Goal: Task Accomplishment & Management: Manage account settings

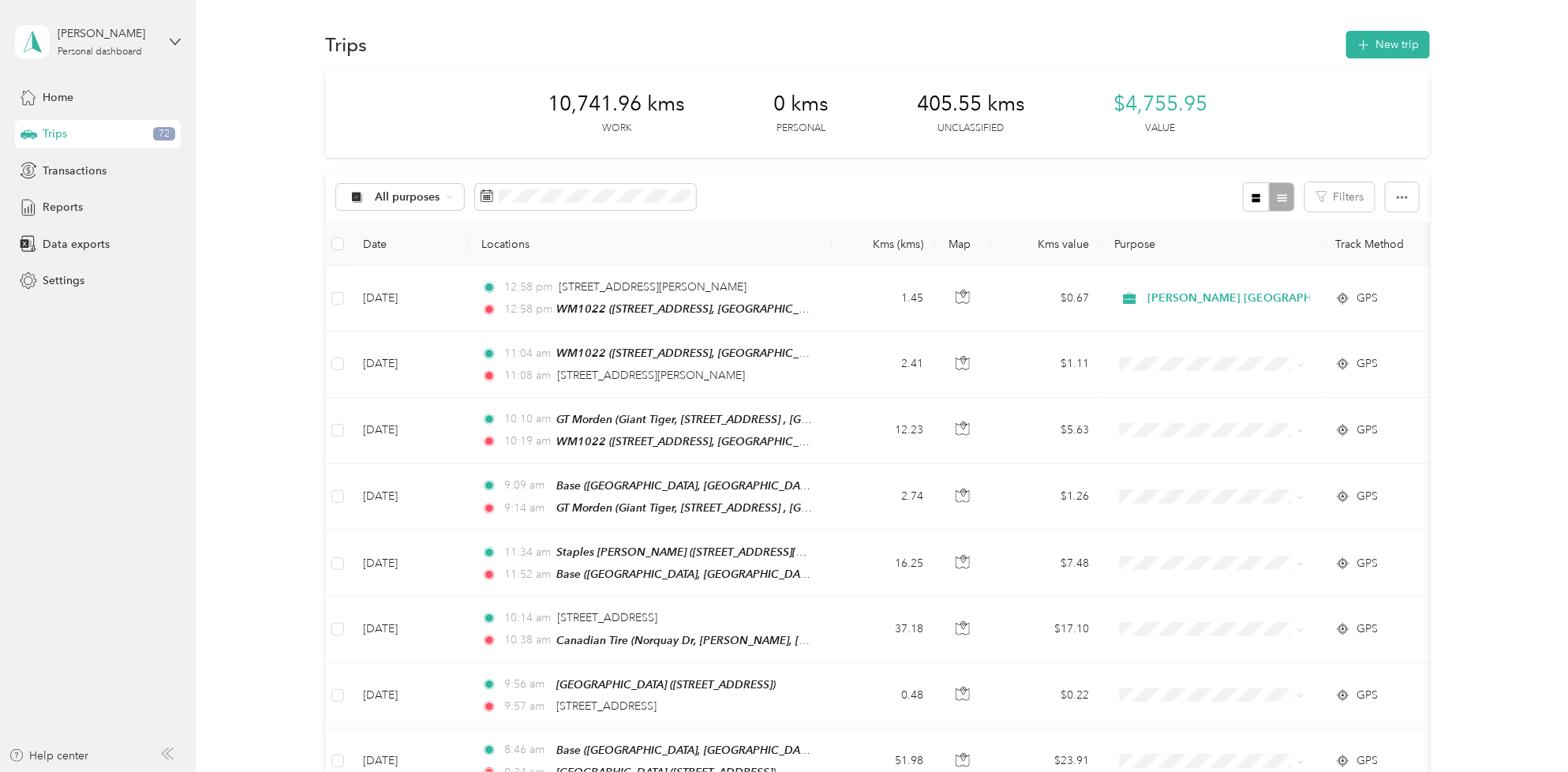
scroll to position [790, 0]
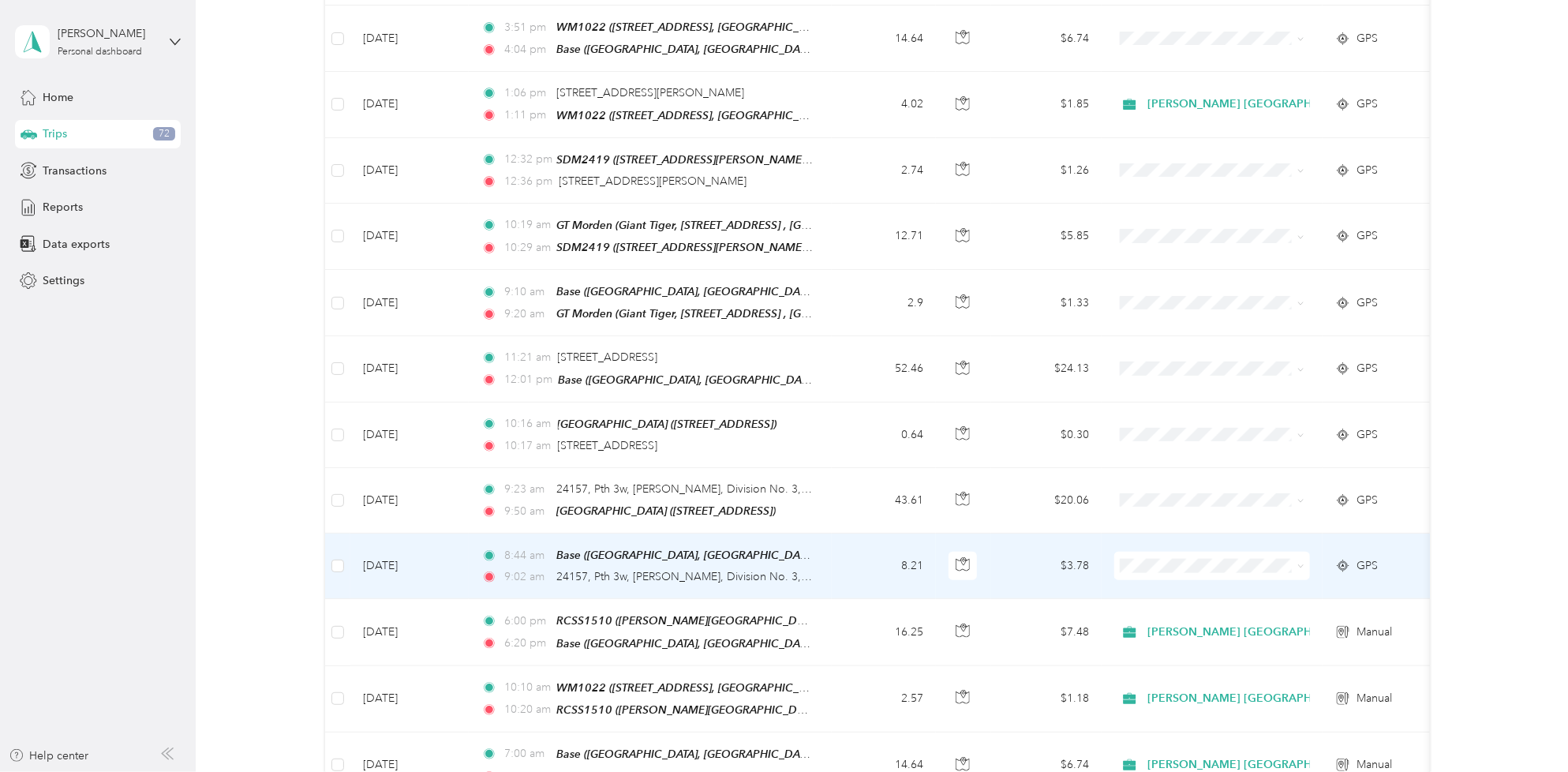
click at [397, 555] on td "[DATE]" at bounding box center [410, 566] width 118 height 66
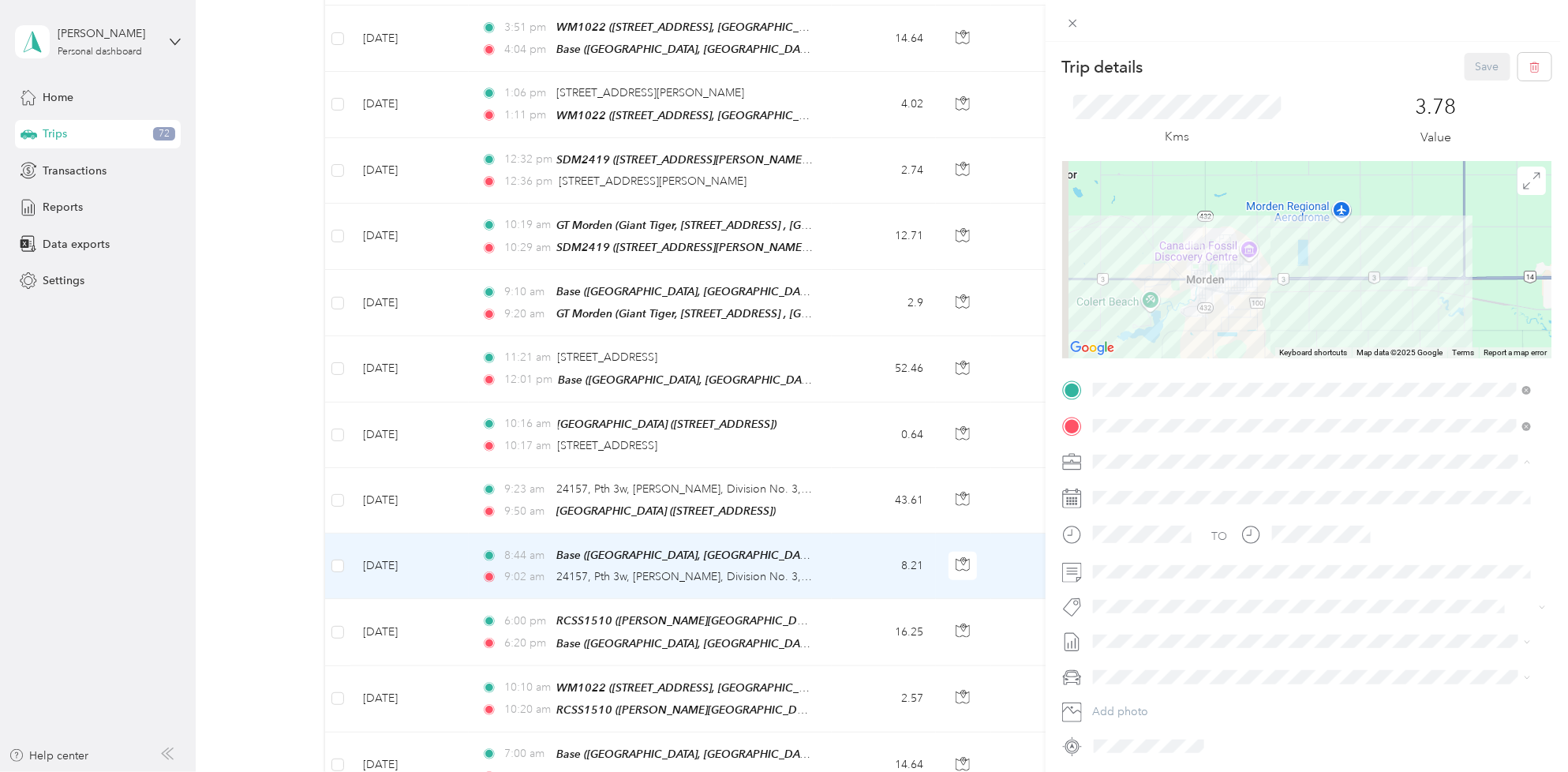
click at [1154, 491] on li "[PERSON_NAME] [GEOGRAPHIC_DATA]" at bounding box center [1312, 489] width 450 height 28
click at [1145, 535] on span "Fit [PERSON_NAME] Team" at bounding box center [1168, 541] width 117 height 14
click at [1131, 691] on span "[DATE] - [DATE]" at bounding box center [1132, 697] width 79 height 17
click at [1470, 68] on button "Save" at bounding box center [1487, 66] width 46 height 28
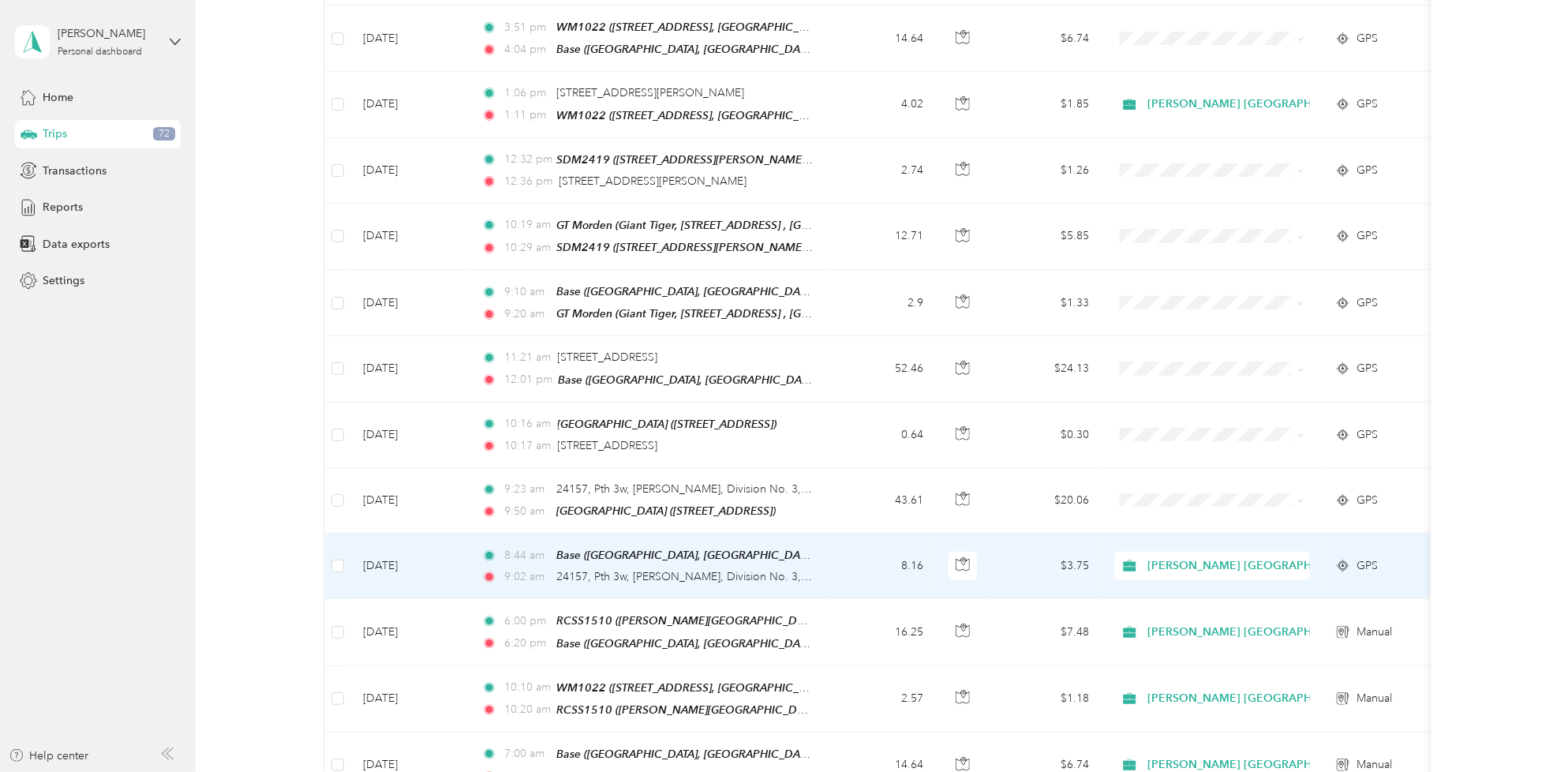
click at [405, 541] on td "[DATE]" at bounding box center [410, 566] width 118 height 66
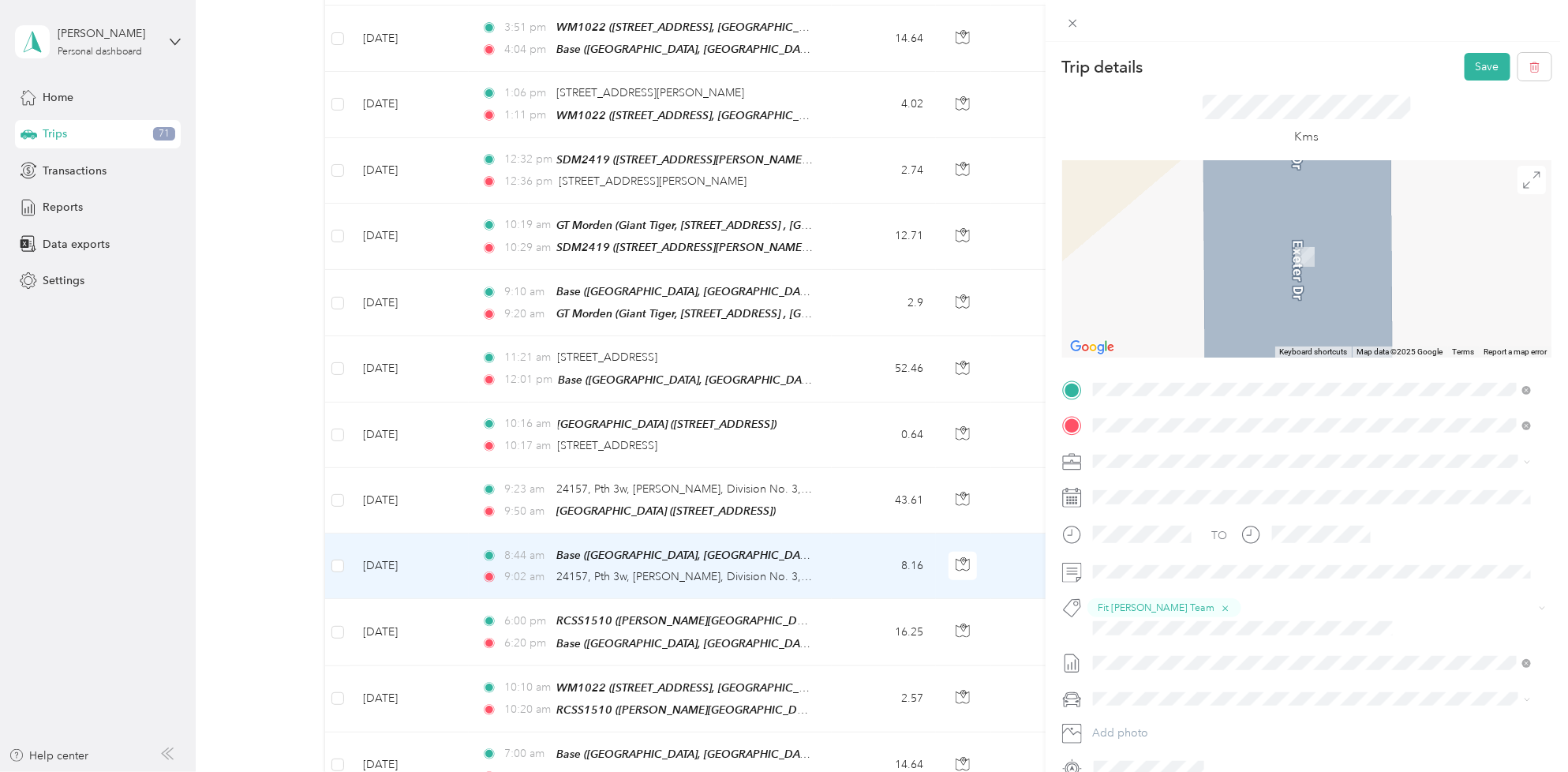
click at [1194, 500] on span "Co-op, [STREET_ADDRESS][PERSON_NAME], Морден, [GEOGRAPHIC_DATA], [GEOGRAPHIC_DA…" at bounding box center [1321, 513] width 396 height 30
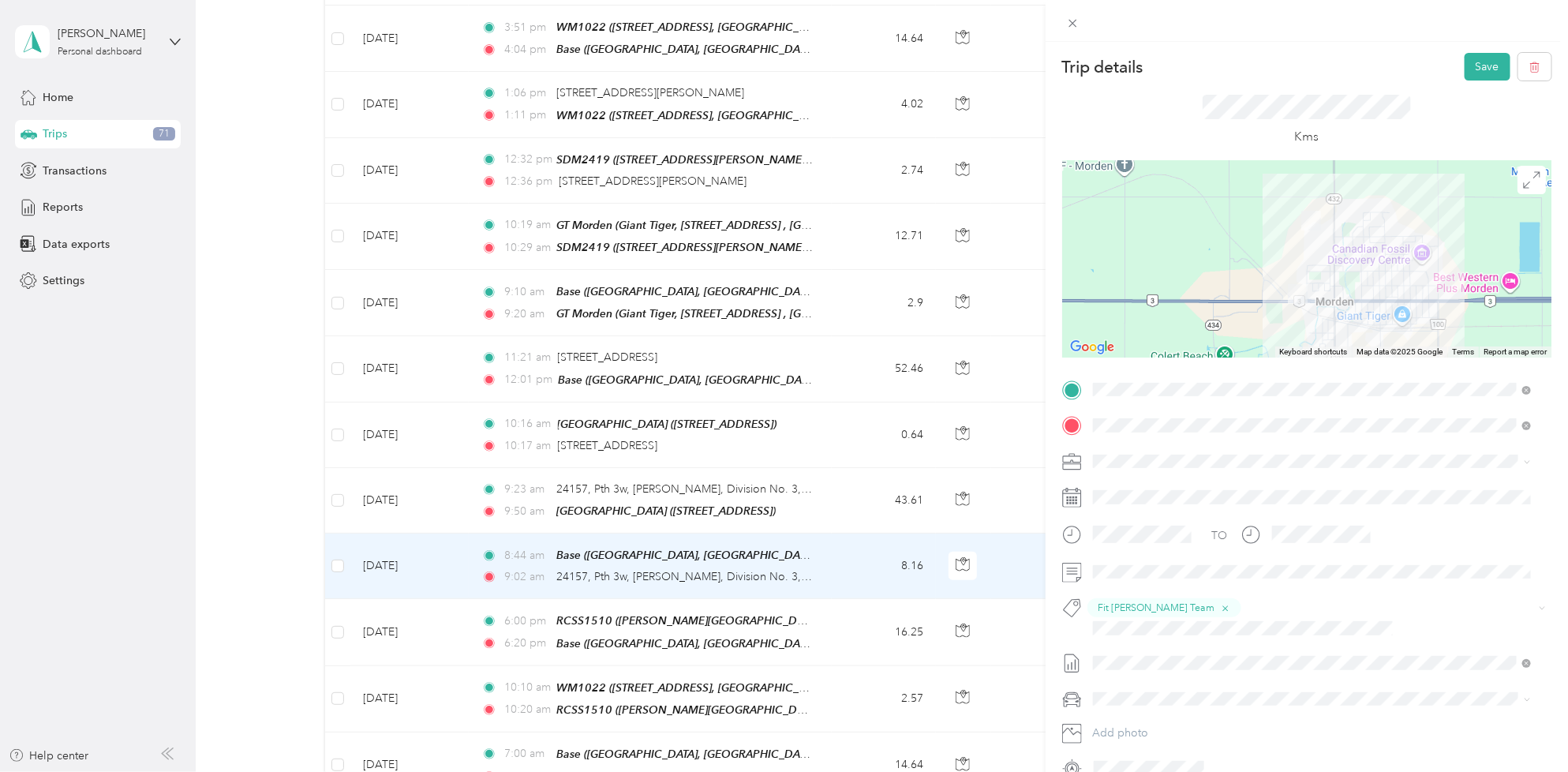
click at [1213, 491] on div "Coop Altona [STREET_ADDRESS]" at bounding box center [1173, 497] width 100 height 33
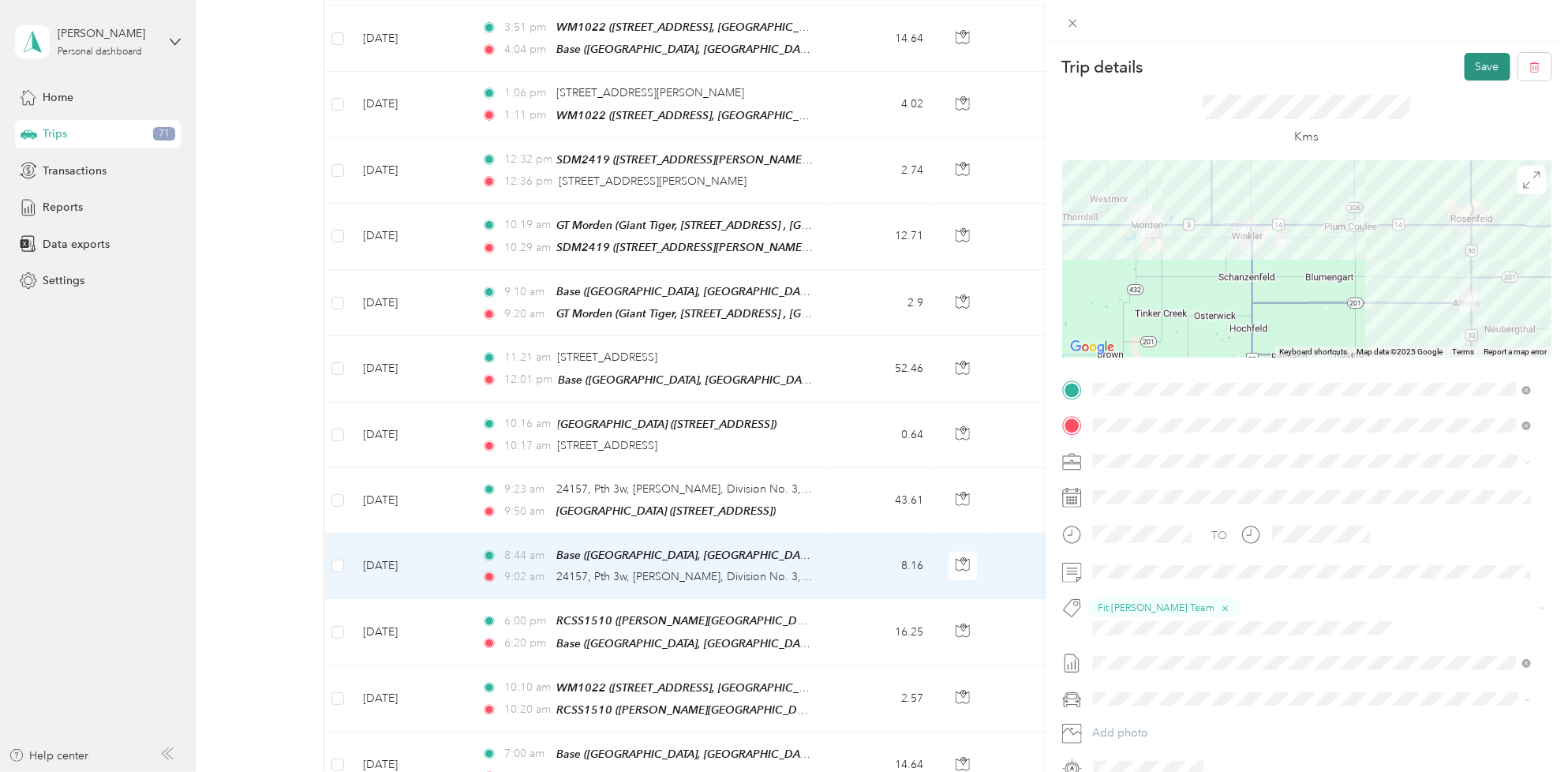
click at [1465, 67] on button "Save" at bounding box center [1487, 66] width 46 height 28
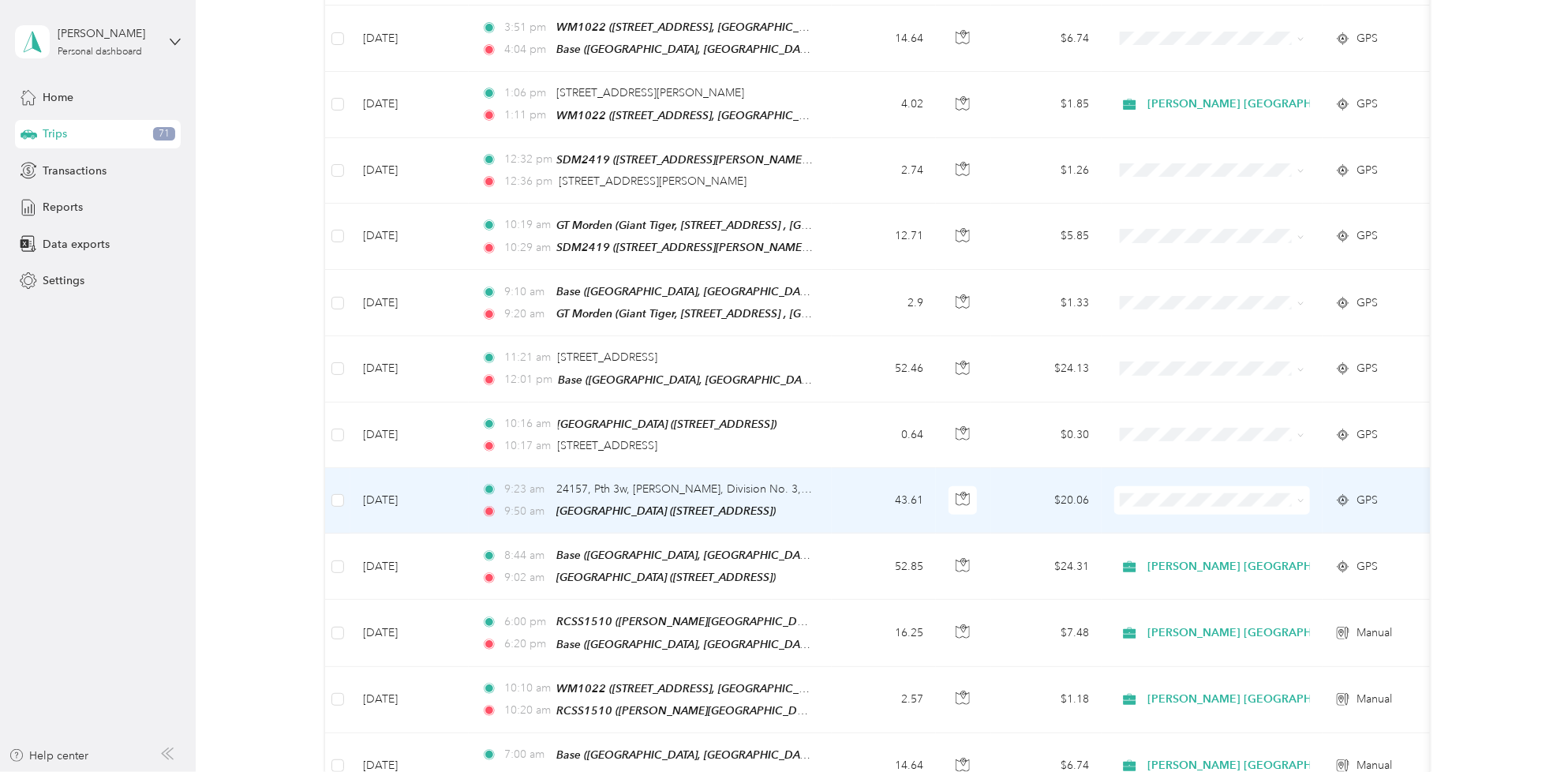
click at [385, 498] on td "[DATE]" at bounding box center [410, 501] width 118 height 66
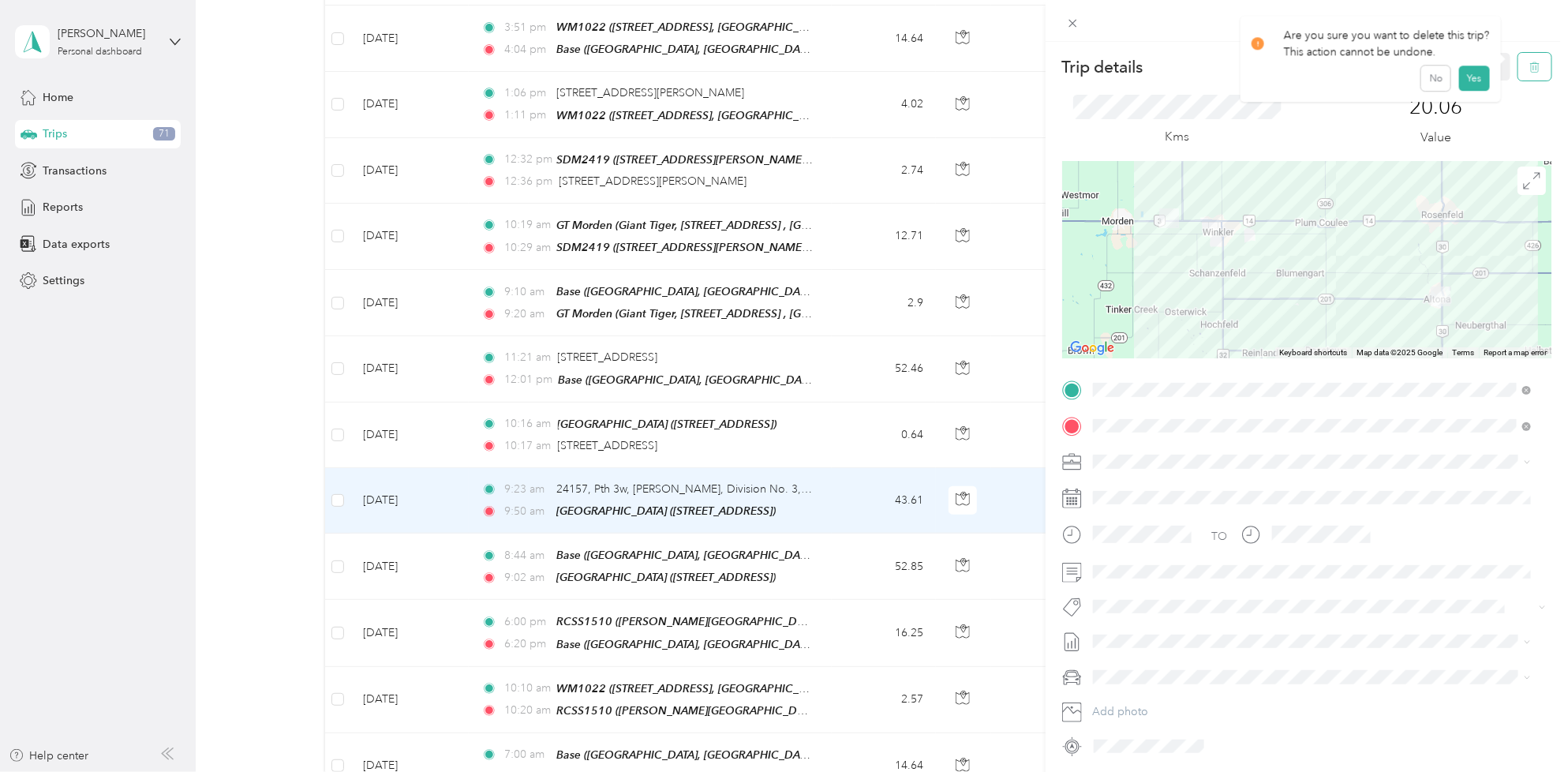
click at [1528, 64] on button "button" at bounding box center [1534, 66] width 33 height 28
click at [1465, 86] on button "Yes" at bounding box center [1474, 86] width 30 height 26
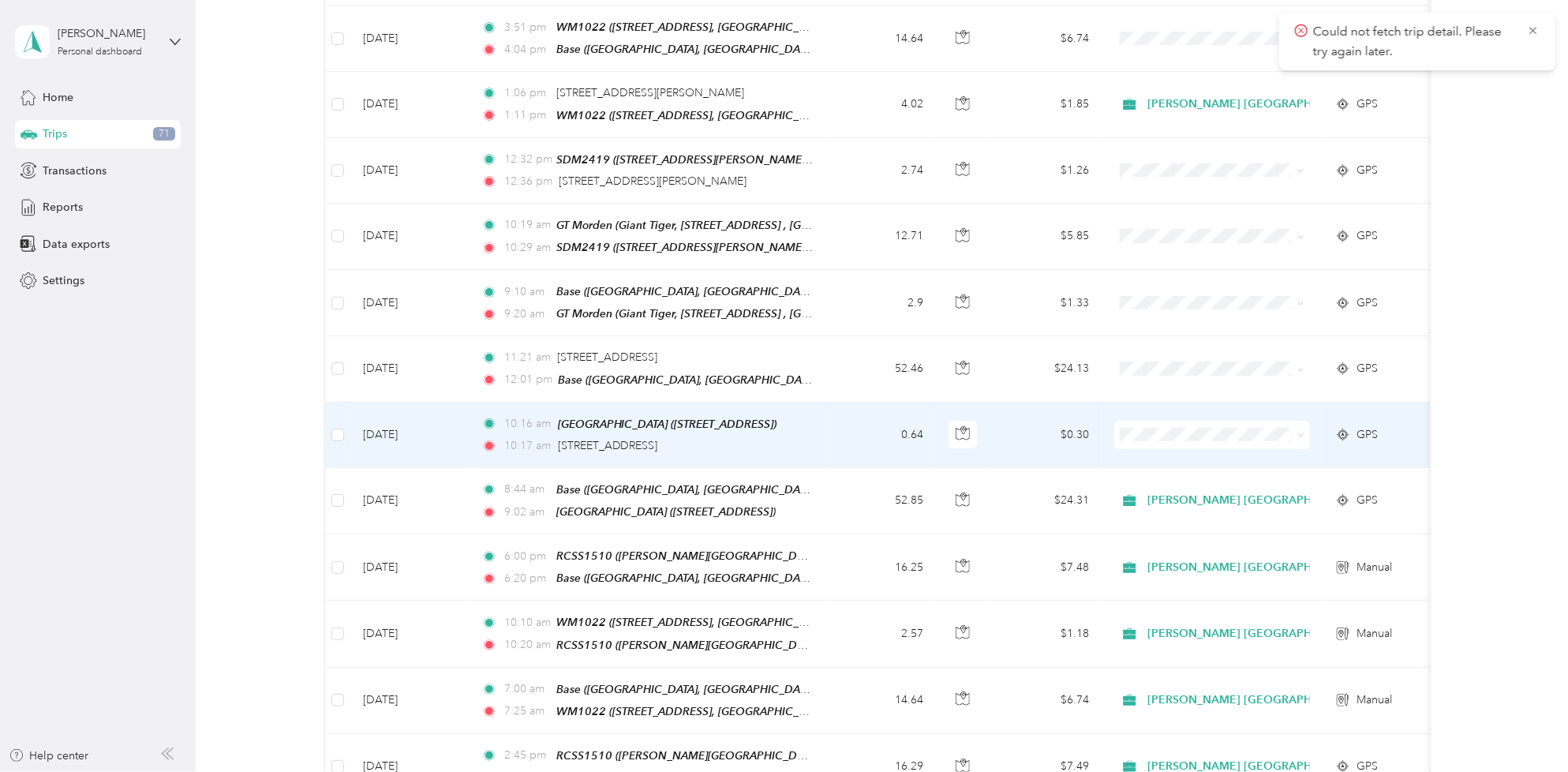
click at [411, 416] on td "[DATE]" at bounding box center [410, 436] width 118 height 66
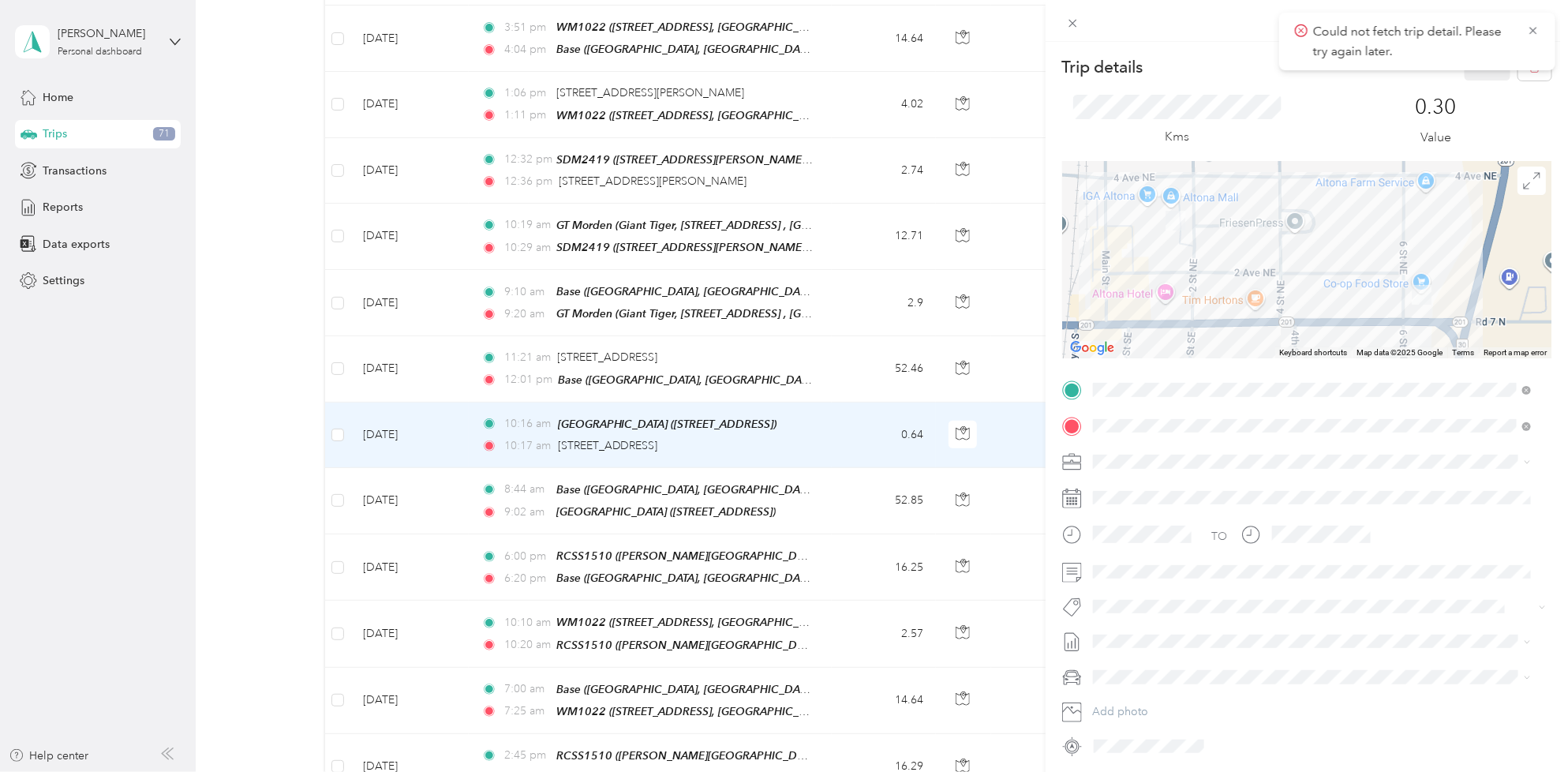
click at [1137, 500] on ol "[PERSON_NAME] [GEOGRAPHIC_DATA] Personal" at bounding box center [1312, 494] width 450 height 55
click at [1145, 483] on span "[PERSON_NAME] [GEOGRAPHIC_DATA]" at bounding box center [1200, 485] width 204 height 14
click at [1146, 545] on li "Fit [PERSON_NAME] Team" at bounding box center [1312, 541] width 450 height 30
click at [1160, 657] on div "TO Fit [PERSON_NAME] Team Add photo" at bounding box center [1306, 579] width 489 height 404
click at [1166, 697] on li "[DATE] - [DATE] Draft" at bounding box center [1312, 697] width 450 height 26
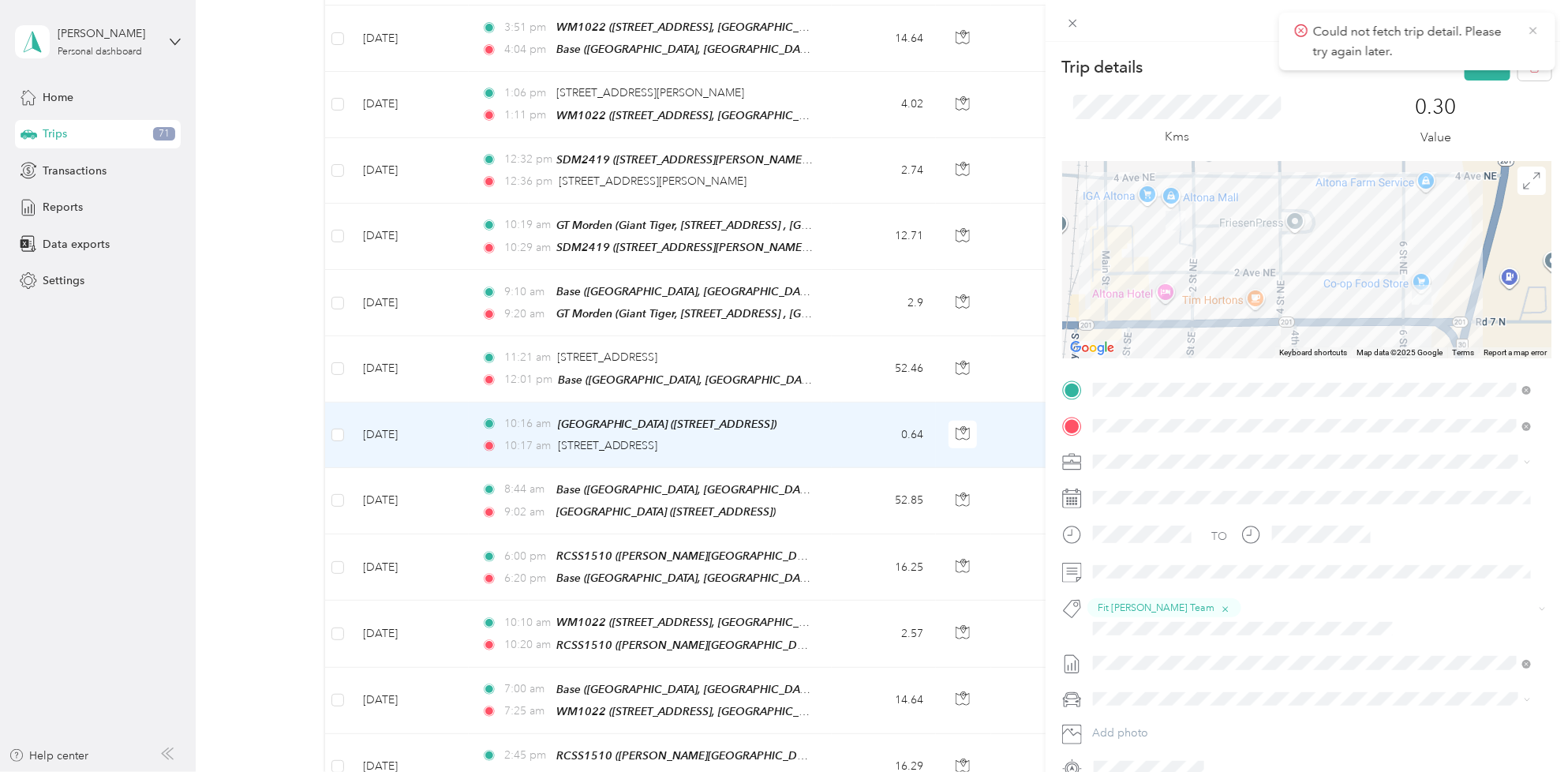
click at [1535, 32] on icon at bounding box center [1533, 30] width 7 height 7
click at [1474, 65] on button "Save" at bounding box center [1487, 66] width 46 height 28
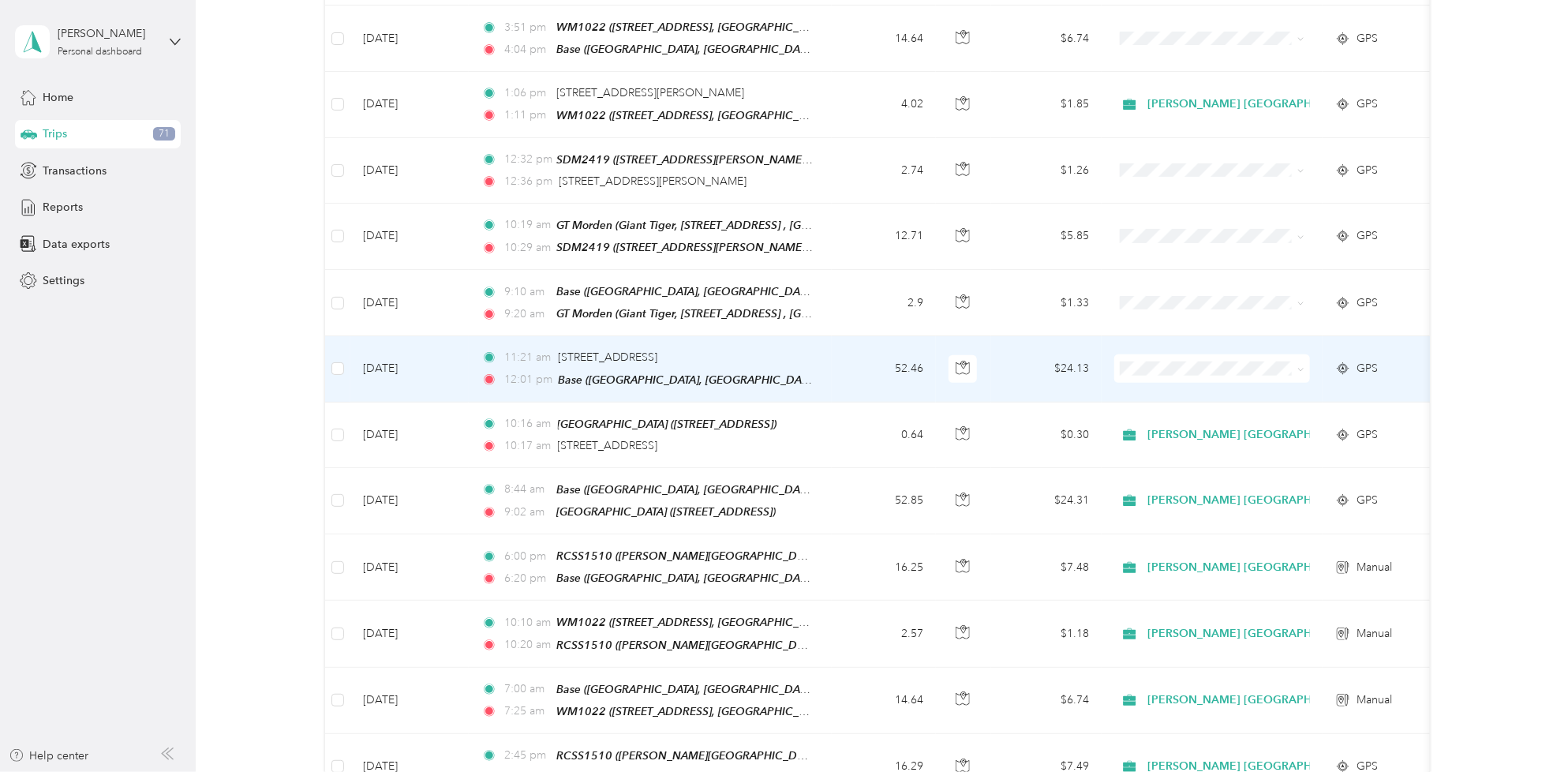
click at [405, 353] on td "[DATE]" at bounding box center [410, 369] width 118 height 66
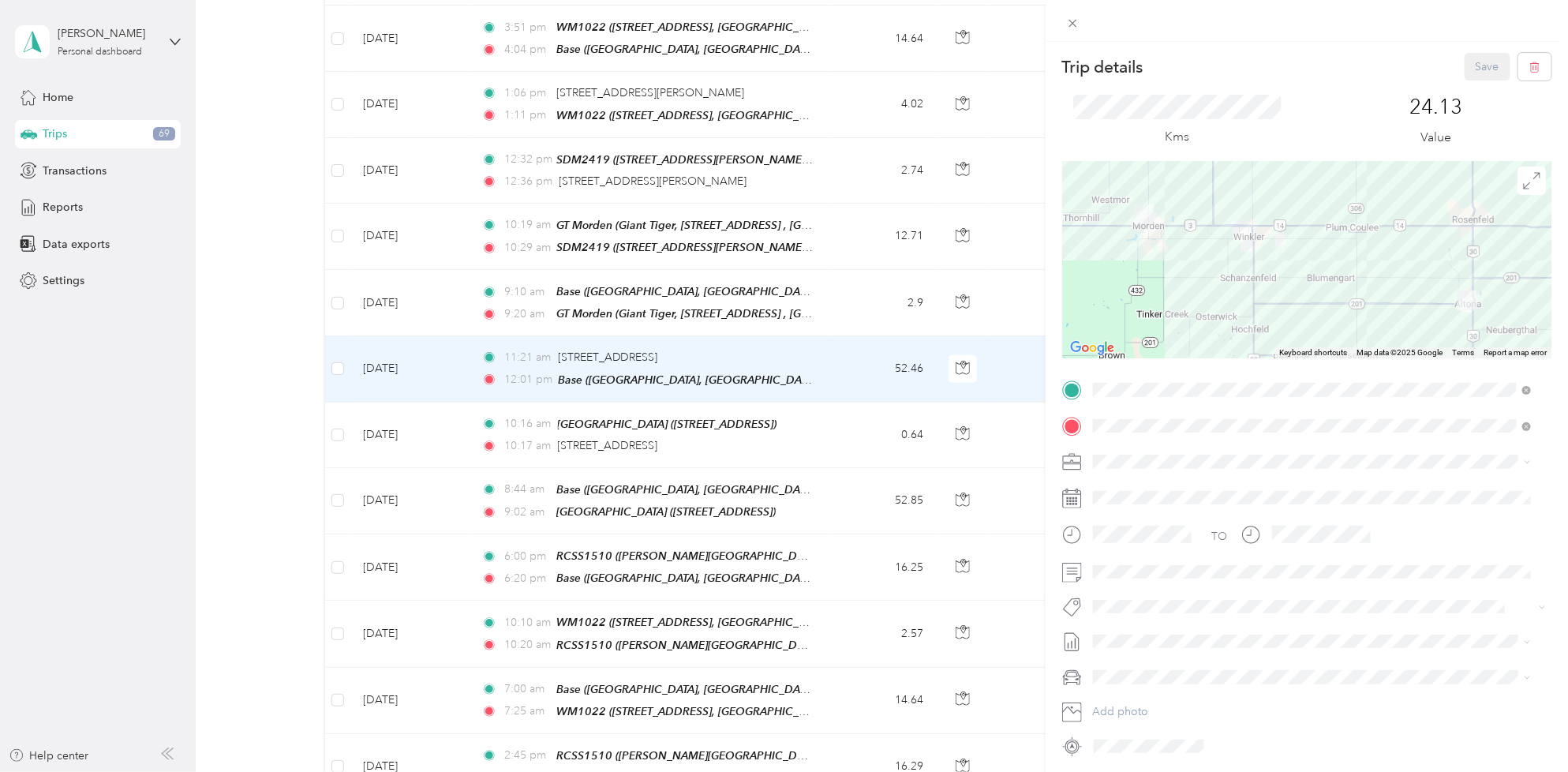
click at [1181, 479] on li "[PERSON_NAME] [GEOGRAPHIC_DATA]" at bounding box center [1312, 489] width 450 height 28
click at [1137, 541] on li "Fit [PERSON_NAME] Team" at bounding box center [1312, 541] width 450 height 30
click at [1141, 698] on span "[DATE] - [DATE]" at bounding box center [1132, 697] width 79 height 17
click at [1478, 65] on button "Save" at bounding box center [1487, 66] width 46 height 28
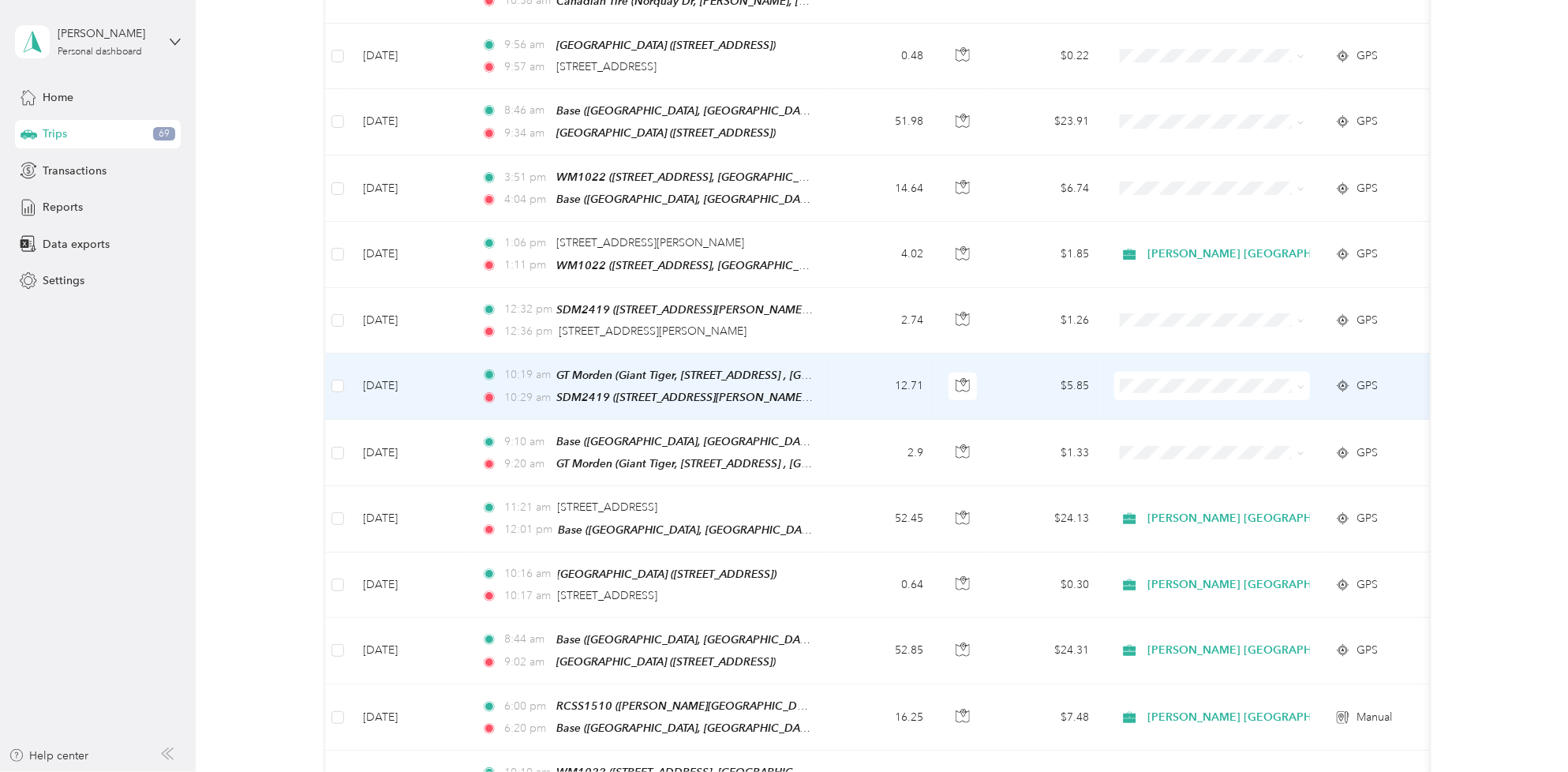
scroll to position [493, 0]
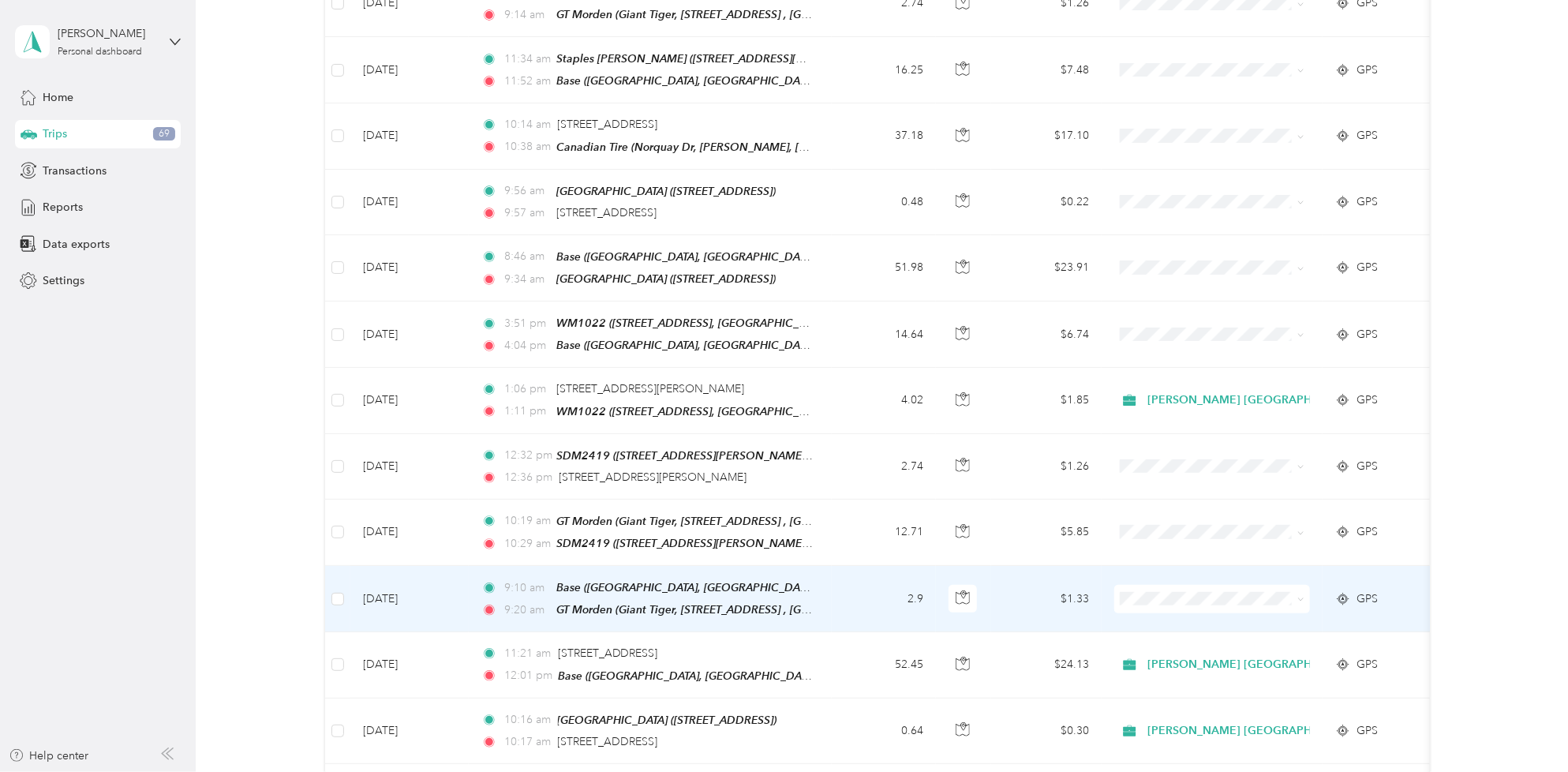
click at [412, 581] on td "[DATE]" at bounding box center [410, 599] width 118 height 66
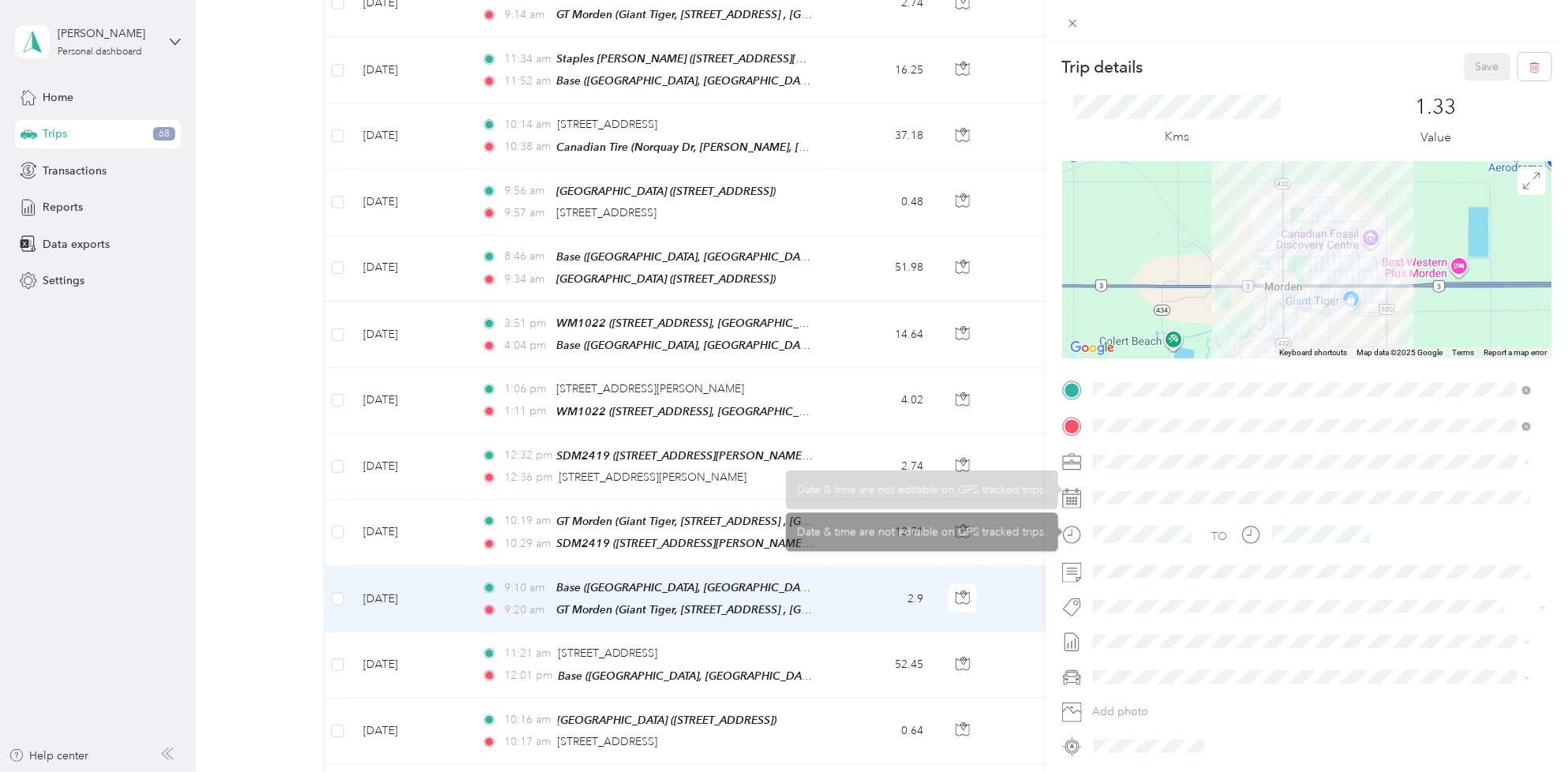
click at [1119, 452] on span at bounding box center [1319, 462] width 464 height 26
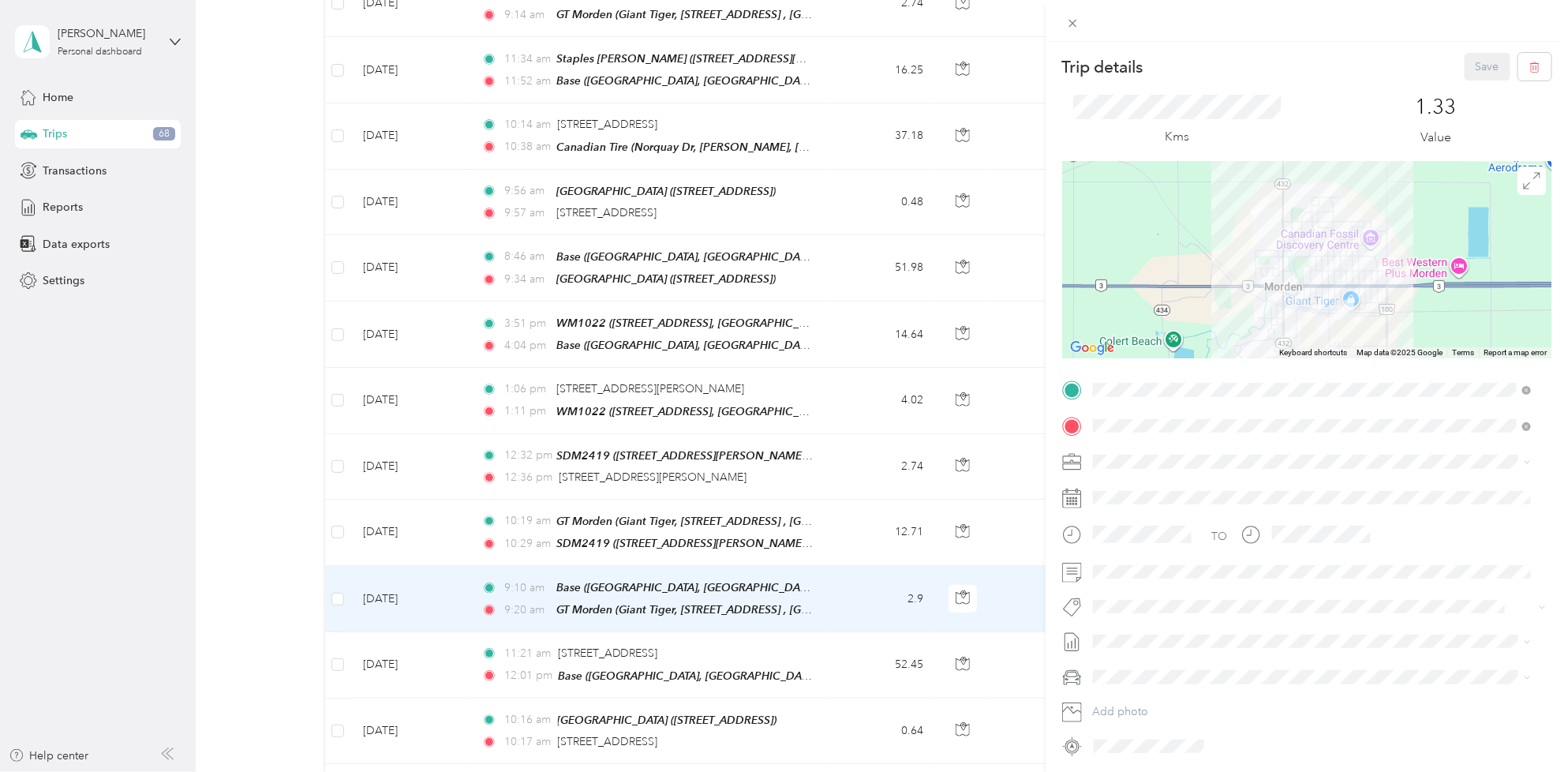
click at [1133, 486] on span "[PERSON_NAME] [GEOGRAPHIC_DATA]" at bounding box center [1200, 485] width 204 height 14
click at [1142, 537] on span "Fit [PERSON_NAME] Team" at bounding box center [1168, 541] width 117 height 14
click at [1138, 702] on li "[DATE] - [DATE] Draft" at bounding box center [1312, 697] width 450 height 26
click at [1478, 65] on button "Save" at bounding box center [1487, 66] width 46 height 28
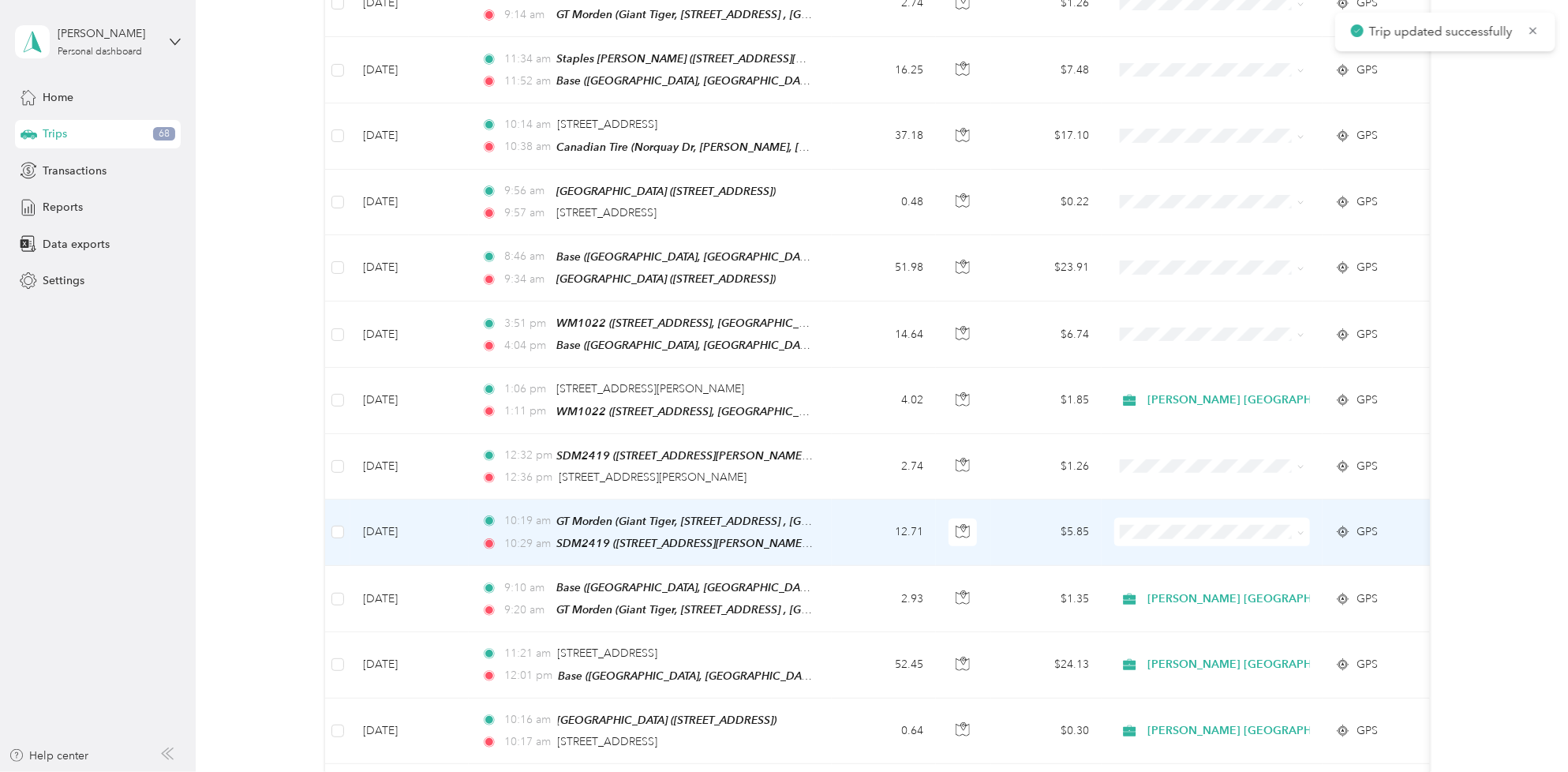
click at [419, 519] on td "[DATE]" at bounding box center [410, 533] width 118 height 66
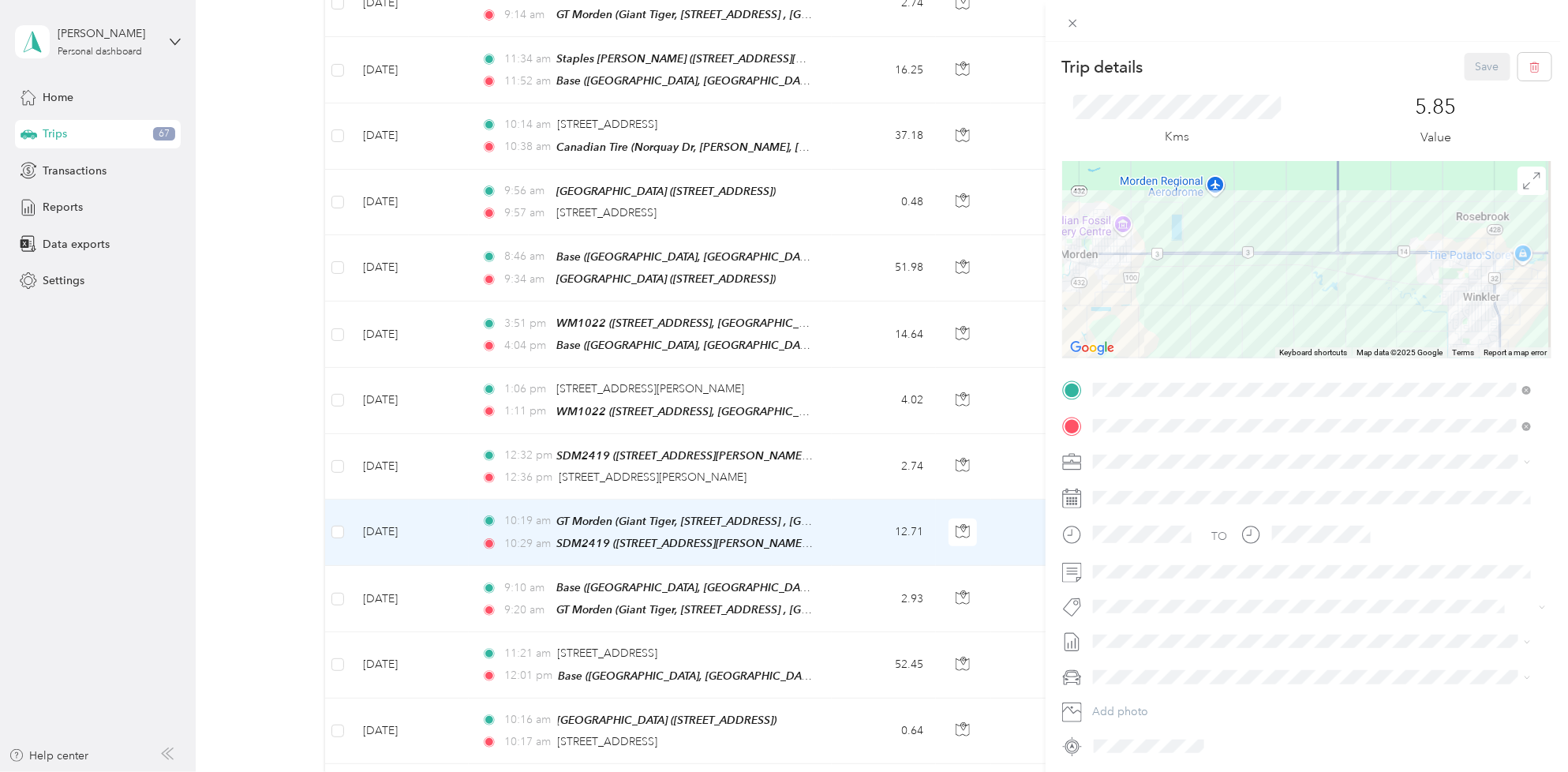
click at [1160, 471] on span at bounding box center [1319, 462] width 464 height 26
click at [1160, 452] on span at bounding box center [1319, 462] width 464 height 26
click at [1152, 483] on span "[PERSON_NAME] [GEOGRAPHIC_DATA]" at bounding box center [1200, 489] width 204 height 14
click at [1149, 621] on div "TO Add photo" at bounding box center [1306, 568] width 489 height 381
click at [1157, 661] on span "Rt Coty Reset" at bounding box center [1138, 665] width 58 height 14
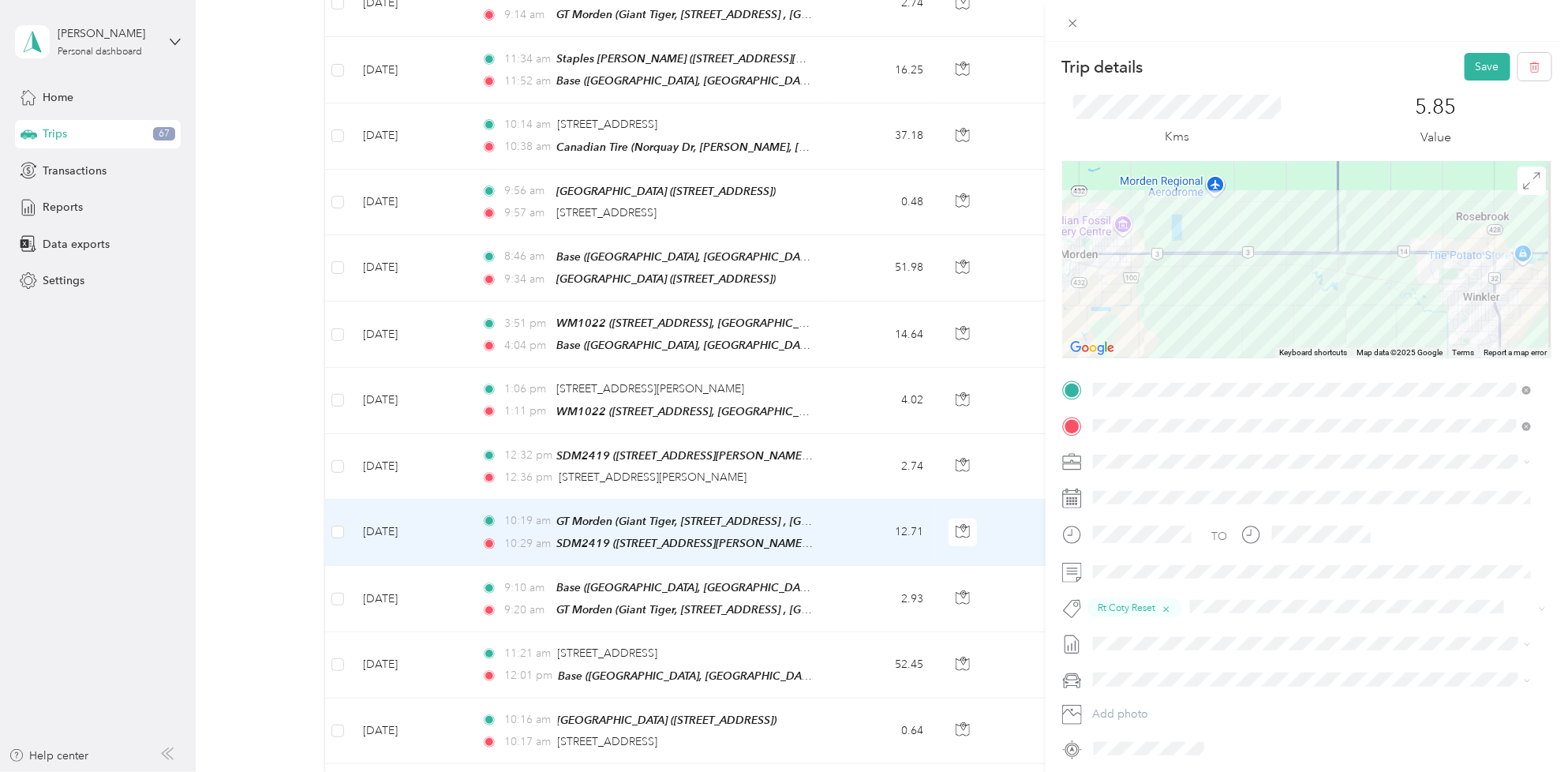
click at [1148, 771] on div "Trip details Save This trip cannot be edited because it is either under review,…" at bounding box center [780, 772] width 1560 height 0
click at [1142, 694] on span "[DATE] - [DATE]" at bounding box center [1132, 697] width 79 height 17
click at [1476, 61] on button "Save" at bounding box center [1487, 66] width 46 height 28
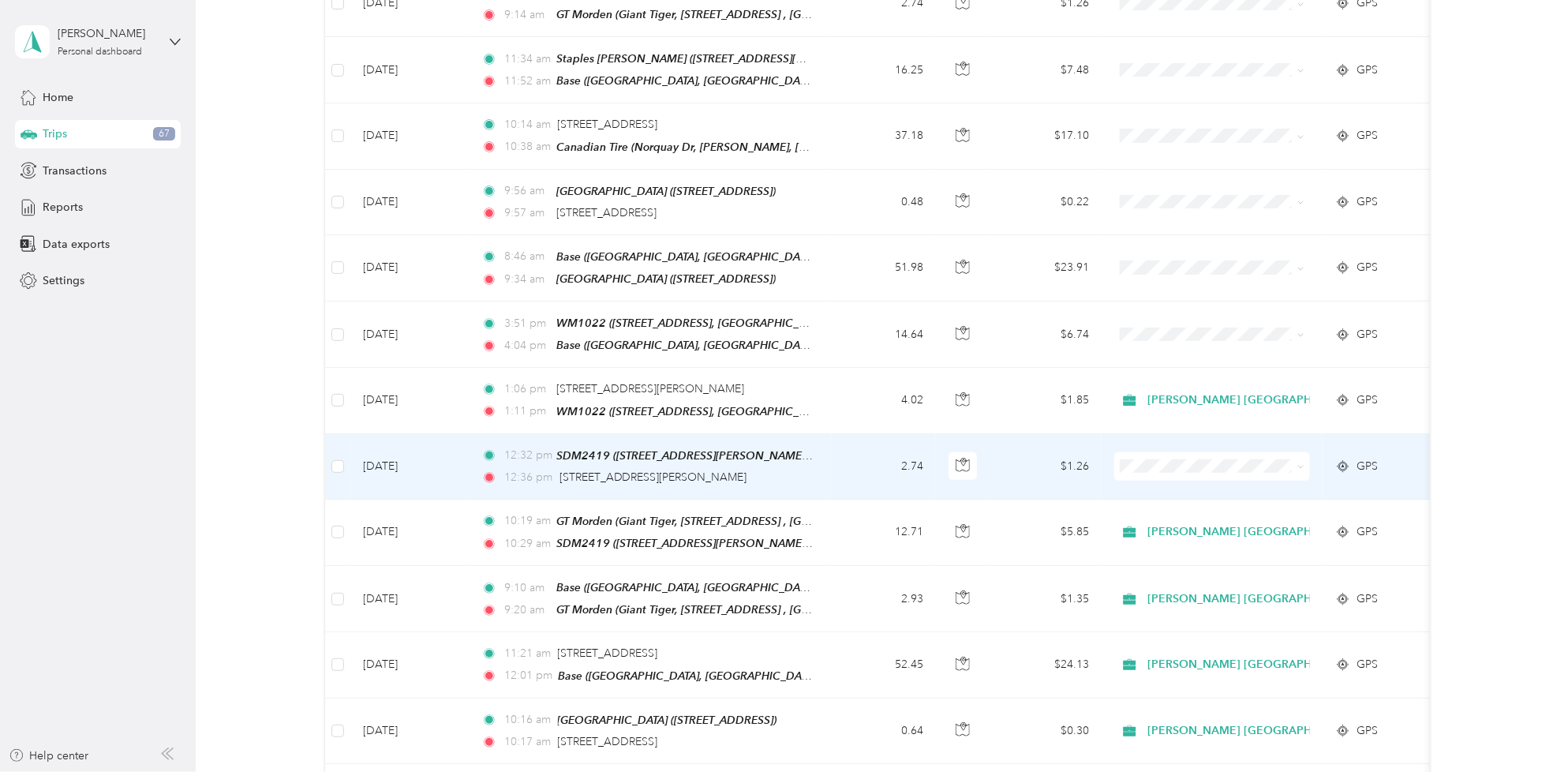
click at [397, 451] on td "[DATE]" at bounding box center [410, 467] width 118 height 66
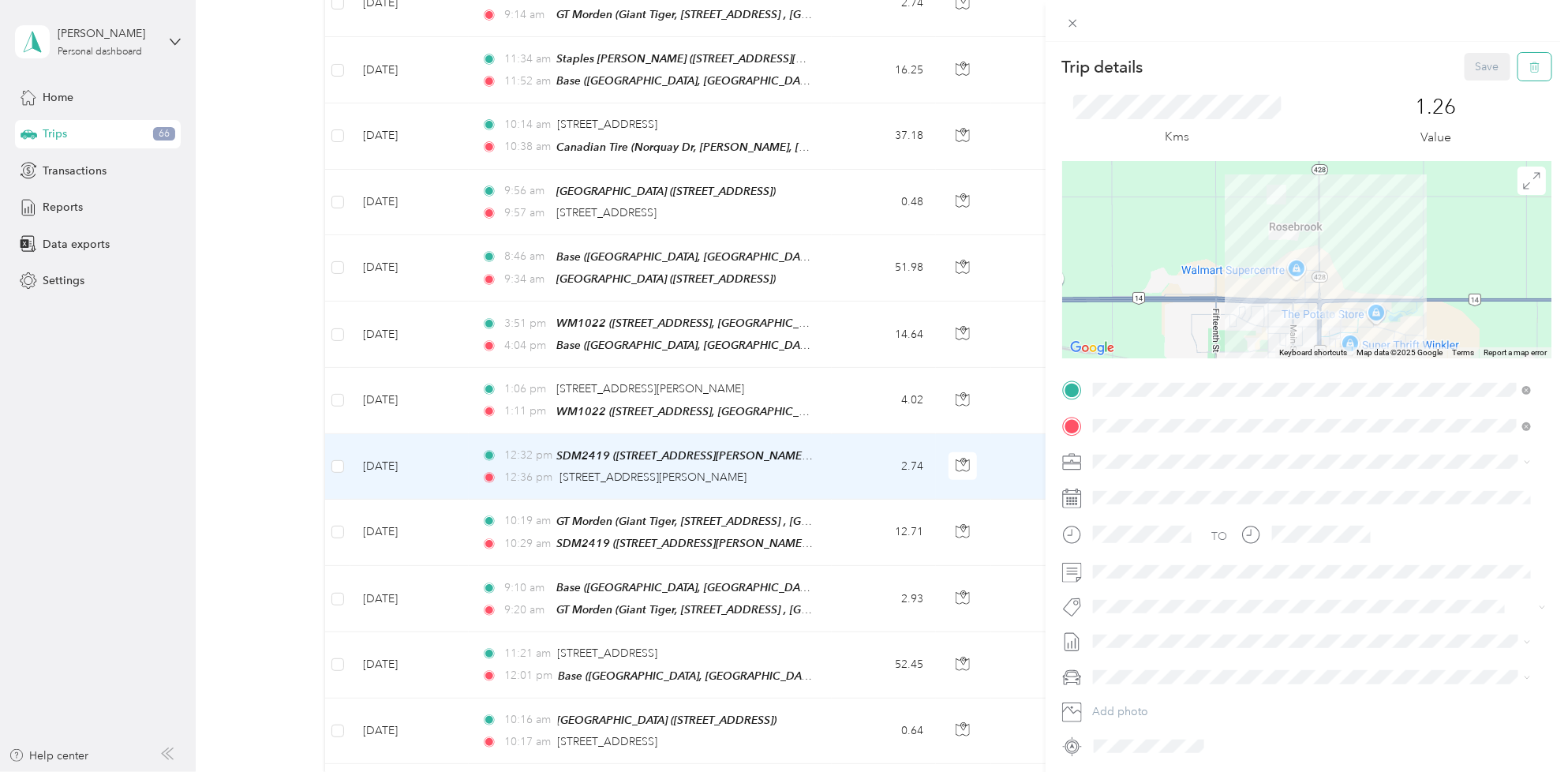
click at [1530, 63] on icon "button" at bounding box center [1535, 67] width 11 height 11
click at [1481, 81] on button "Yes" at bounding box center [1474, 86] width 30 height 26
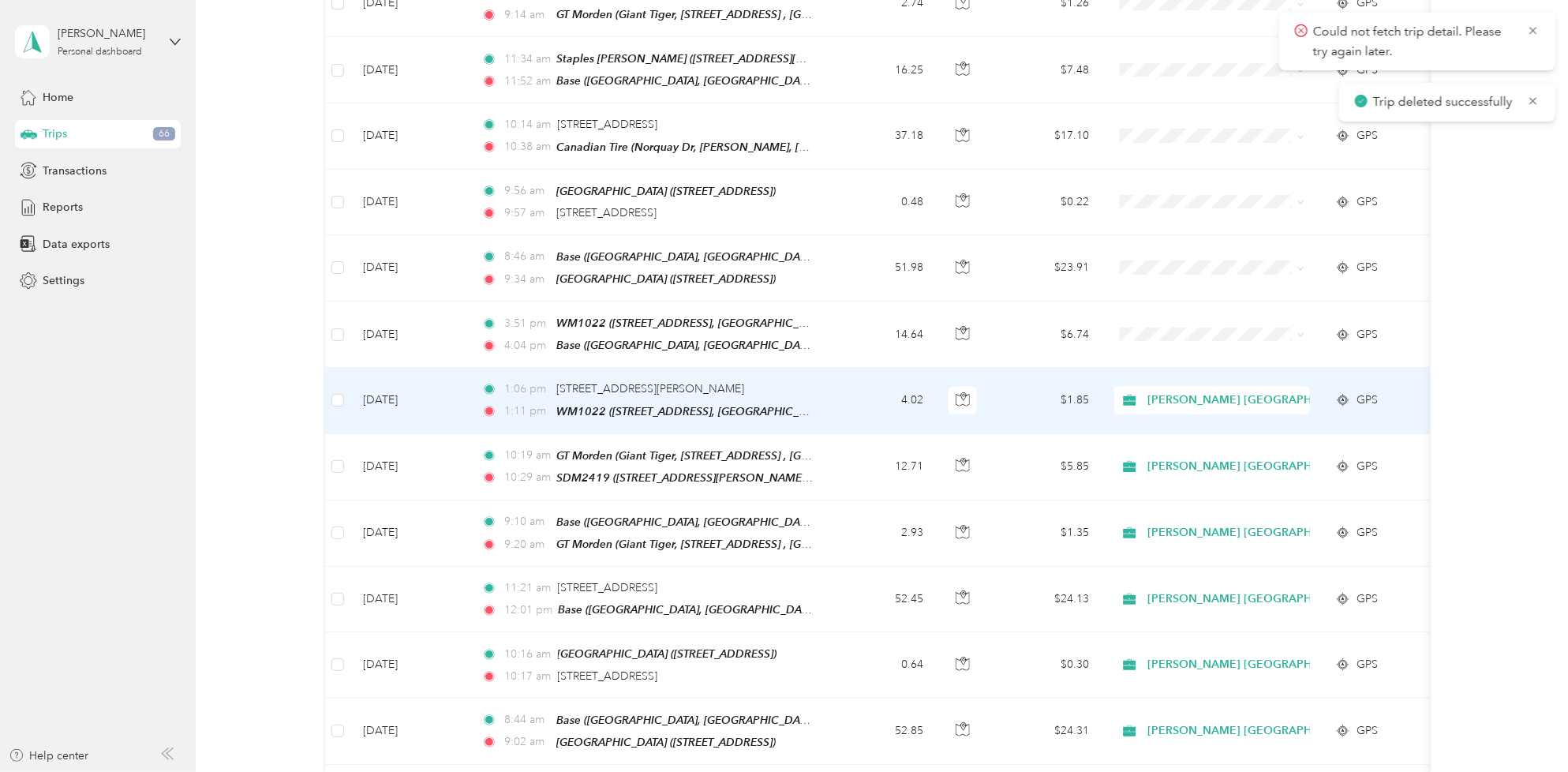
click at [400, 384] on td "[DATE]" at bounding box center [410, 400] width 118 height 66
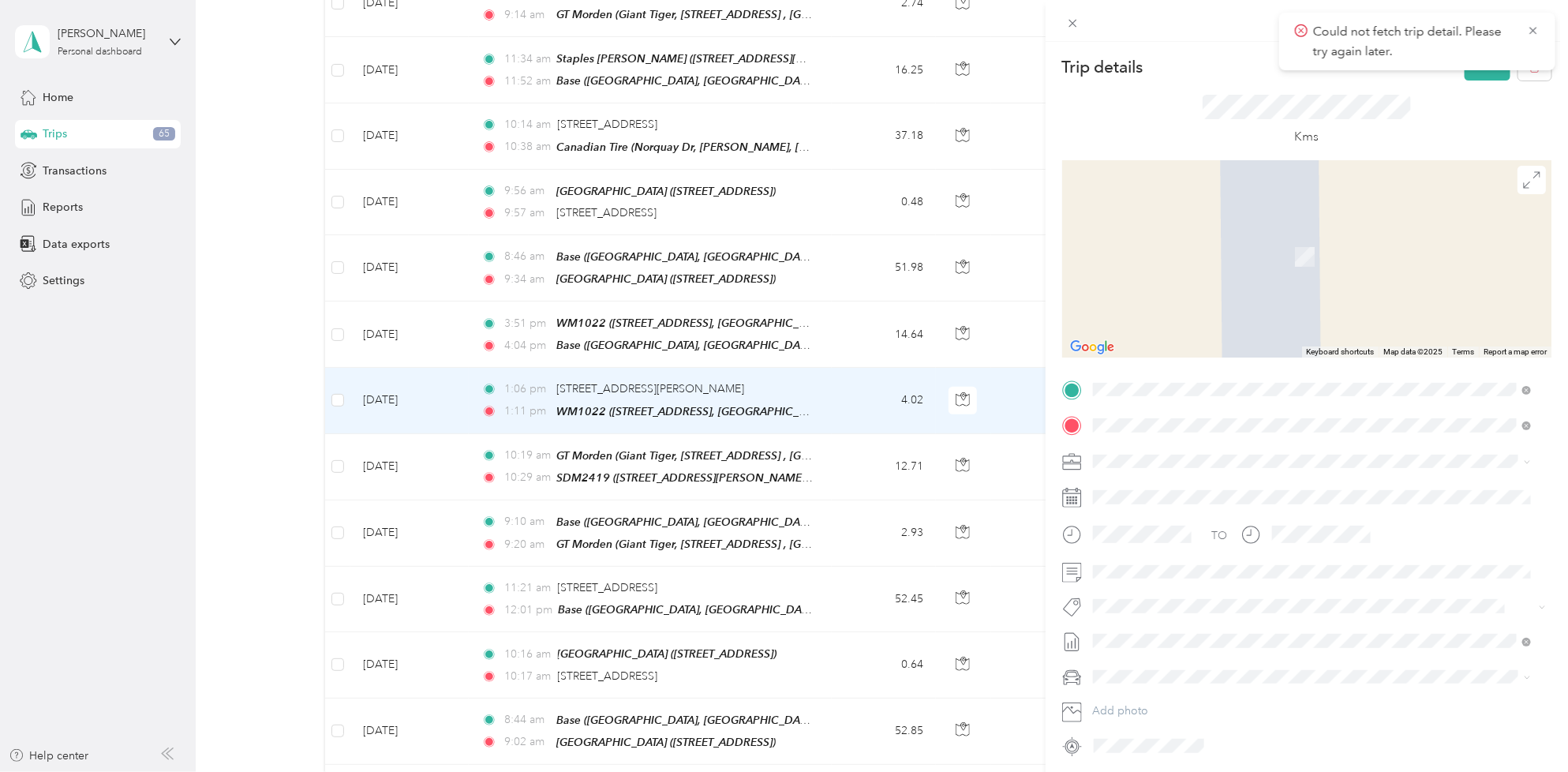
click at [1205, 460] on div "SDM2419 [STREET_ADDRESS][GEOGRAPHIC_DATA][PERSON_NAME][PERSON_NAME], [GEOGRAPHI…" at bounding box center [1261, 461] width 275 height 33
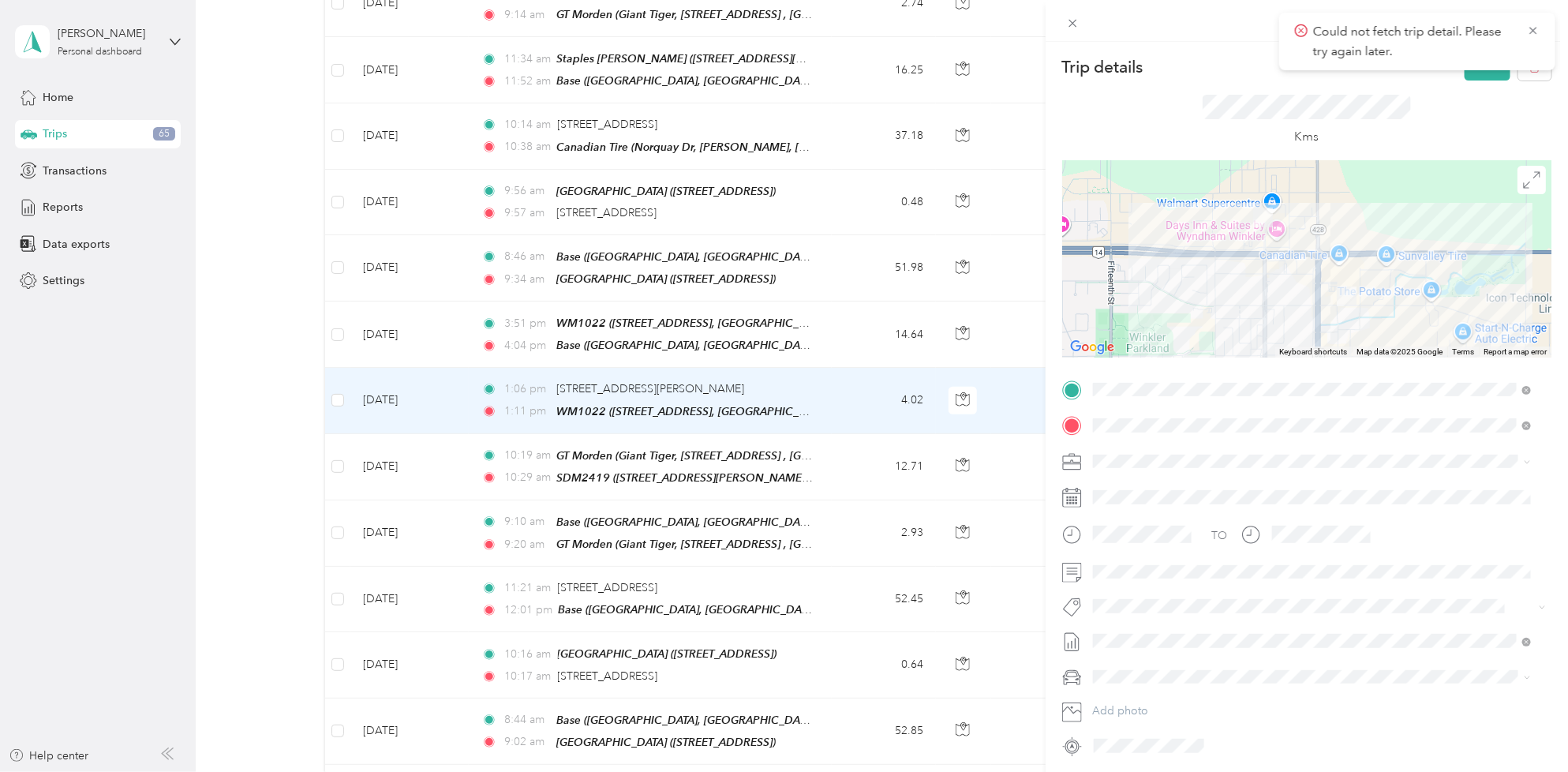
click at [1181, 541] on button "Fit [PERSON_NAME] Team" at bounding box center [1168, 533] width 139 height 20
click at [1478, 76] on button "Save" at bounding box center [1487, 66] width 46 height 28
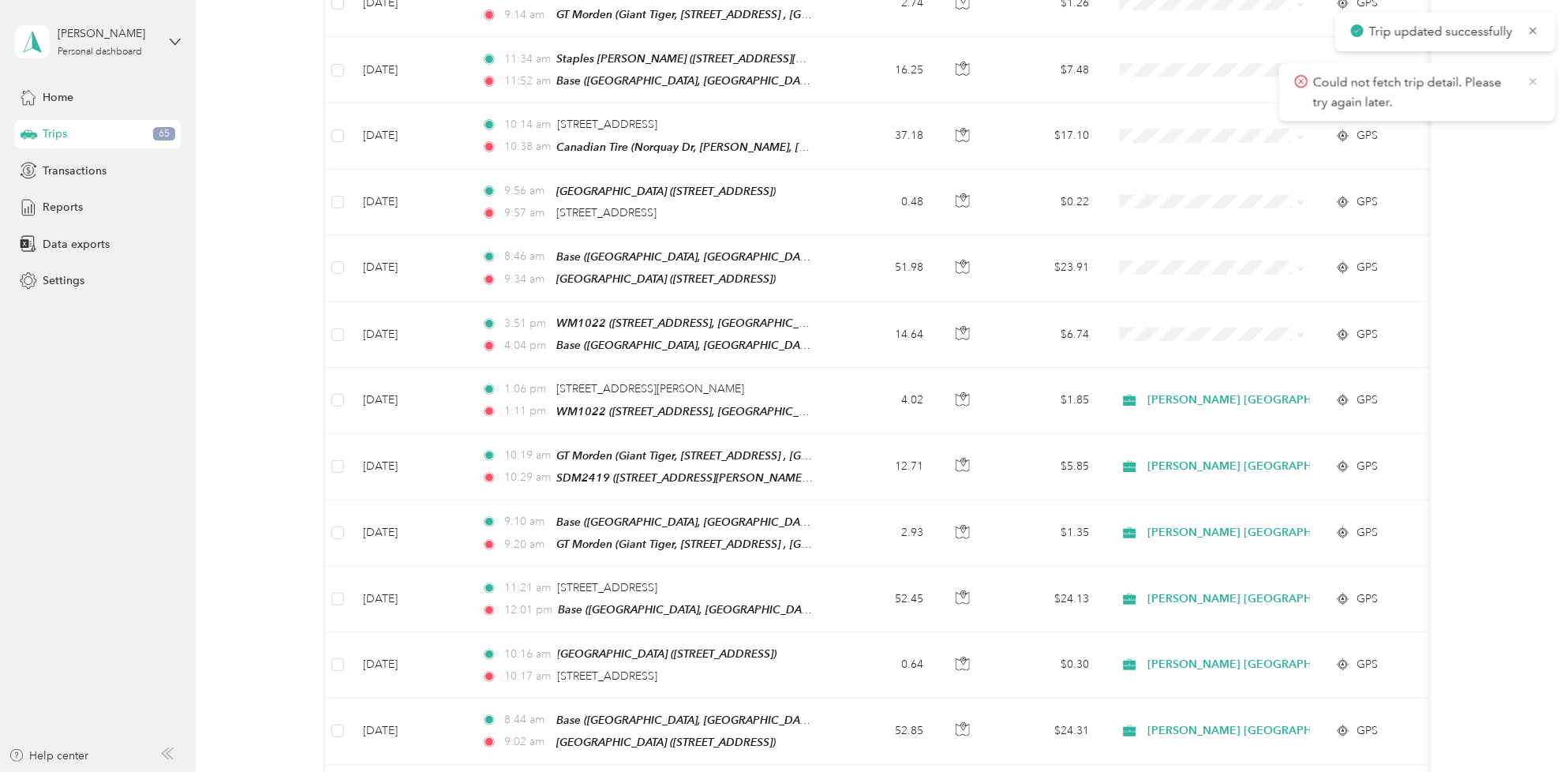
click at [1532, 81] on icon at bounding box center [1533, 81] width 7 height 7
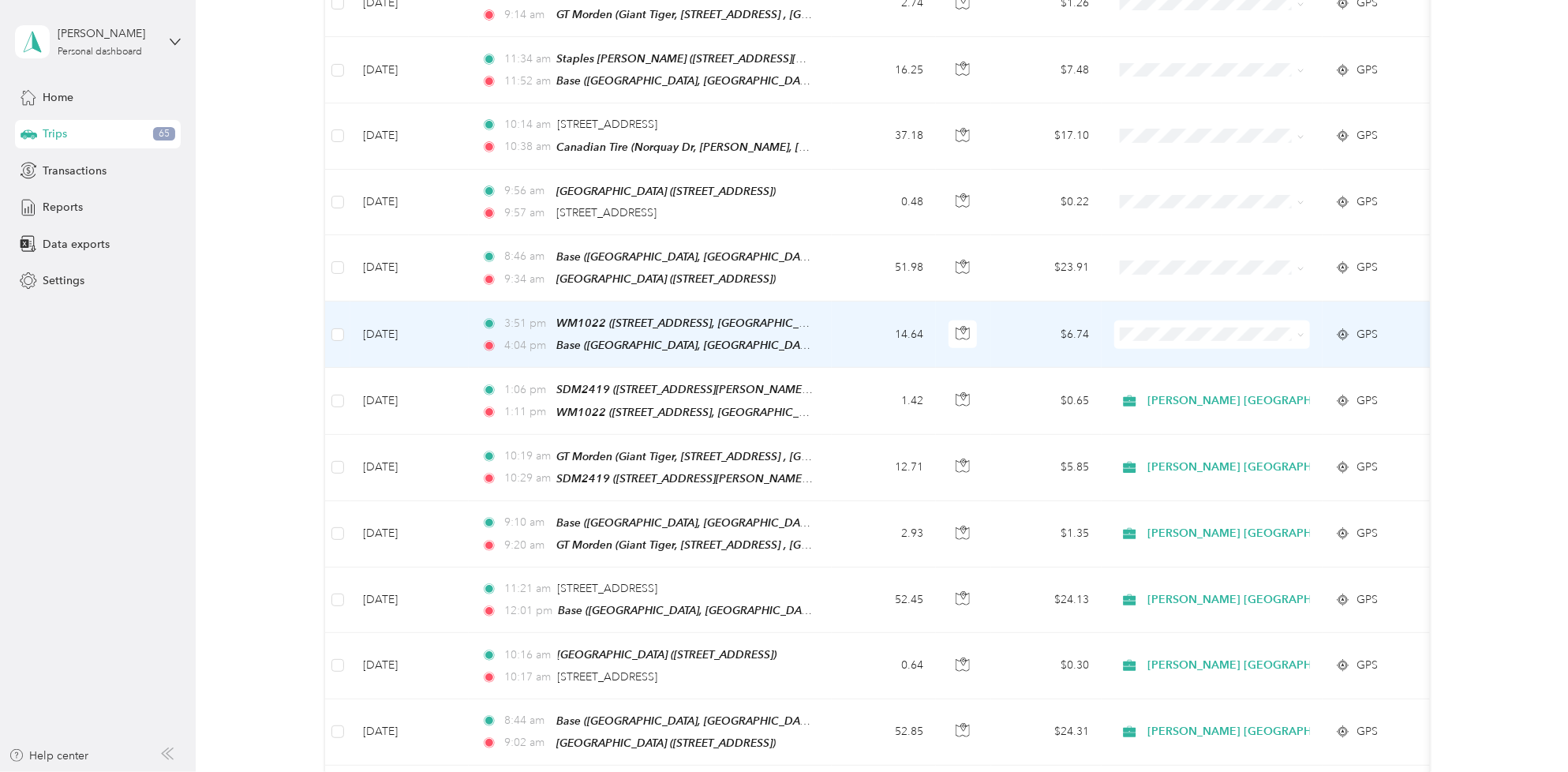
click at [365, 321] on td "[DATE]" at bounding box center [410, 335] width 118 height 66
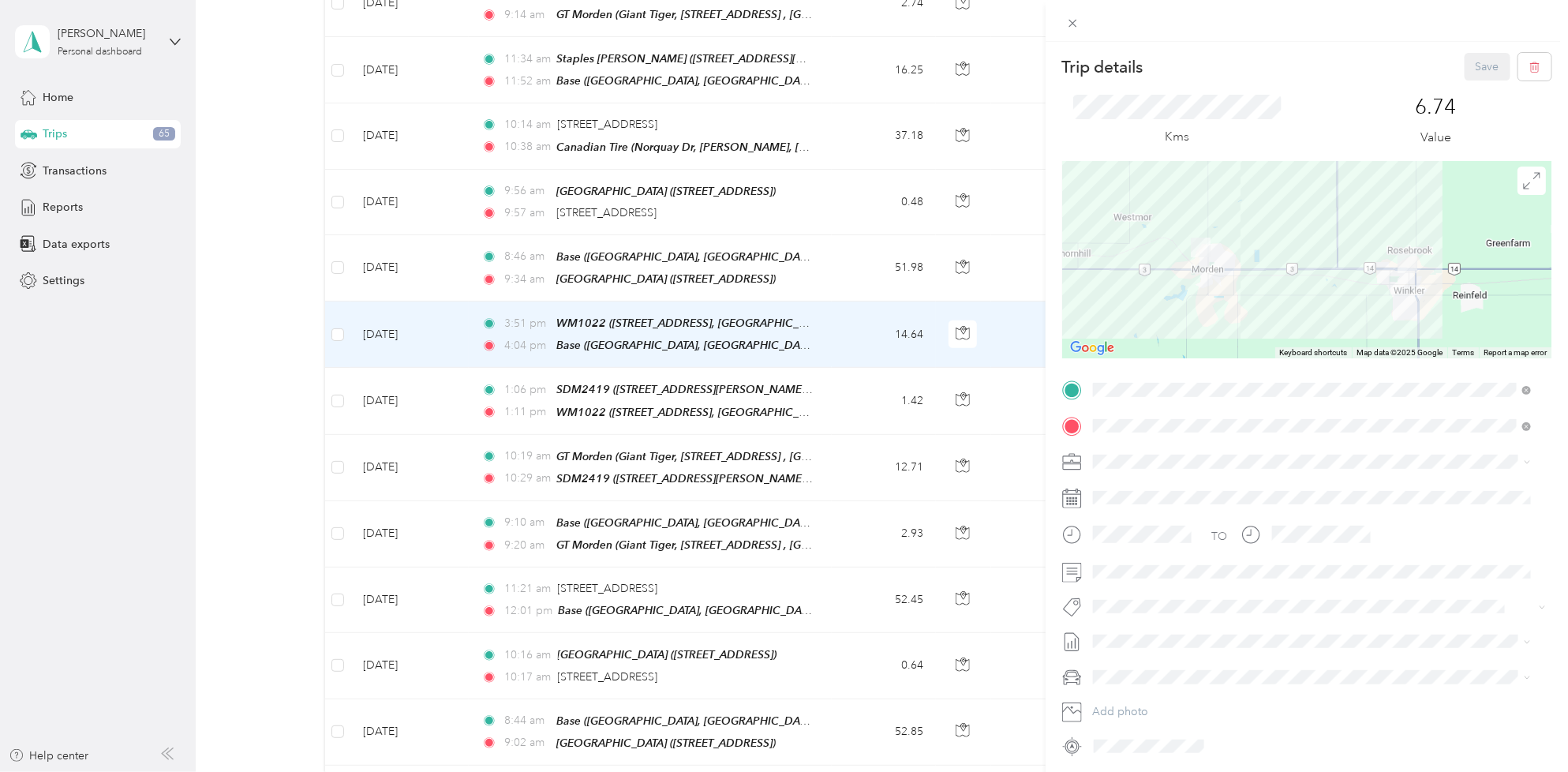
click at [1156, 494] on ol "[PERSON_NAME] [GEOGRAPHIC_DATA] Personal" at bounding box center [1312, 501] width 450 height 55
click at [1152, 486] on span "[PERSON_NAME] [GEOGRAPHIC_DATA]" at bounding box center [1200, 489] width 204 height 14
click at [1129, 563] on span at bounding box center [1319, 573] width 464 height 26
click at [1149, 545] on li "Fit [PERSON_NAME] Team" at bounding box center [1312, 536] width 450 height 30
click at [1165, 697] on span "[DATE] - [DATE]" at bounding box center [1132, 690] width 79 height 17
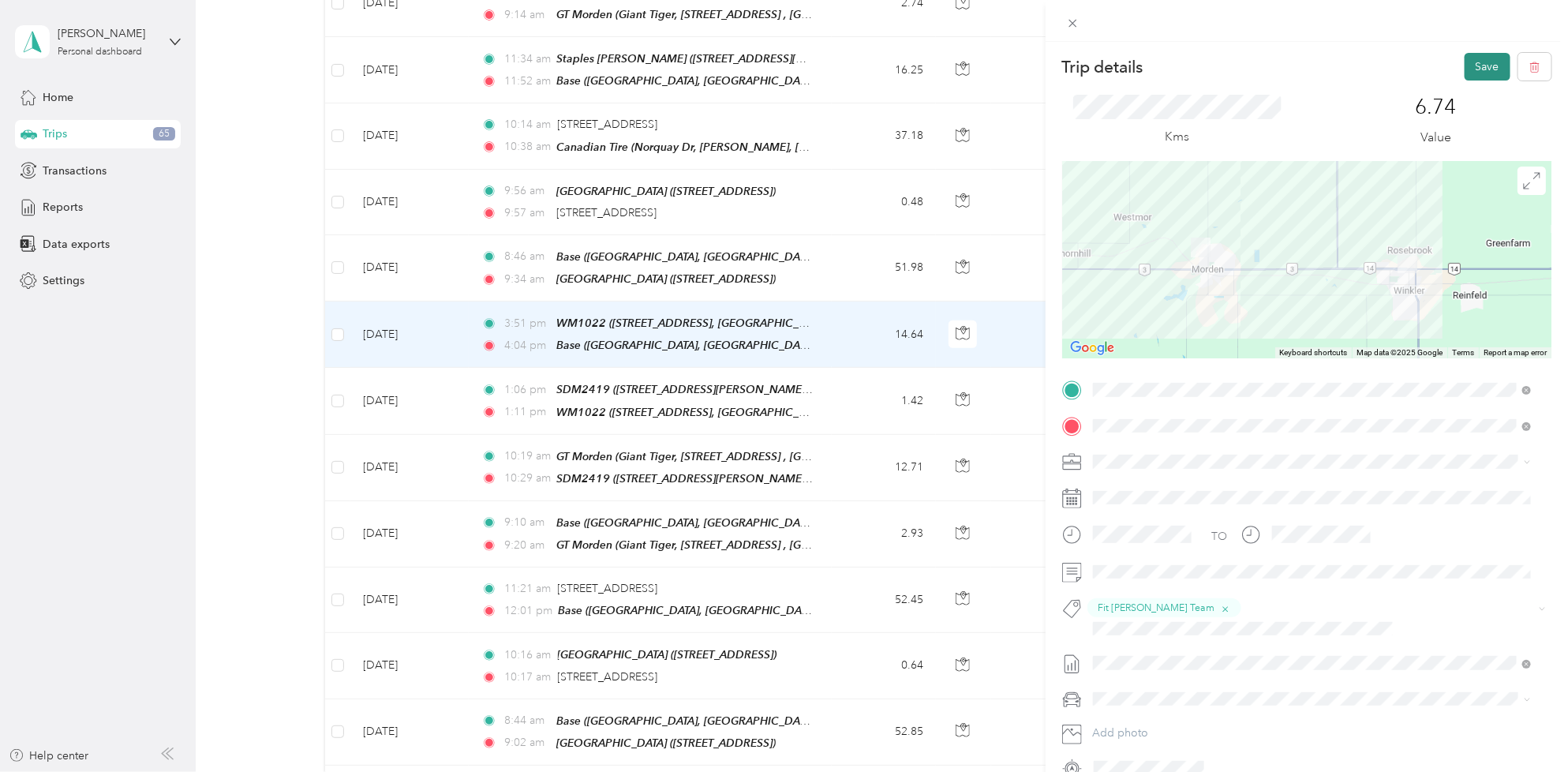
click at [1465, 66] on button "Save" at bounding box center [1487, 66] width 46 height 28
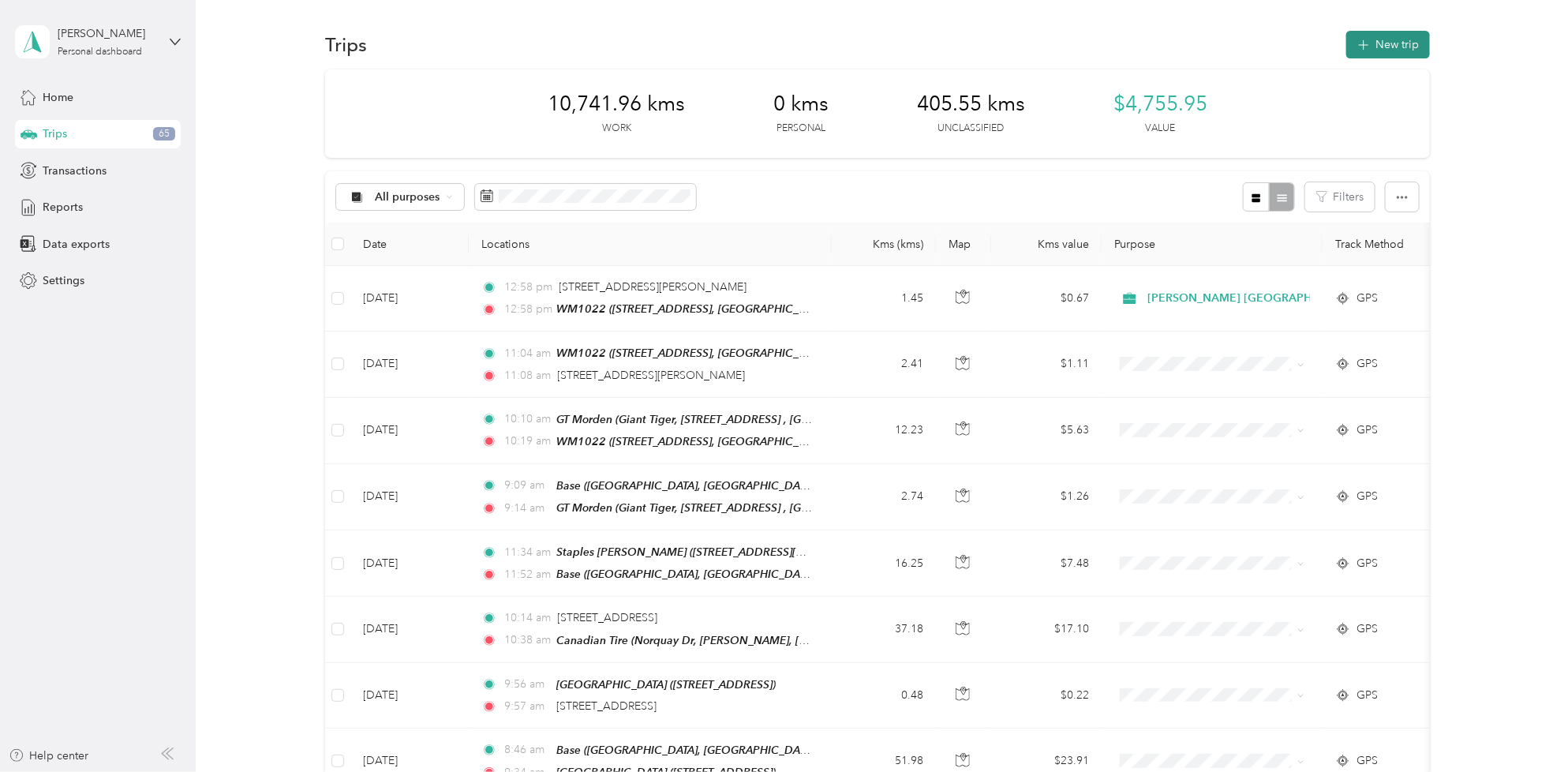
click at [1377, 50] on button "New trip" at bounding box center [1388, 44] width 83 height 28
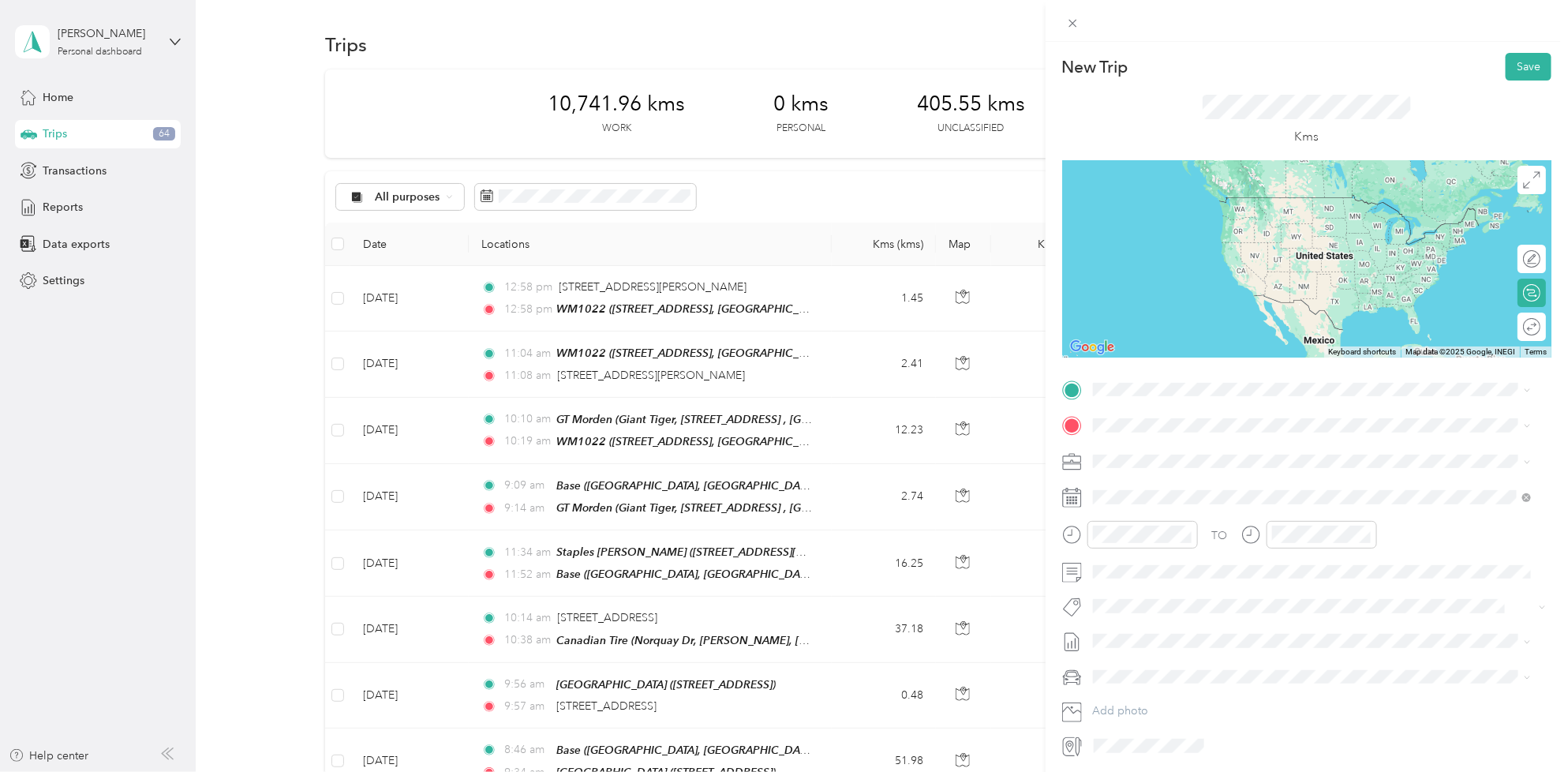
click at [1180, 456] on div "[STREET_ADDRESS]" at bounding box center [1173, 455] width 100 height 33
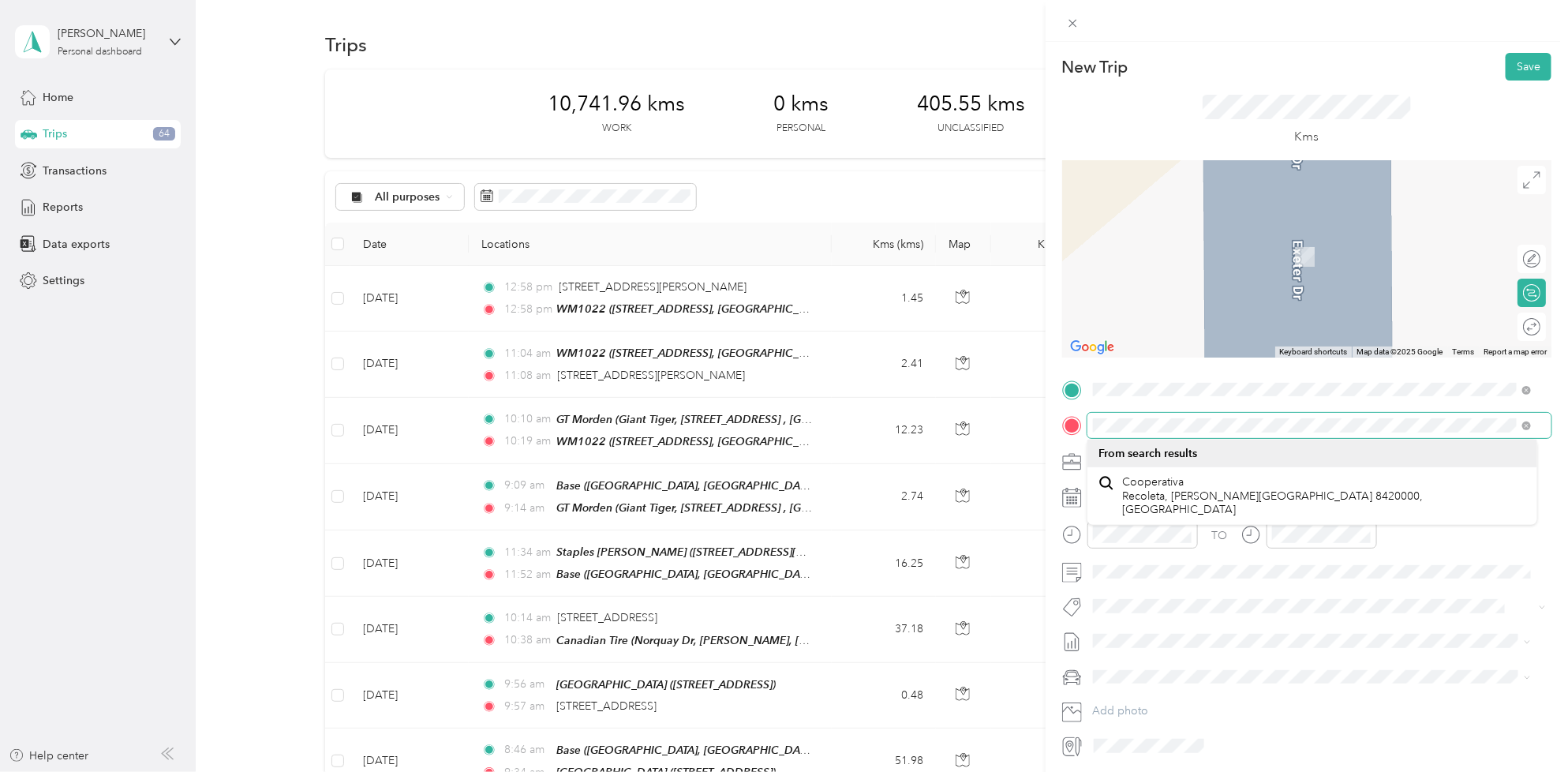
click at [1060, 416] on form "New Trip Save This trip cannot be edited because it is either under review, app…" at bounding box center [1306, 405] width 523 height 706
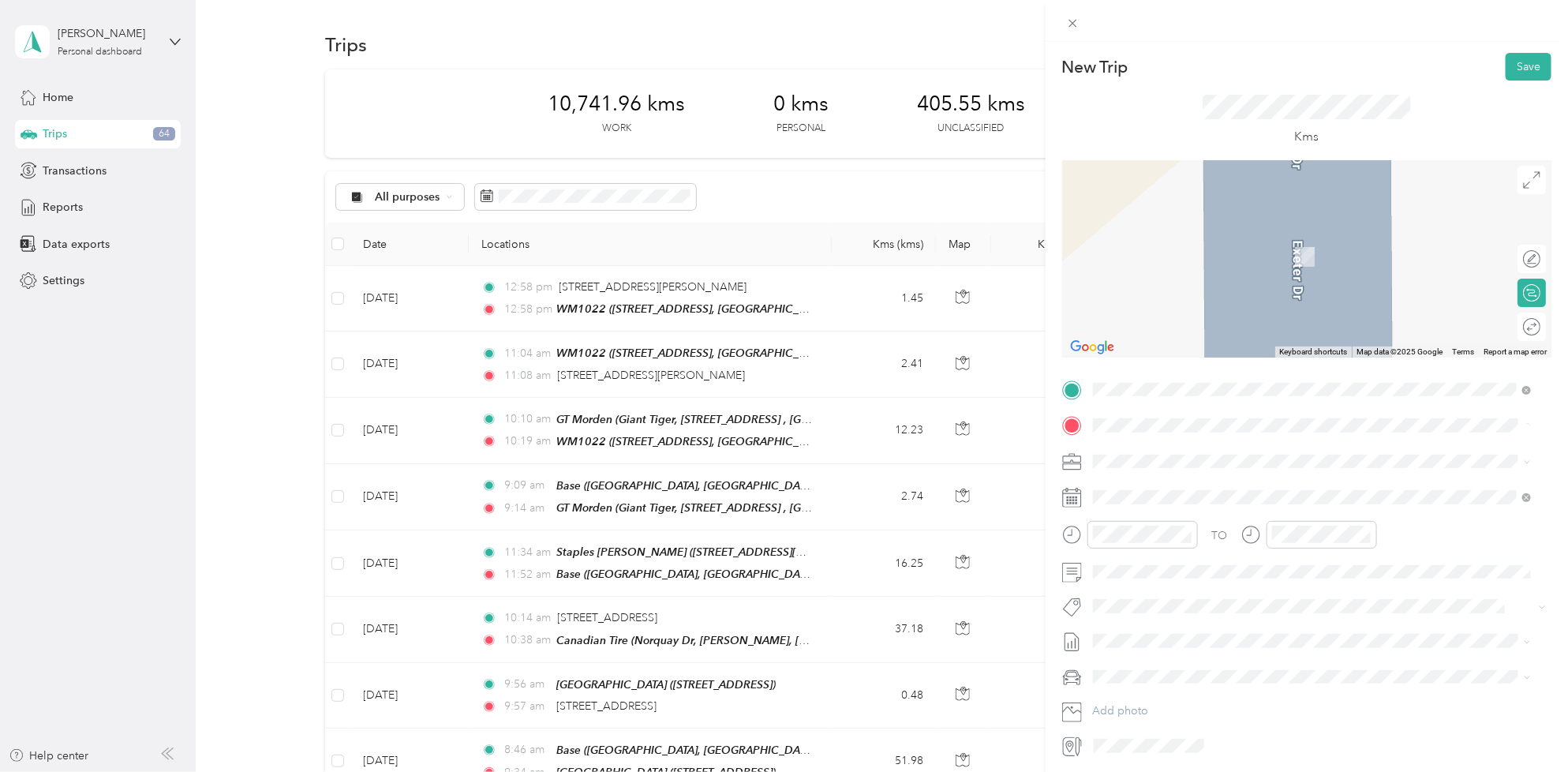
click at [1129, 488] on span "[STREET_ADDRESS][PERSON_NAME]" at bounding box center [1217, 481] width 188 height 14
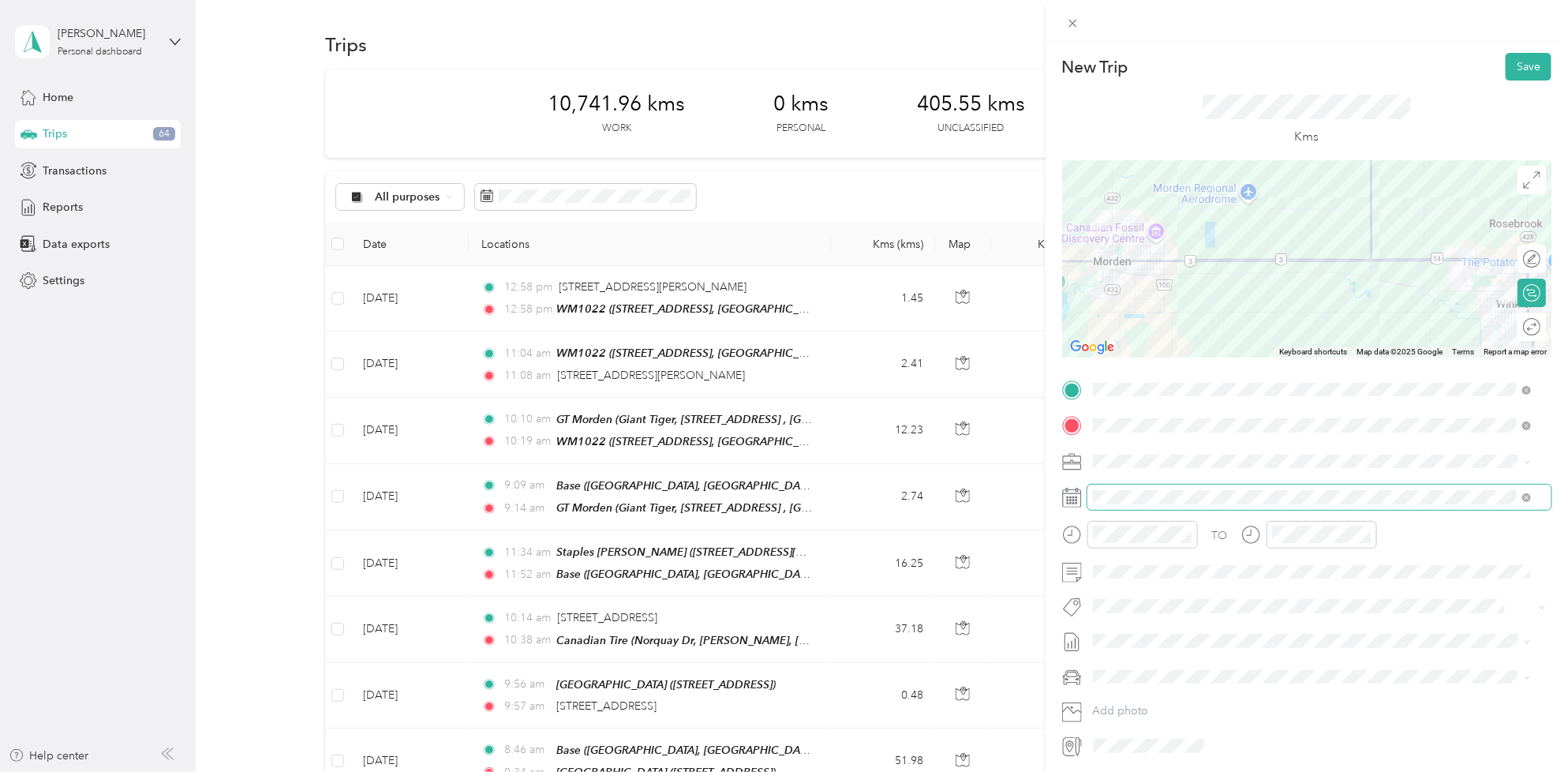
click at [1150, 508] on span at bounding box center [1319, 497] width 464 height 26
click at [1150, 485] on span at bounding box center [1319, 497] width 464 height 26
click at [1152, 487] on span at bounding box center [1319, 497] width 464 height 26
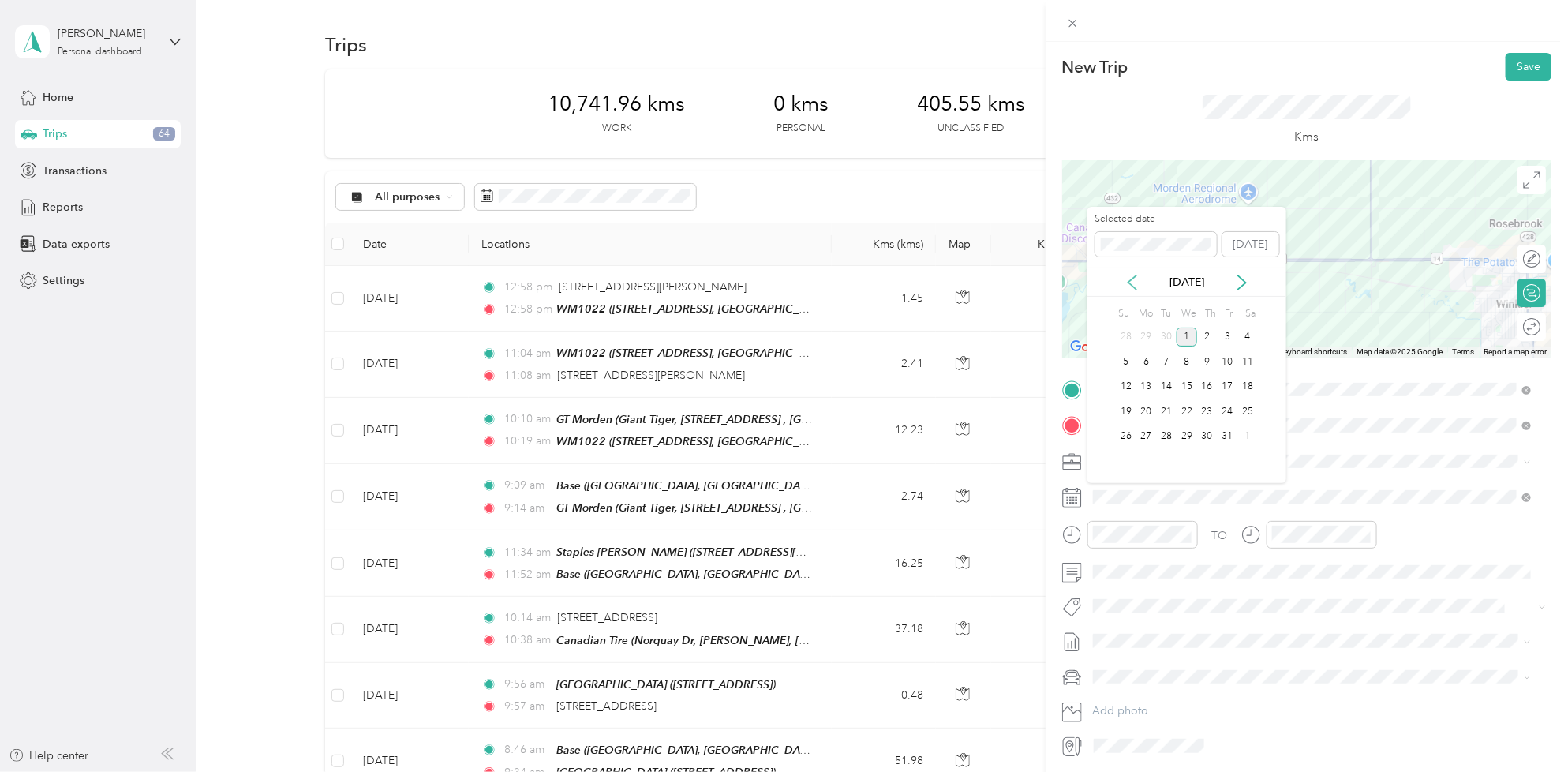
click at [1129, 281] on icon at bounding box center [1133, 283] width 8 height 14
drag, startPoint x: 1233, startPoint y: 413, endPoint x: 1194, endPoint y: 412, distance: 39.0
click at [1194, 412] on div "21 22 23 24 25 26 27" at bounding box center [1186, 412] width 142 height 26
click at [1192, 411] on div "24" at bounding box center [1187, 412] width 21 height 20
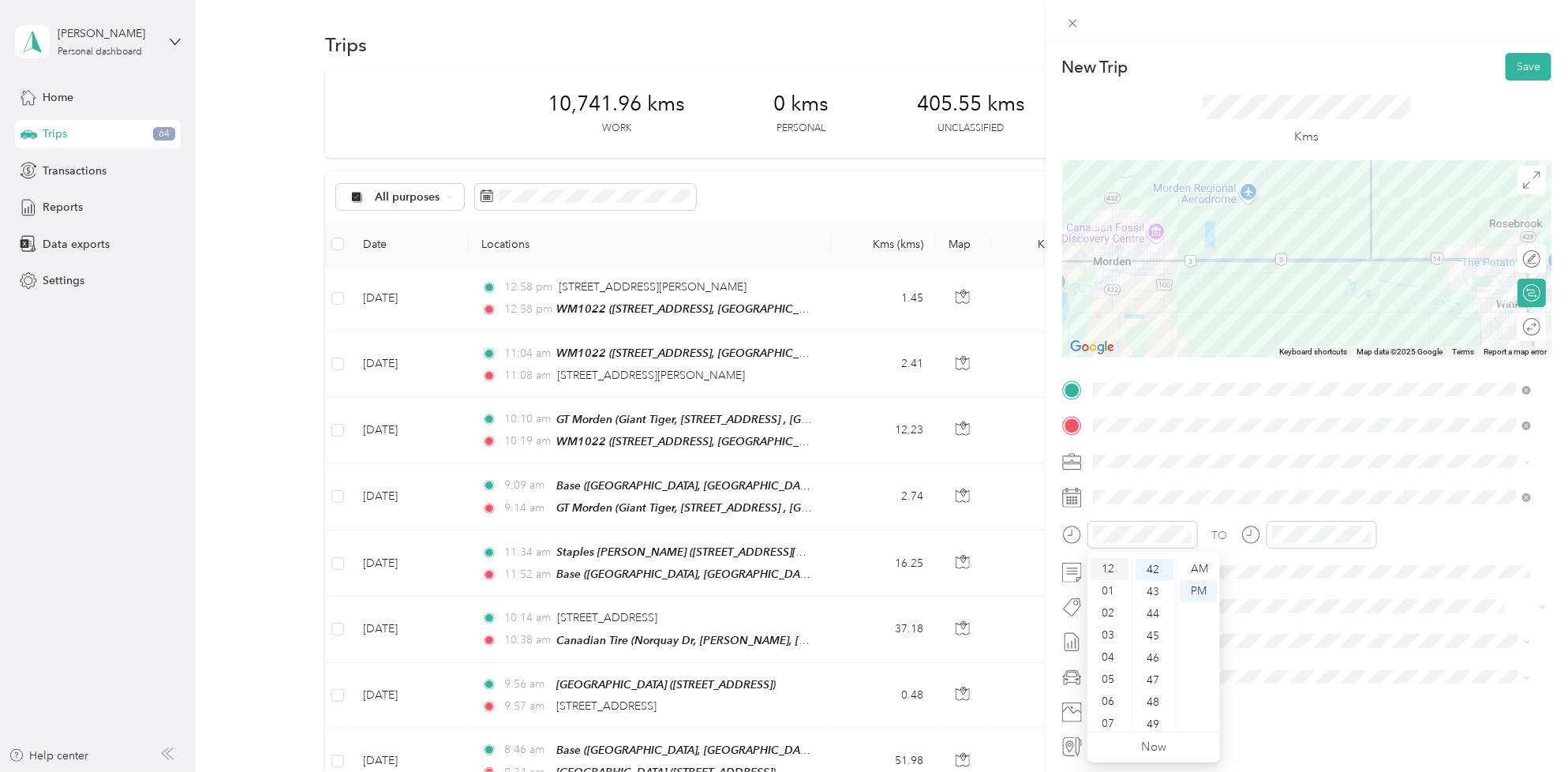
click at [1109, 567] on div "12" at bounding box center [1109, 569] width 38 height 22
click at [1152, 686] on div "10" at bounding box center [1154, 692] width 38 height 22
click at [1297, 566] on div "12" at bounding box center [1287, 569] width 38 height 22
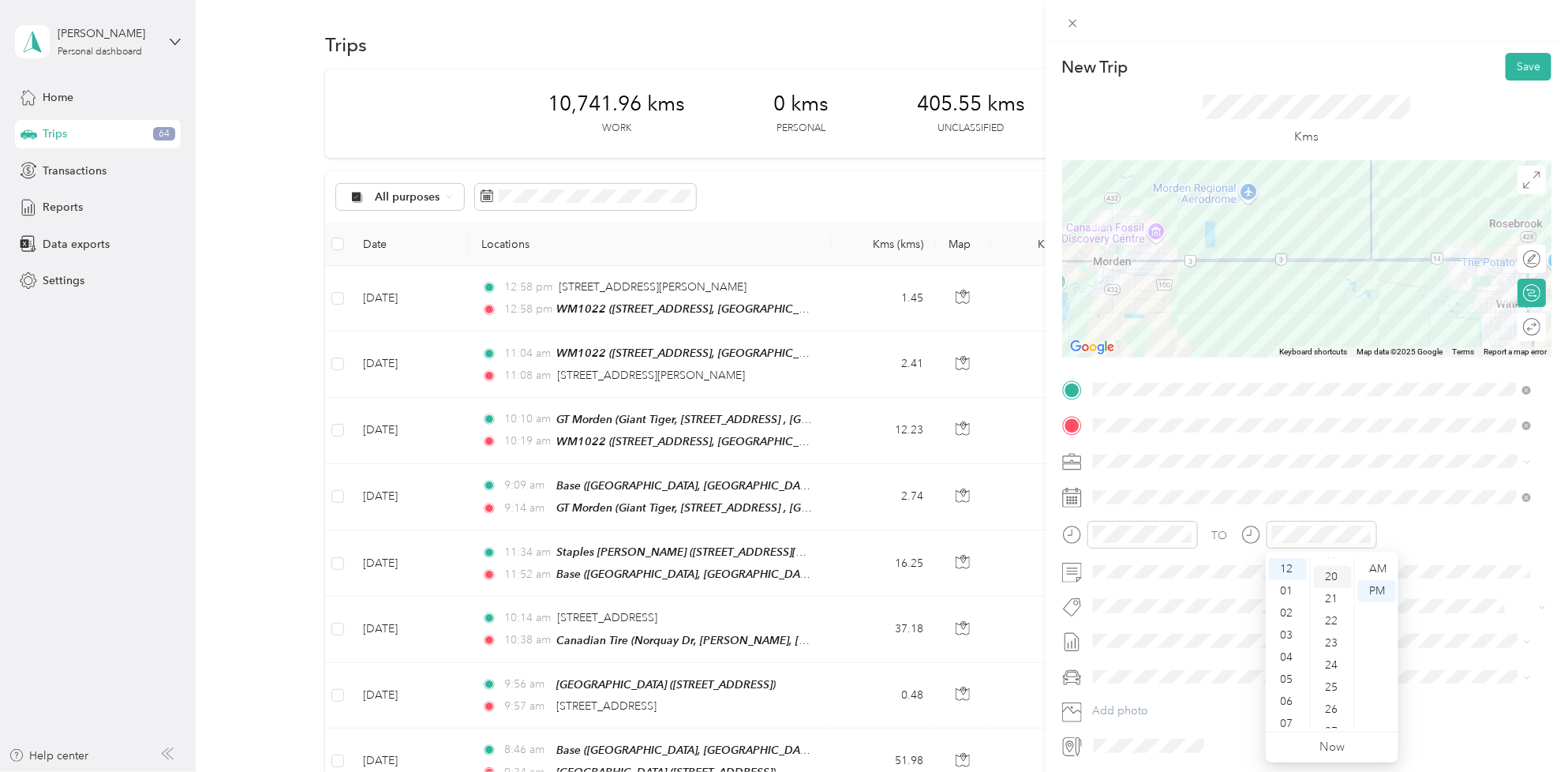
click at [1332, 575] on div "20" at bounding box center [1332, 577] width 38 height 22
click at [1374, 592] on div "PM" at bounding box center [1377, 592] width 38 height 22
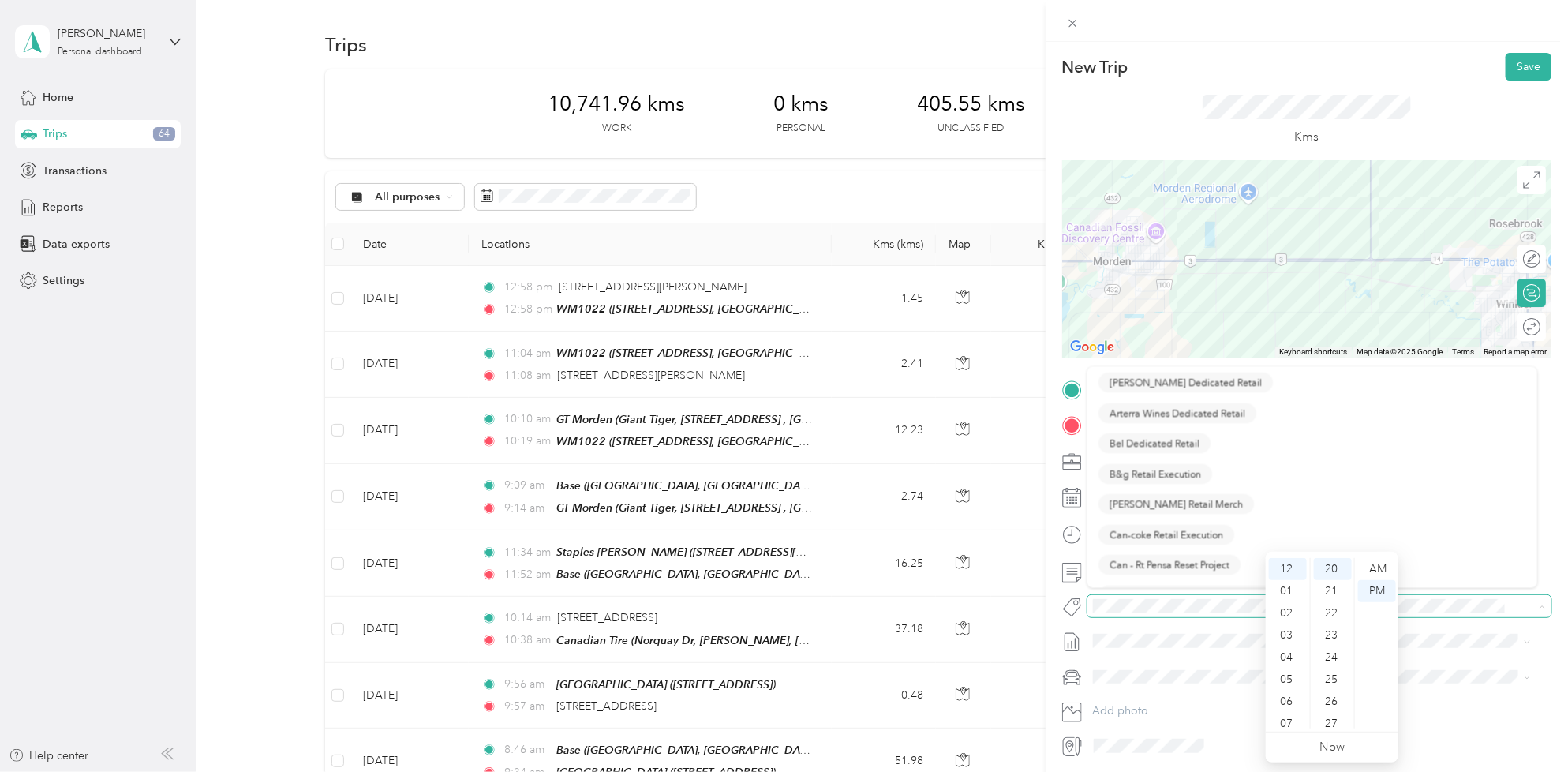
click at [1144, 614] on span at bounding box center [1305, 606] width 438 height 17
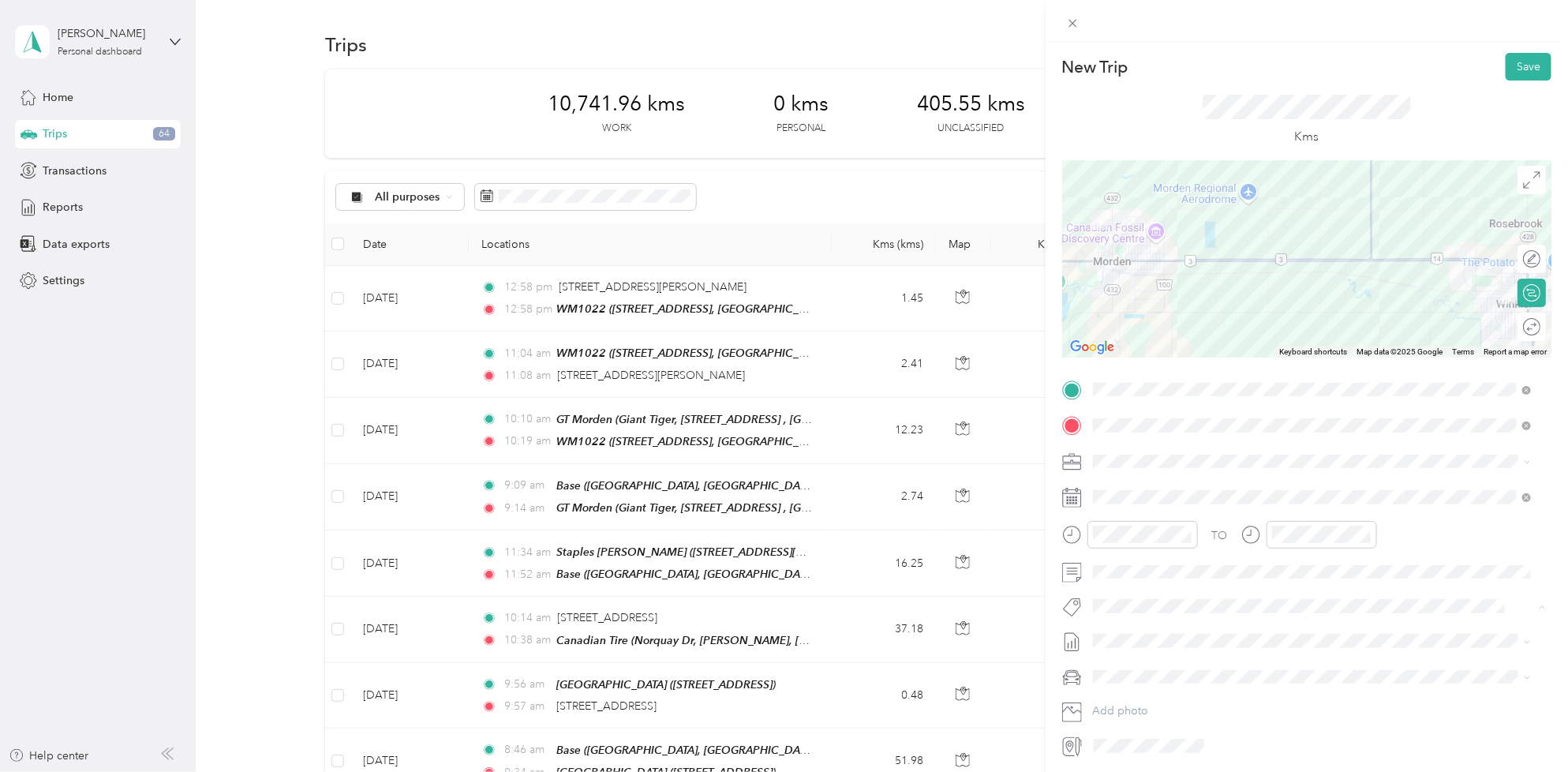
click at [1144, 771] on div "New Trip Save This trip cannot be edited because it is either under review, app…" at bounding box center [780, 772] width 1560 height 0
click at [1148, 671] on li "Wt Freshpet" at bounding box center [1312, 664] width 450 height 30
click at [1161, 598] on button "Wt Freshpet" at bounding box center [1132, 608] width 90 height 20
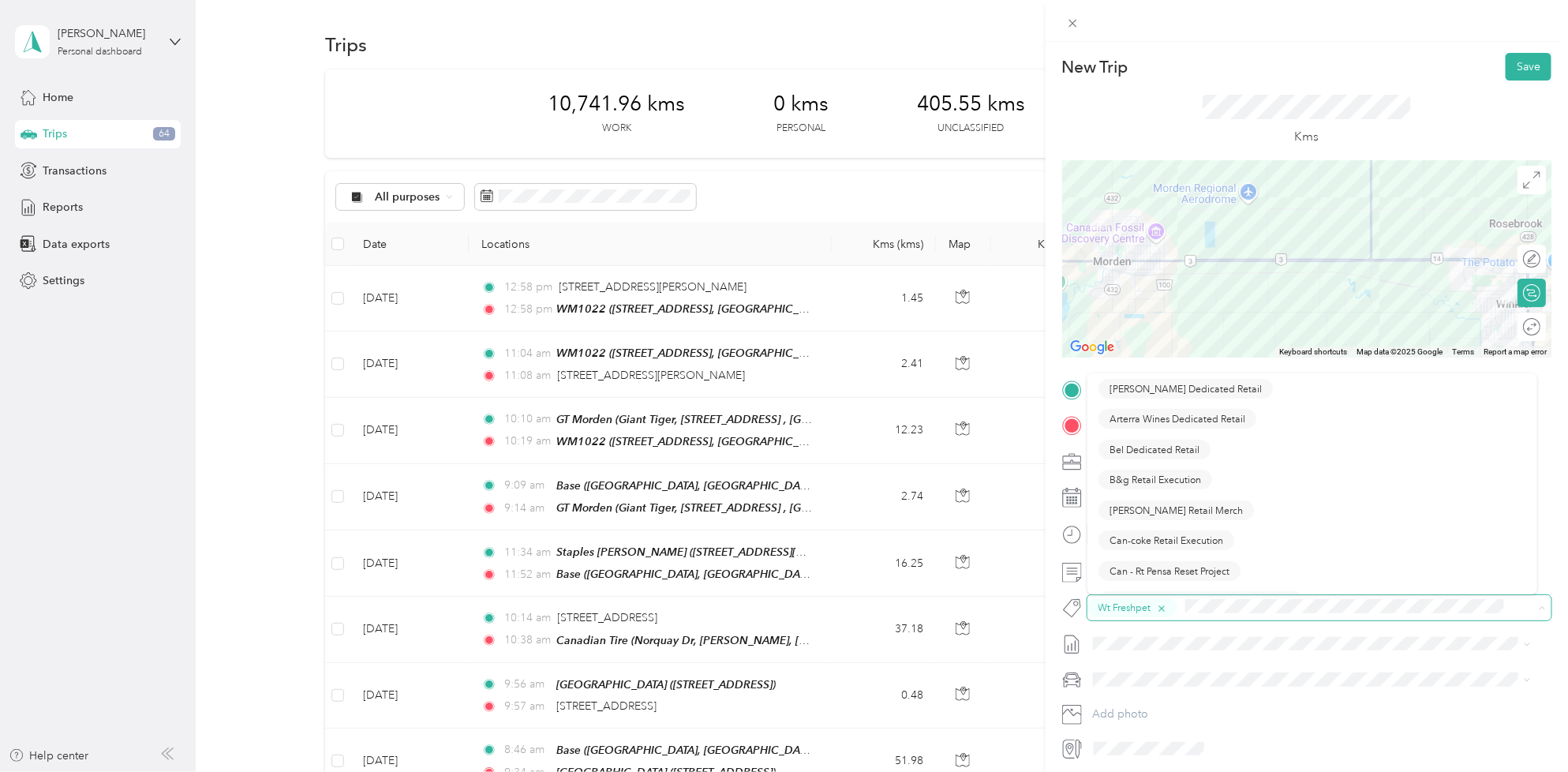
click at [1158, 605] on icon "button" at bounding box center [1161, 609] width 10 height 10
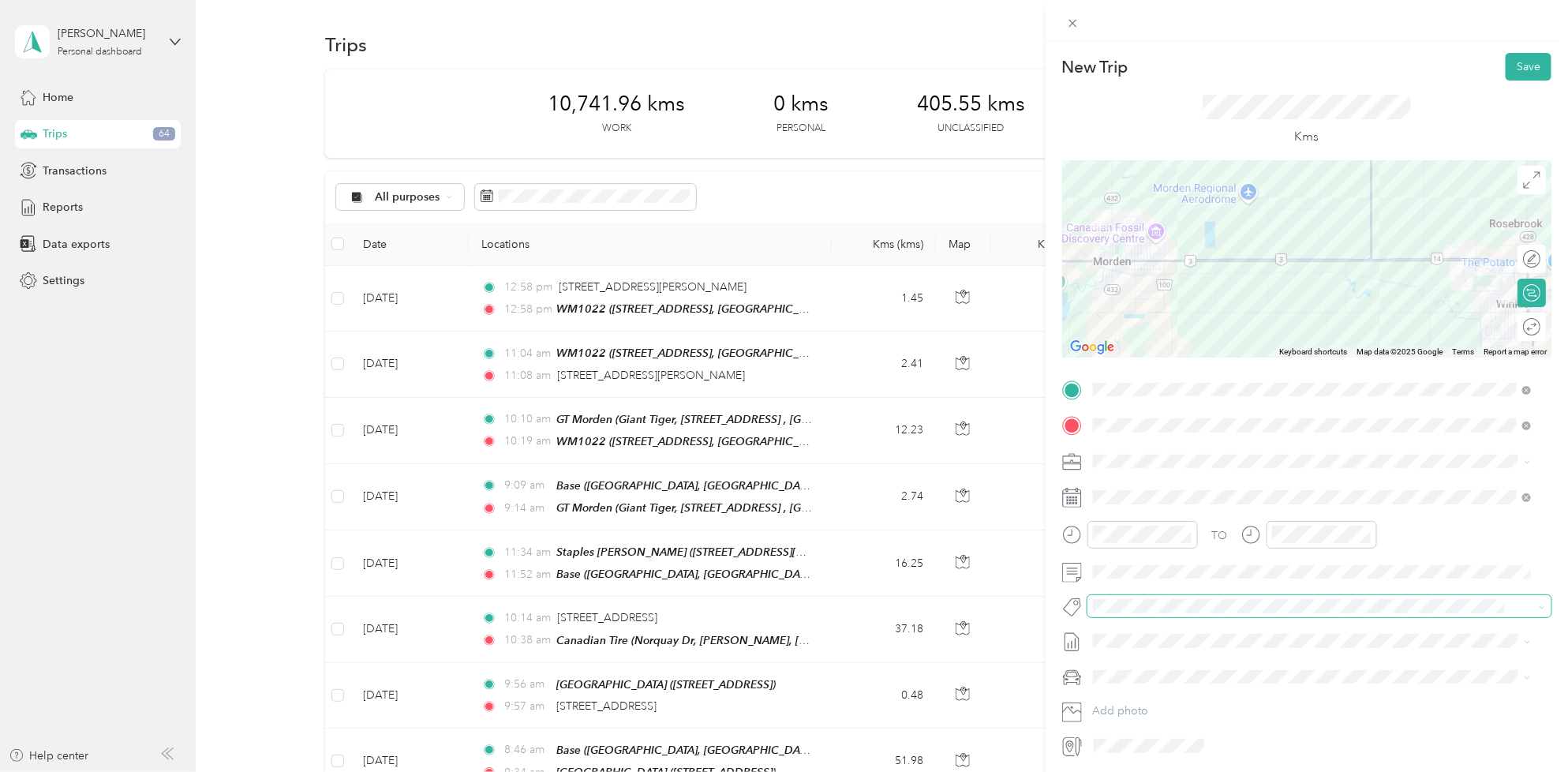
click at [1161, 640] on li "Rt - Freshpet Execution" at bounding box center [1312, 635] width 450 height 30
click at [1153, 691] on span "[DATE] - [DATE]" at bounding box center [1132, 696] width 79 height 17
click at [1515, 58] on button "Save" at bounding box center [1528, 66] width 46 height 28
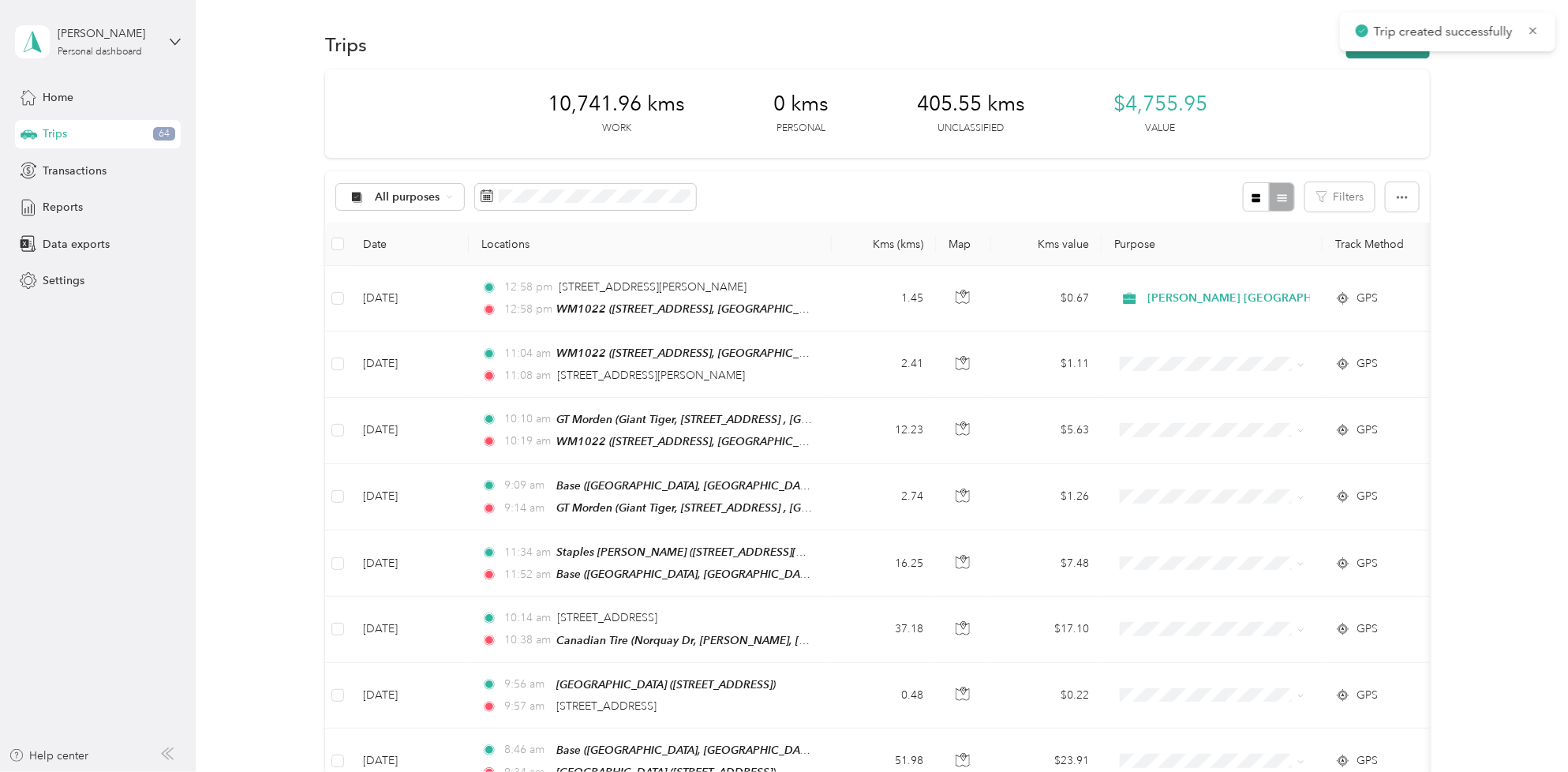
click at [1394, 56] on button "New trip" at bounding box center [1388, 44] width 83 height 28
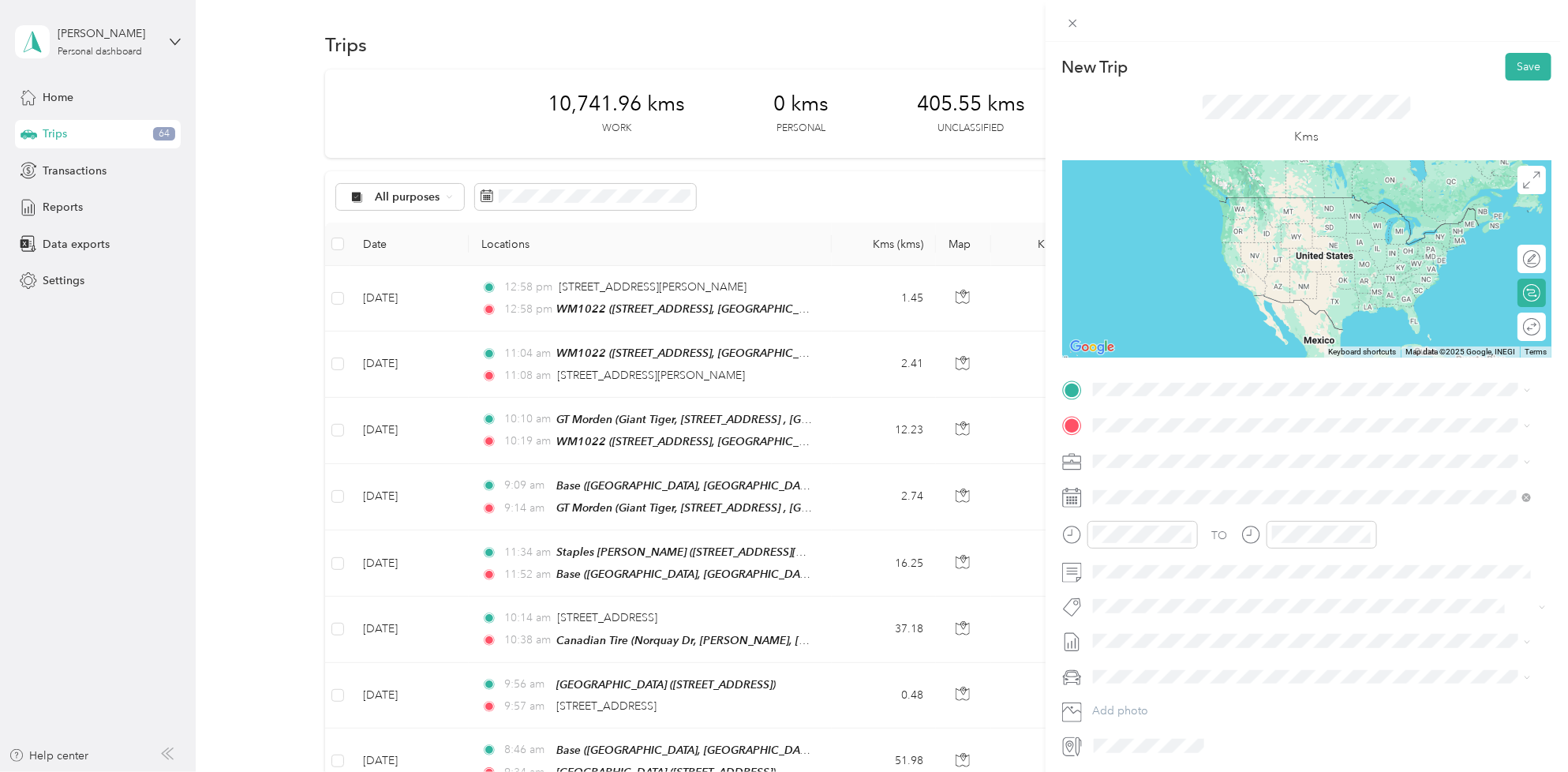
click at [1160, 454] on div "[STREET_ADDRESS][PERSON_NAME]" at bounding box center [1312, 443] width 427 height 22
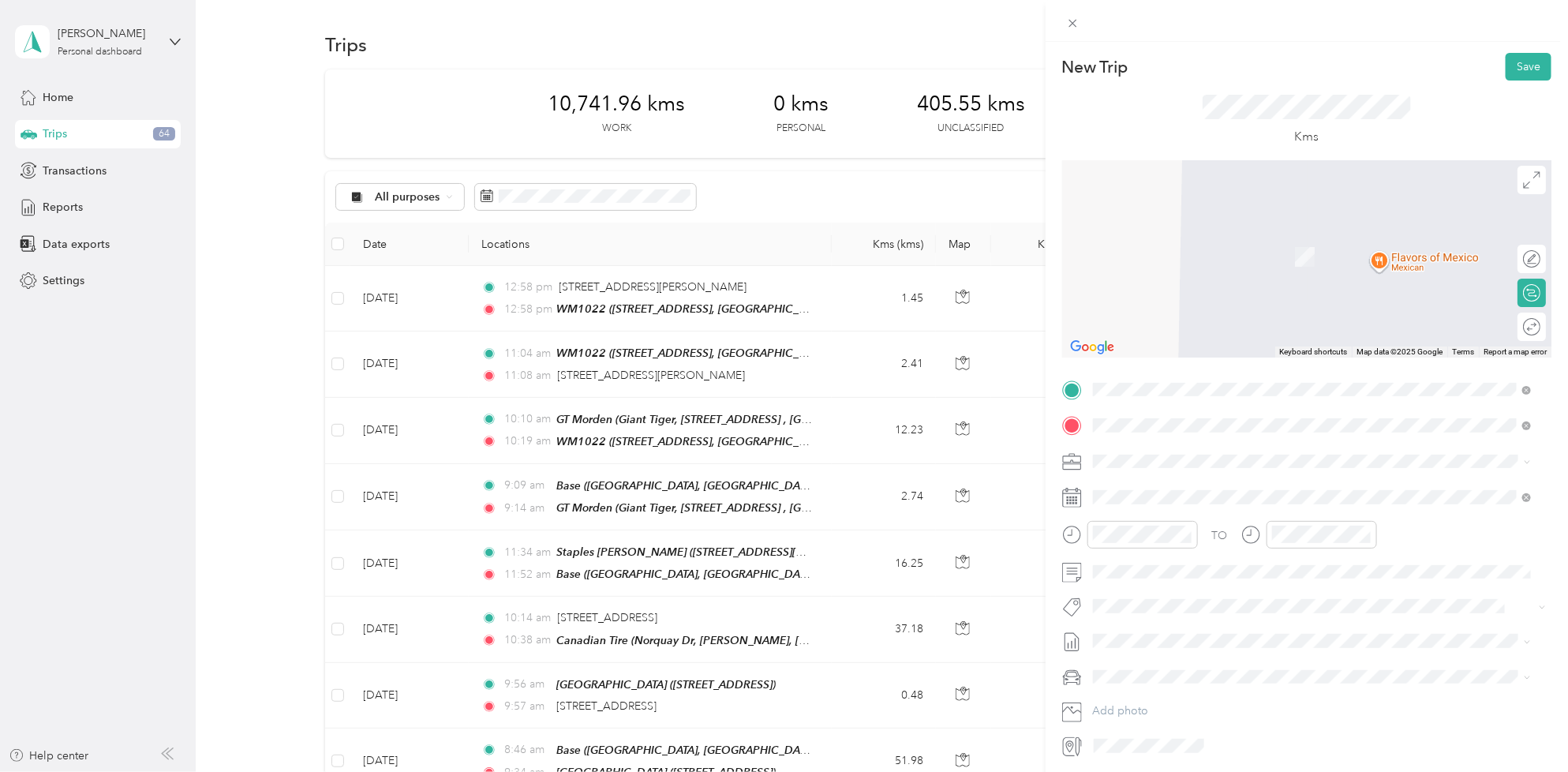
click at [1205, 553] on span "[STREET_ADDRESS]" at bounding box center [1173, 555] width 100 height 14
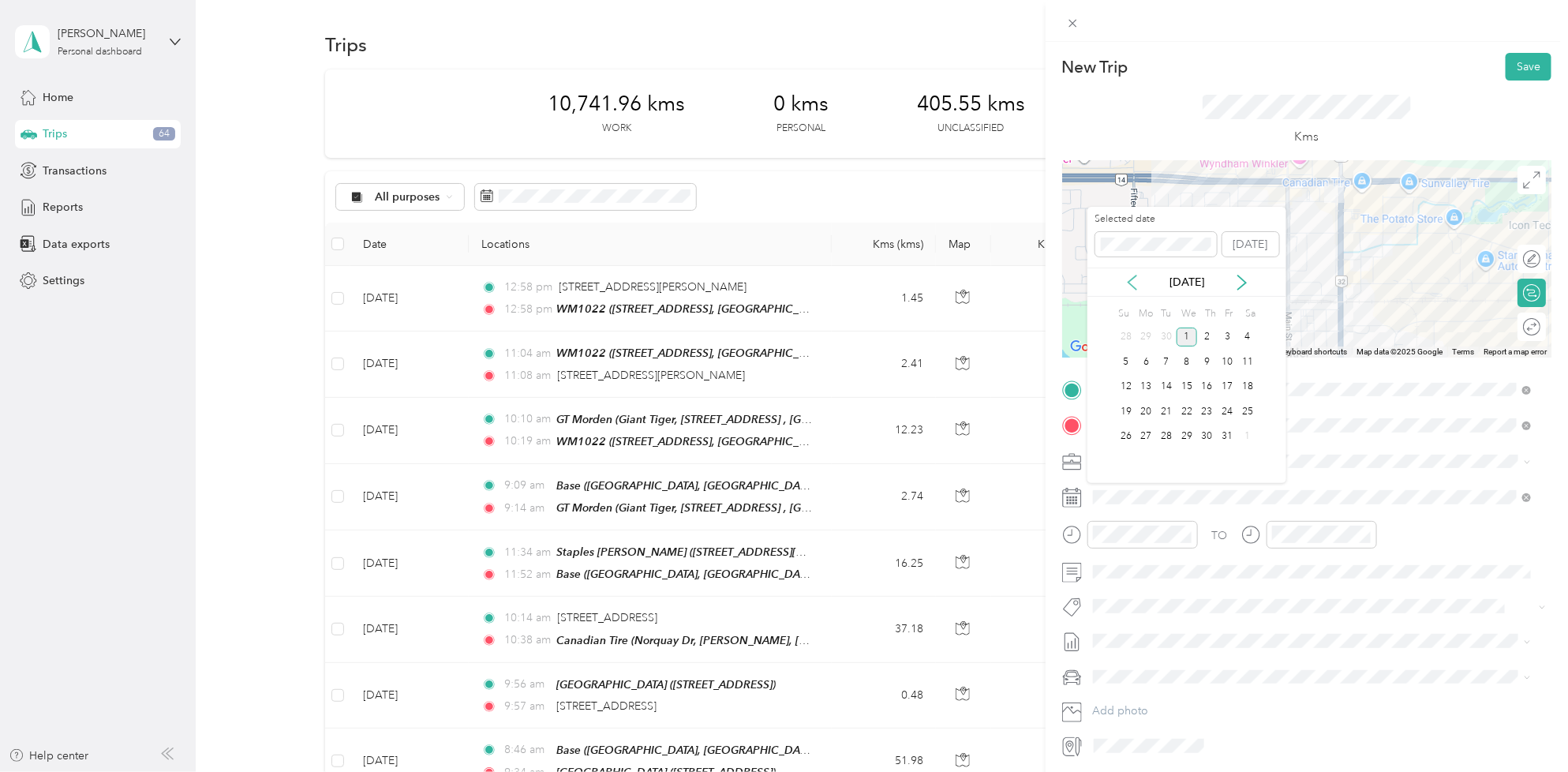
click at [1131, 275] on icon at bounding box center [1133, 283] width 16 height 16
click at [1196, 412] on div "24" at bounding box center [1187, 412] width 21 height 20
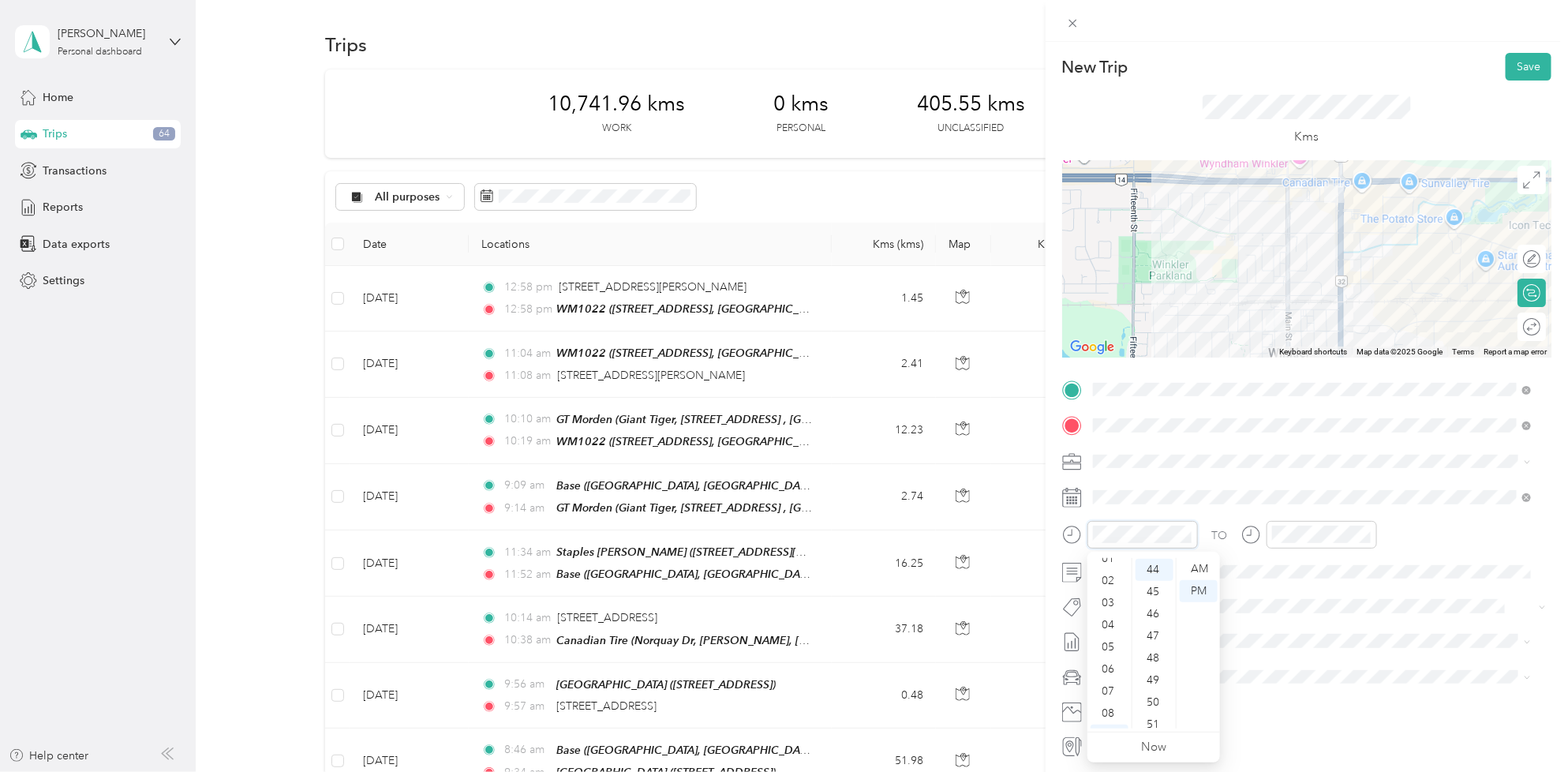
scroll to position [0, 0]
click at [1109, 594] on div "01" at bounding box center [1109, 592] width 38 height 22
click at [1153, 702] on div "50" at bounding box center [1154, 703] width 38 height 22
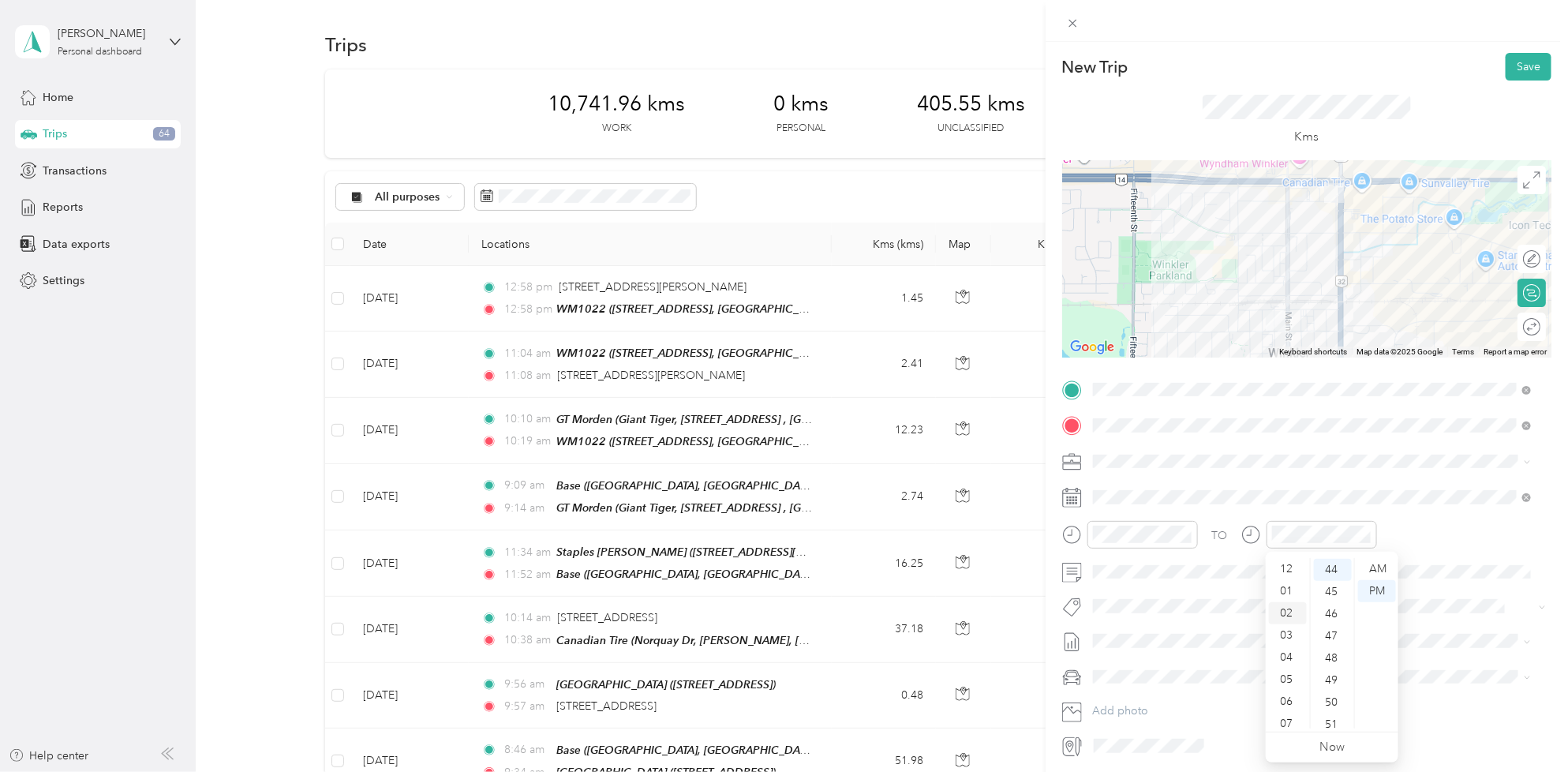
click at [1286, 613] on div "02" at bounding box center [1287, 613] width 38 height 22
click at [1337, 570] on div "00" at bounding box center [1332, 569] width 38 height 22
click at [1209, 637] on button "Wt - Outlook Execution" at bounding box center [1159, 635] width 122 height 20
click at [1157, 688] on span "[DATE] - [DATE]" at bounding box center [1132, 696] width 79 height 17
click at [1523, 60] on button "Save" at bounding box center [1528, 66] width 46 height 28
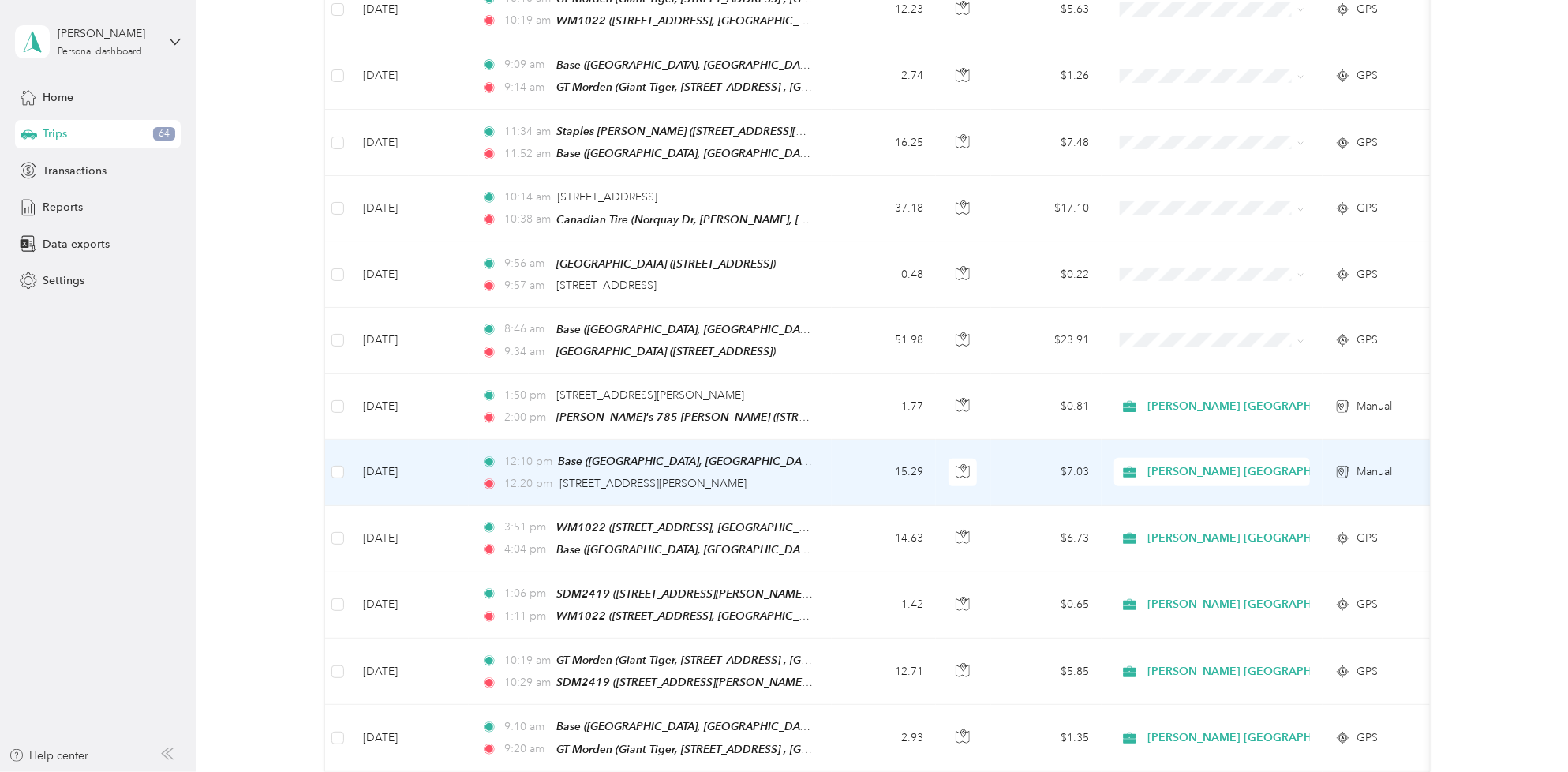
scroll to position [395, 0]
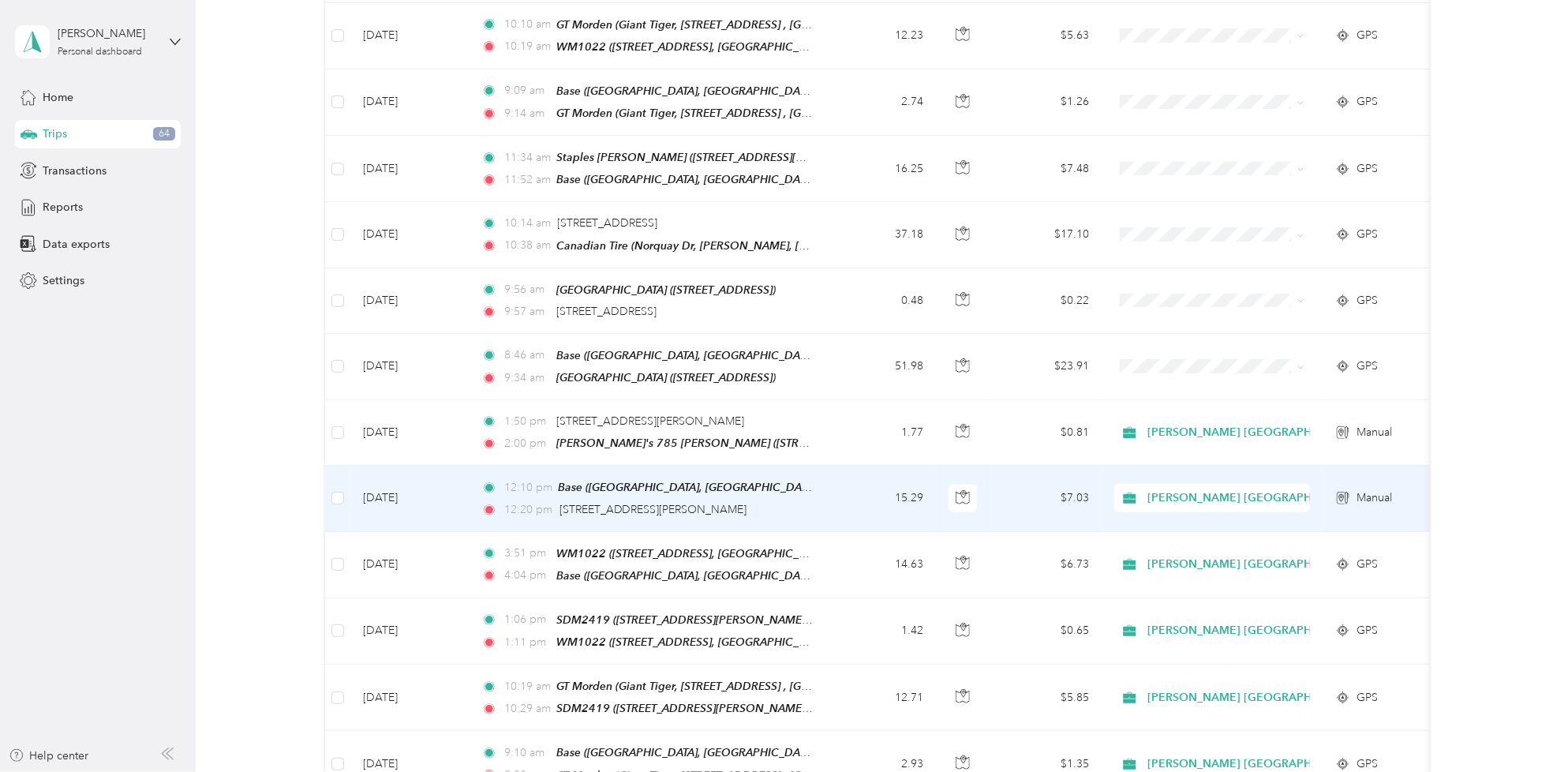
click at [411, 490] on td "[DATE]" at bounding box center [410, 499] width 118 height 66
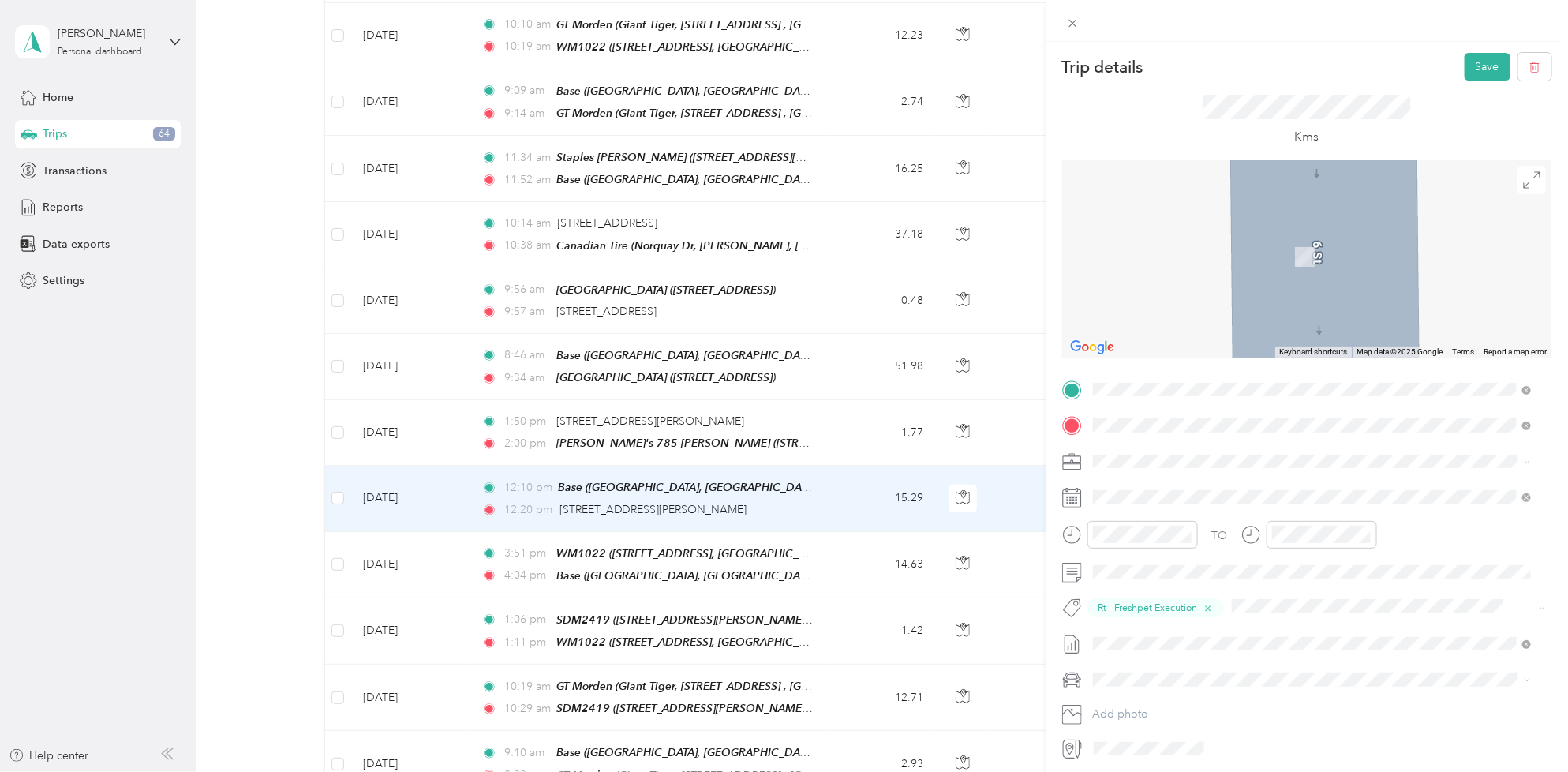
click at [1331, 459] on div "RCSS1510 [PERSON_NAME][STREET_ADDRESS][PERSON_NAME]" at bounding box center [1261, 461] width 275 height 33
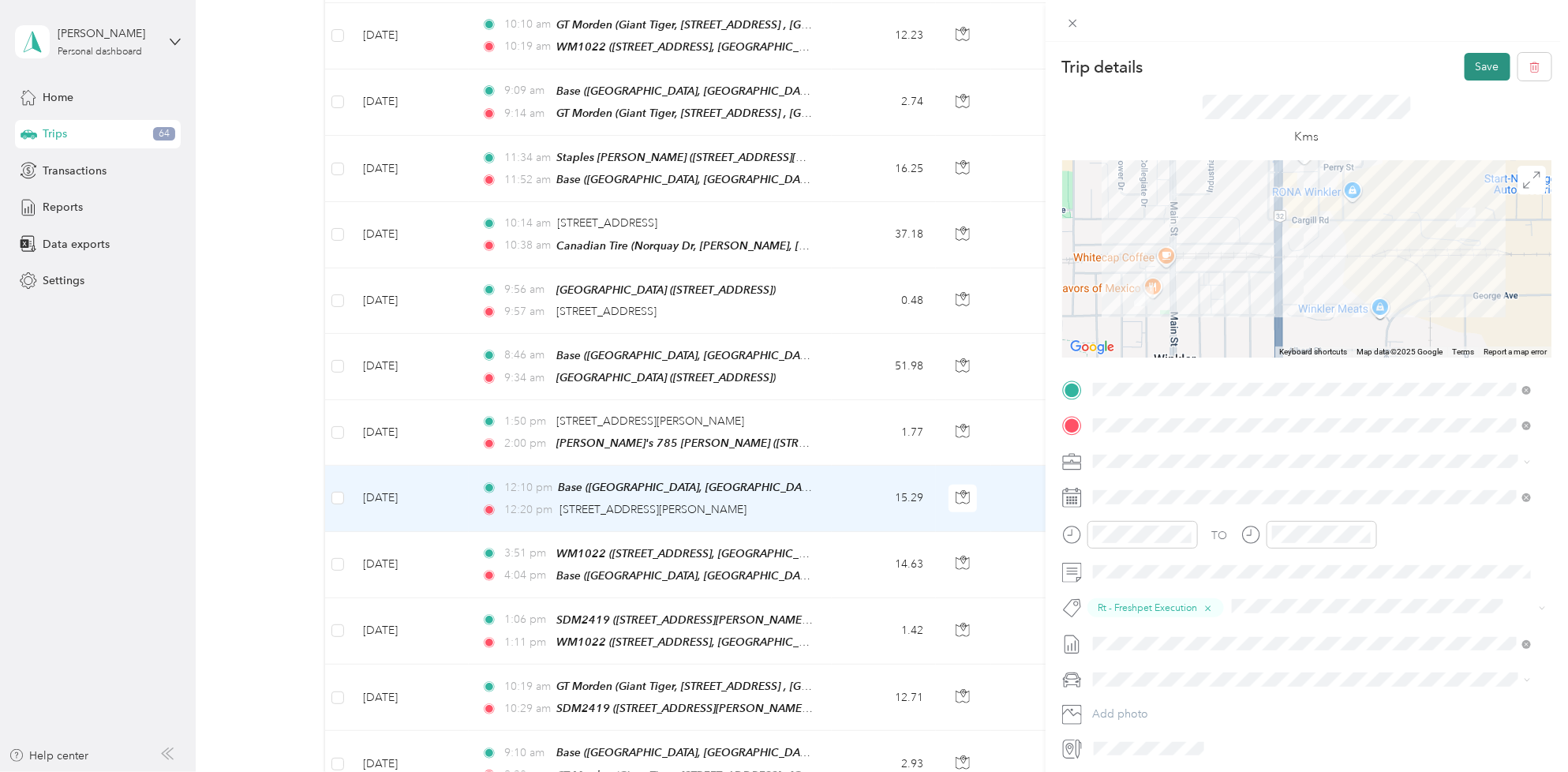
click at [1473, 66] on button "Save" at bounding box center [1487, 66] width 46 height 28
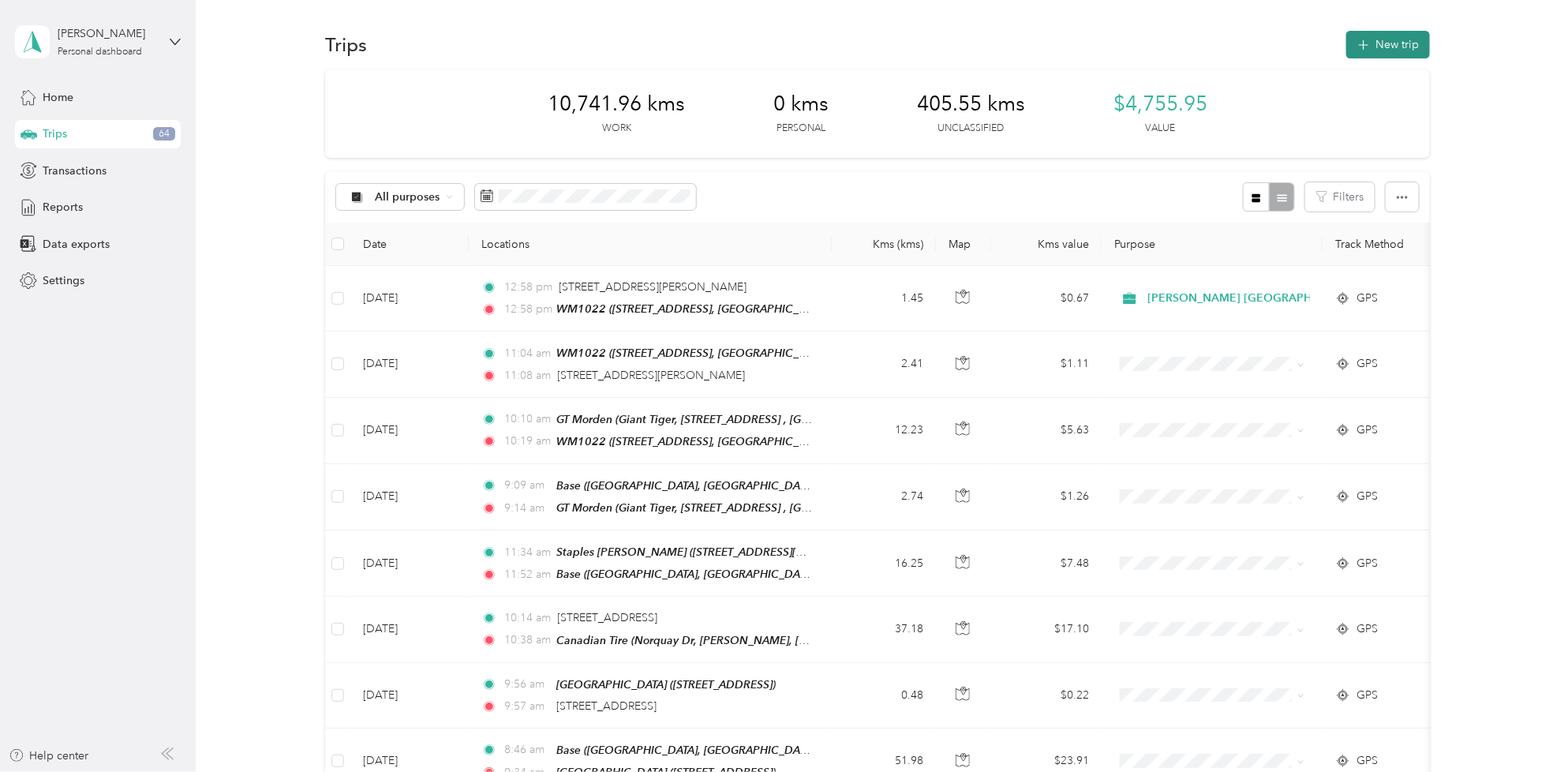
click at [1401, 40] on button "New trip" at bounding box center [1388, 44] width 83 height 28
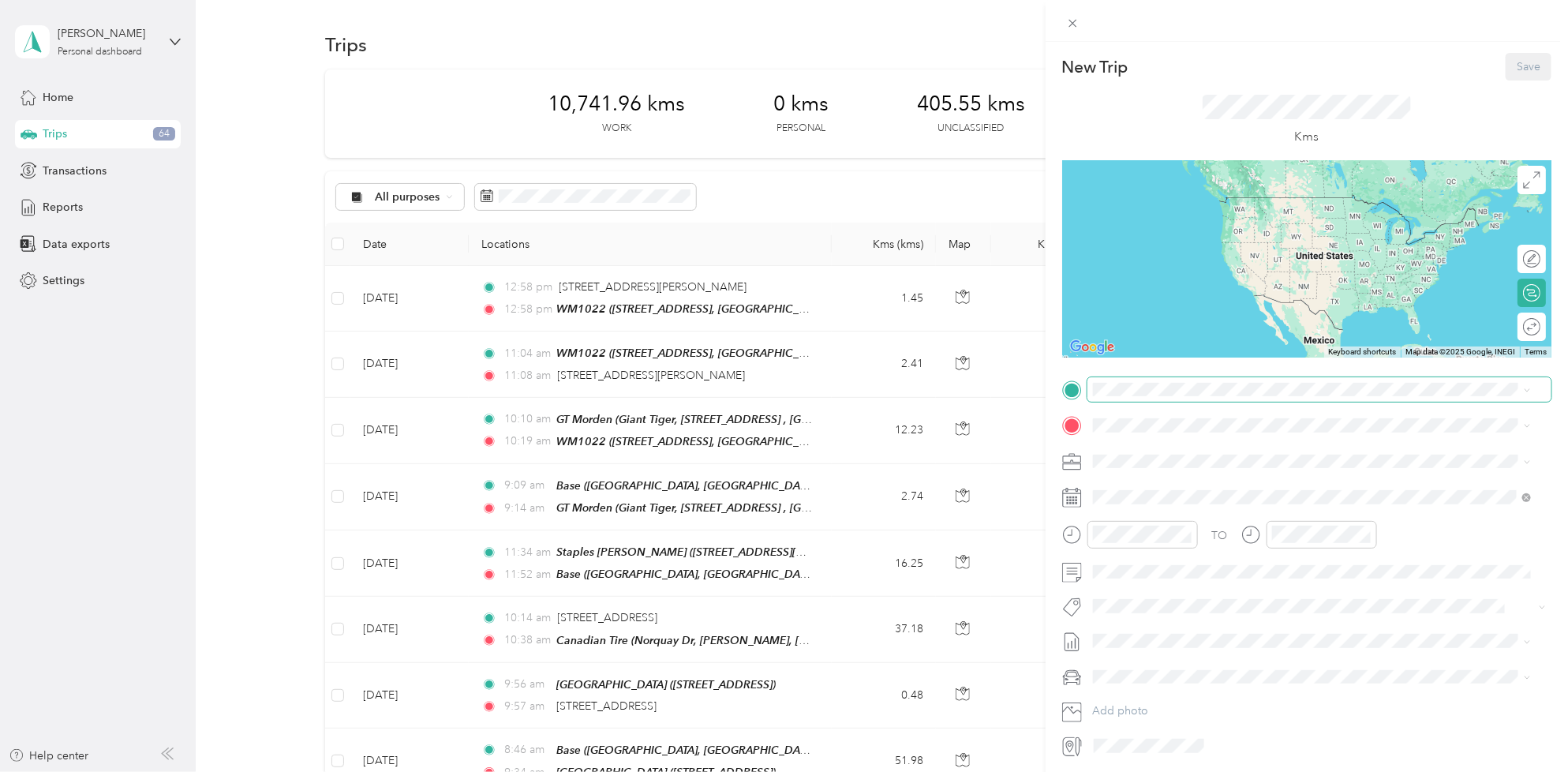
click at [1110, 380] on span at bounding box center [1319, 390] width 464 height 26
click at [1150, 448] on strong "[PERSON_NAME]'s 785 [PERSON_NAME]" at bounding box center [1233, 452] width 222 height 14
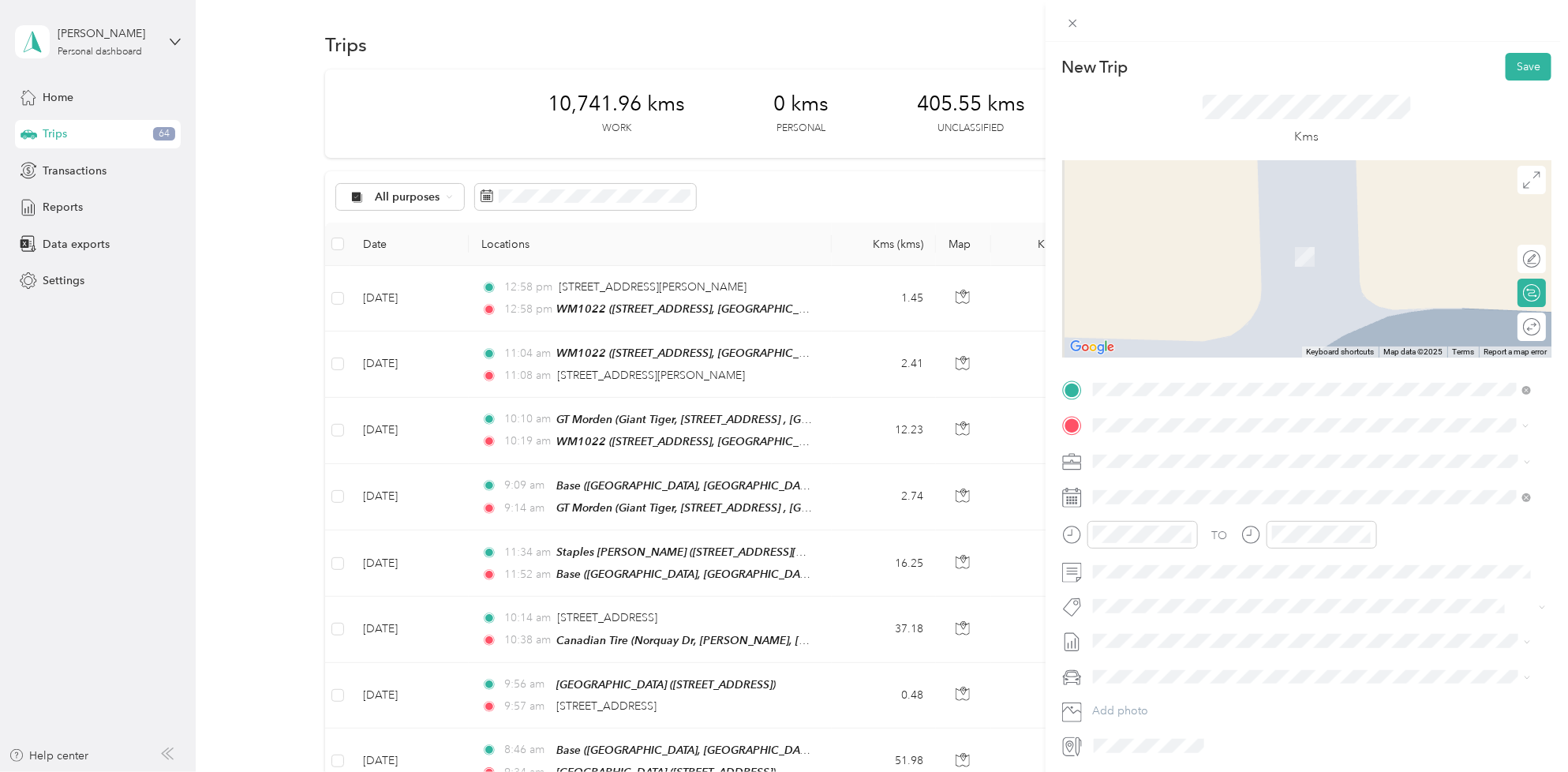
click at [1189, 499] on span "[STREET_ADDRESS]" at bounding box center [1173, 505] width 100 height 14
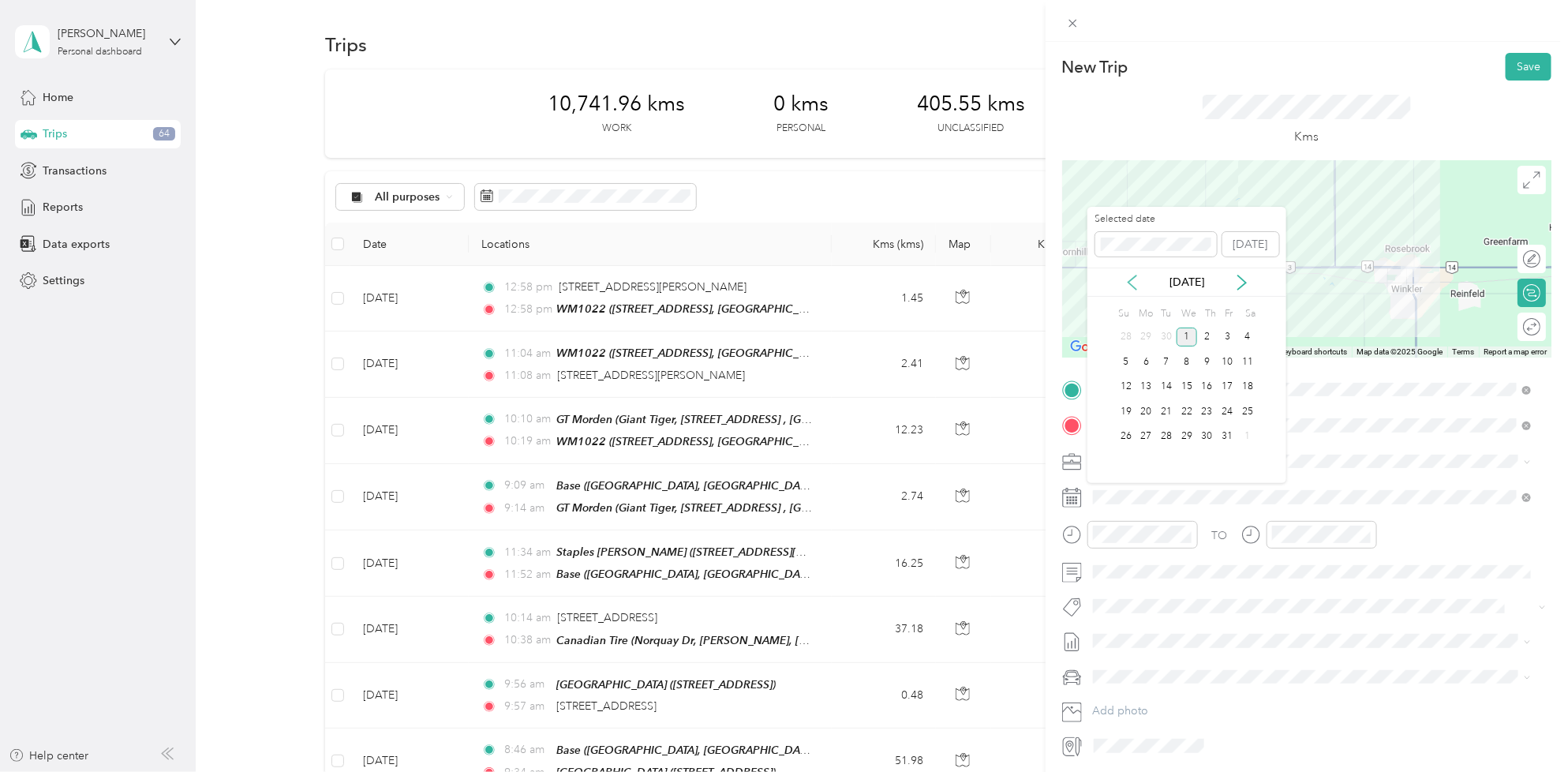
click at [1133, 282] on icon at bounding box center [1133, 283] width 16 height 16
click at [1189, 415] on div "24" at bounding box center [1187, 412] width 21 height 20
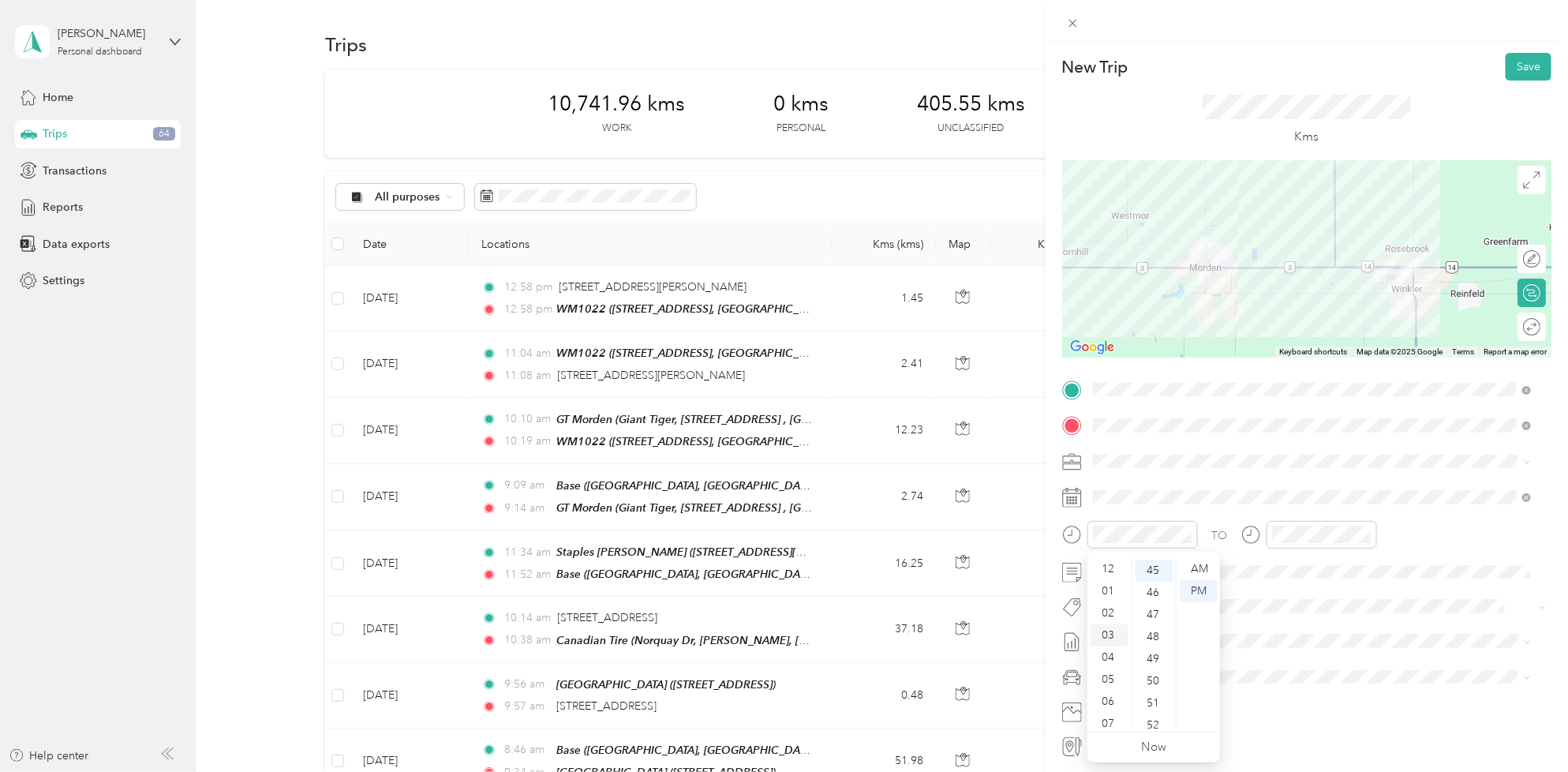
click at [1110, 629] on div "03" at bounding box center [1109, 636] width 38 height 22
click at [1150, 565] on div "00" at bounding box center [1154, 569] width 38 height 22
click at [1289, 633] on div "03" at bounding box center [1287, 636] width 38 height 22
click at [1331, 606] on div "20" at bounding box center [1332, 610] width 38 height 22
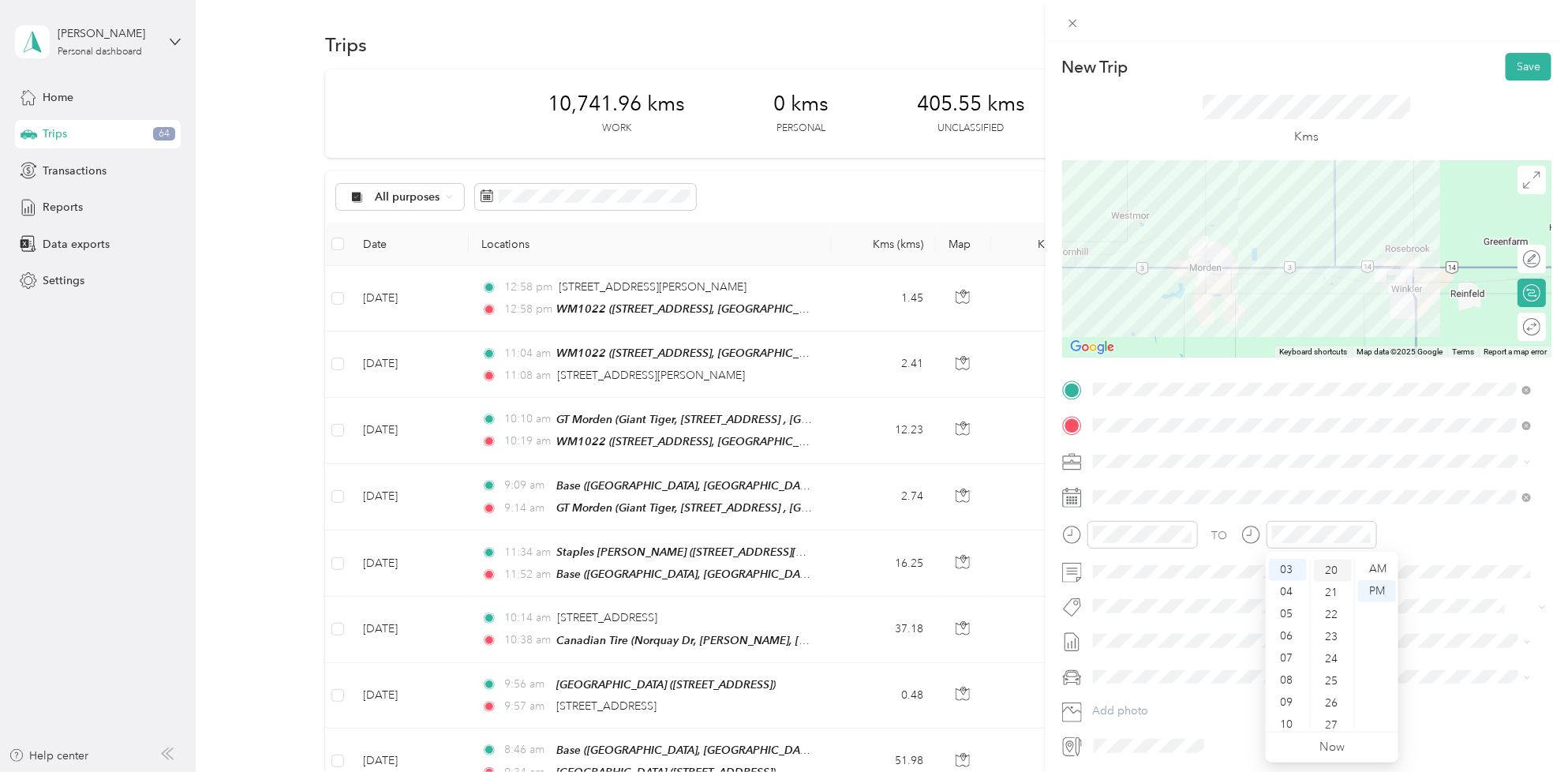
scroll to position [442, 0]
click at [1105, 614] on span at bounding box center [1305, 606] width 438 height 17
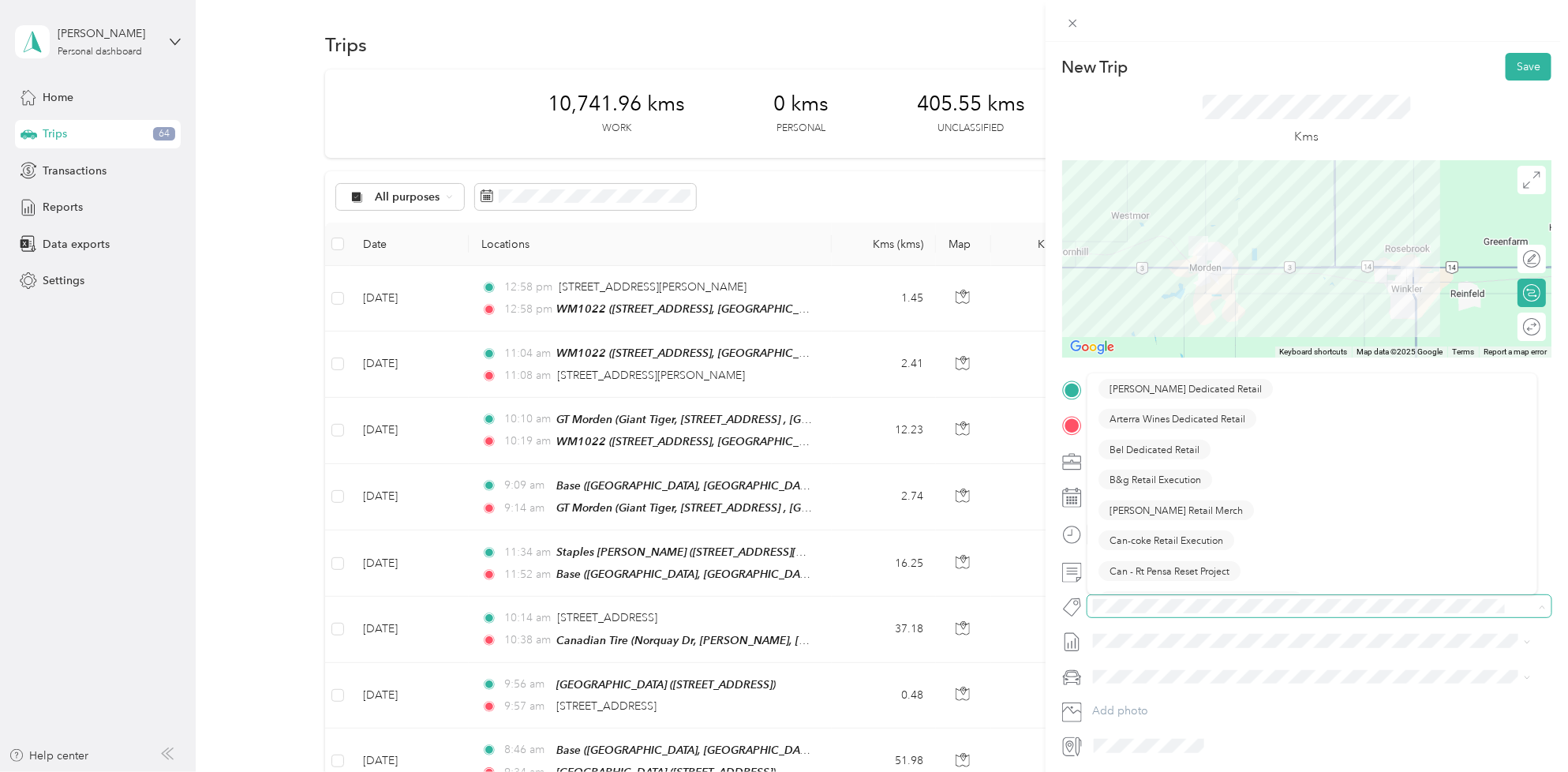
click at [1105, 614] on span at bounding box center [1305, 606] width 438 height 17
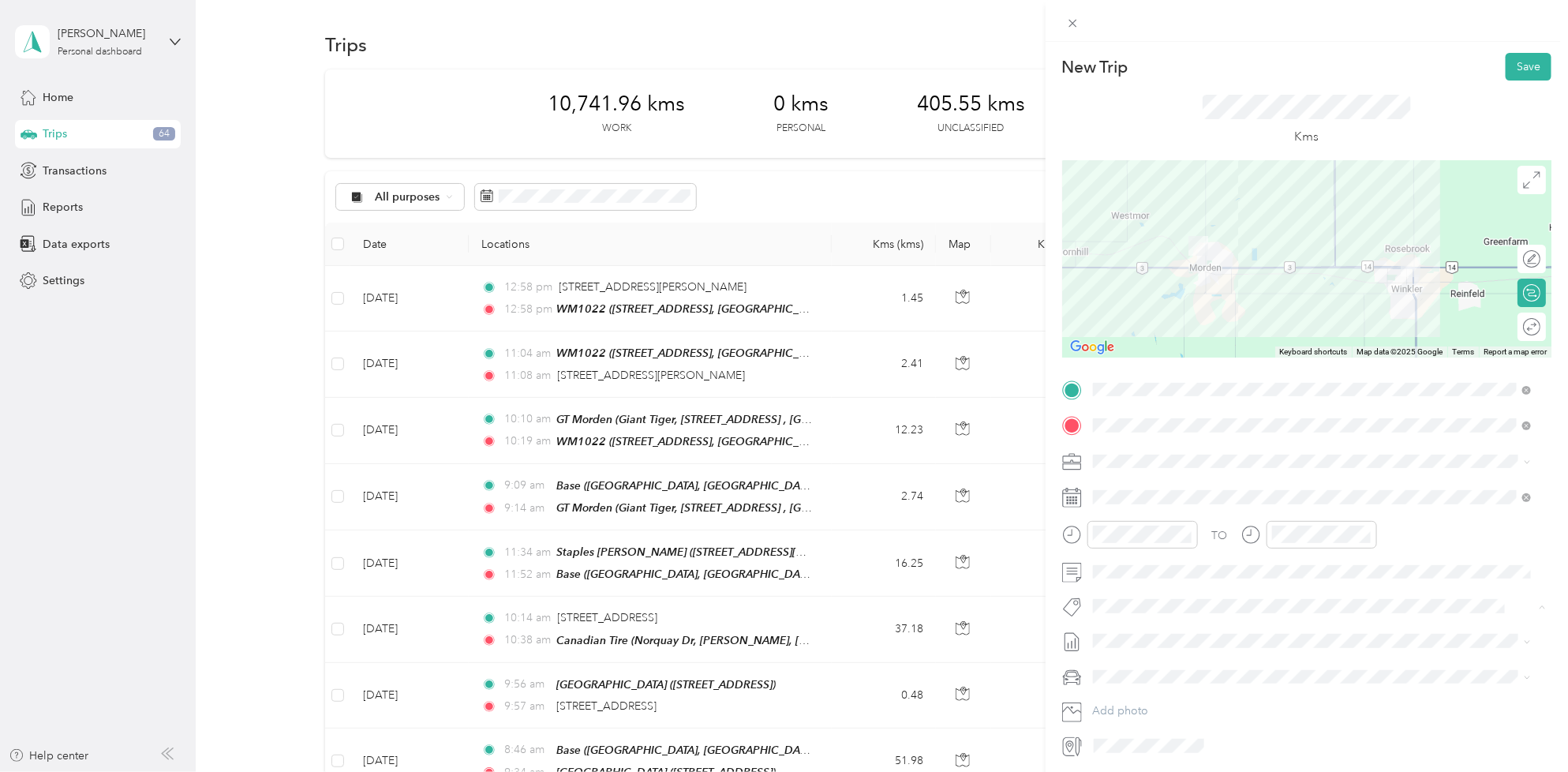
click at [1148, 771] on div "New Trip Save This trip cannot be edited because it is either under review, app…" at bounding box center [780, 772] width 1560 height 0
click at [1142, 641] on li "Wt - Outlook Execution" at bounding box center [1312, 634] width 450 height 30
click at [1133, 696] on span "[DATE] - [DATE]" at bounding box center [1132, 696] width 79 height 17
click at [1518, 58] on button "Save" at bounding box center [1528, 66] width 46 height 28
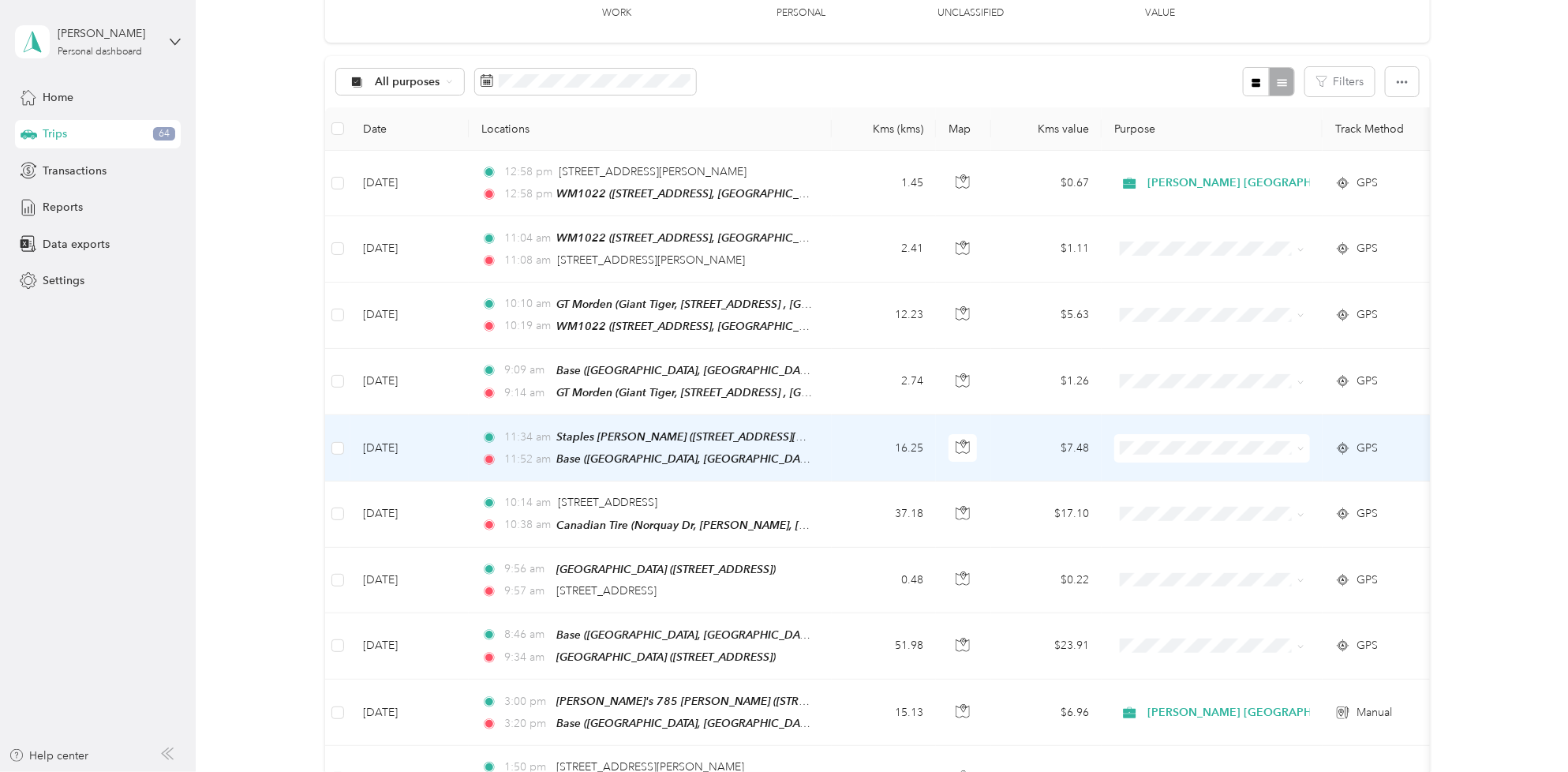
scroll to position [0, 0]
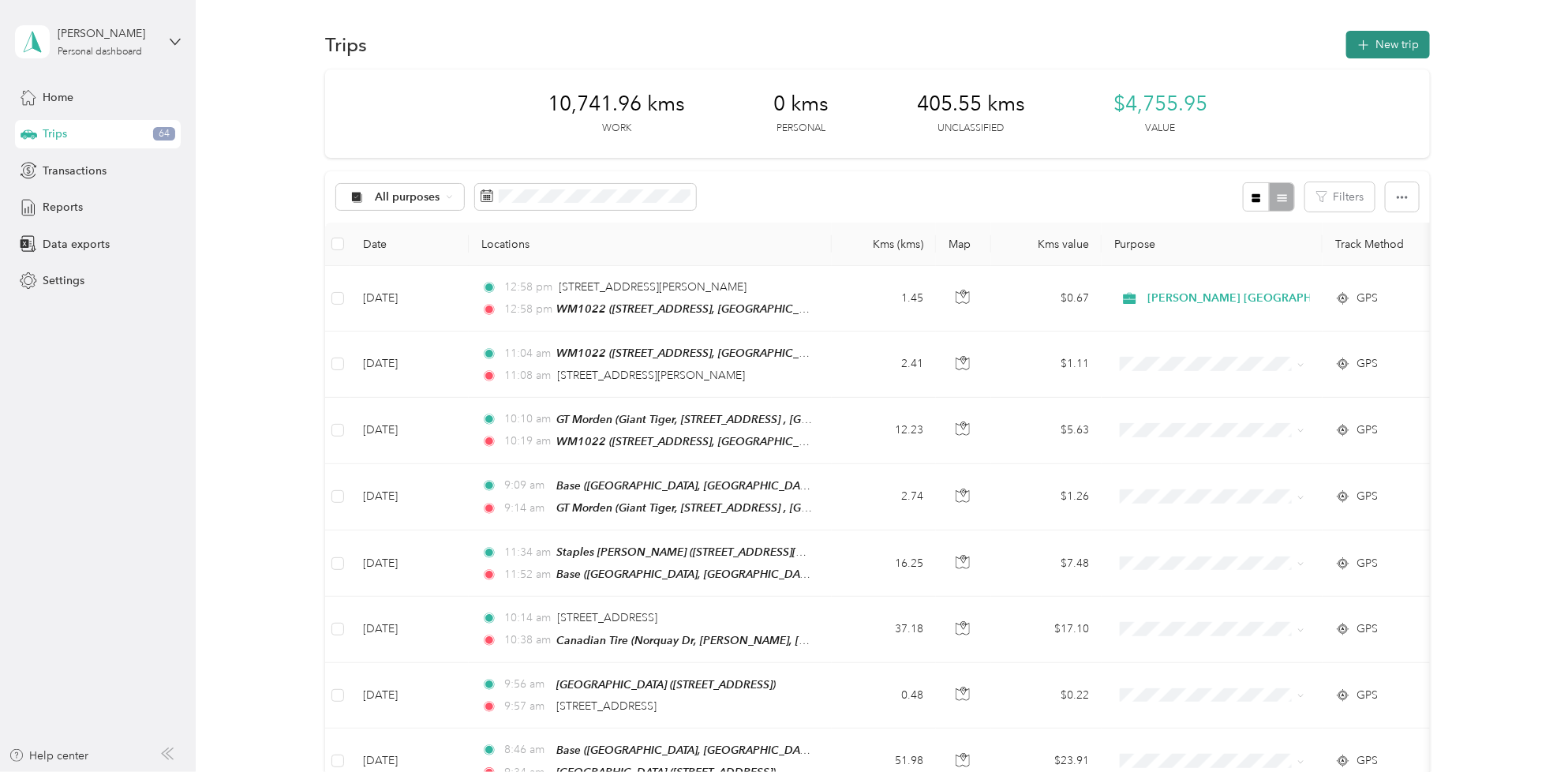
click at [1382, 49] on button "New trip" at bounding box center [1388, 44] width 83 height 28
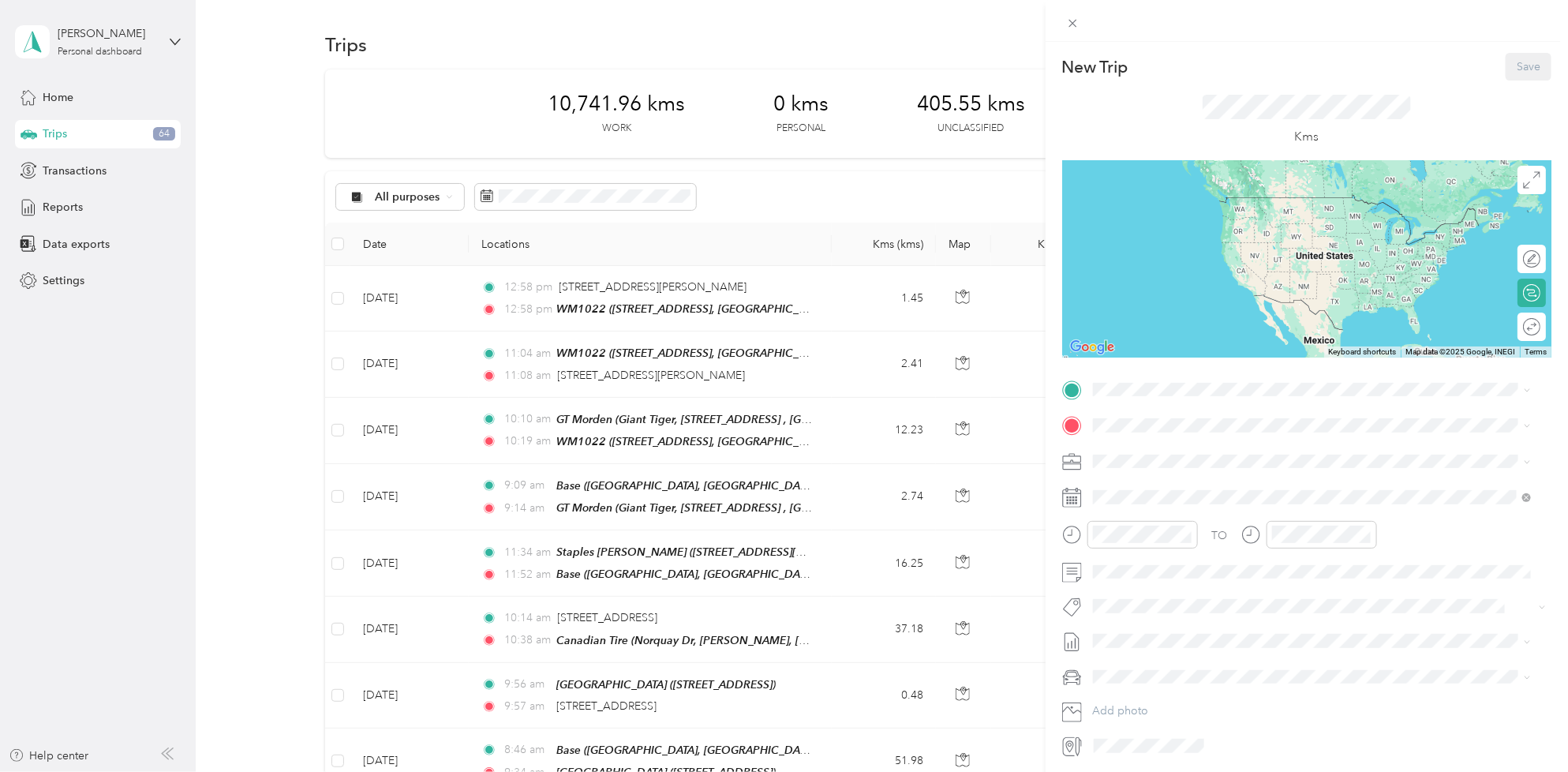
click at [1153, 372] on div "New Trip Save This trip cannot be edited because it is either under review, app…" at bounding box center [1306, 405] width 489 height 706
click at [1146, 447] on div "Base" at bounding box center [1173, 452] width 100 height 14
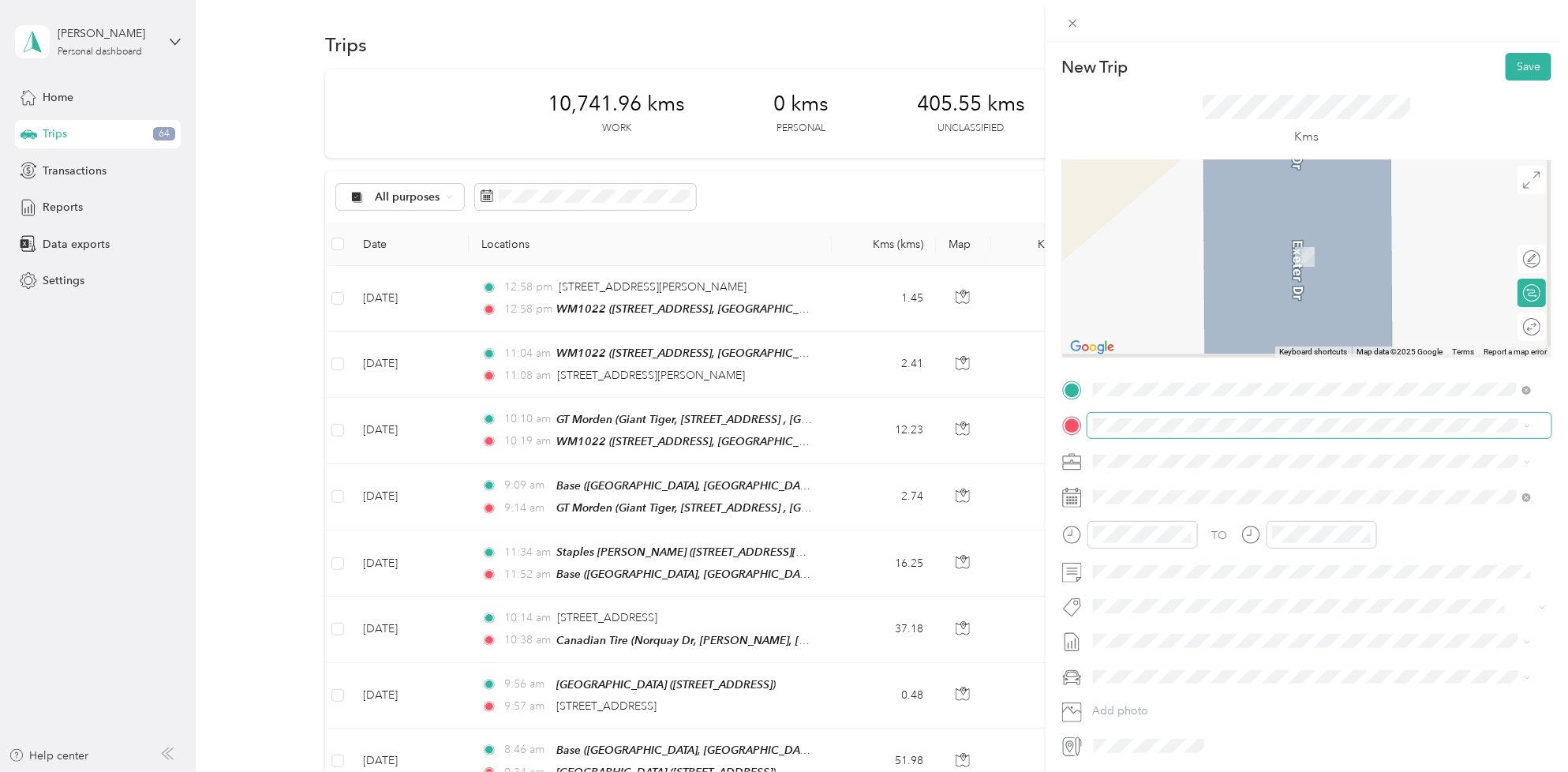
click at [1137, 417] on span at bounding box center [1319, 426] width 464 height 26
click at [1186, 499] on span "[PERSON_NAME][STREET_ADDRESS][PERSON_NAME]" at bounding box center [1261, 497] width 275 height 14
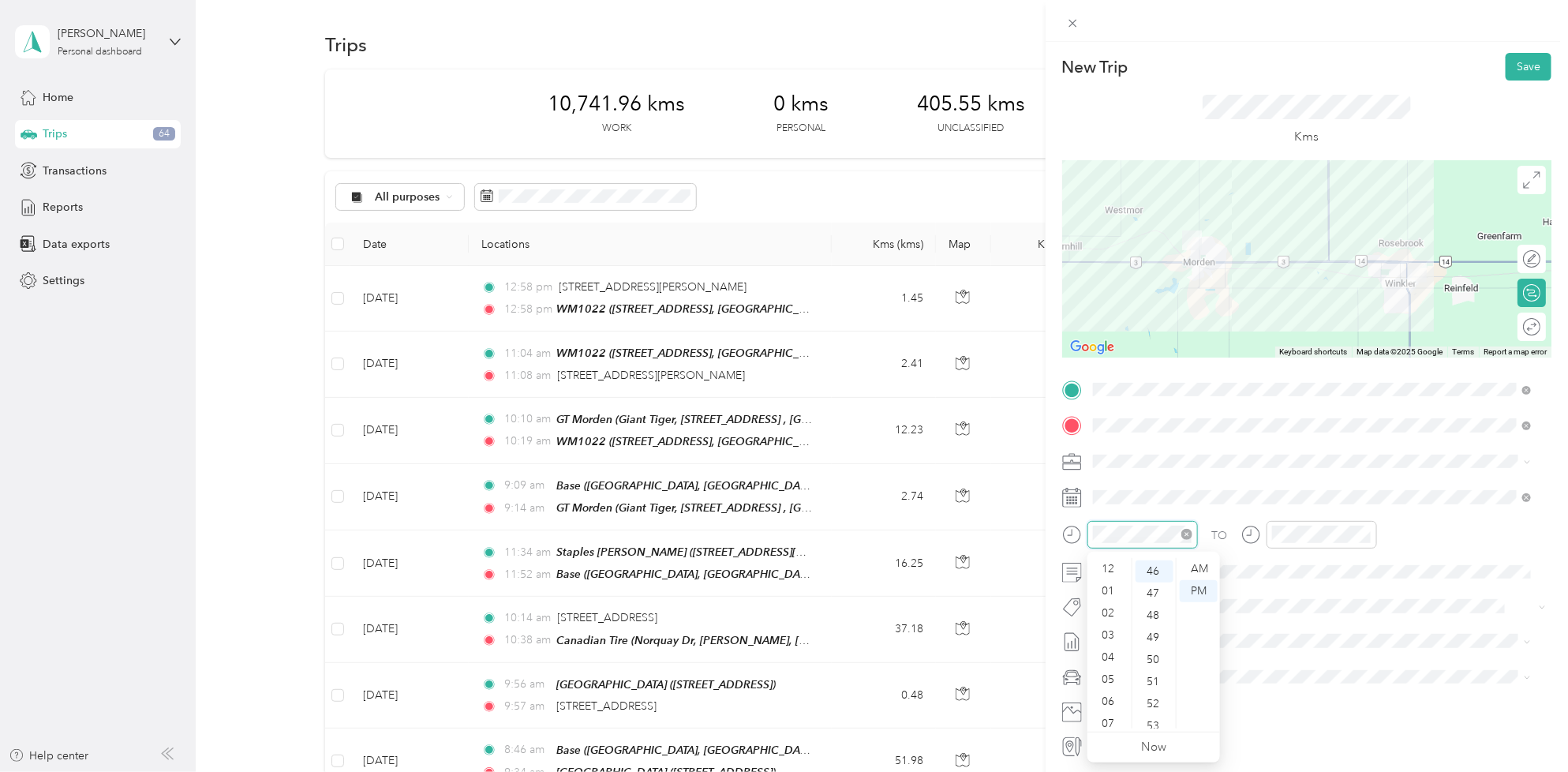
scroll to position [94, 0]
click at [1207, 570] on div "AM" at bounding box center [1198, 569] width 38 height 22
click at [1157, 565] on div "10" at bounding box center [1154, 564] width 38 height 22
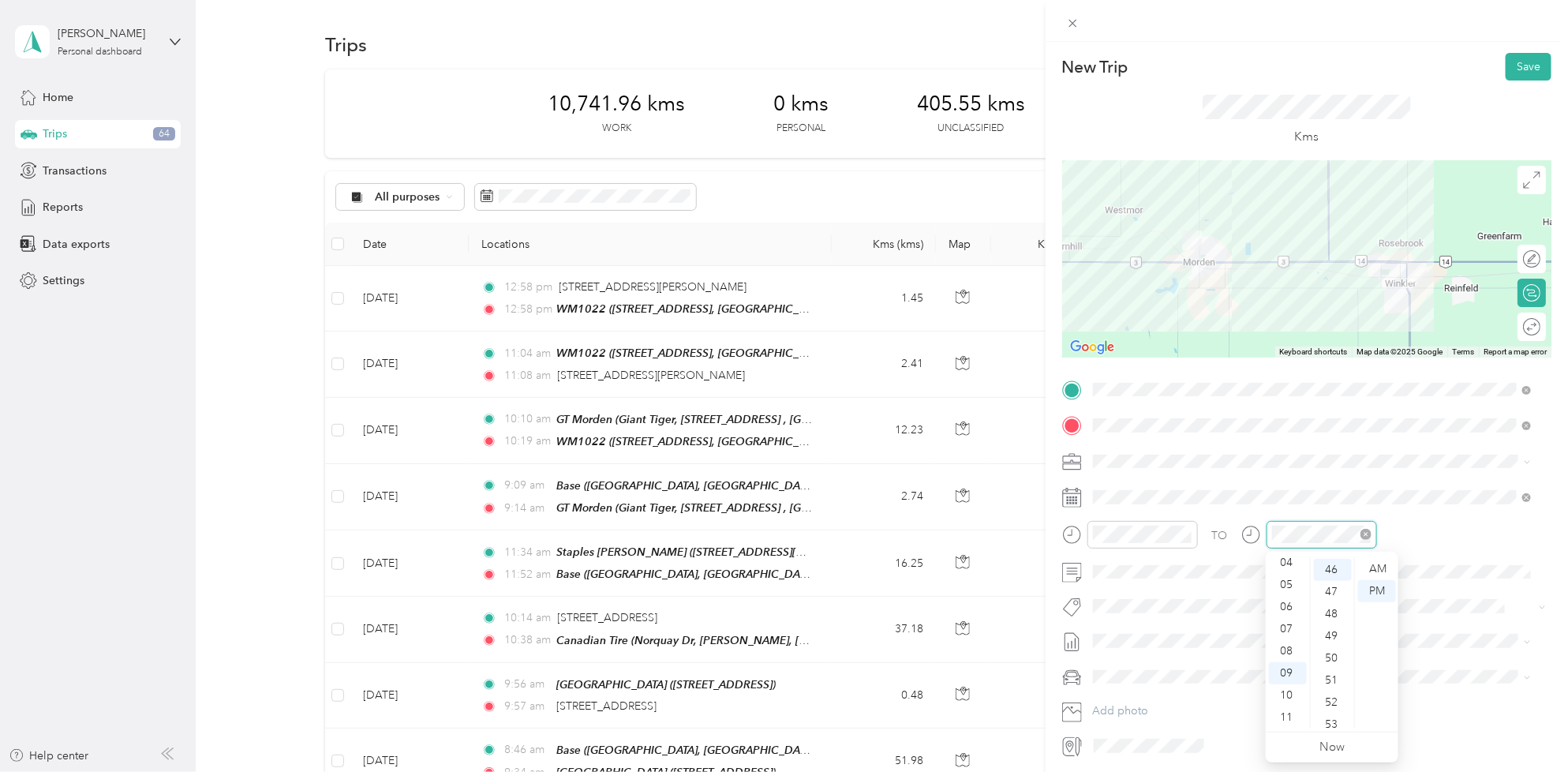
scroll to position [1016, 0]
click at [1332, 602] on div "30" at bounding box center [1332, 611] width 38 height 22
click at [1383, 555] on div "12 01 02 03 04 05 06 07 08 09 10 11 00 01 02 03 04 05 06 07 08 09 10 11 12 13 1…" at bounding box center [1332, 643] width 133 height 177
click at [1378, 567] on div "AM" at bounding box center [1377, 569] width 38 height 22
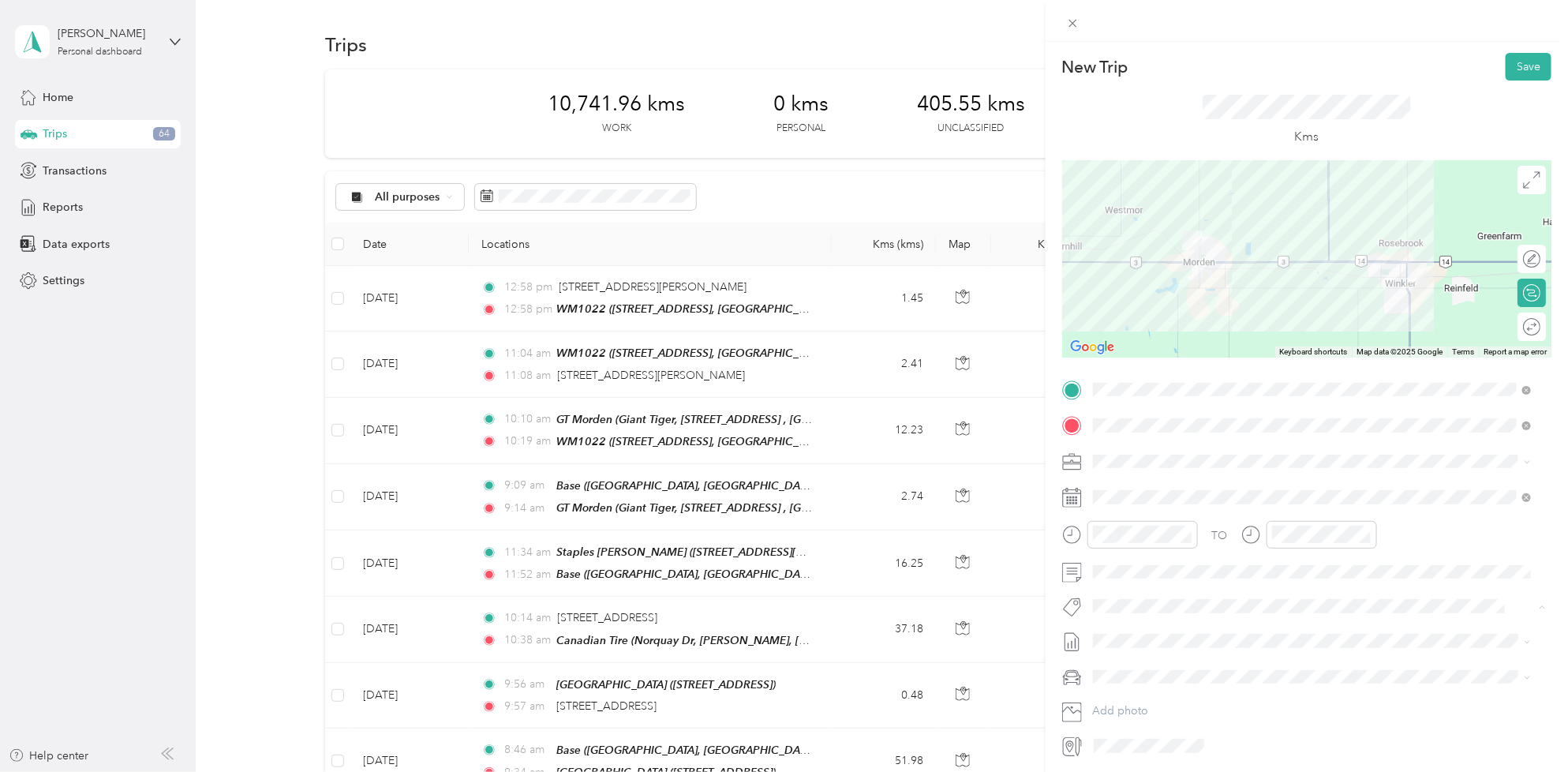
click at [1153, 506] on span "Fit P&g Team" at bounding box center [1139, 510] width 59 height 14
click at [1148, 634] on span at bounding box center [1319, 645] width 464 height 26
click at [1154, 695] on span "[DATE] - [DATE]" at bounding box center [1132, 696] width 79 height 17
click at [1157, 509] on span at bounding box center [1319, 497] width 464 height 26
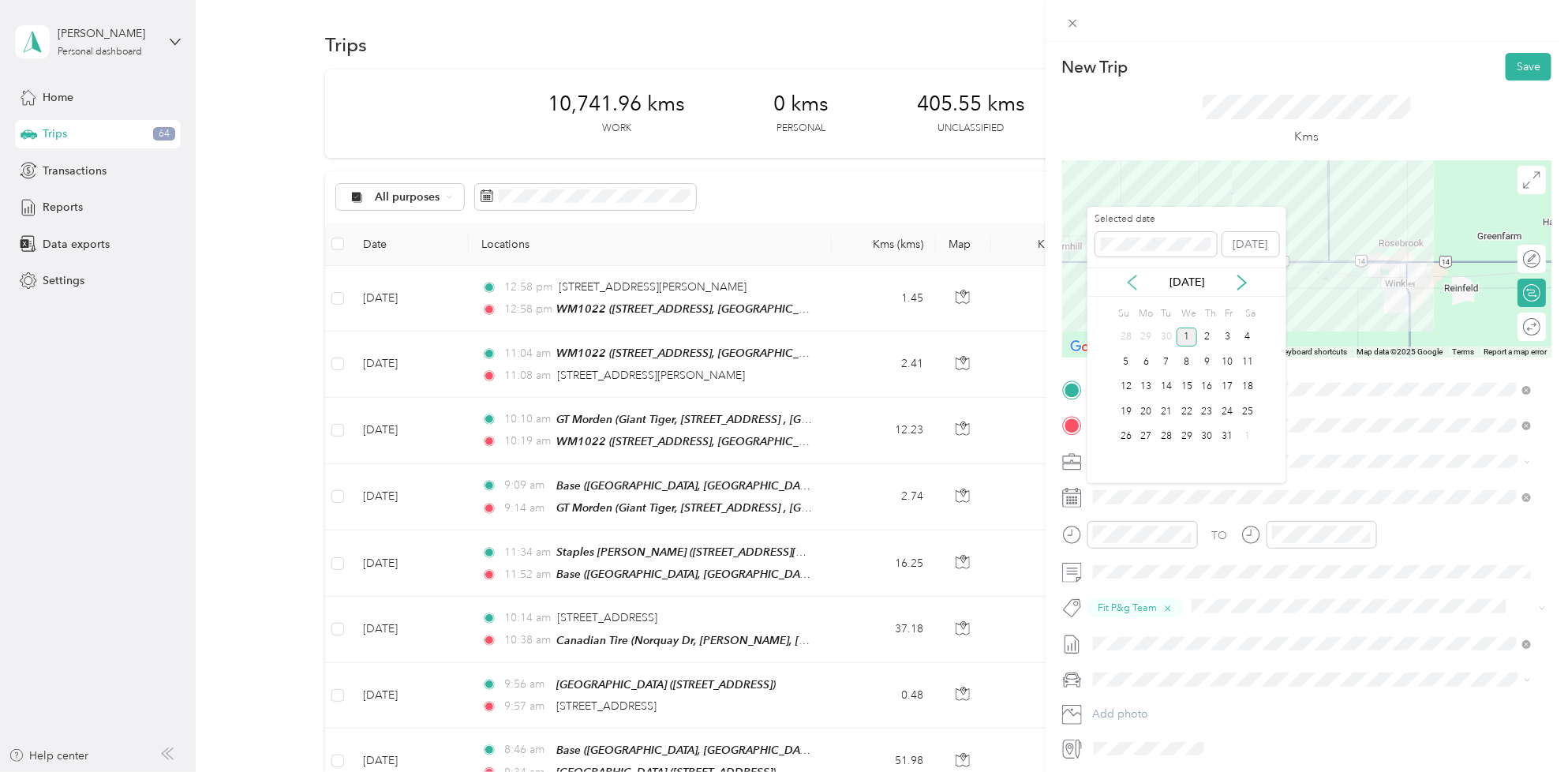
click at [1131, 278] on icon at bounding box center [1133, 283] width 16 height 16
click at [1186, 413] on div "24" at bounding box center [1187, 412] width 21 height 20
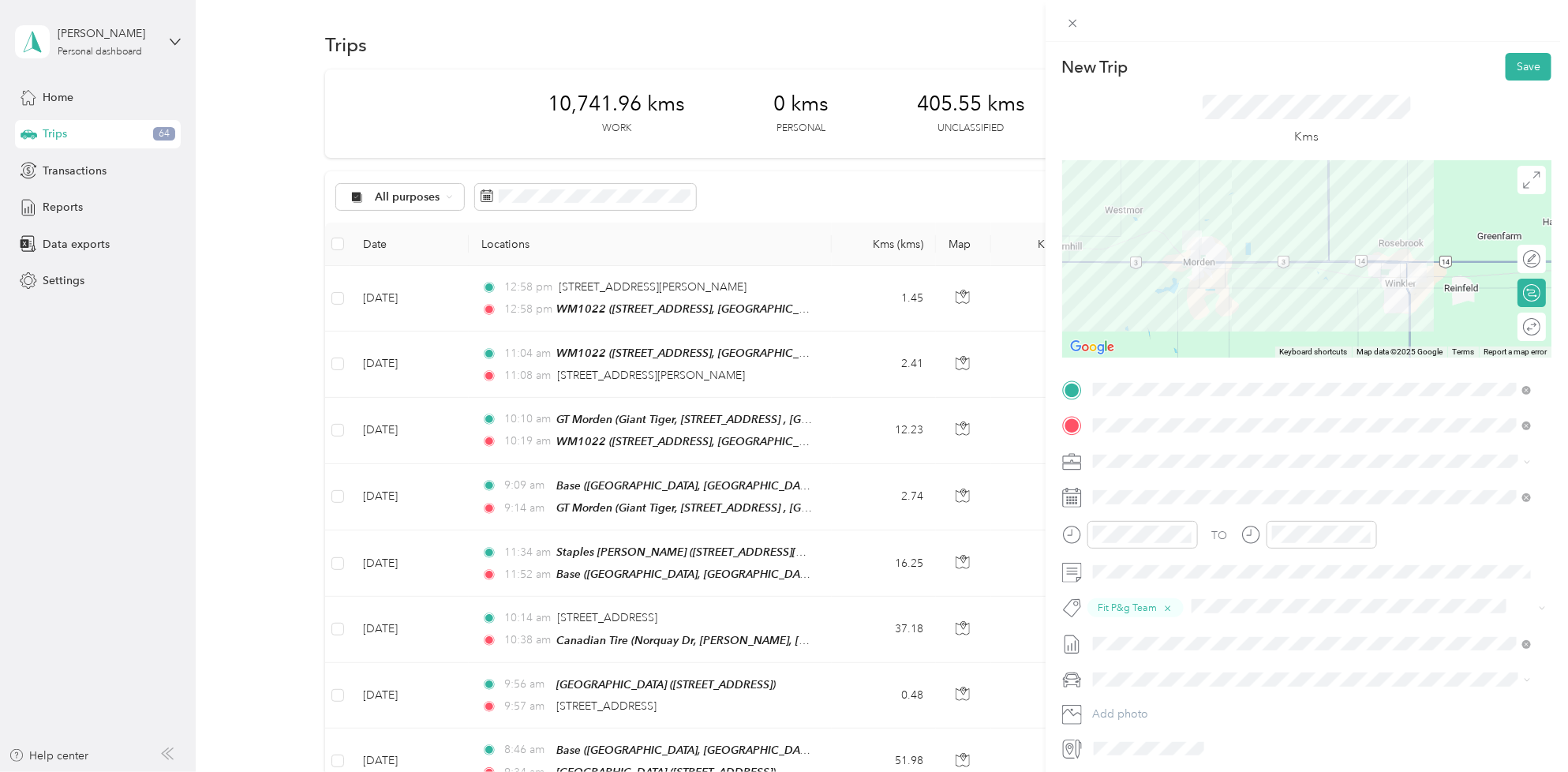
click at [1158, 689] on span "[DATE] - [DATE]" at bounding box center [1132, 696] width 79 height 17
click at [1518, 58] on button "Save" at bounding box center [1528, 66] width 46 height 28
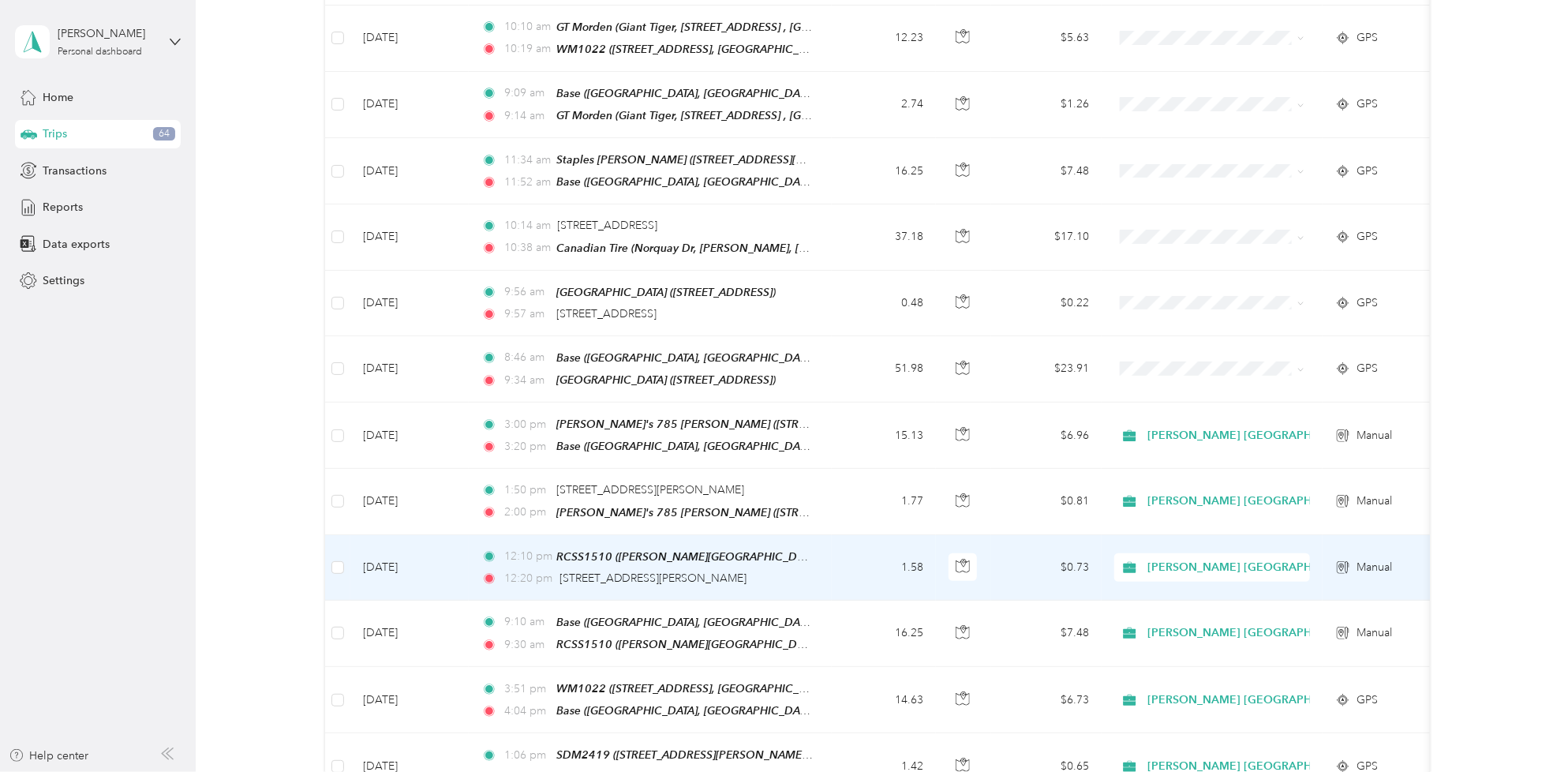
scroll to position [395, 0]
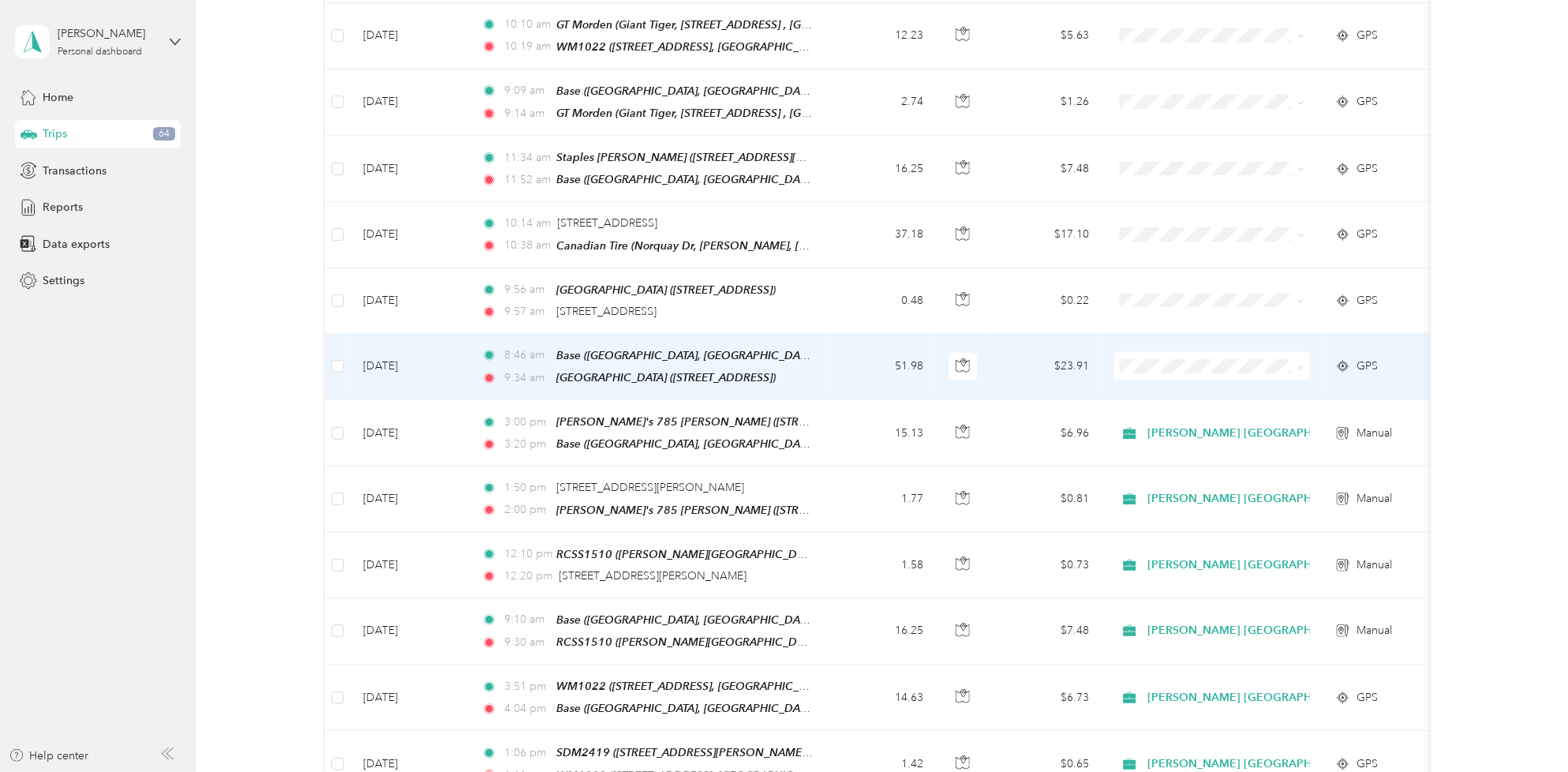
click at [412, 364] on td "[DATE]" at bounding box center [410, 367] width 118 height 66
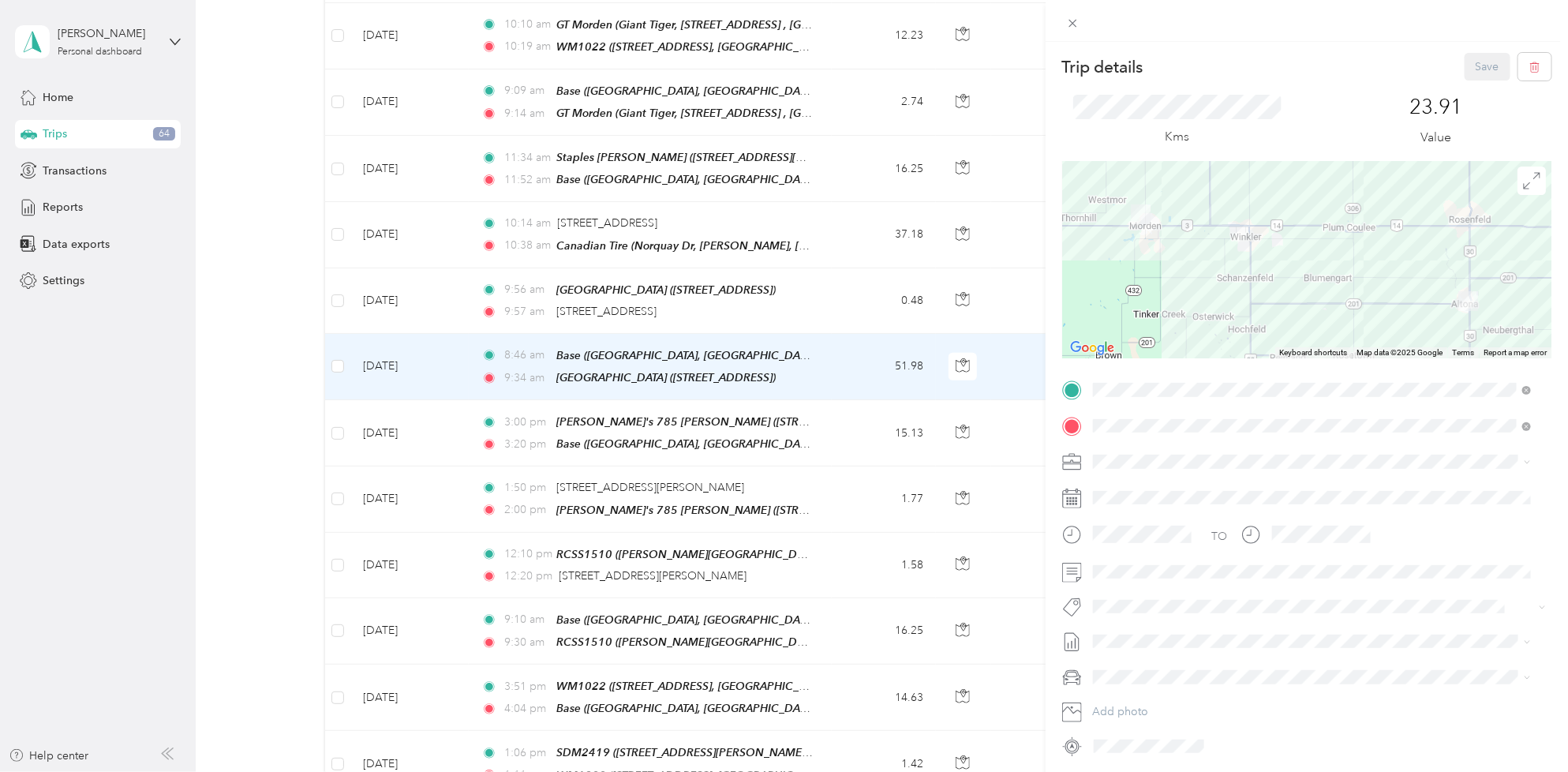
click at [1134, 484] on span "[PERSON_NAME] [GEOGRAPHIC_DATA]" at bounding box center [1200, 489] width 204 height 14
click at [1131, 541] on span "Fit [PERSON_NAME] Team" at bounding box center [1168, 541] width 117 height 14
click at [1137, 698] on li "[DATE] - [DATE] Draft" at bounding box center [1312, 697] width 450 height 26
click at [1474, 65] on button "Save" at bounding box center [1487, 66] width 46 height 28
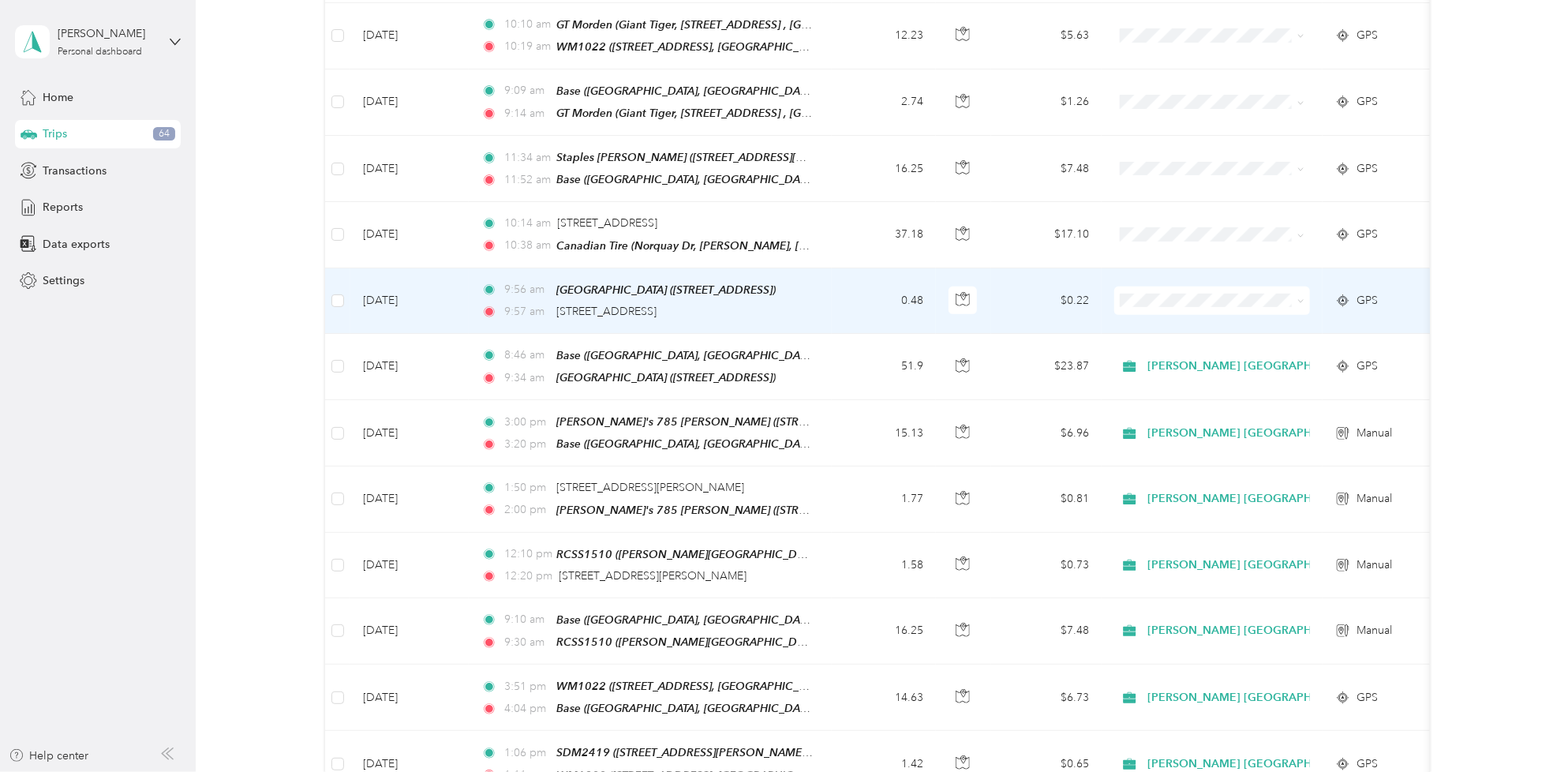
click at [413, 283] on td "[DATE]" at bounding box center [410, 301] width 118 height 66
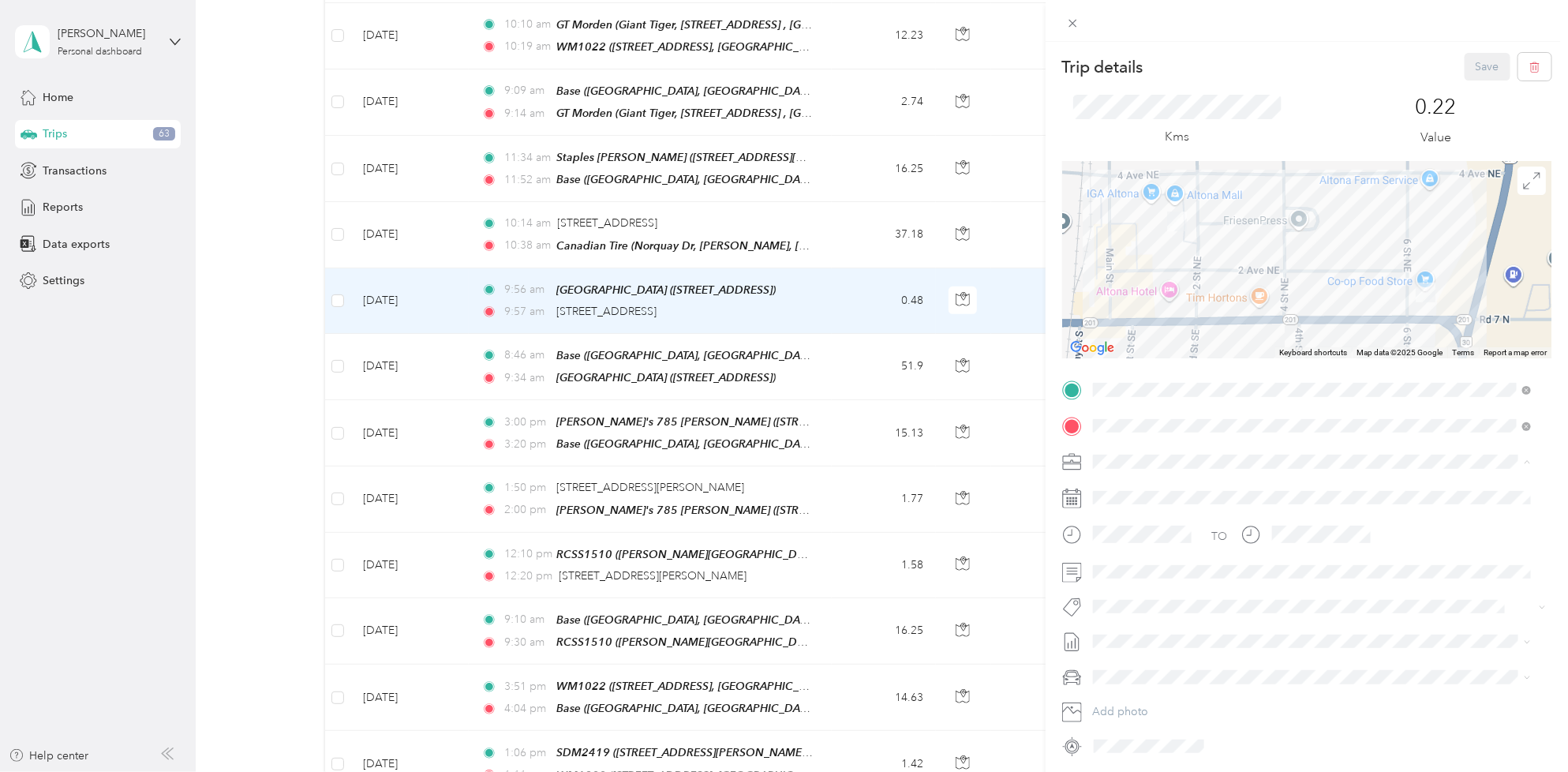
click at [1145, 491] on div "[PERSON_NAME] [GEOGRAPHIC_DATA]" at bounding box center [1312, 489] width 427 height 17
click at [1133, 542] on li "Fit [PERSON_NAME] Team" at bounding box center [1312, 536] width 450 height 30
click at [1125, 697] on span "[DATE] - [DATE]" at bounding box center [1132, 697] width 79 height 17
click at [1465, 72] on button "Save" at bounding box center [1487, 66] width 46 height 28
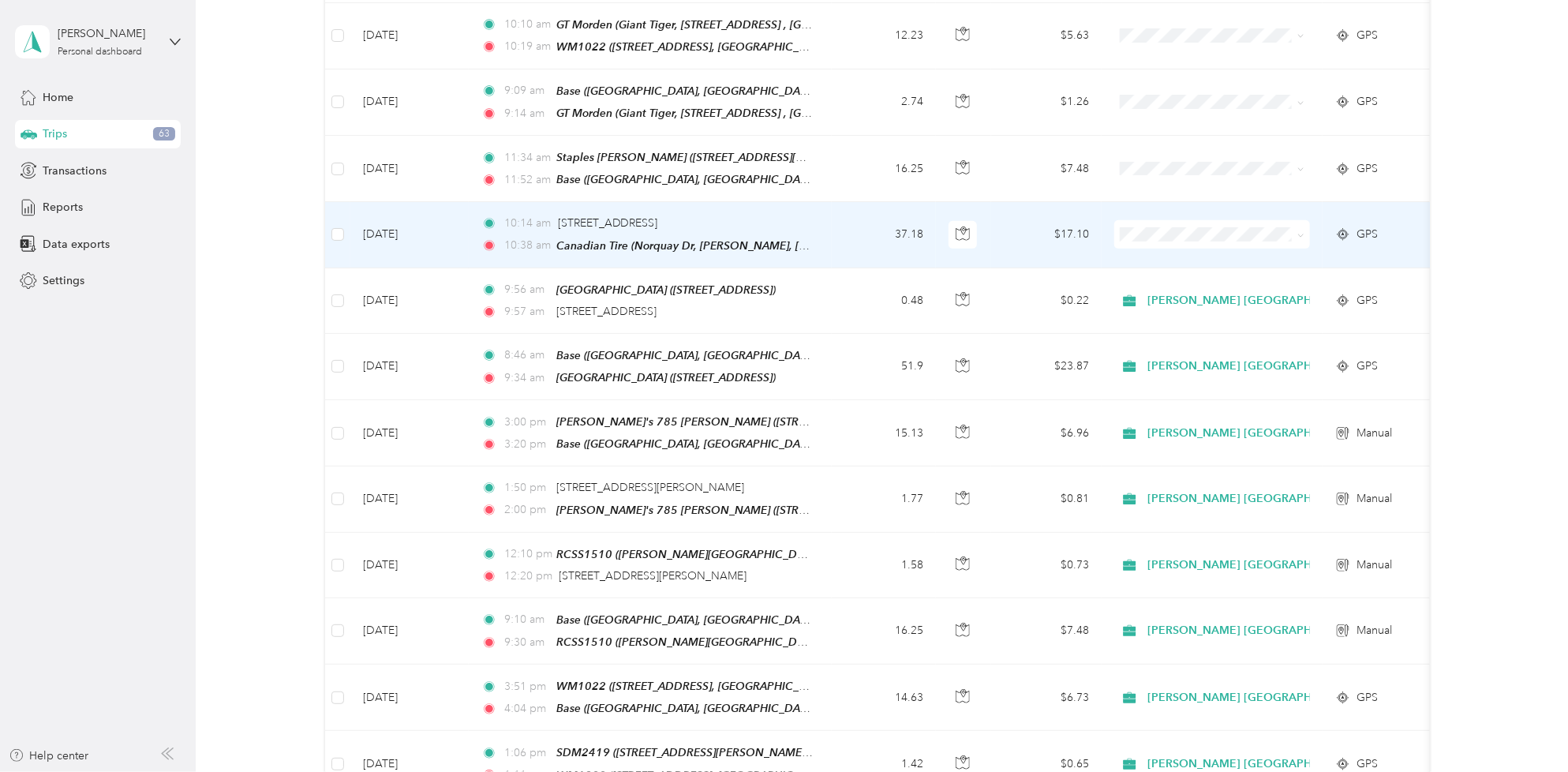
click at [407, 231] on td "[DATE]" at bounding box center [410, 235] width 118 height 66
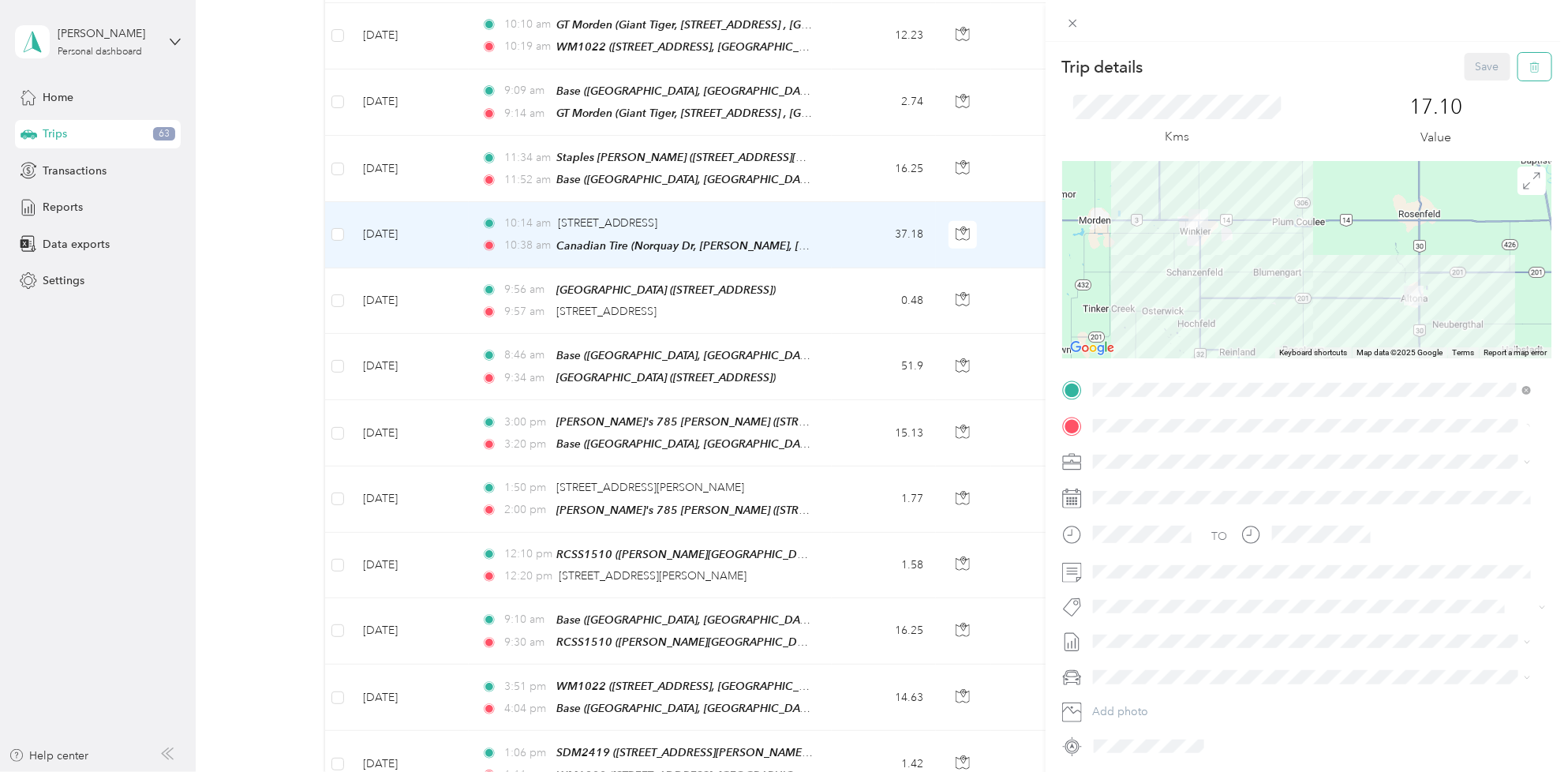
click at [1530, 71] on icon "button" at bounding box center [1535, 67] width 11 height 11
click at [1465, 91] on button "Yes" at bounding box center [1474, 86] width 30 height 26
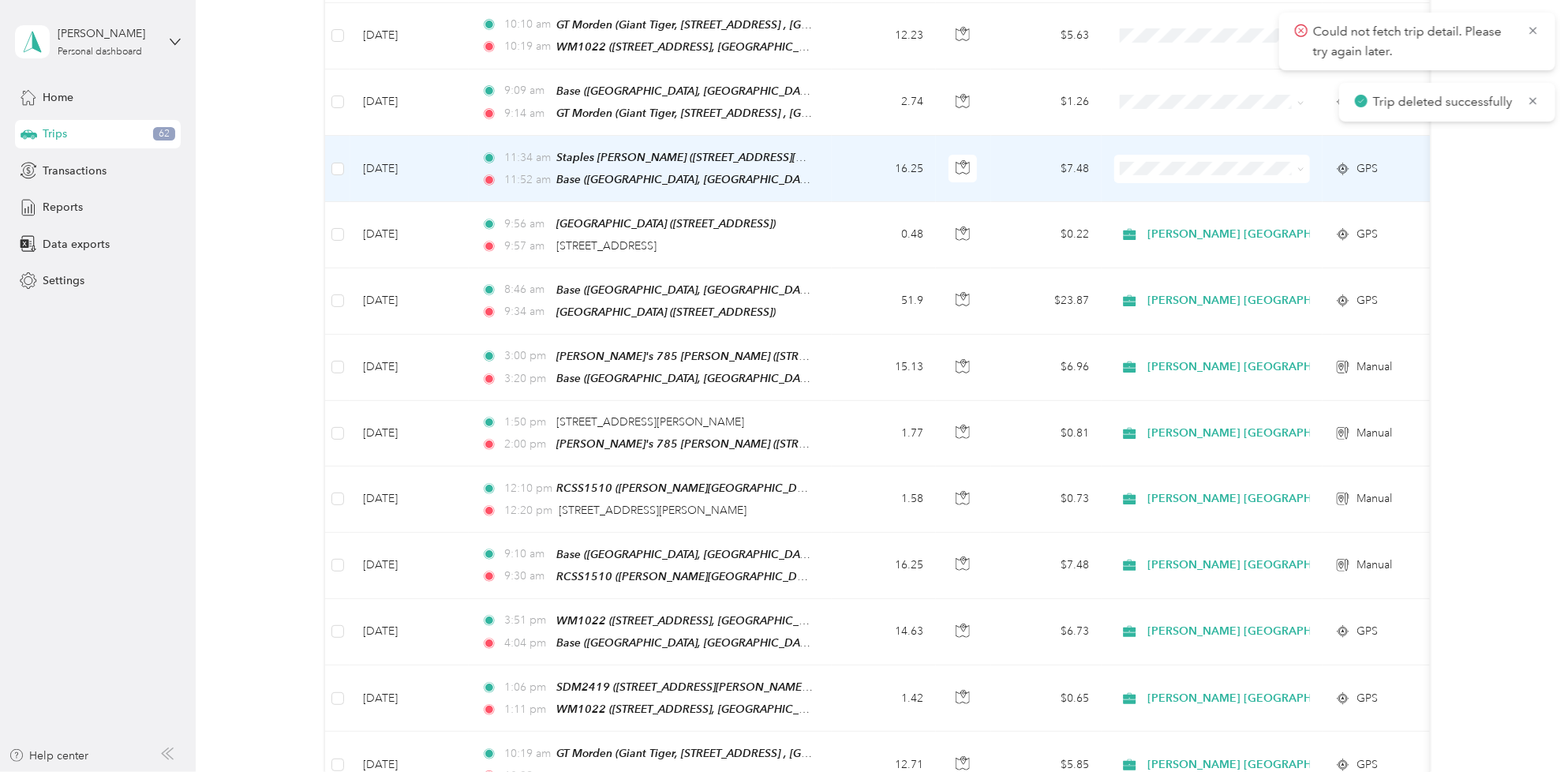
click at [418, 159] on td "[DATE]" at bounding box center [410, 169] width 118 height 66
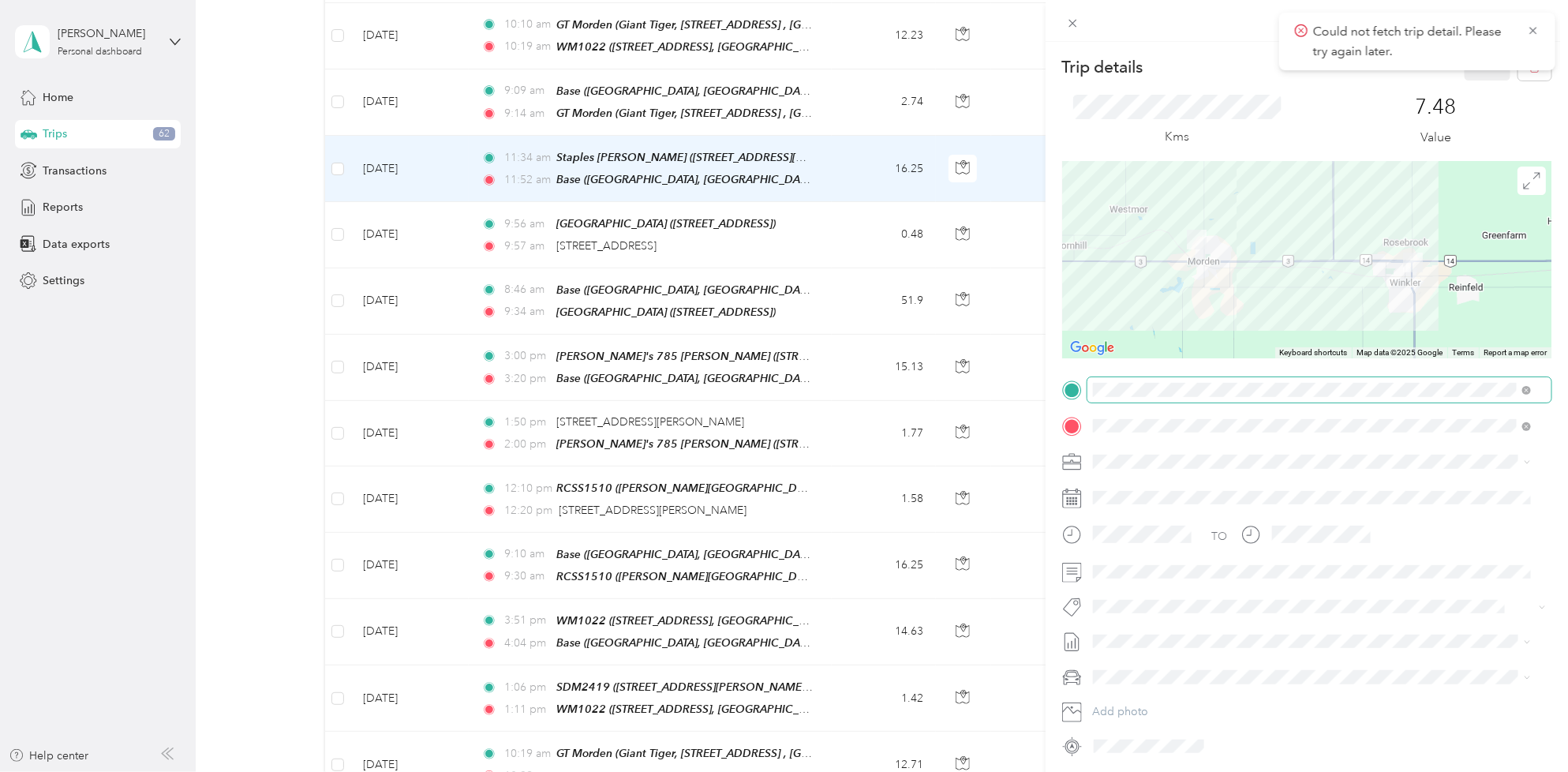
click at [1533, 388] on span at bounding box center [1319, 390] width 464 height 26
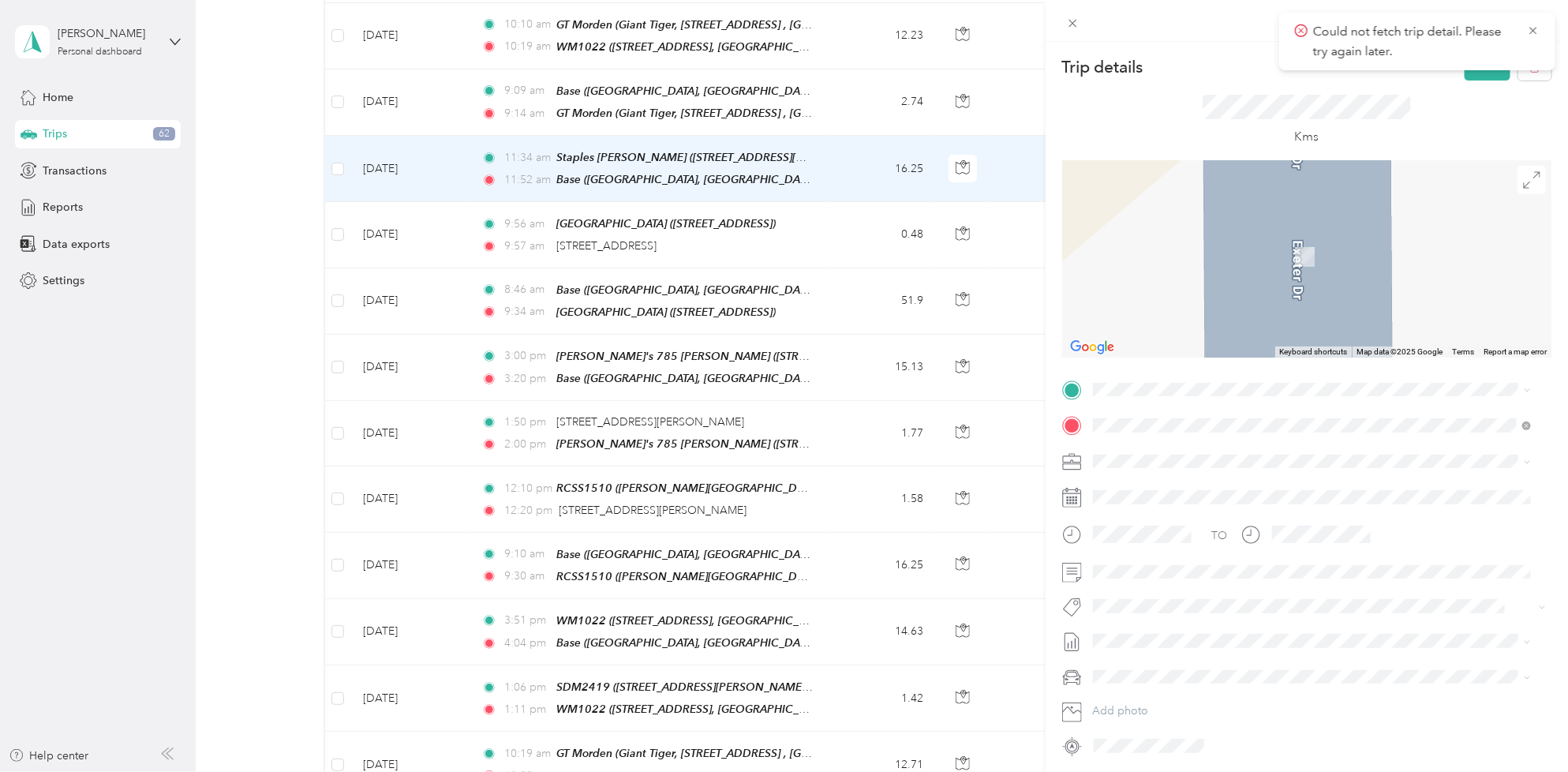
click at [1454, 463] on span "[STREET_ADDRESS], Альтона, [GEOGRAPHIC_DATA], [GEOGRAPHIC_DATA]" at bounding box center [1317, 468] width 388 height 14
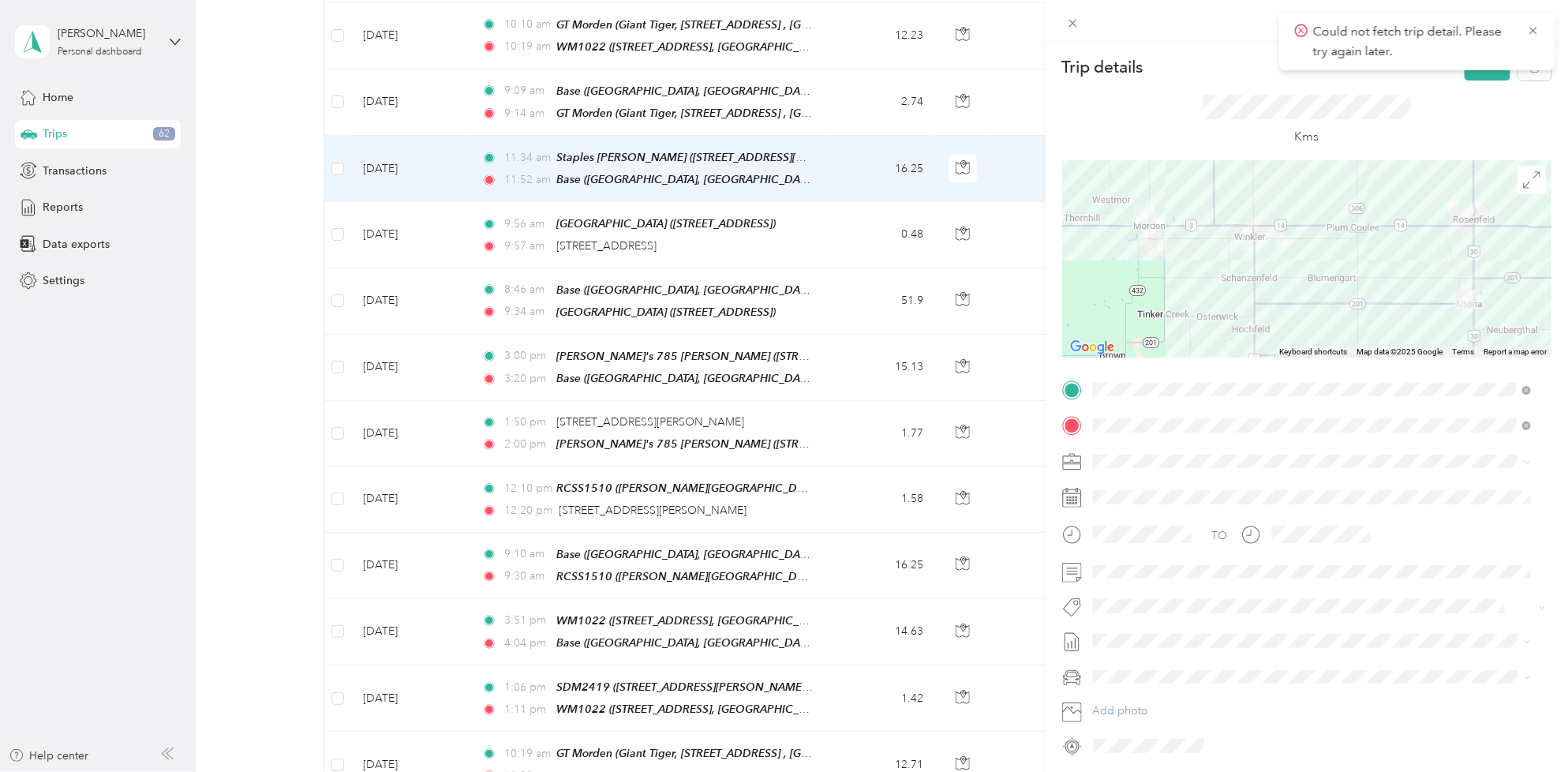
click at [1157, 541] on span "Fit [PERSON_NAME] Team" at bounding box center [1168, 539] width 117 height 14
click at [1157, 652] on span at bounding box center [1319, 663] width 464 height 26
click at [1141, 697] on li "[DATE] - [DATE] Draft" at bounding box center [1312, 694] width 450 height 26
click at [1468, 79] on button "Save" at bounding box center [1487, 66] width 46 height 28
click at [1528, 99] on icon at bounding box center [1534, 101] width 13 height 14
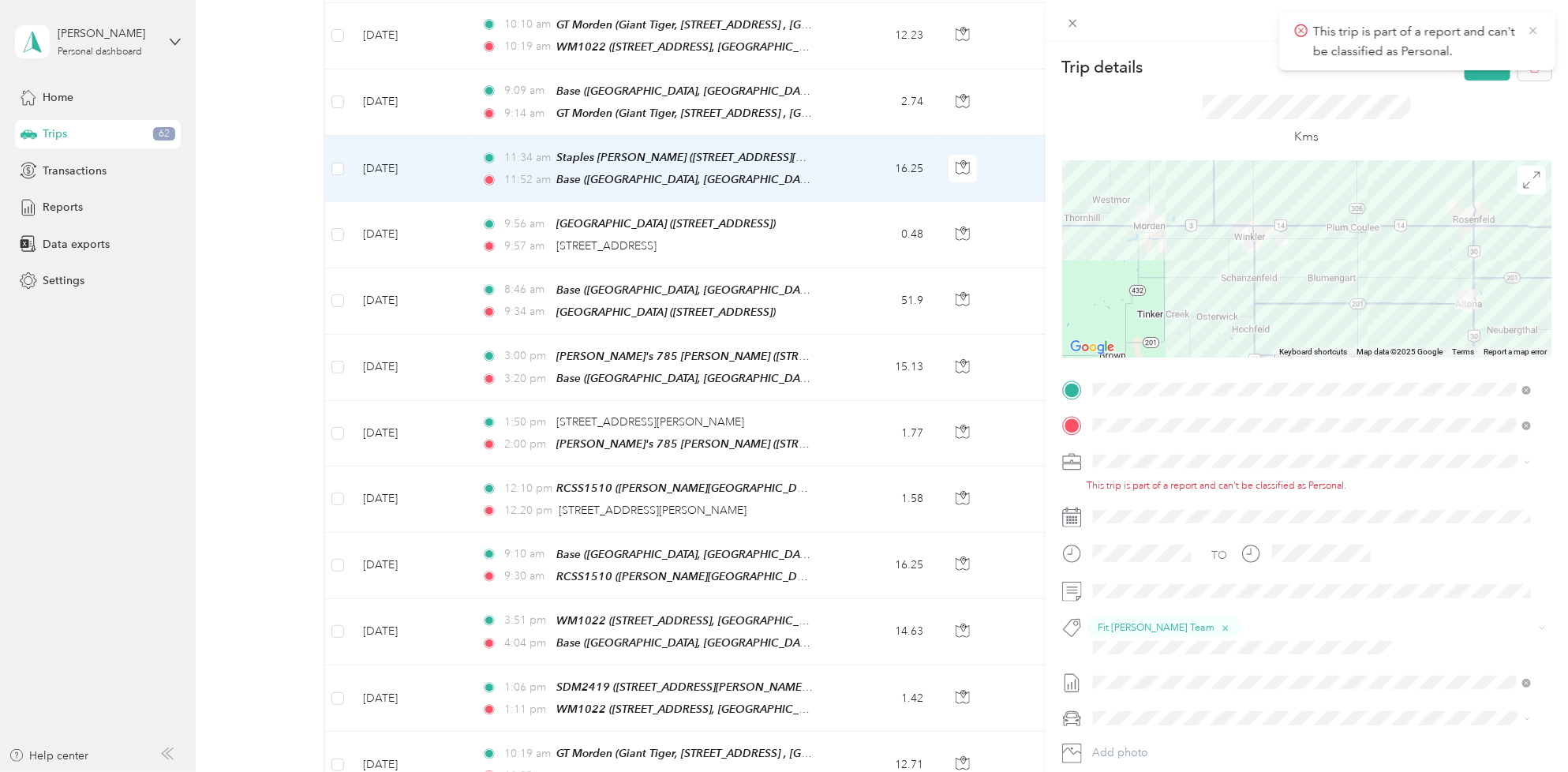
click at [1534, 34] on icon at bounding box center [1534, 31] width 13 height 14
click at [1252, 416] on span at bounding box center [1319, 426] width 464 height 26
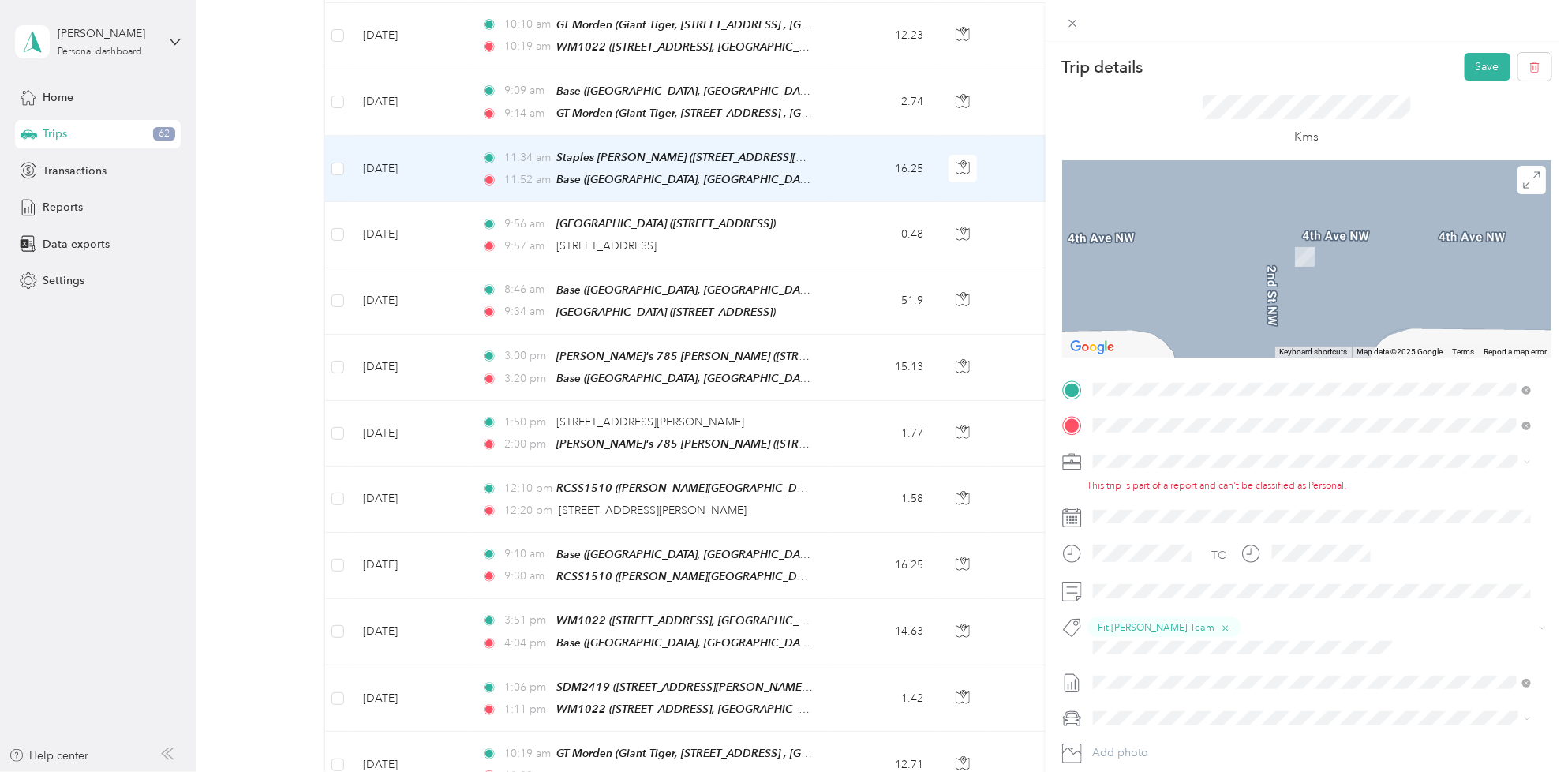
click at [1249, 482] on div "Delivery Pick up" at bounding box center [1217, 488] width 188 height 14
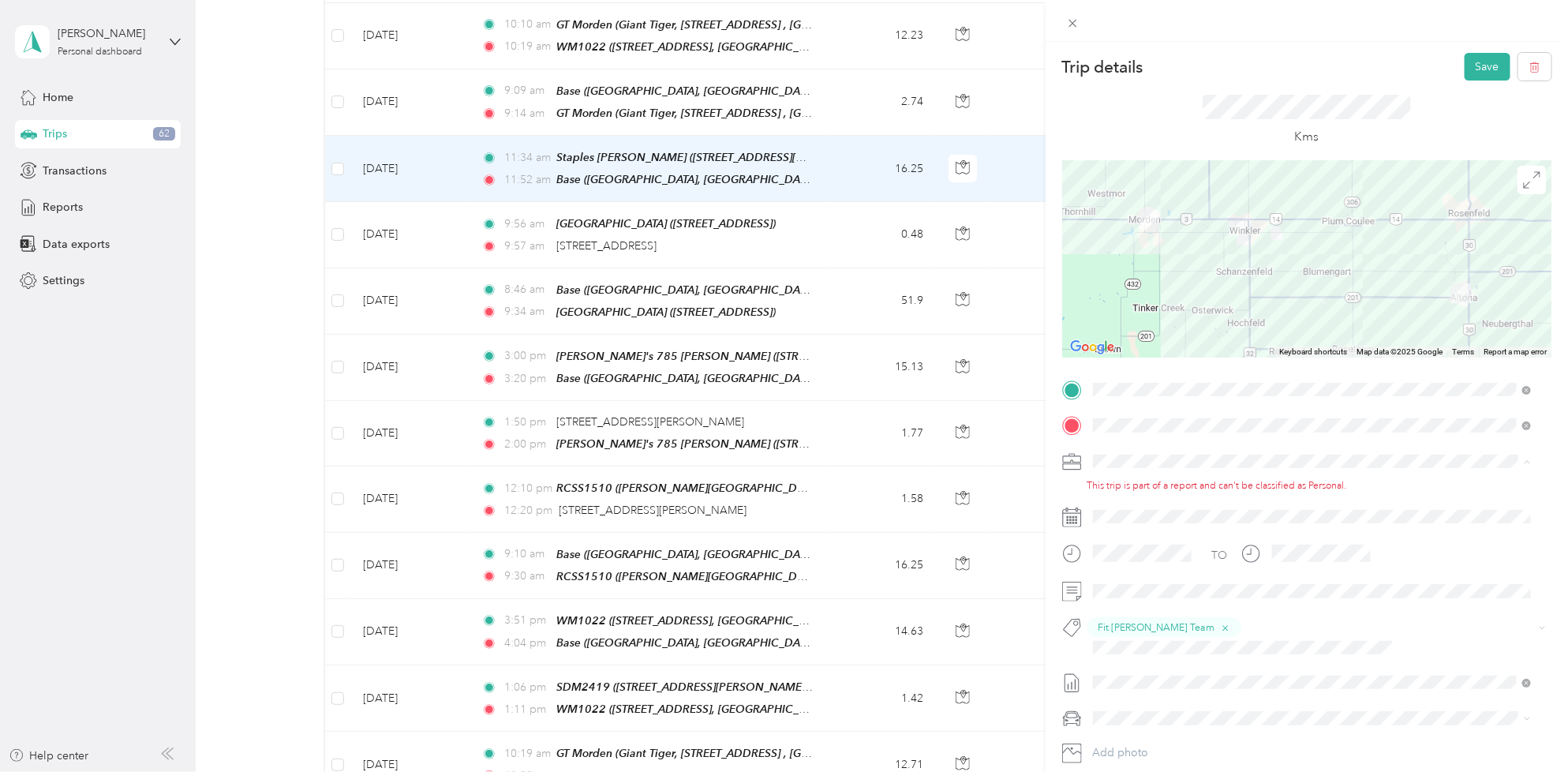
click at [1145, 487] on span "[PERSON_NAME] [GEOGRAPHIC_DATA]" at bounding box center [1200, 489] width 204 height 14
click at [1470, 68] on button "Save" at bounding box center [1487, 66] width 46 height 28
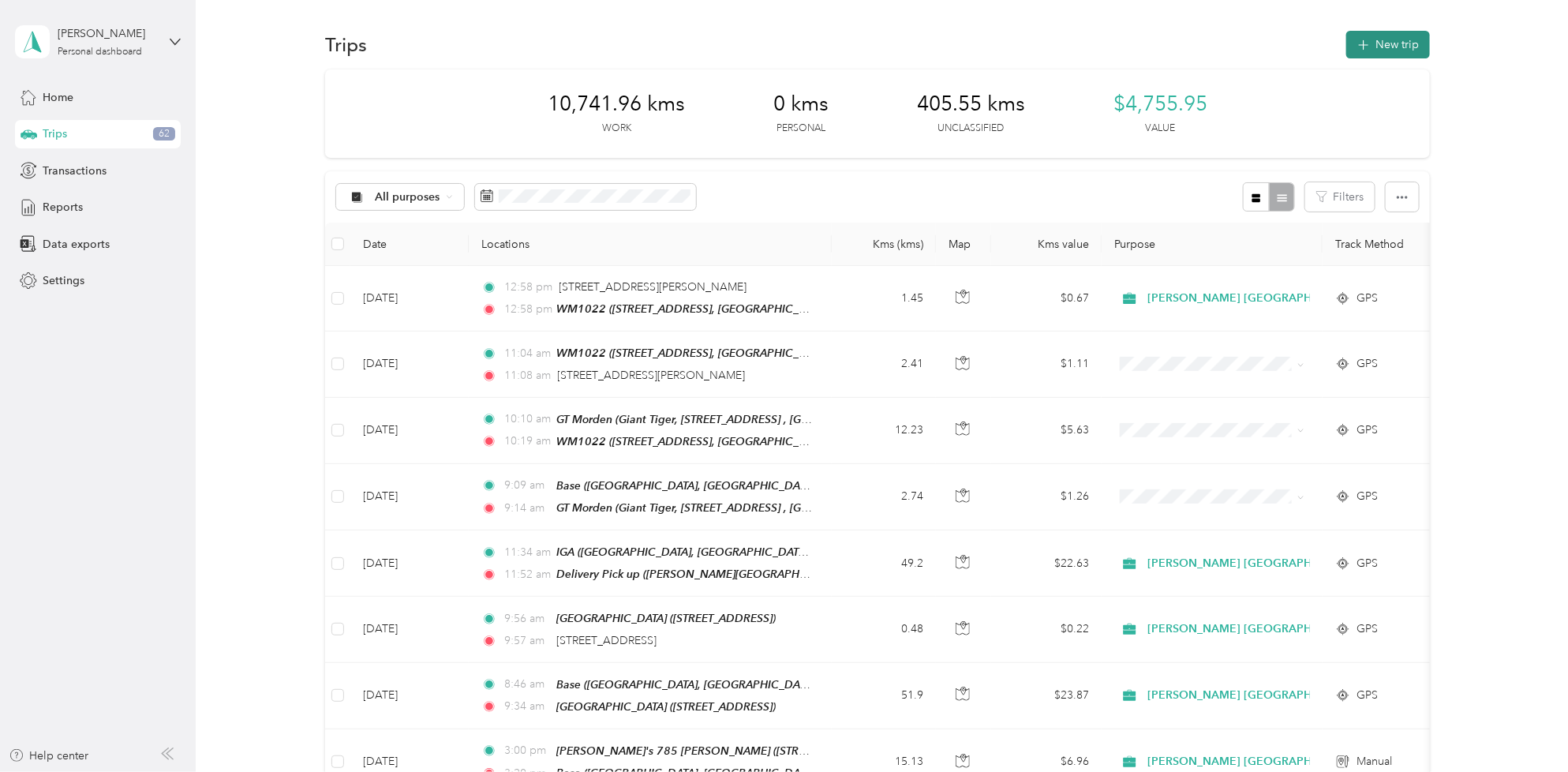
click at [1405, 37] on button "New trip" at bounding box center [1388, 44] width 83 height 28
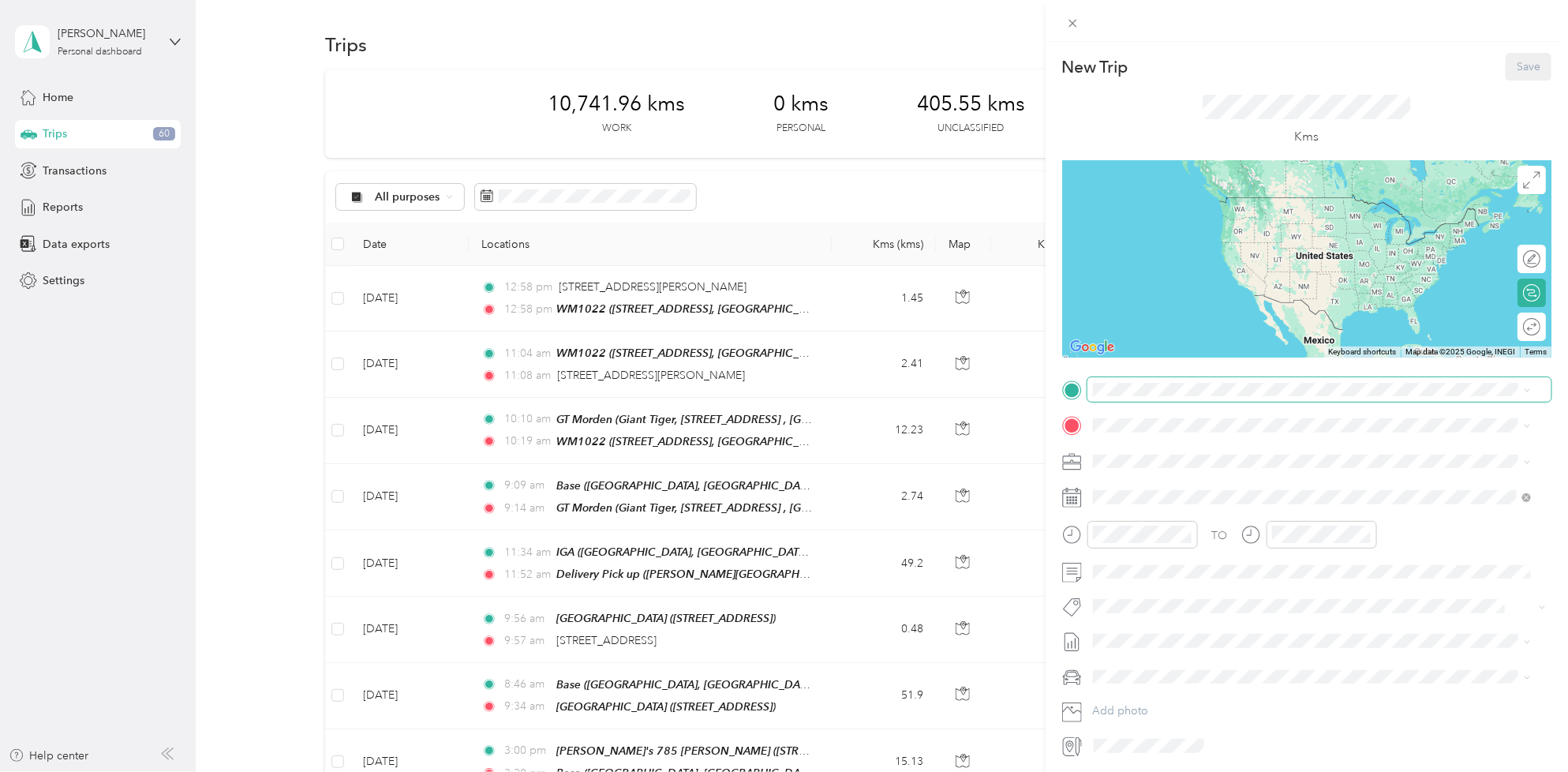
click at [1145, 384] on span at bounding box center [1319, 390] width 464 height 26
click at [1154, 460] on span "[PERSON_NAME][STREET_ADDRESS]" at bounding box center [1217, 467] width 188 height 14
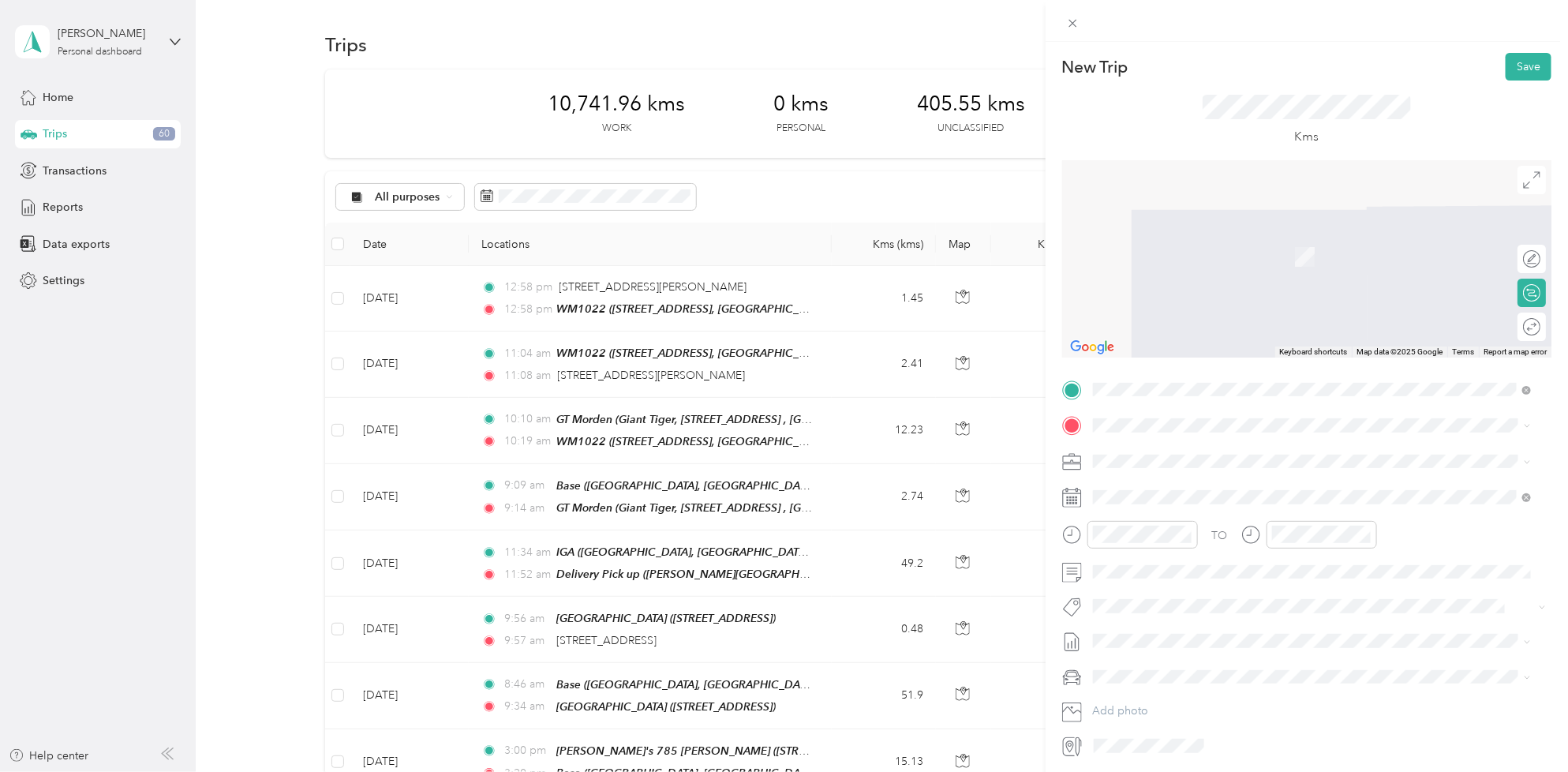
click at [1166, 553] on div "[STREET_ADDRESS]" at bounding box center [1173, 546] width 100 height 33
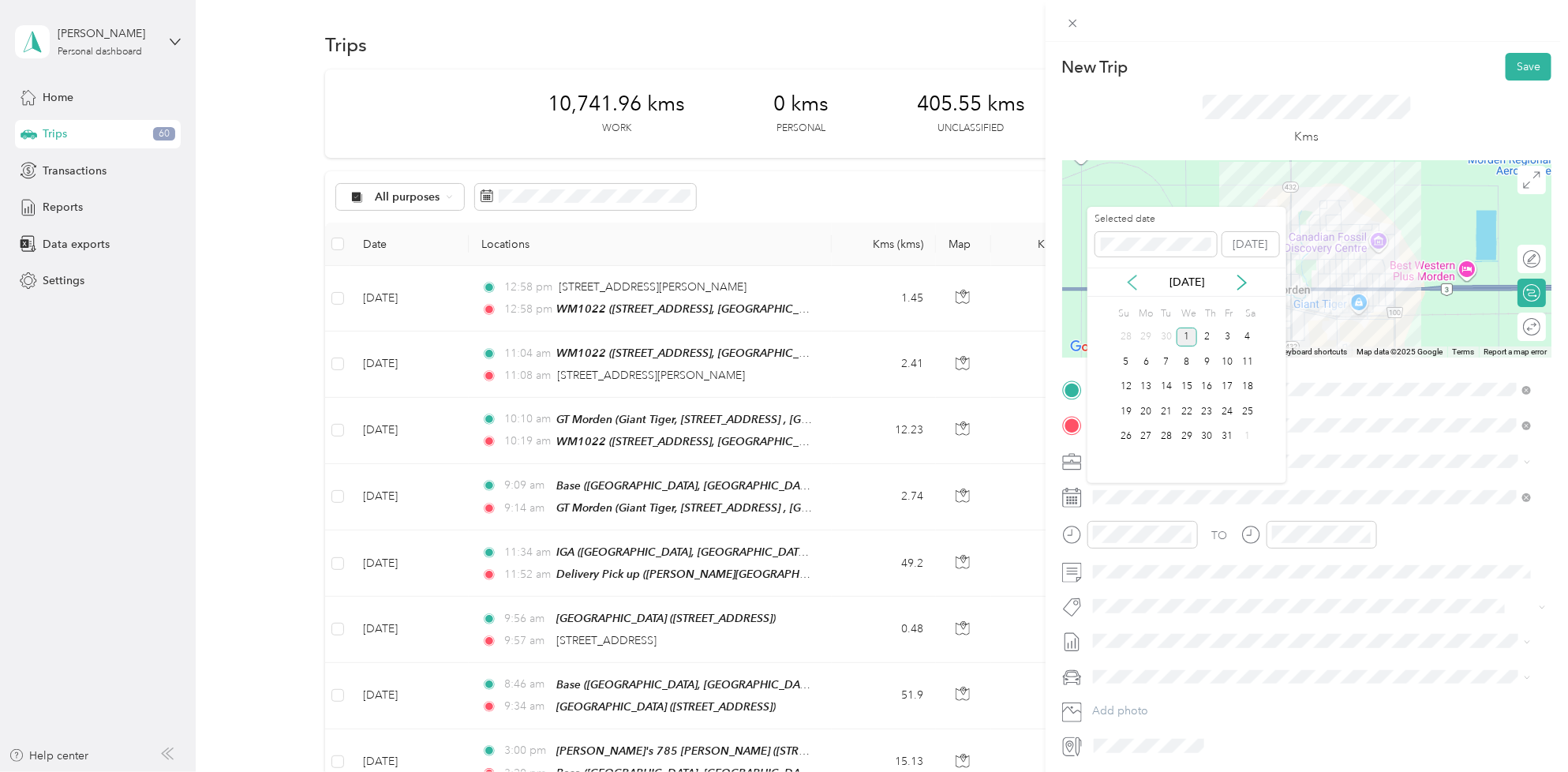
click at [1135, 286] on icon at bounding box center [1133, 283] width 16 height 16
click at [1227, 413] on div "26" at bounding box center [1228, 412] width 21 height 20
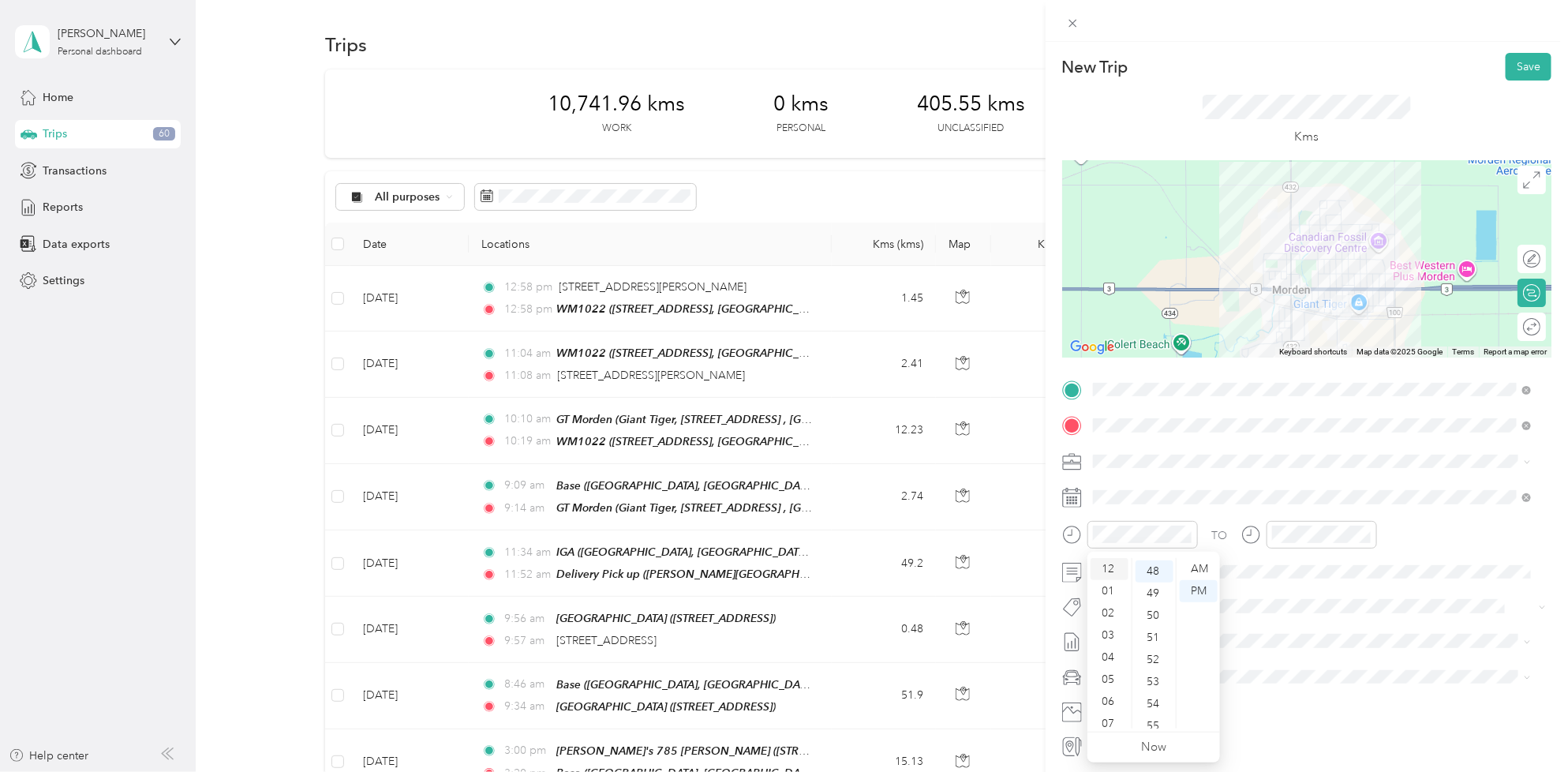
click at [1114, 565] on div "12" at bounding box center [1109, 569] width 38 height 22
click at [1158, 575] on div "00" at bounding box center [1154, 569] width 38 height 22
click at [1285, 569] on div "12" at bounding box center [1287, 569] width 38 height 22
click at [1334, 616] on div "10" at bounding box center [1332, 622] width 38 height 22
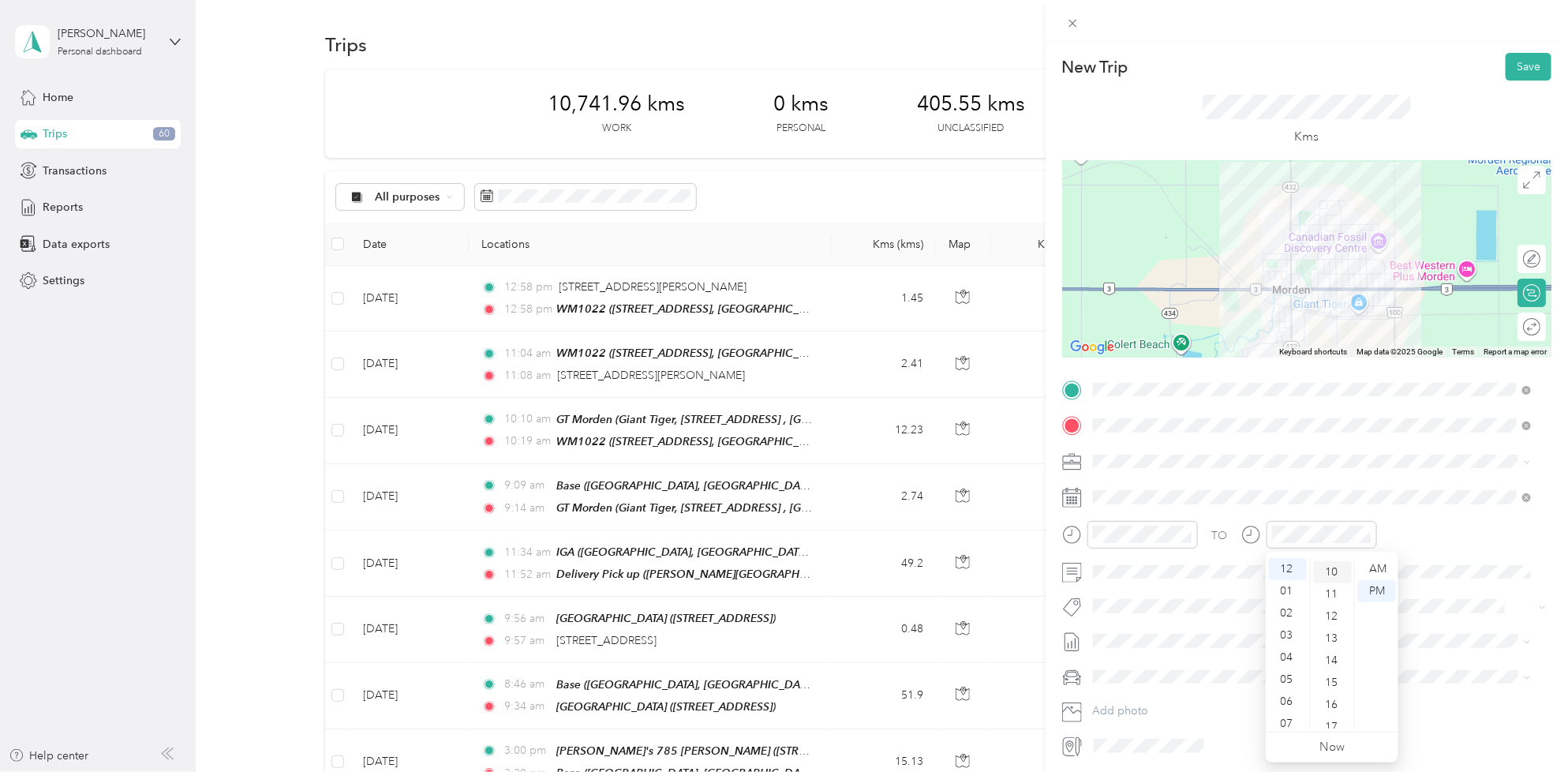
scroll to position [221, 0]
click at [1129, 620] on div "TO Add photo" at bounding box center [1306, 568] width 489 height 381
click at [1135, 541] on span "Fit [PERSON_NAME] Team" at bounding box center [1168, 540] width 117 height 14
click at [1129, 685] on li "[DATE] - [DATE] Draft" at bounding box center [1312, 697] width 450 height 26
click at [1515, 60] on button "Save" at bounding box center [1528, 66] width 46 height 28
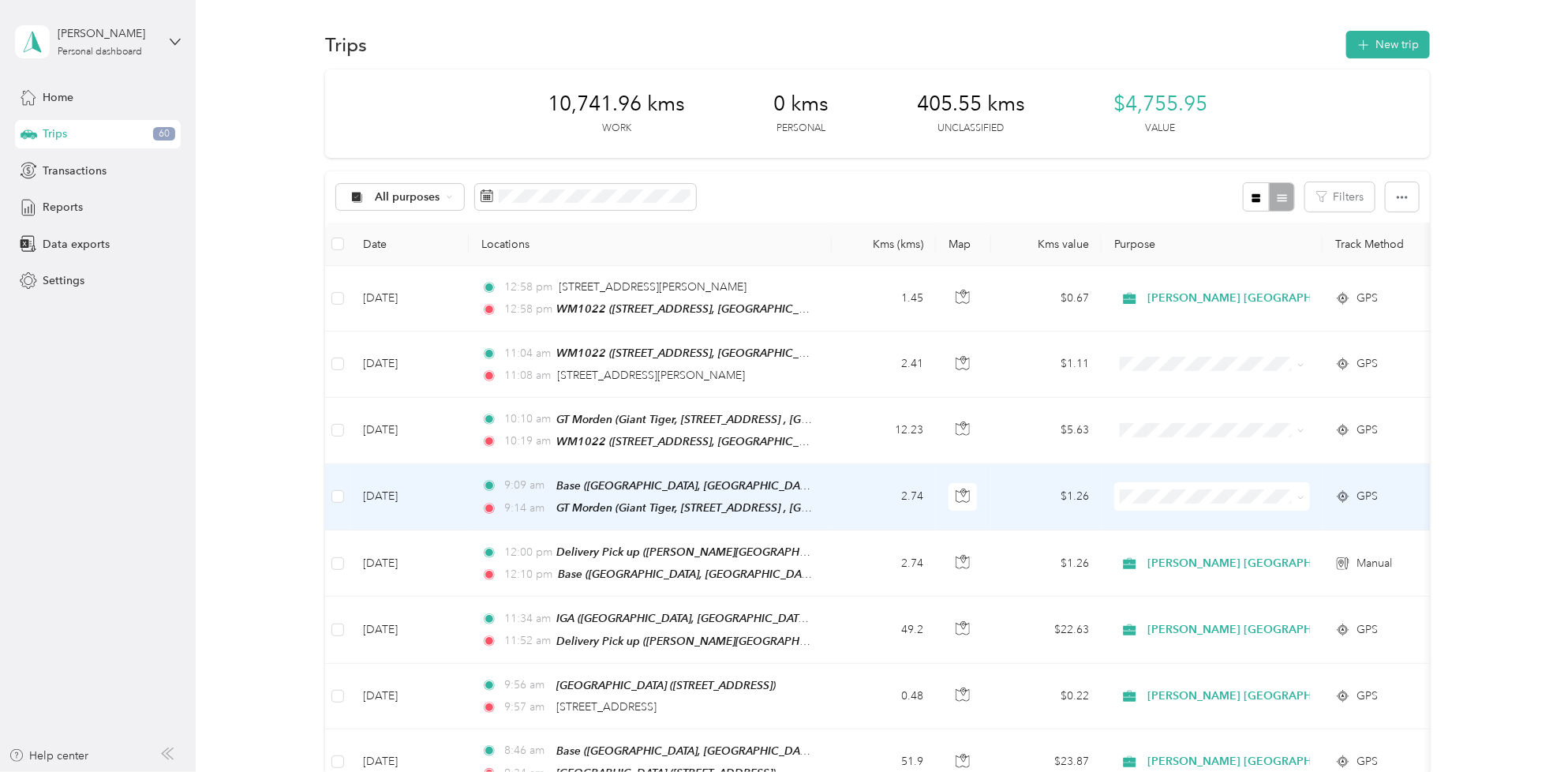
click at [1307, 496] on span at bounding box center [1212, 496] width 195 height 28
click at [1293, 501] on span at bounding box center [1298, 497] width 13 height 18
click at [1298, 489] on span at bounding box center [1301, 496] width 7 height 14
click at [1201, 501] on span at bounding box center [1212, 496] width 195 height 28
click at [1157, 531] on ol "[PERSON_NAME] [GEOGRAPHIC_DATA] Personal" at bounding box center [1246, 537] width 264 height 55
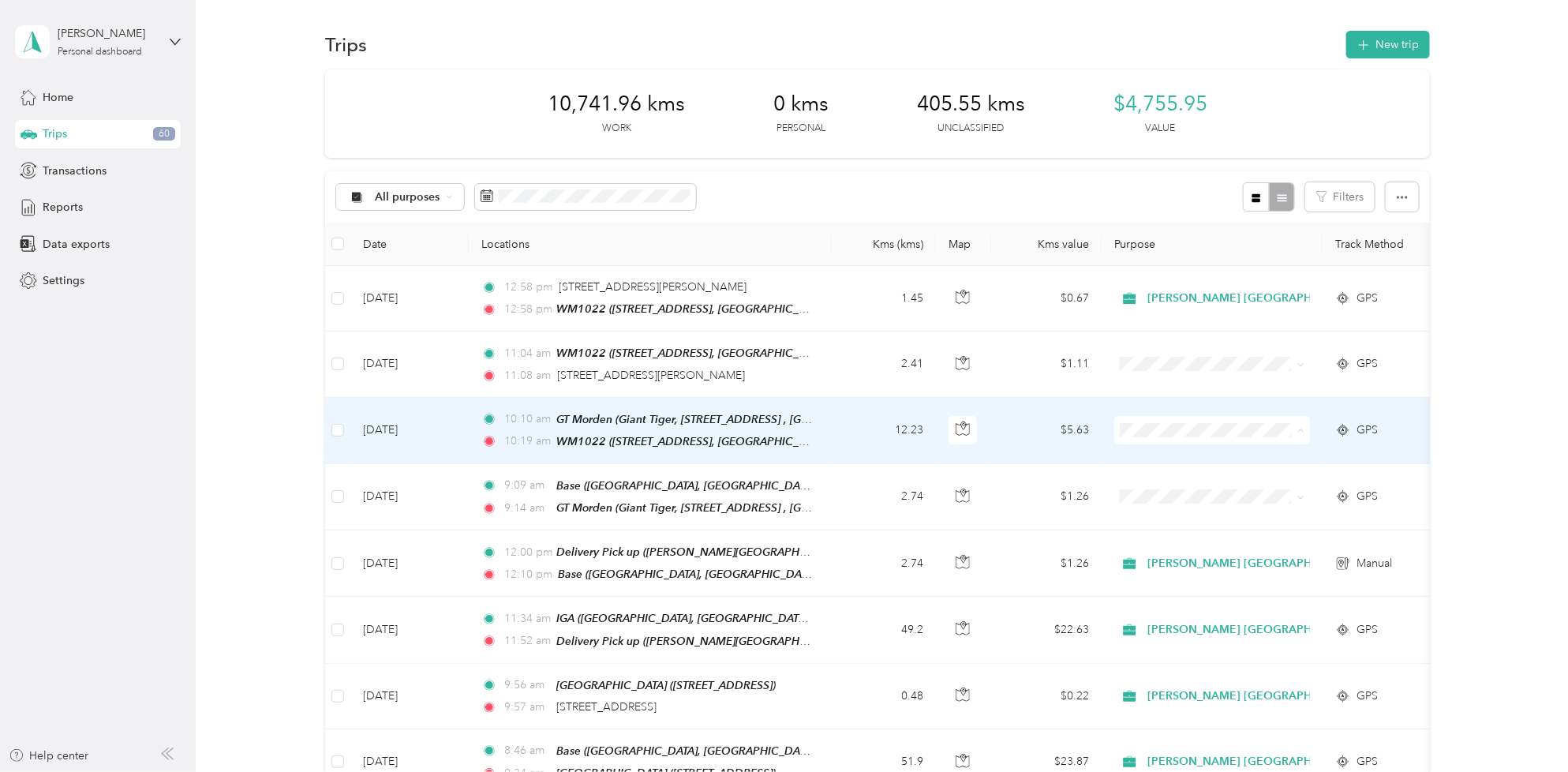
click at [1142, 454] on icon at bounding box center [1135, 459] width 20 height 13
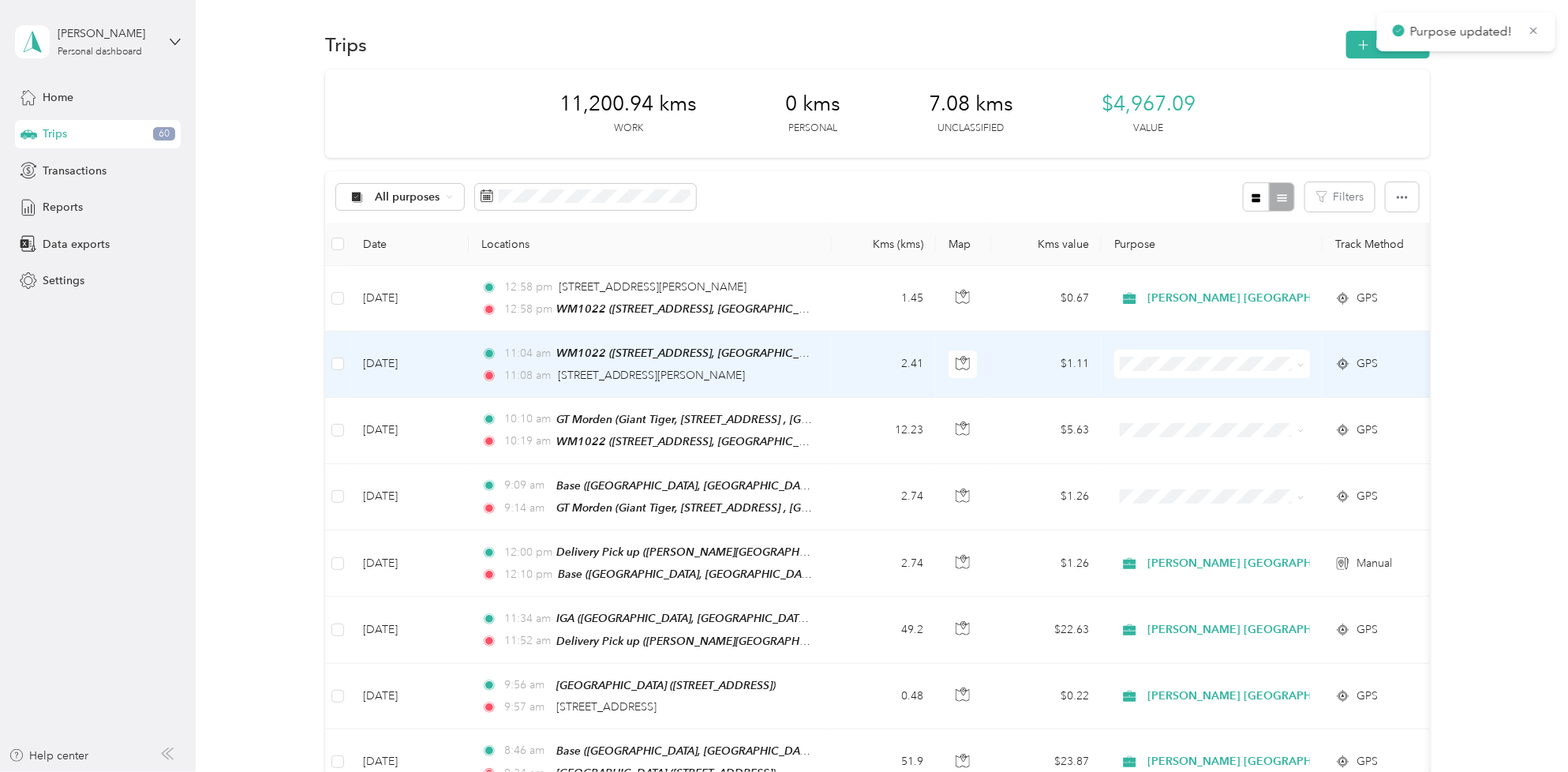
click at [1138, 373] on span at bounding box center [1212, 364] width 195 height 28
click at [1192, 384] on span "[PERSON_NAME] [GEOGRAPHIC_DATA]" at bounding box center [1259, 392] width 214 height 17
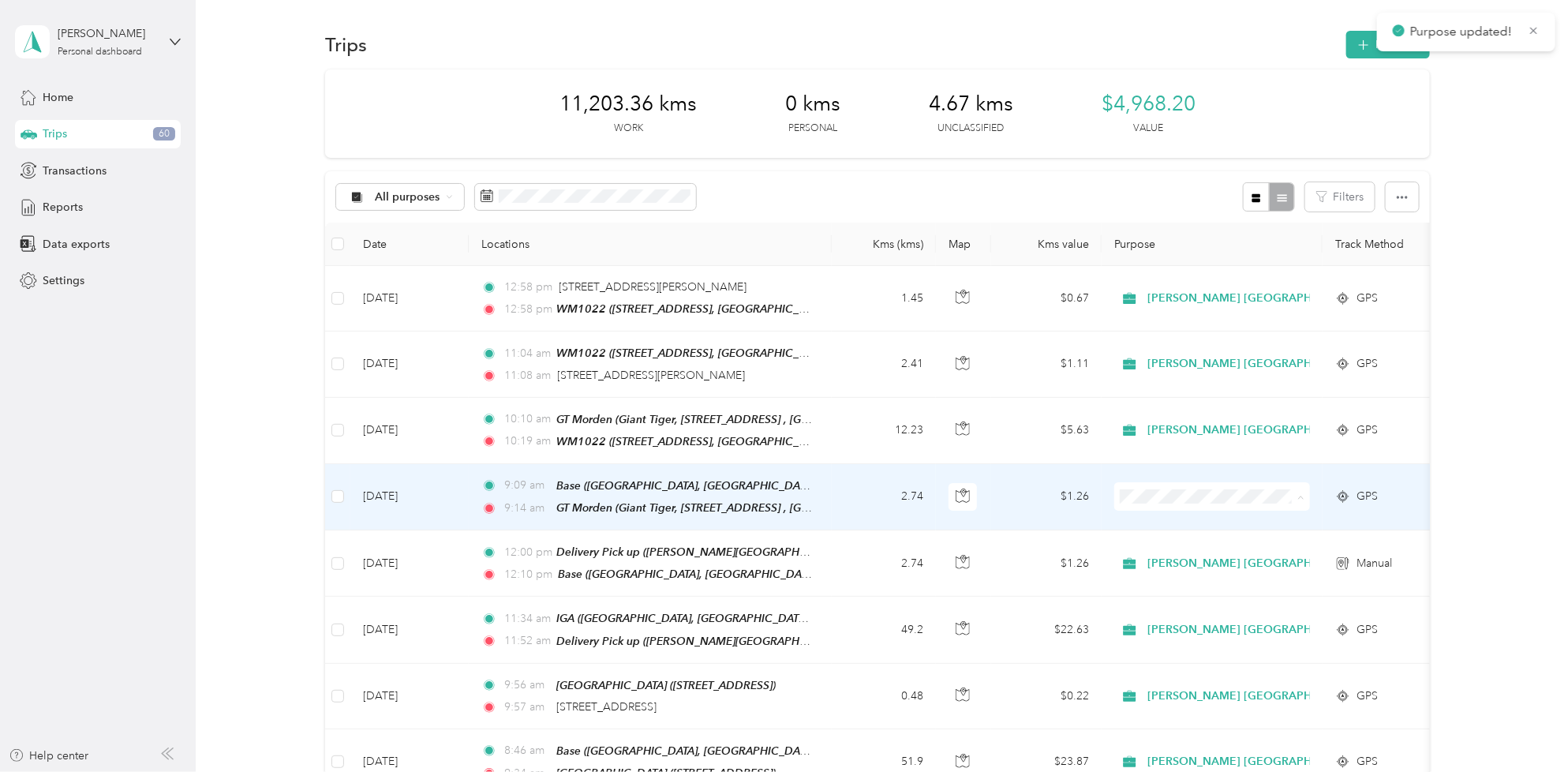
click at [1166, 518] on span "[PERSON_NAME] [GEOGRAPHIC_DATA]" at bounding box center [1259, 524] width 214 height 17
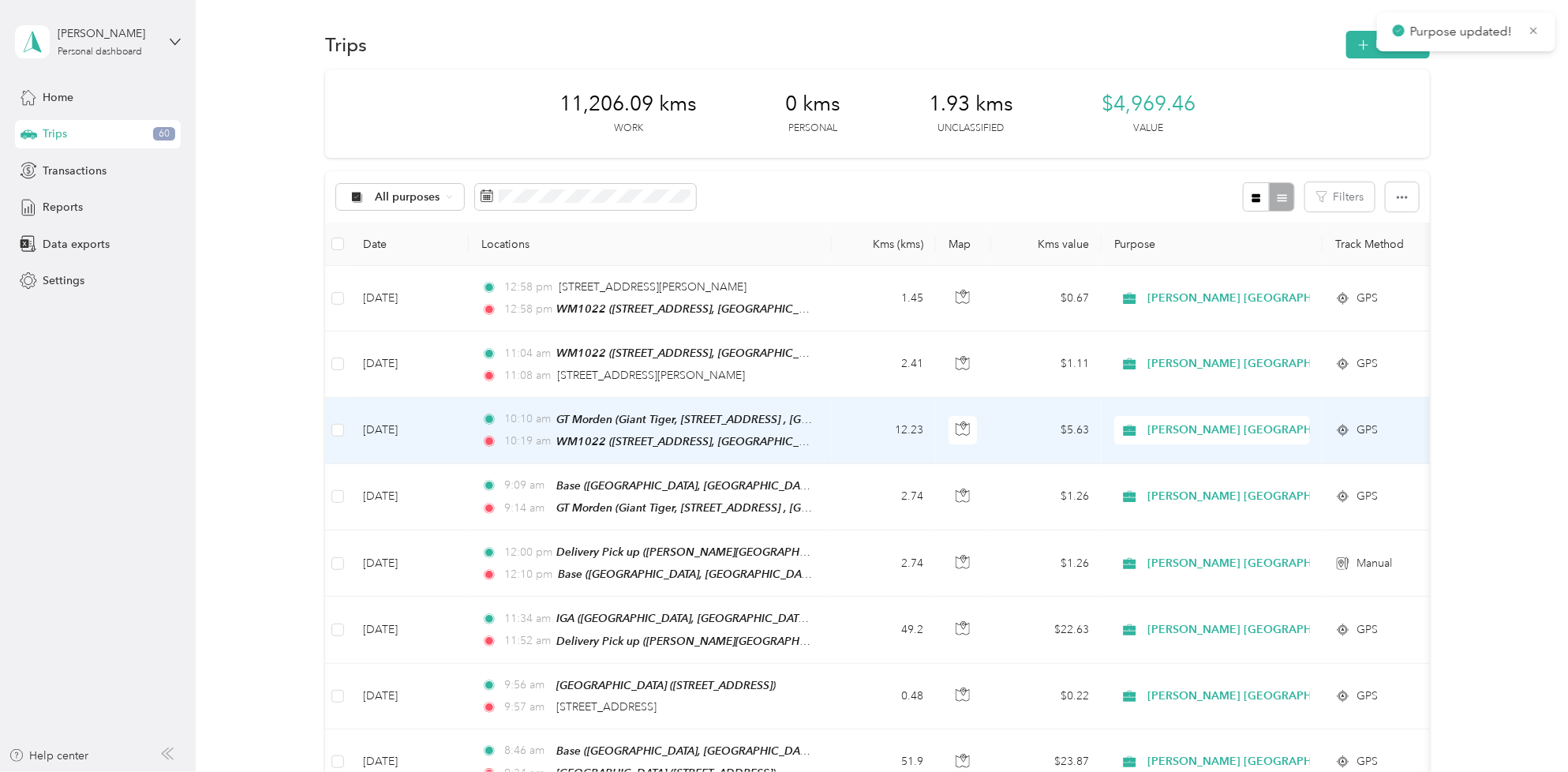
click at [399, 428] on td "[DATE]" at bounding box center [410, 431] width 118 height 66
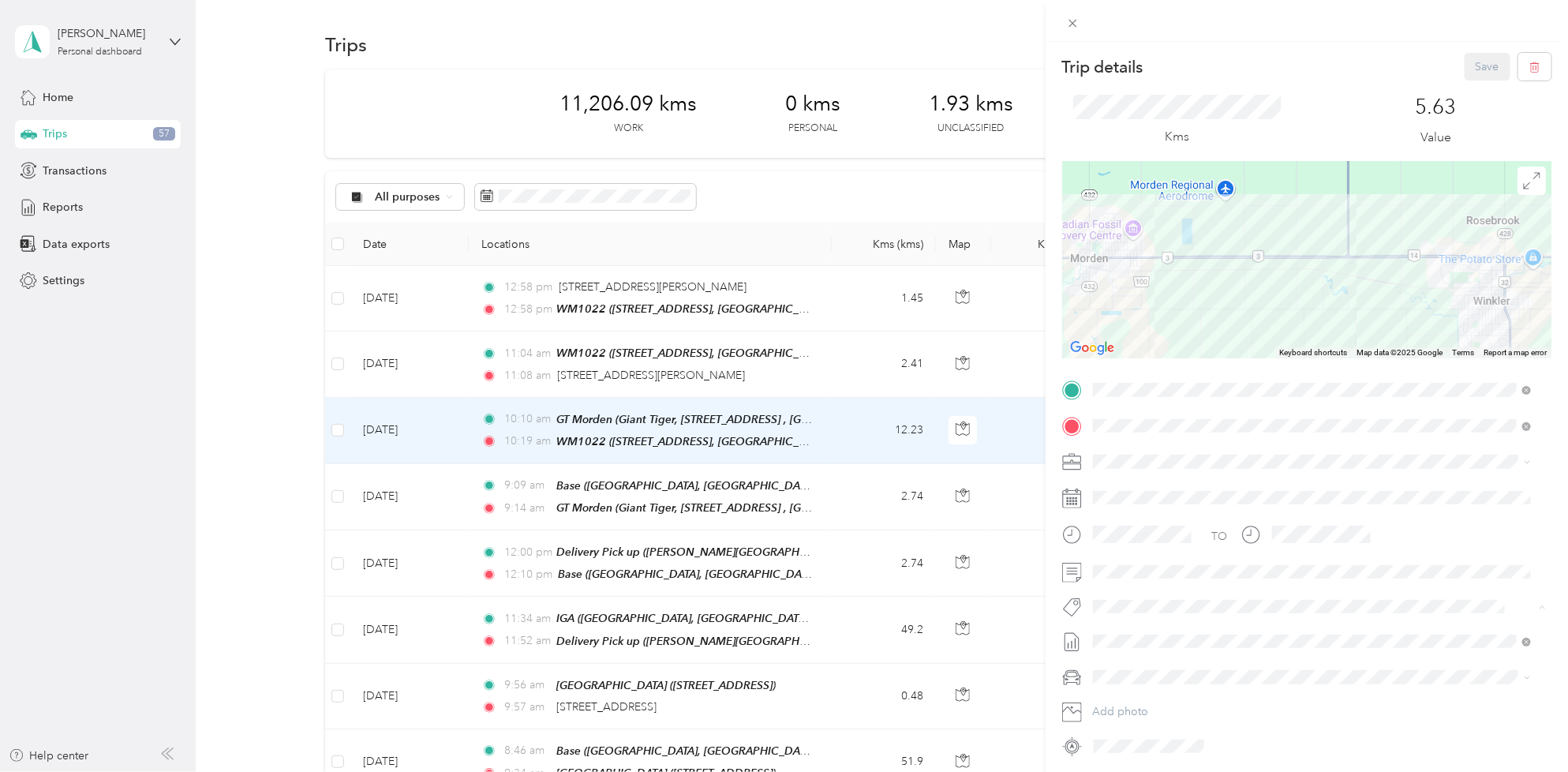
click at [1149, 538] on span "Fit [PERSON_NAME] Team" at bounding box center [1168, 541] width 117 height 14
click at [1477, 57] on button "Save" at bounding box center [1487, 66] width 46 height 28
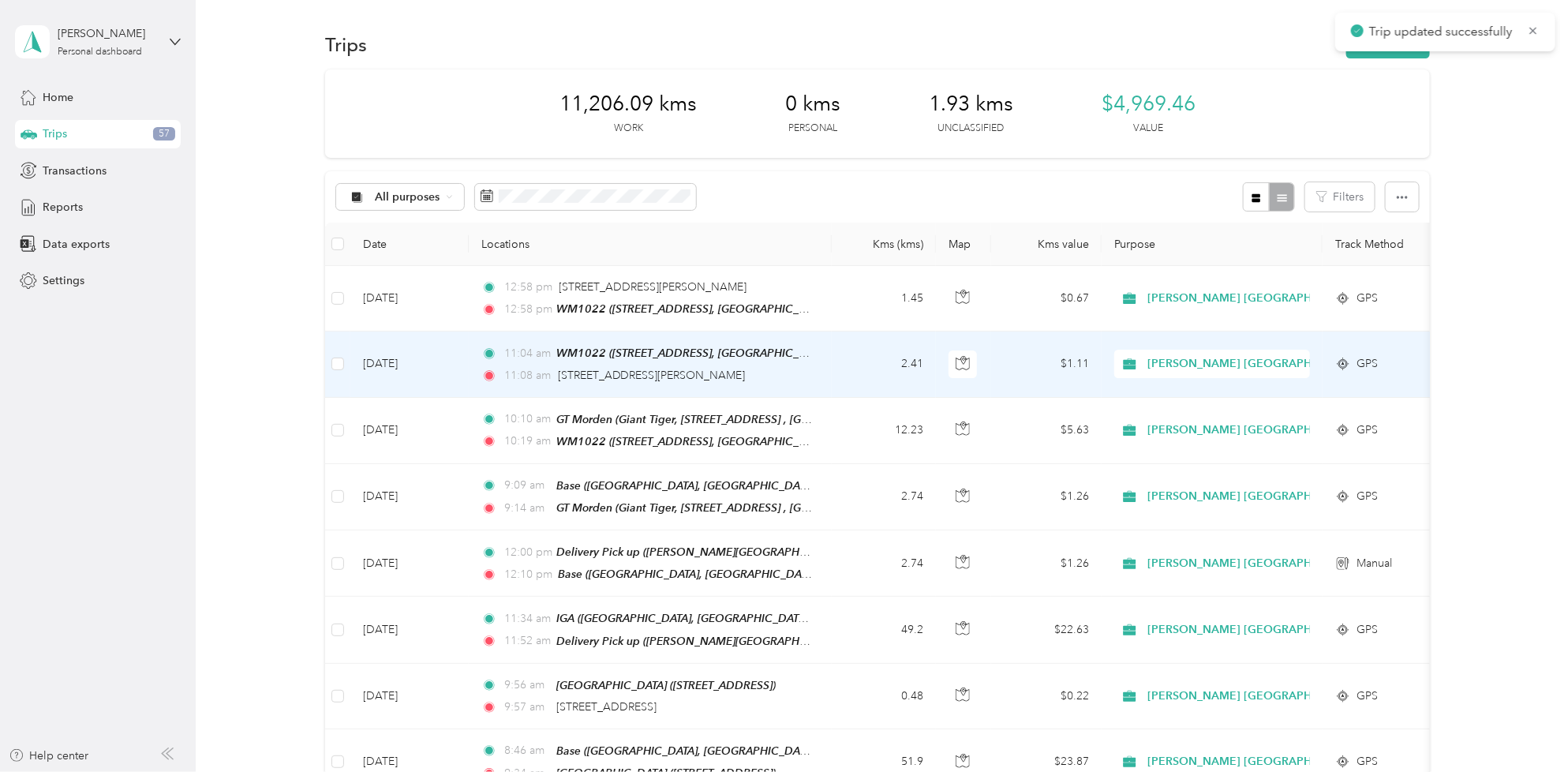
click at [413, 361] on td "[DATE]" at bounding box center [410, 364] width 118 height 66
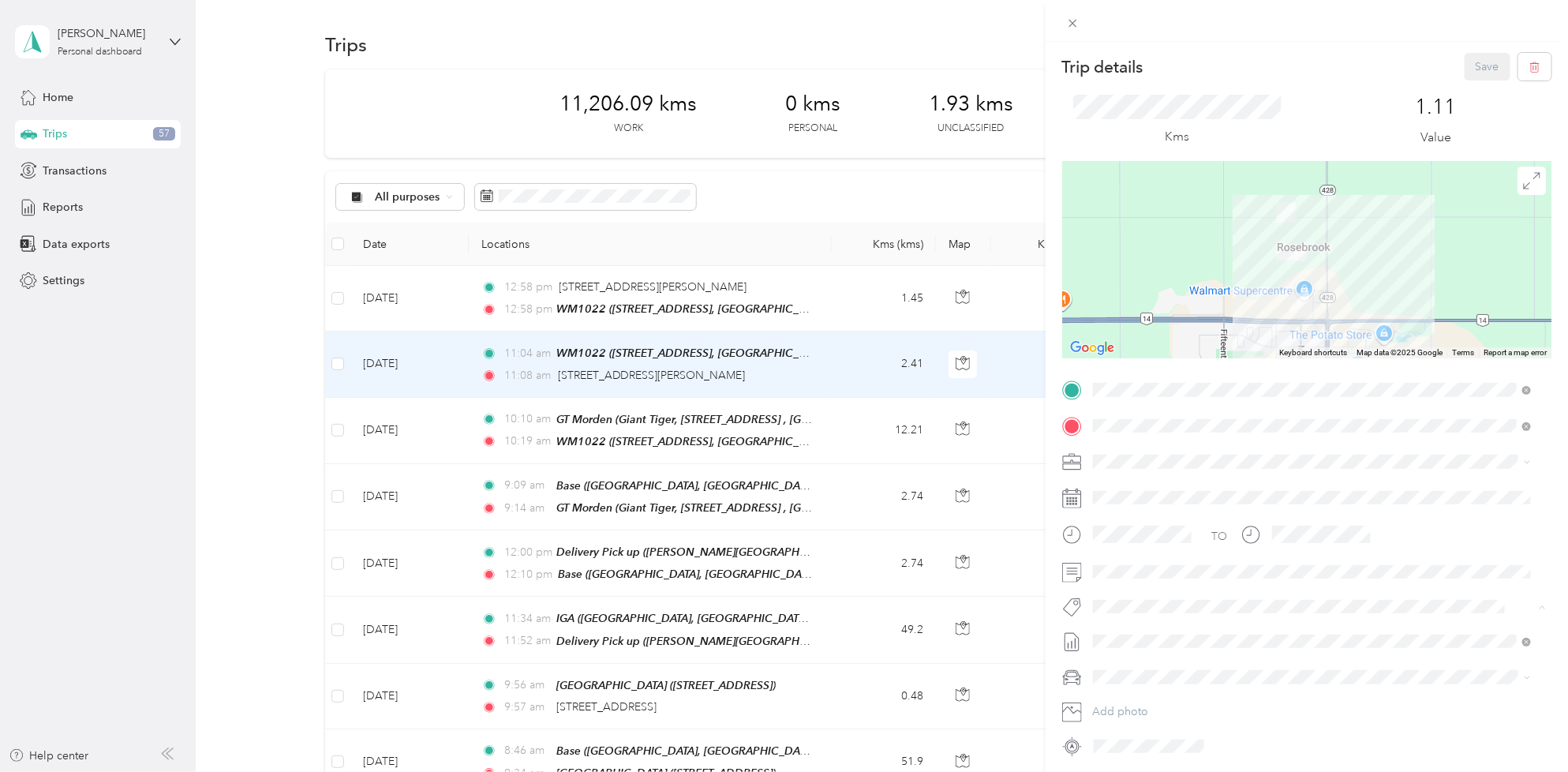
click at [1149, 545] on li "Fit [PERSON_NAME] Team" at bounding box center [1312, 541] width 450 height 30
click at [1526, 74] on button "button" at bounding box center [1534, 66] width 33 height 28
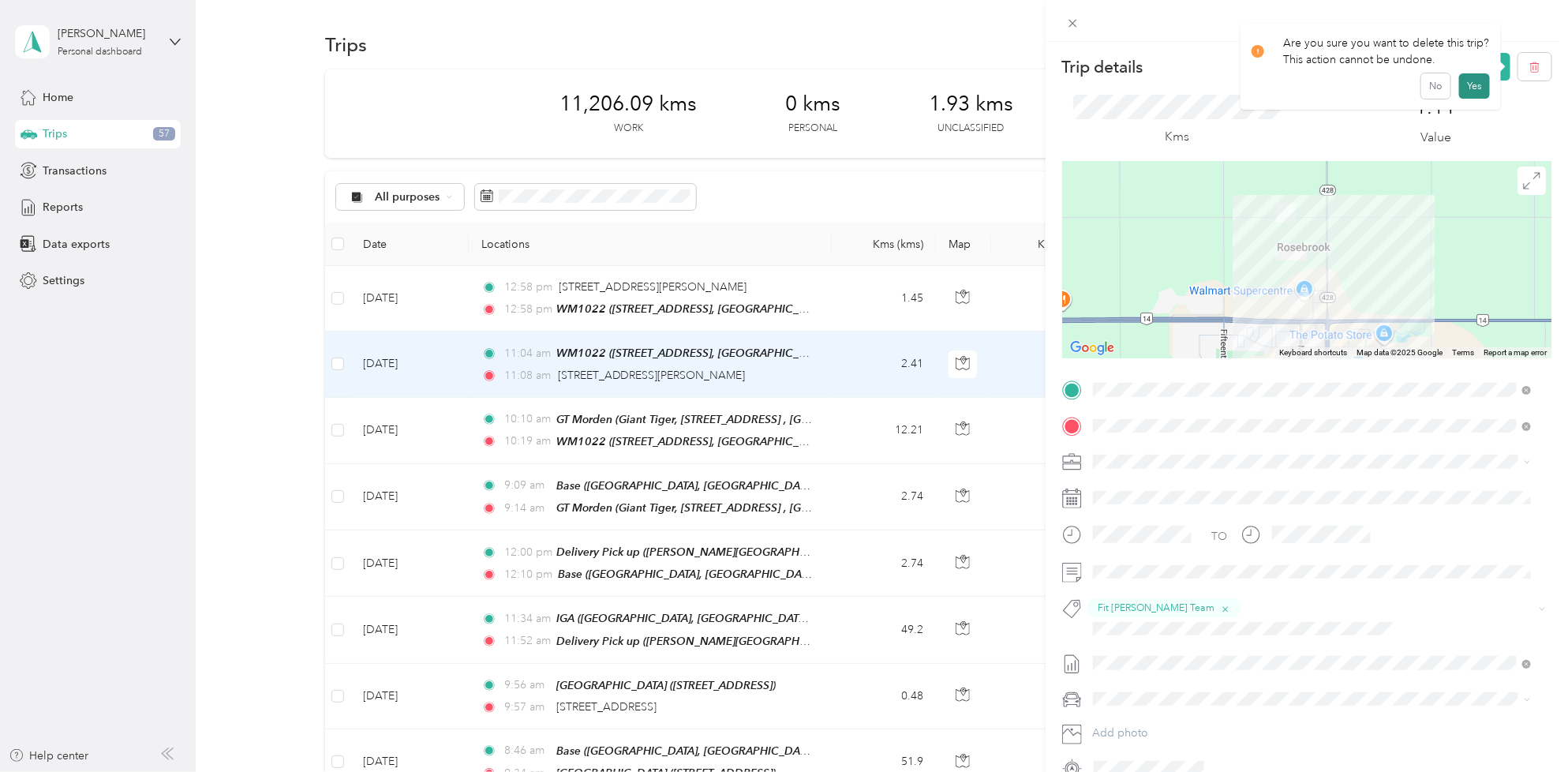
click at [1468, 84] on button "Yes" at bounding box center [1474, 86] width 30 height 26
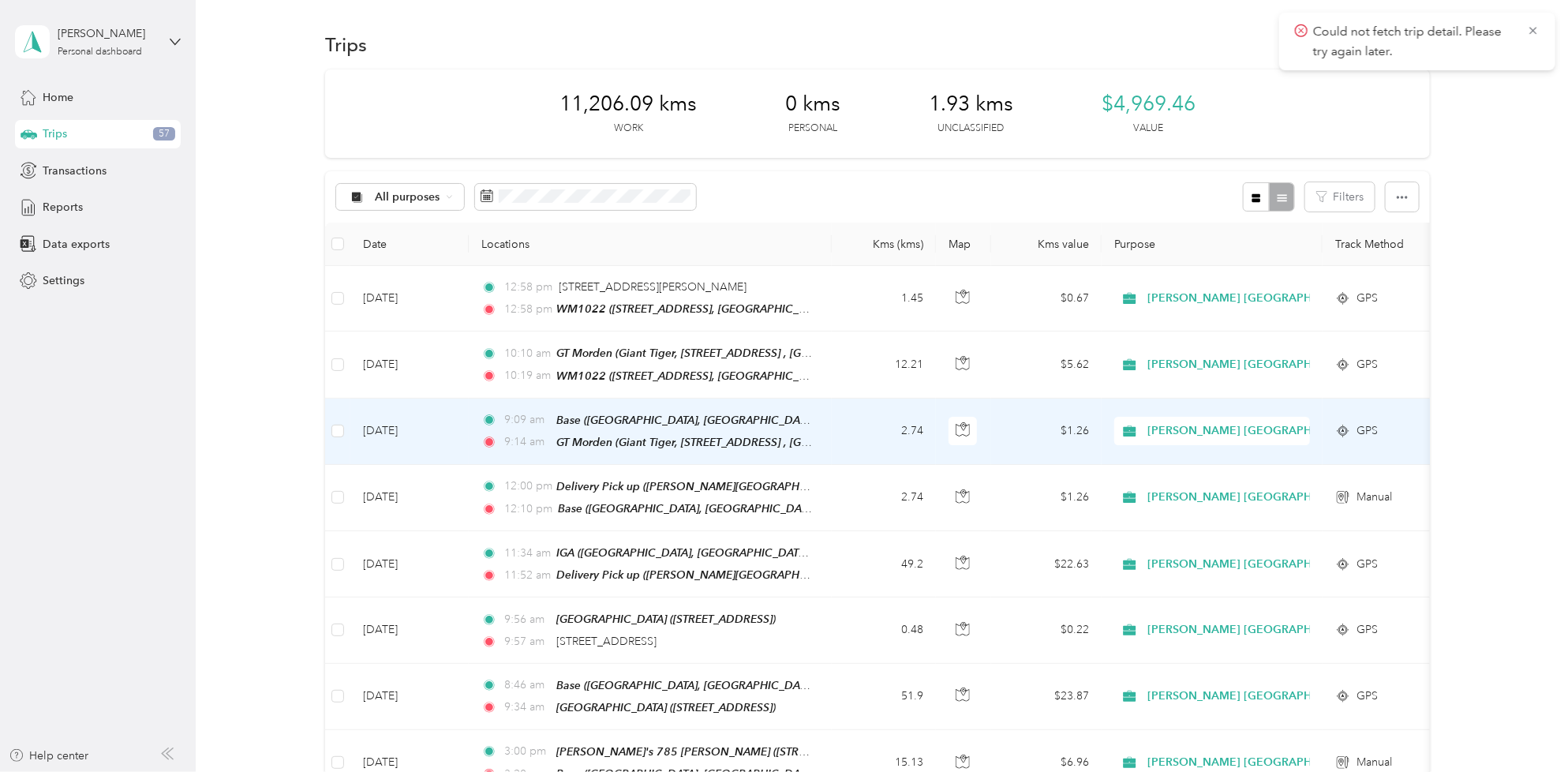
click at [389, 426] on td "[DATE]" at bounding box center [410, 432] width 118 height 66
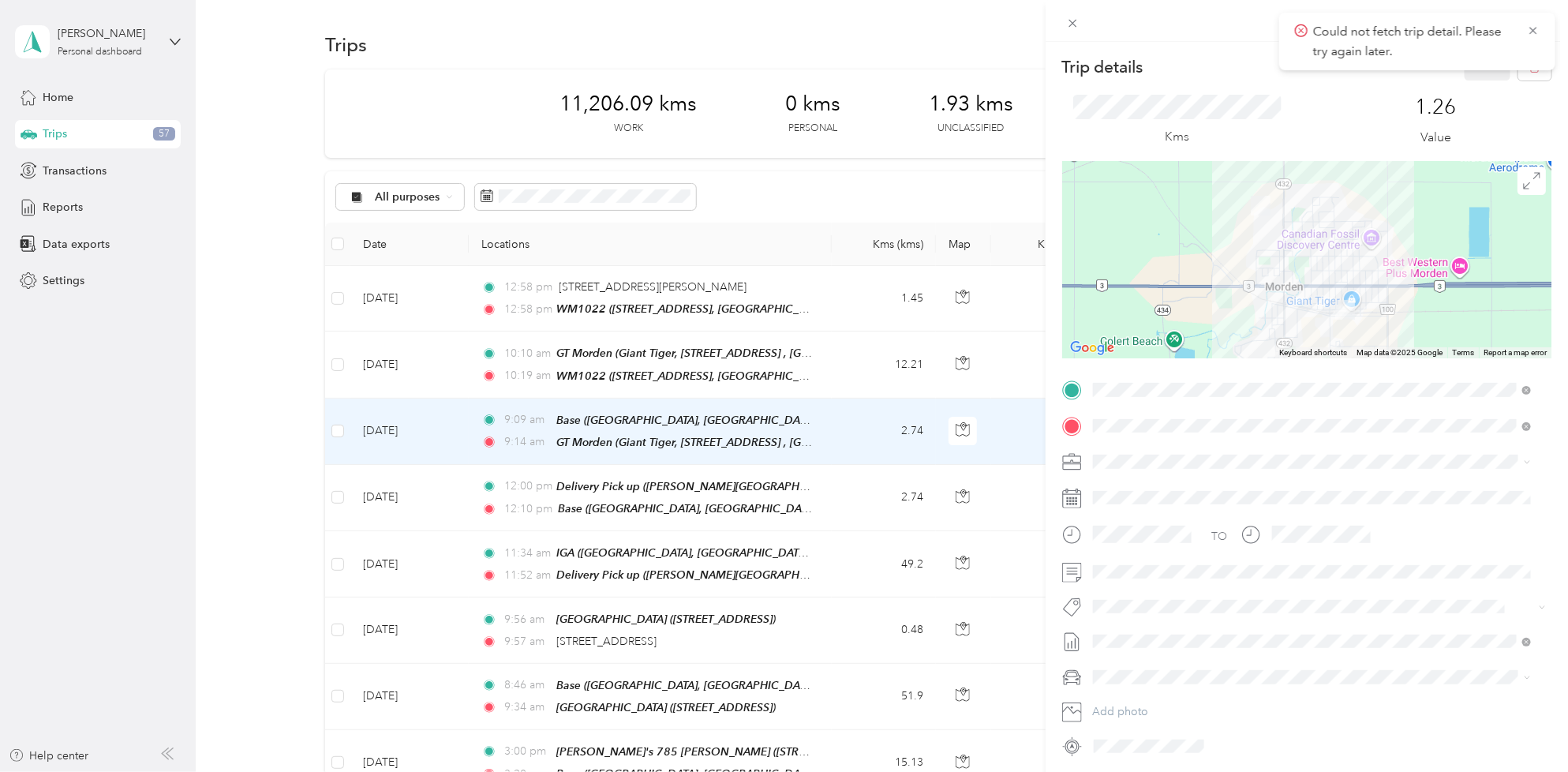
click at [1153, 539] on span "Fit [PERSON_NAME] Team" at bounding box center [1168, 536] width 117 height 14
click at [1472, 72] on button "Save" at bounding box center [1487, 66] width 46 height 28
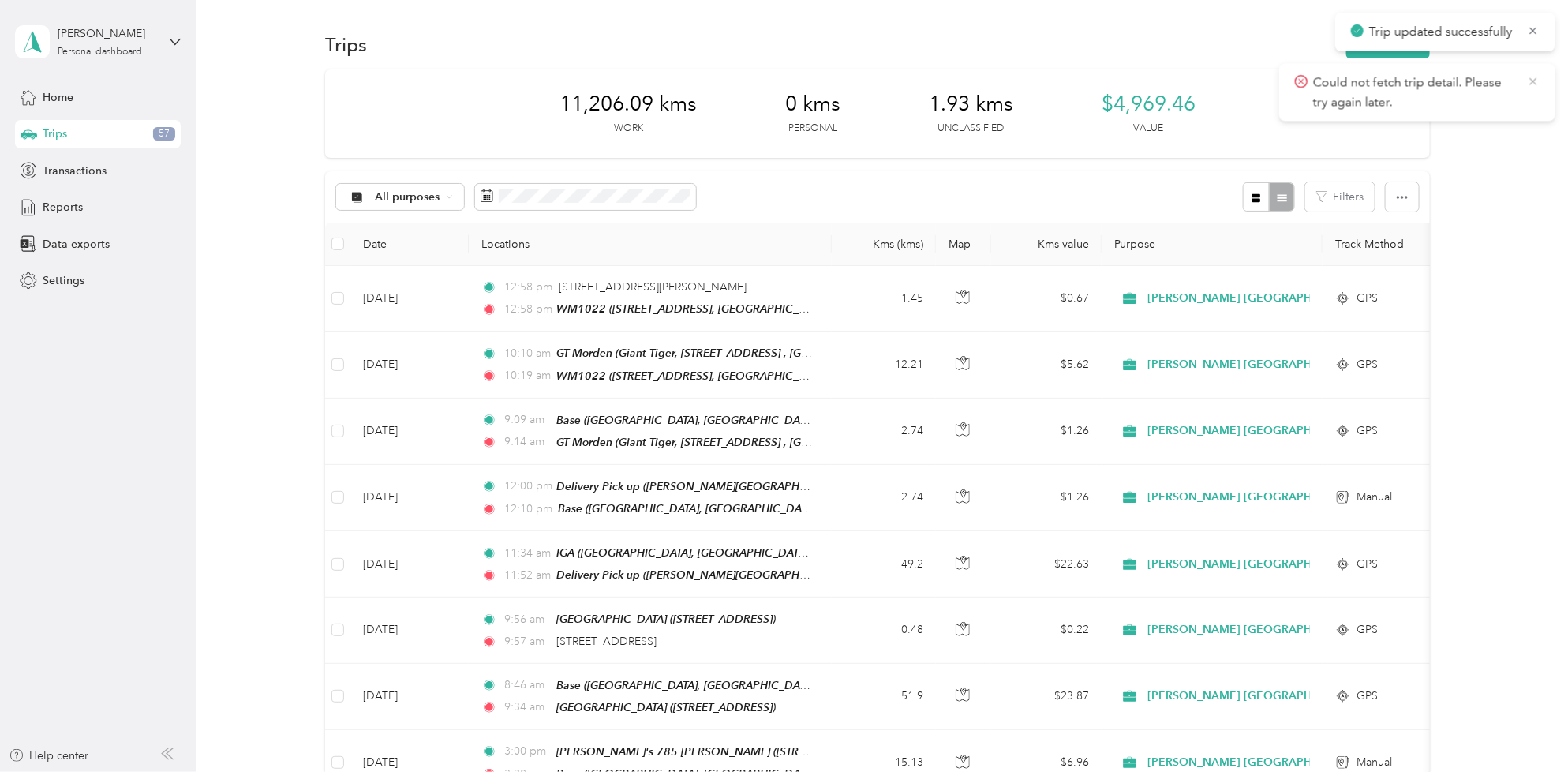
click at [1532, 78] on icon at bounding box center [1534, 82] width 13 height 14
click at [1535, 33] on icon at bounding box center [1534, 31] width 13 height 14
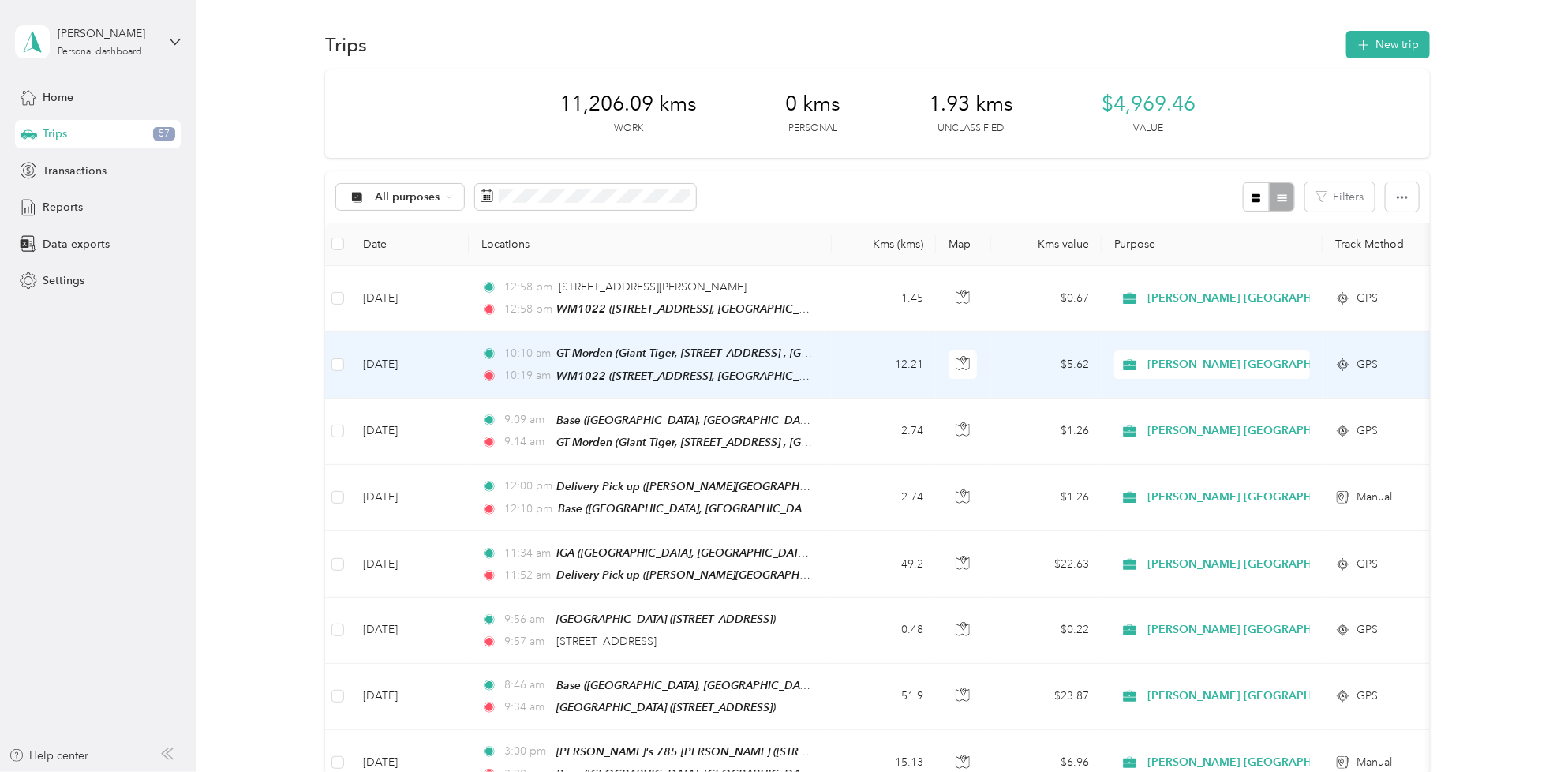
click at [423, 357] on td "[DATE]" at bounding box center [410, 364] width 118 height 66
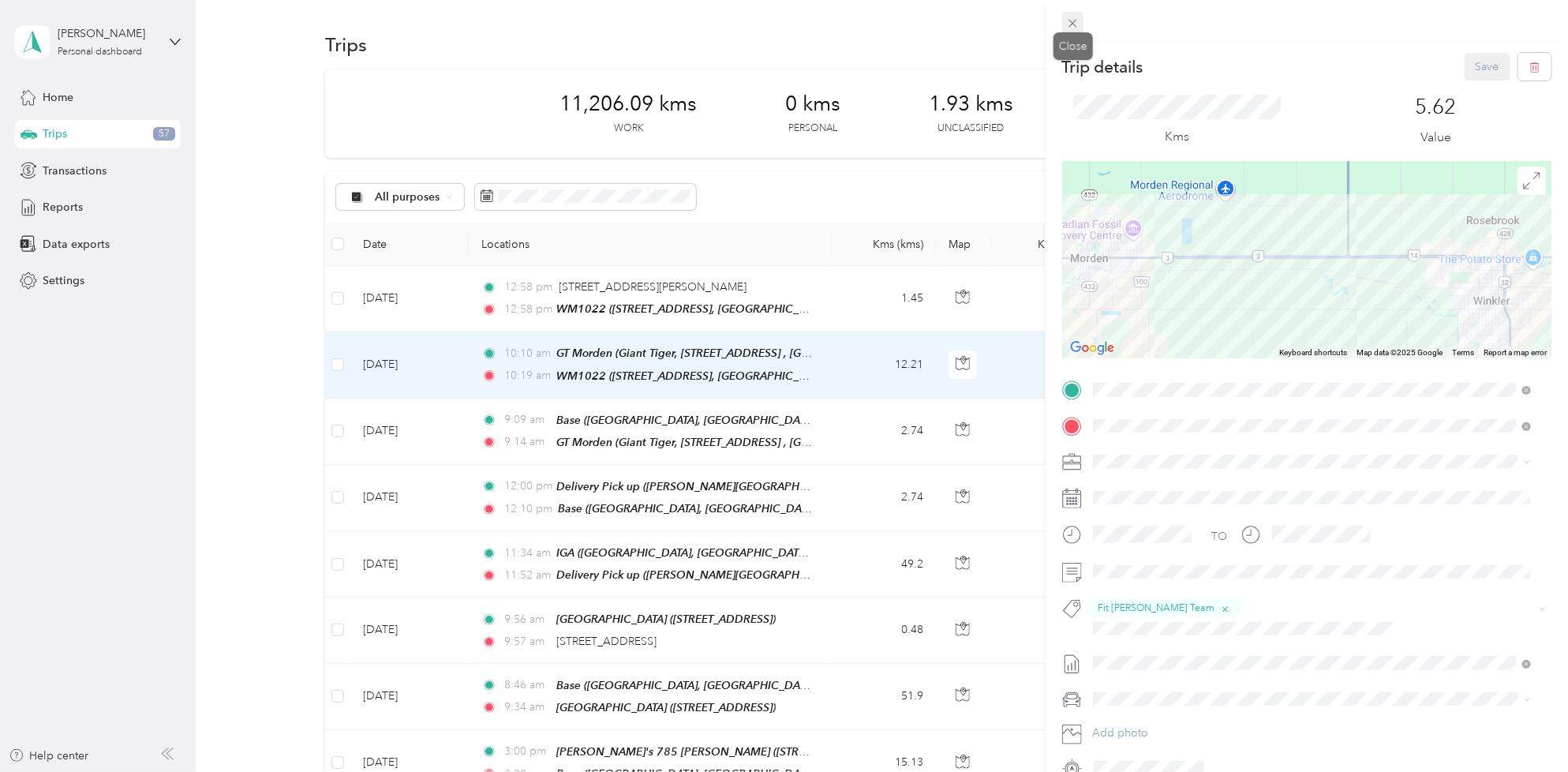
click at [1078, 26] on icon at bounding box center [1073, 23] width 14 height 14
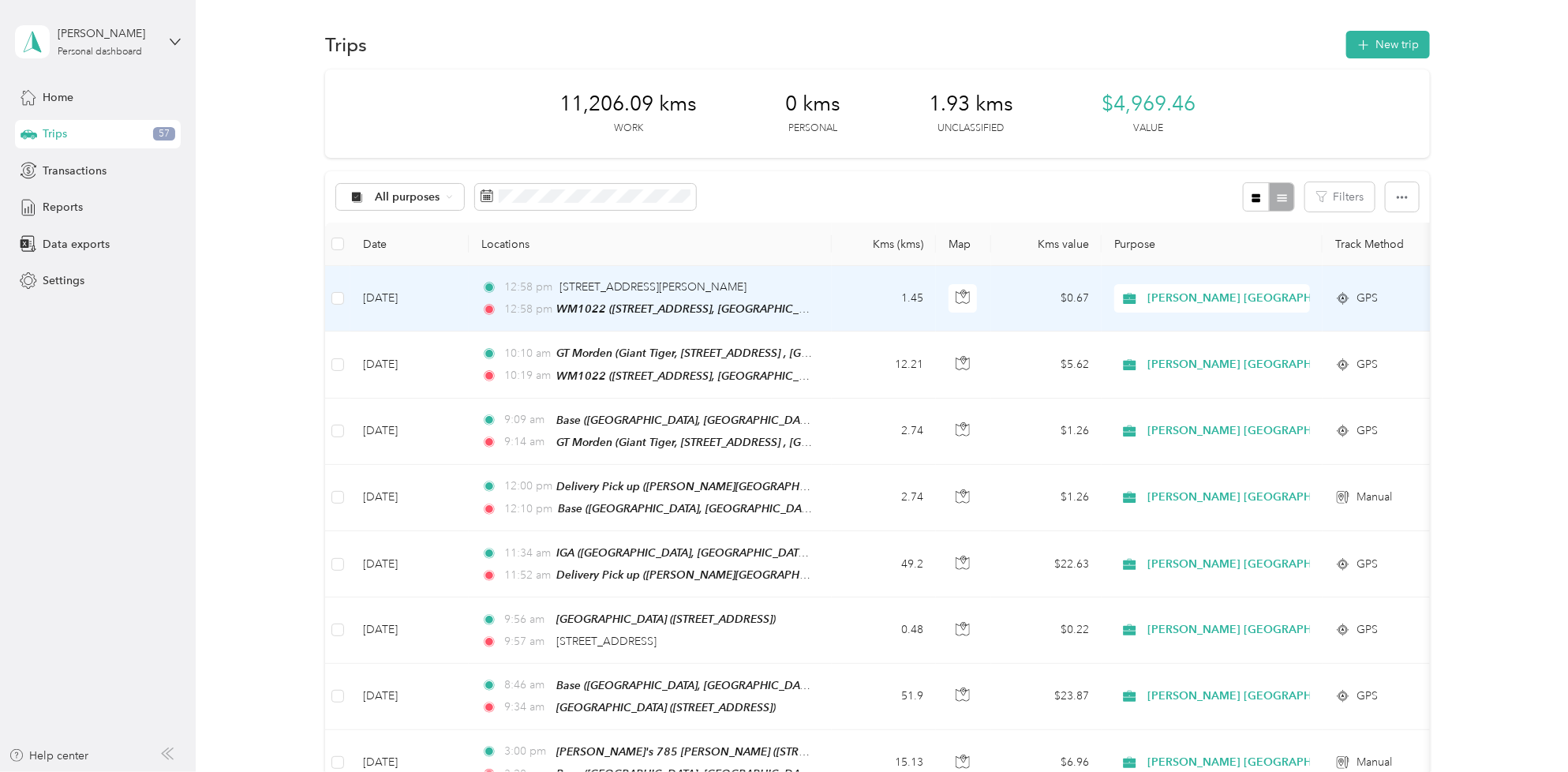
click at [426, 293] on td "[DATE]" at bounding box center [410, 299] width 118 height 66
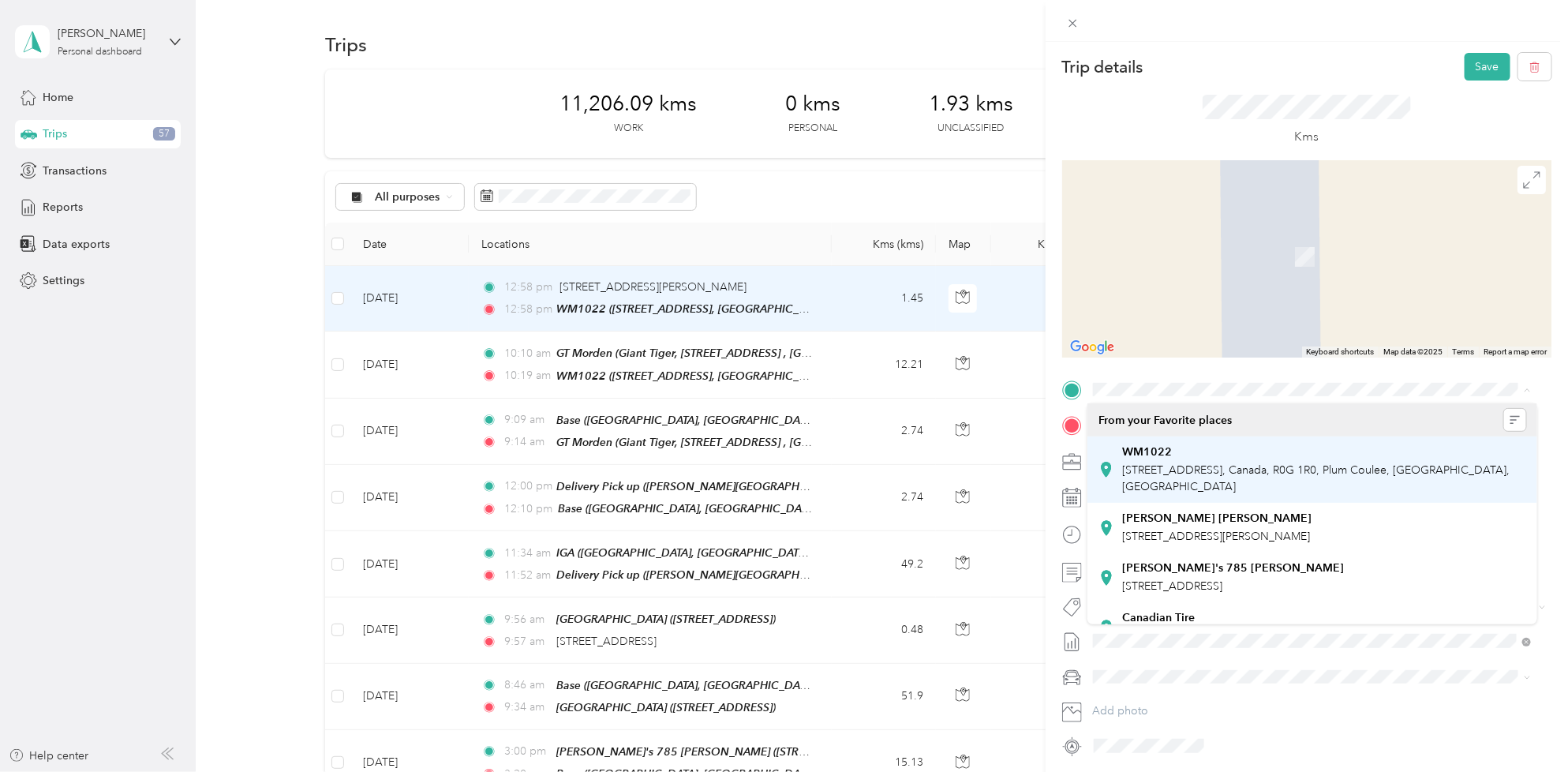
click at [1309, 452] on div "WM1022" at bounding box center [1325, 452] width 403 height 14
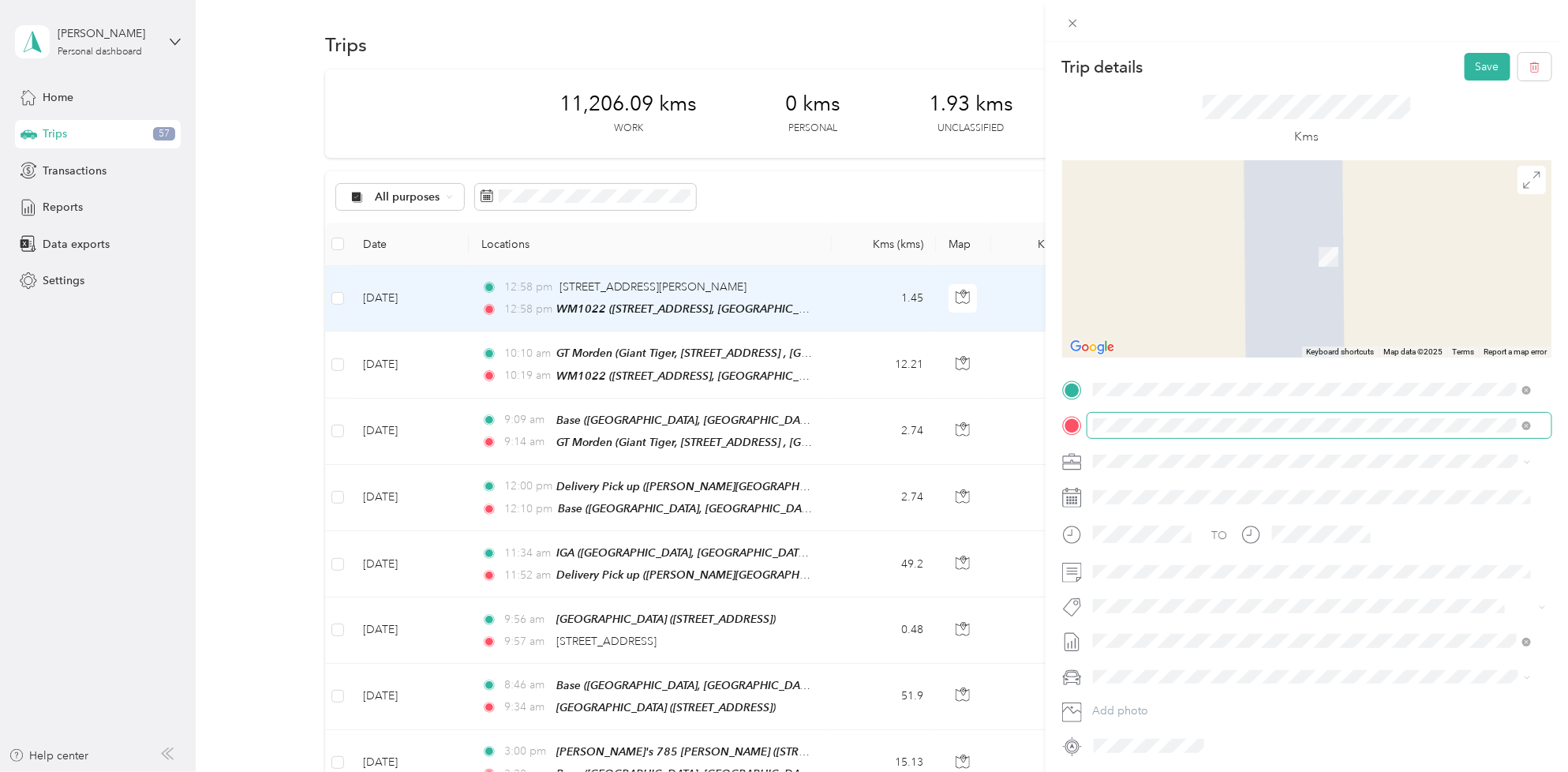
click at [1524, 431] on span at bounding box center [1526, 424] width 9 height 14
click at [1201, 501] on span "[STREET_ADDRESS]" at bounding box center [1173, 505] width 100 height 14
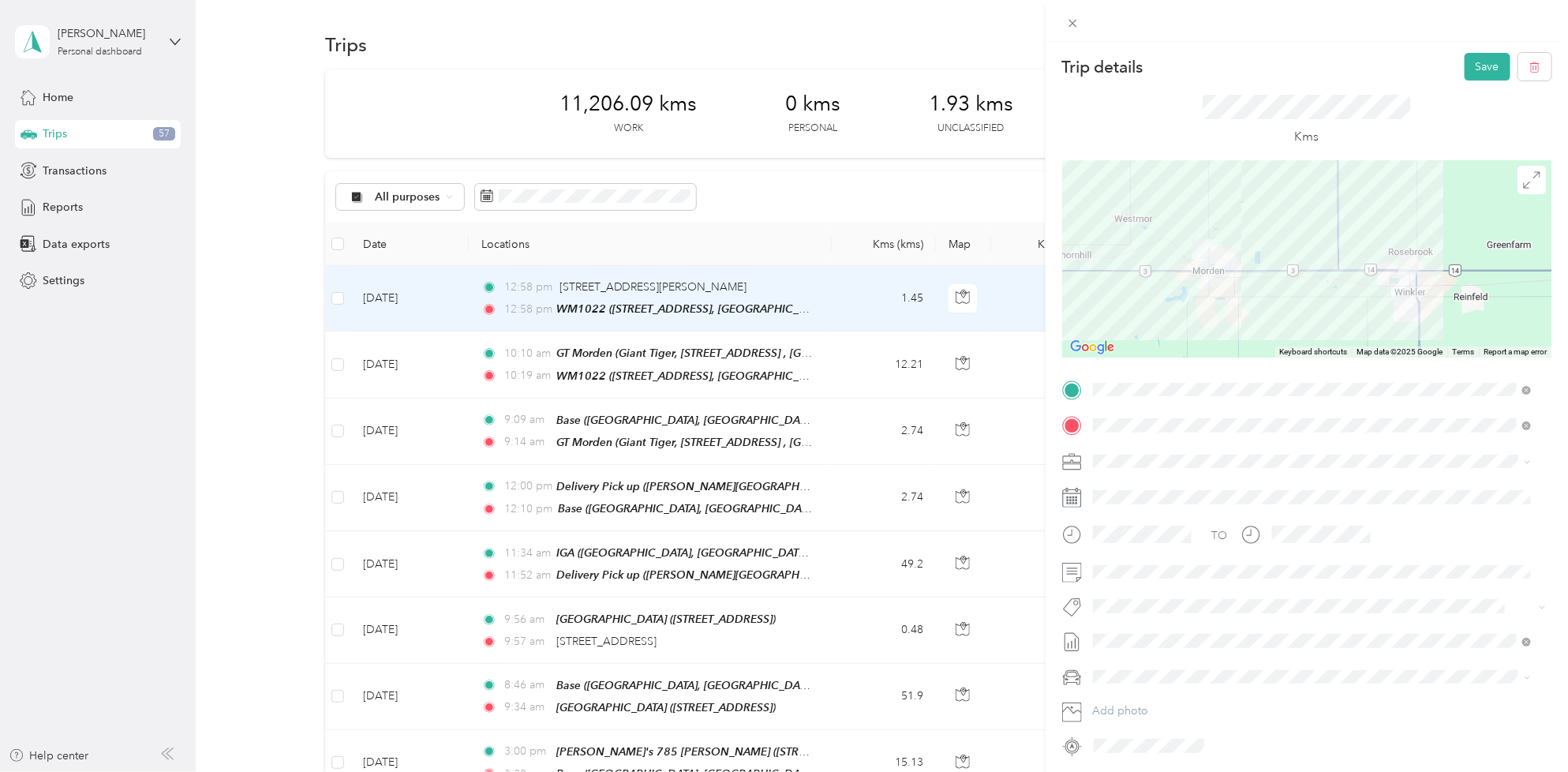
click at [1141, 543] on button "Fit [PERSON_NAME] Team" at bounding box center [1168, 536] width 139 height 20
click at [1474, 65] on button "Save" at bounding box center [1487, 66] width 46 height 28
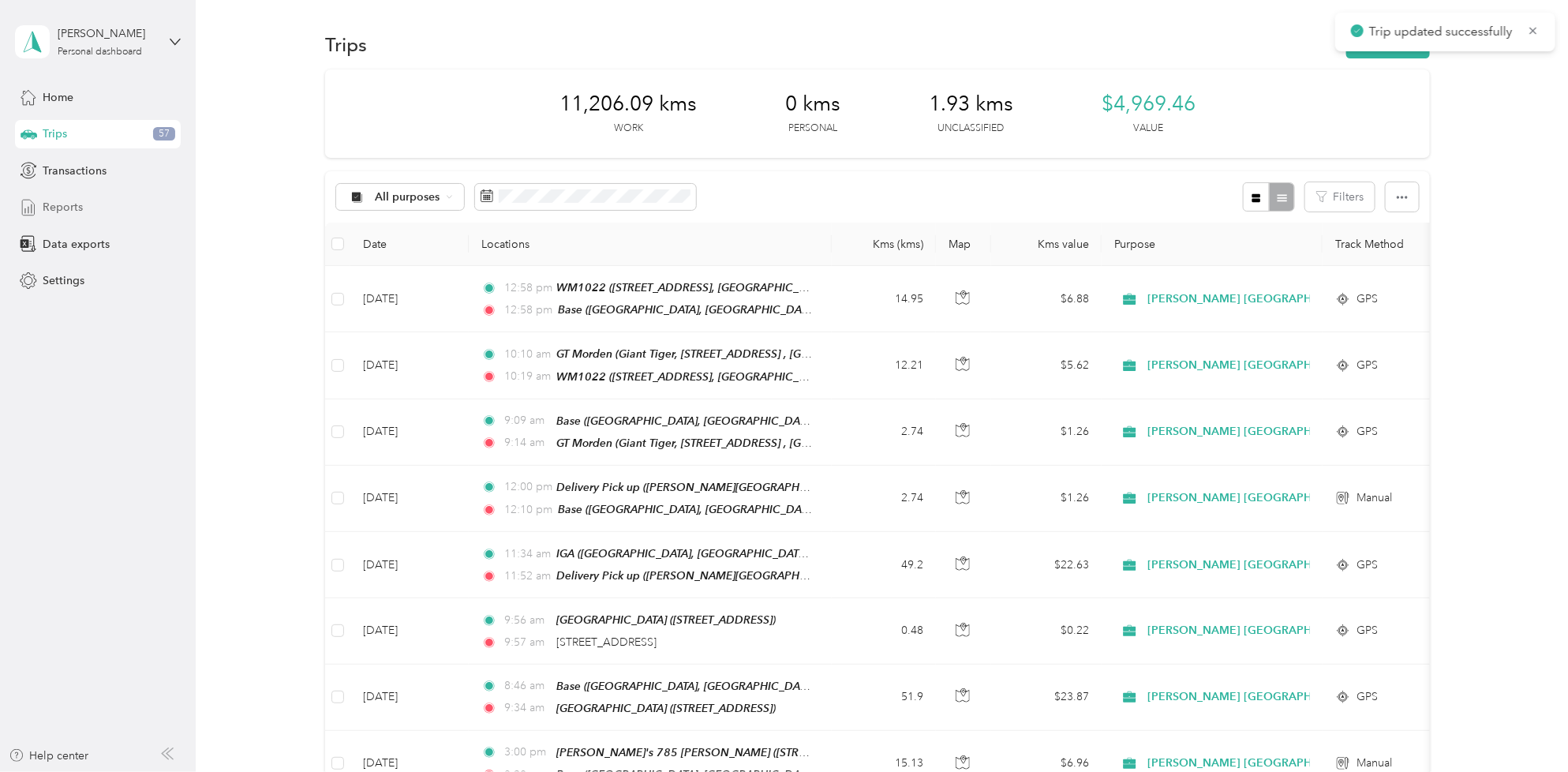
click at [58, 197] on div "Reports" at bounding box center [98, 207] width 166 height 28
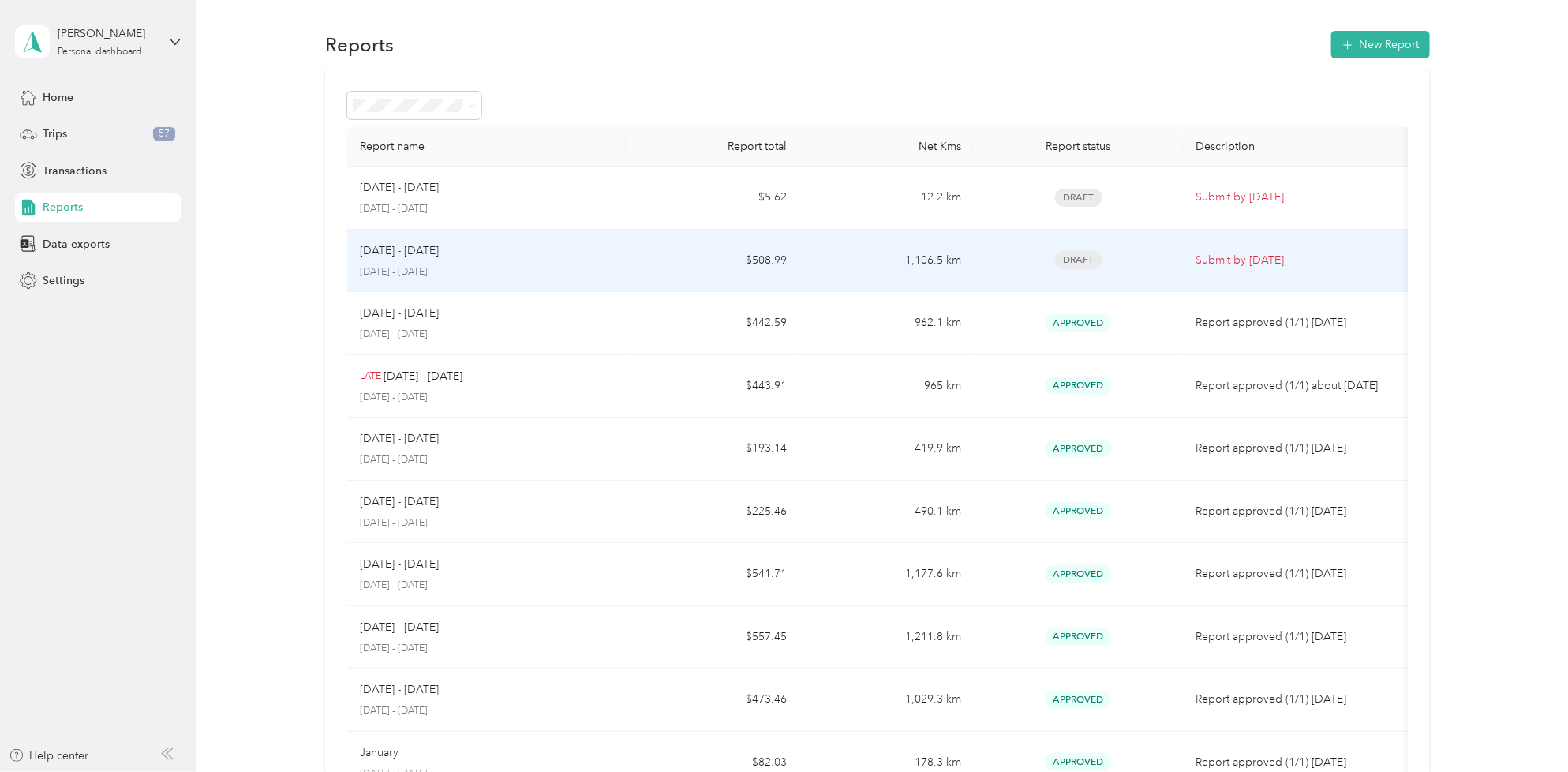
click at [384, 259] on p "[DATE] - [DATE]" at bounding box center [399, 251] width 79 height 18
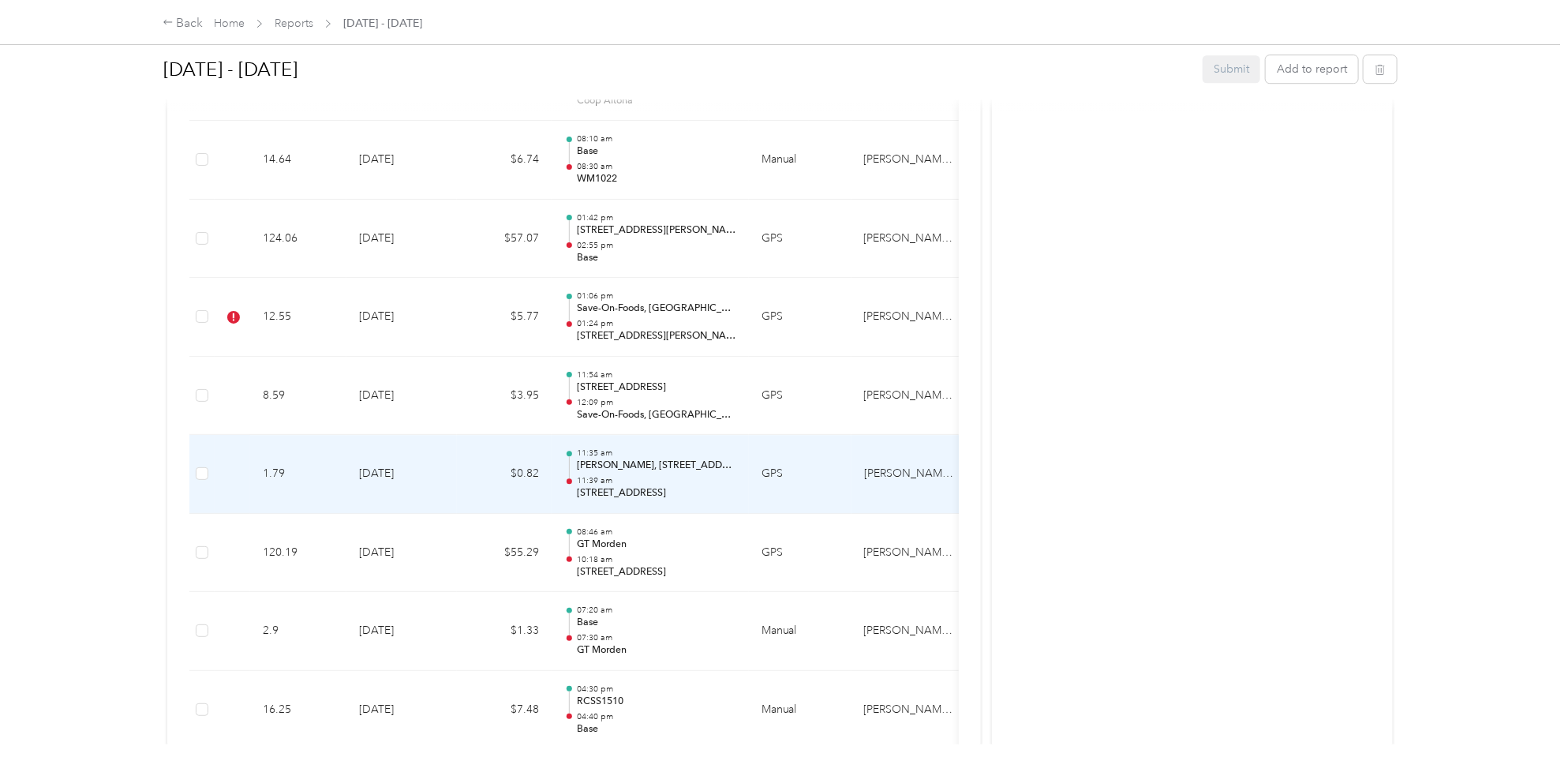
scroll to position [2270, 0]
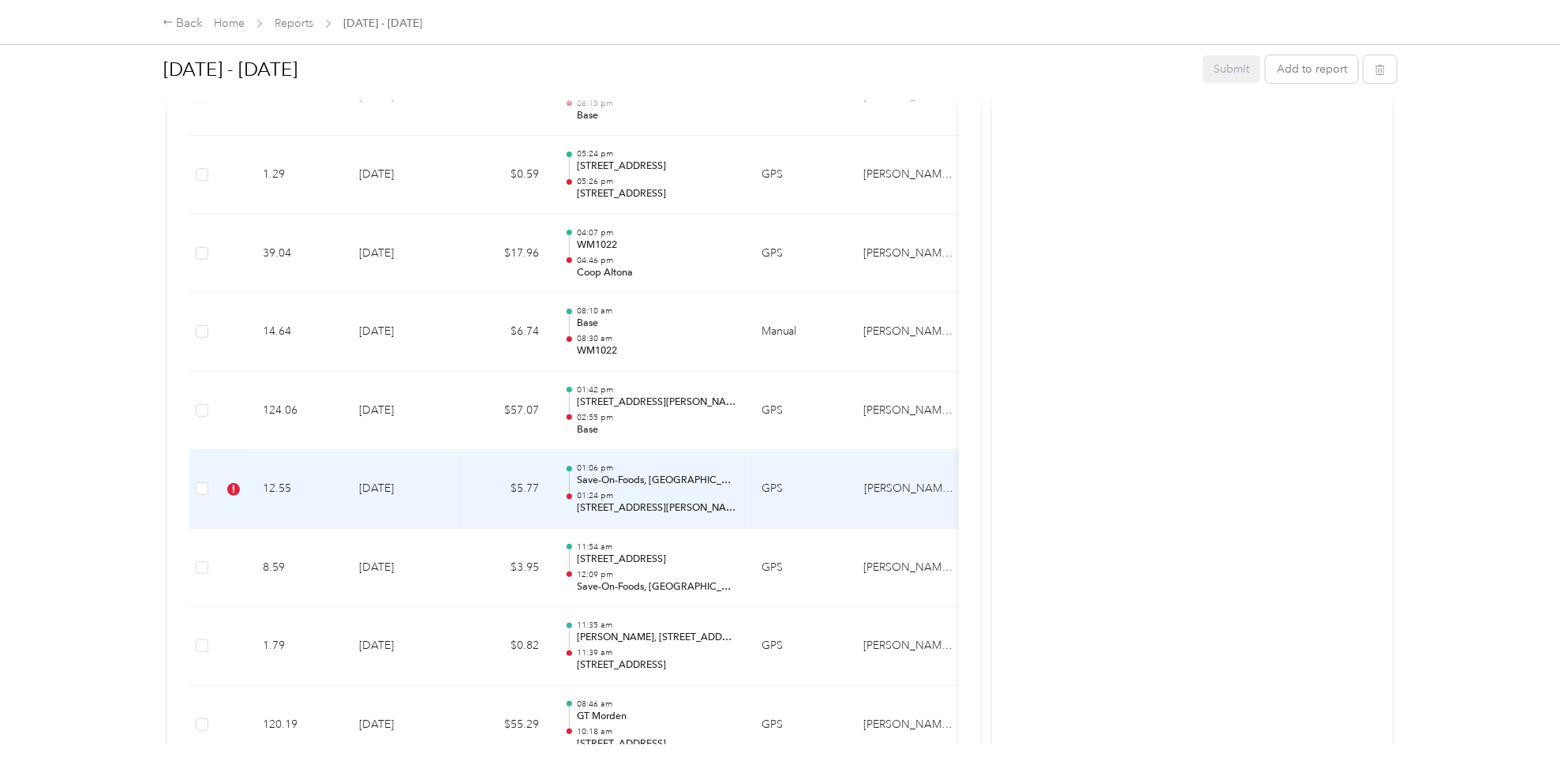
click at [290, 492] on td "12.55" at bounding box center [299, 489] width 96 height 79
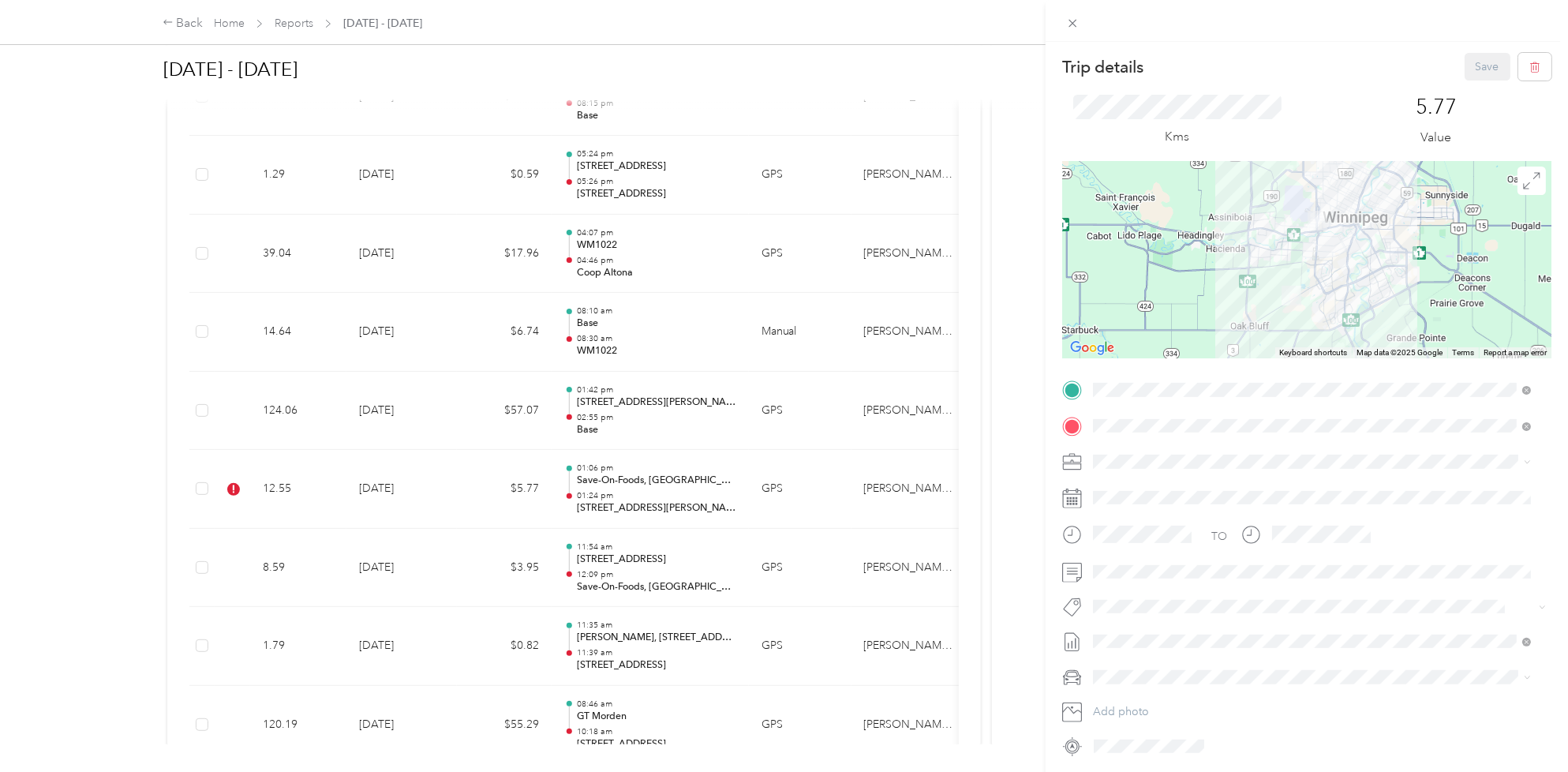
click at [1142, 547] on li "Fit [PERSON_NAME] Team" at bounding box center [1312, 541] width 450 height 30
click at [1470, 67] on button "Save" at bounding box center [1487, 66] width 46 height 28
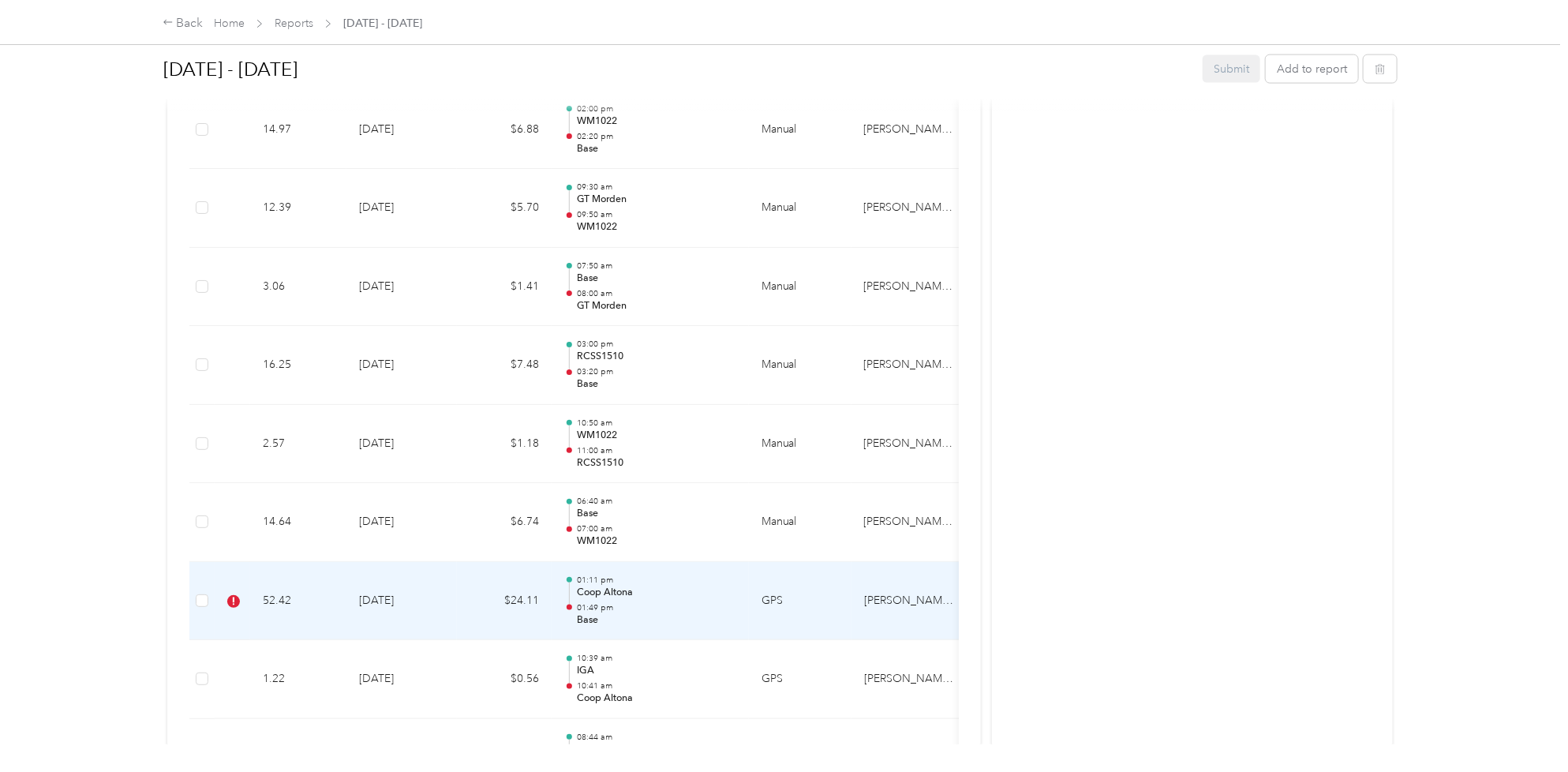
scroll to position [4320, 0]
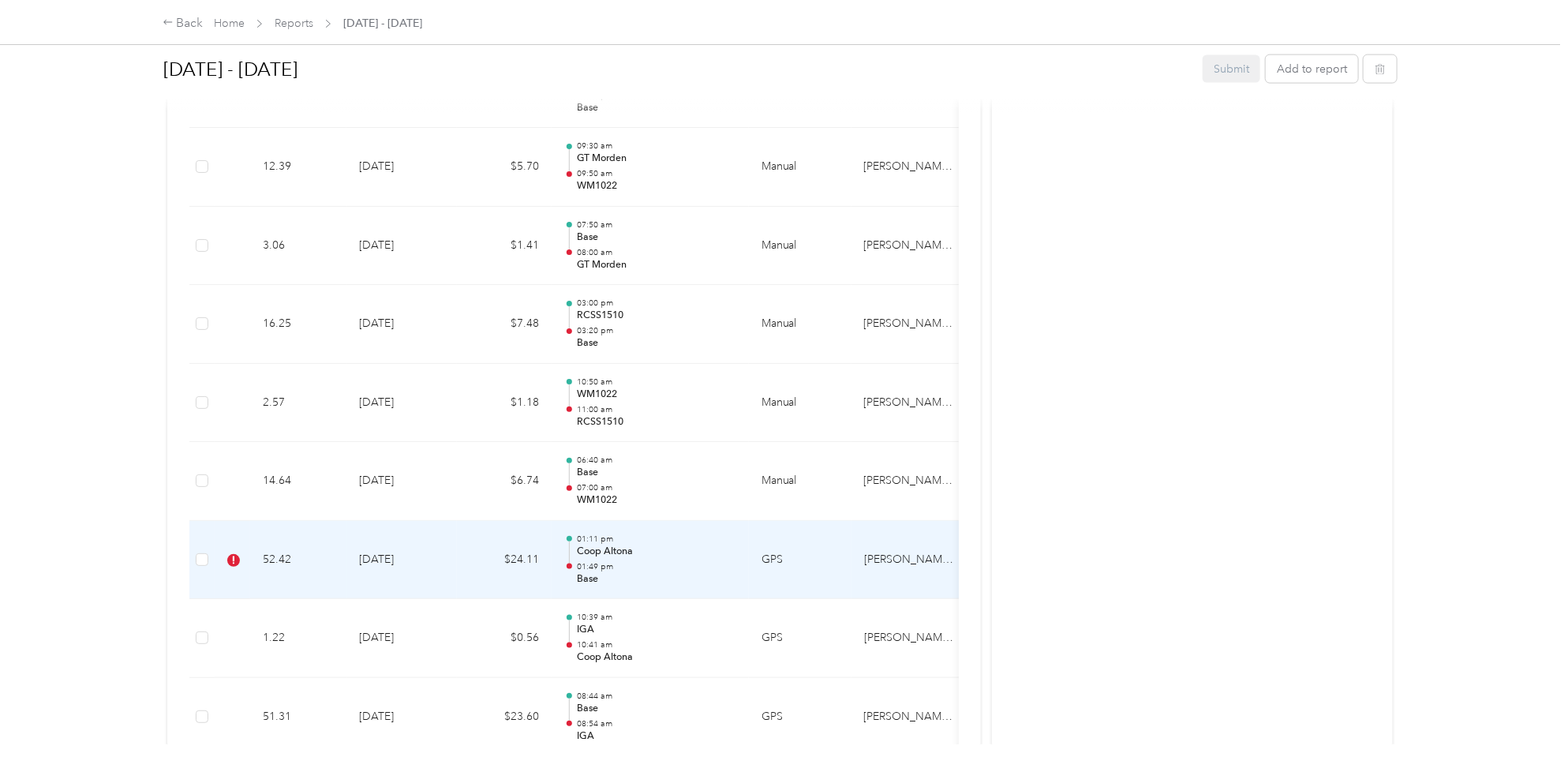
click at [288, 558] on td "52.42" at bounding box center [299, 561] width 96 height 79
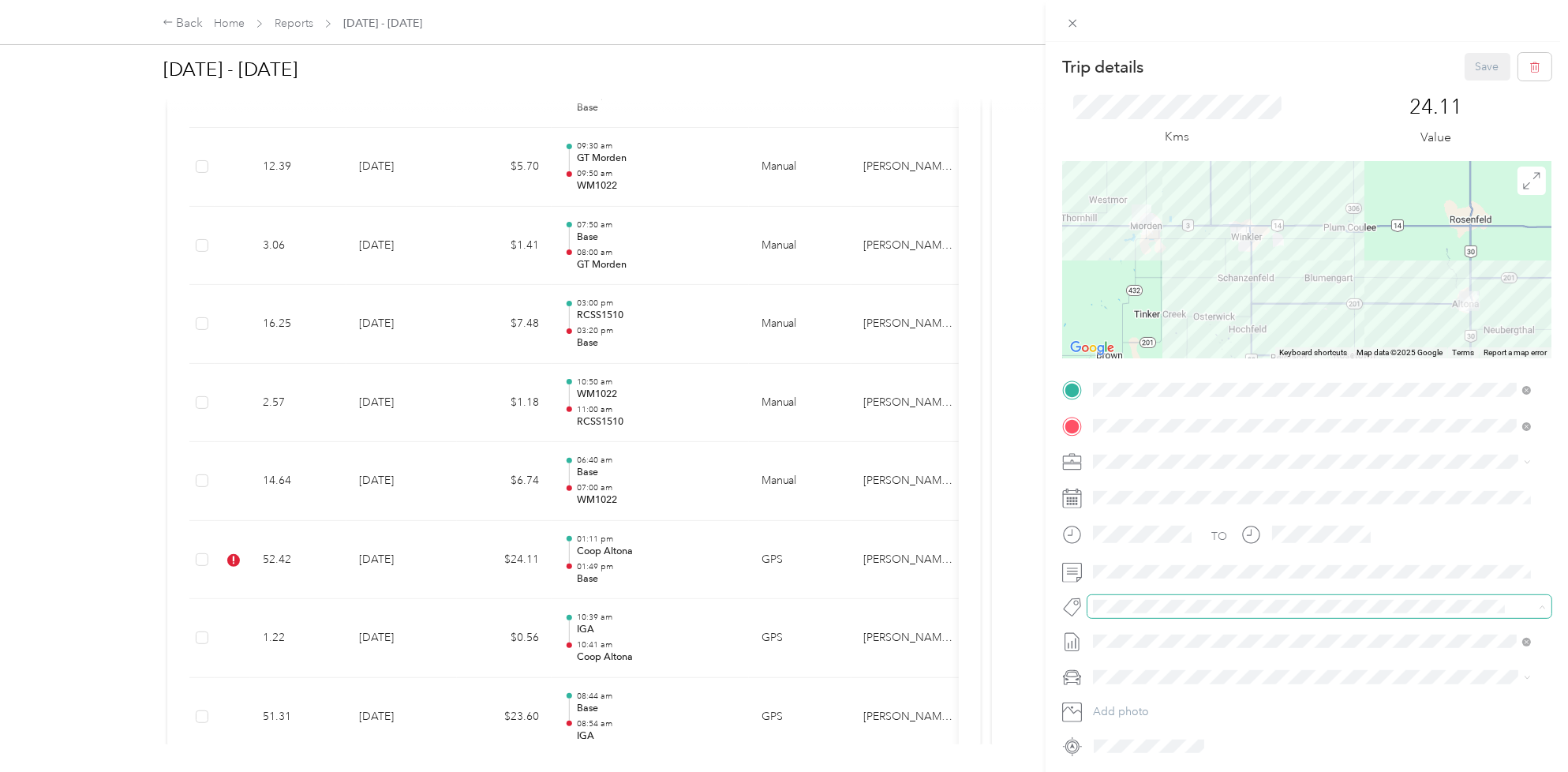
click at [1197, 596] on span at bounding box center [1319, 606] width 464 height 22
click at [1153, 545] on ol "Arterra Wines Dedicated Retail B&g Retail Execution Can-coke Retail Execution C…" at bounding box center [1312, 484] width 450 height 221
click at [1150, 545] on li "Fit [PERSON_NAME] Team" at bounding box center [1312, 532] width 450 height 30
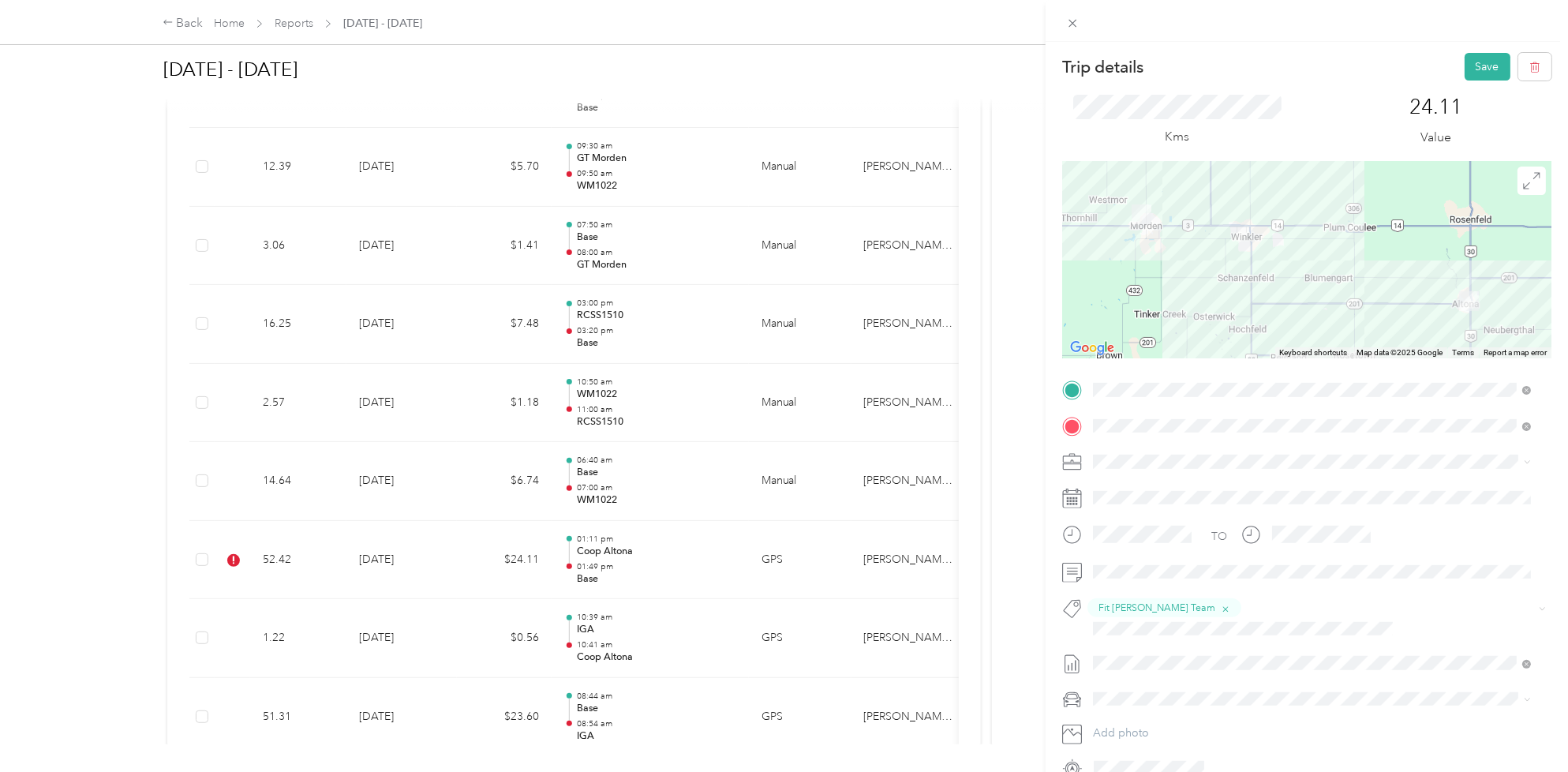
click at [1473, 83] on div "Kms 24.11 Value" at bounding box center [1306, 121] width 489 height 81
click at [1465, 58] on button "Save" at bounding box center [1487, 66] width 46 height 28
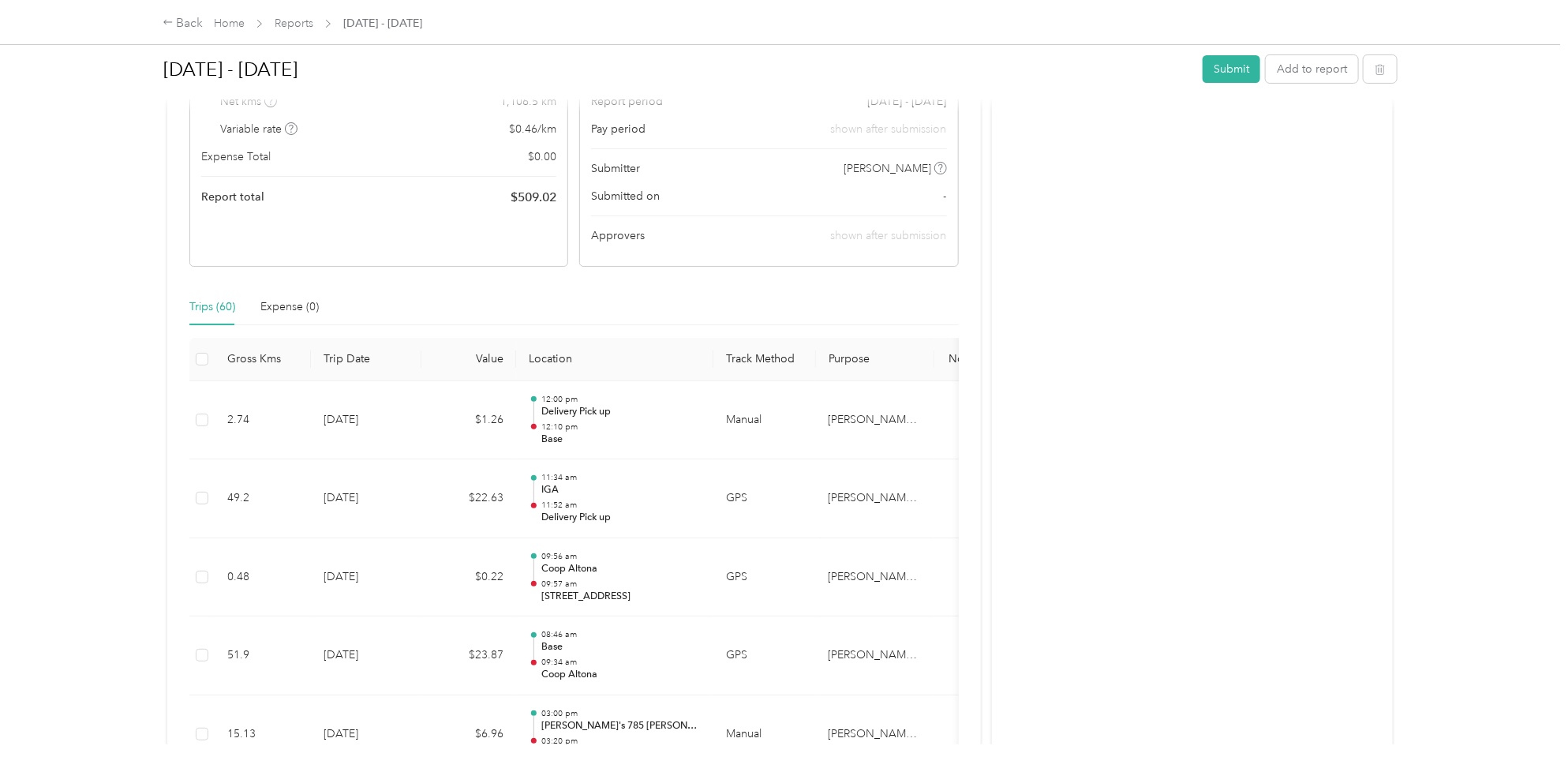
scroll to position [0, 0]
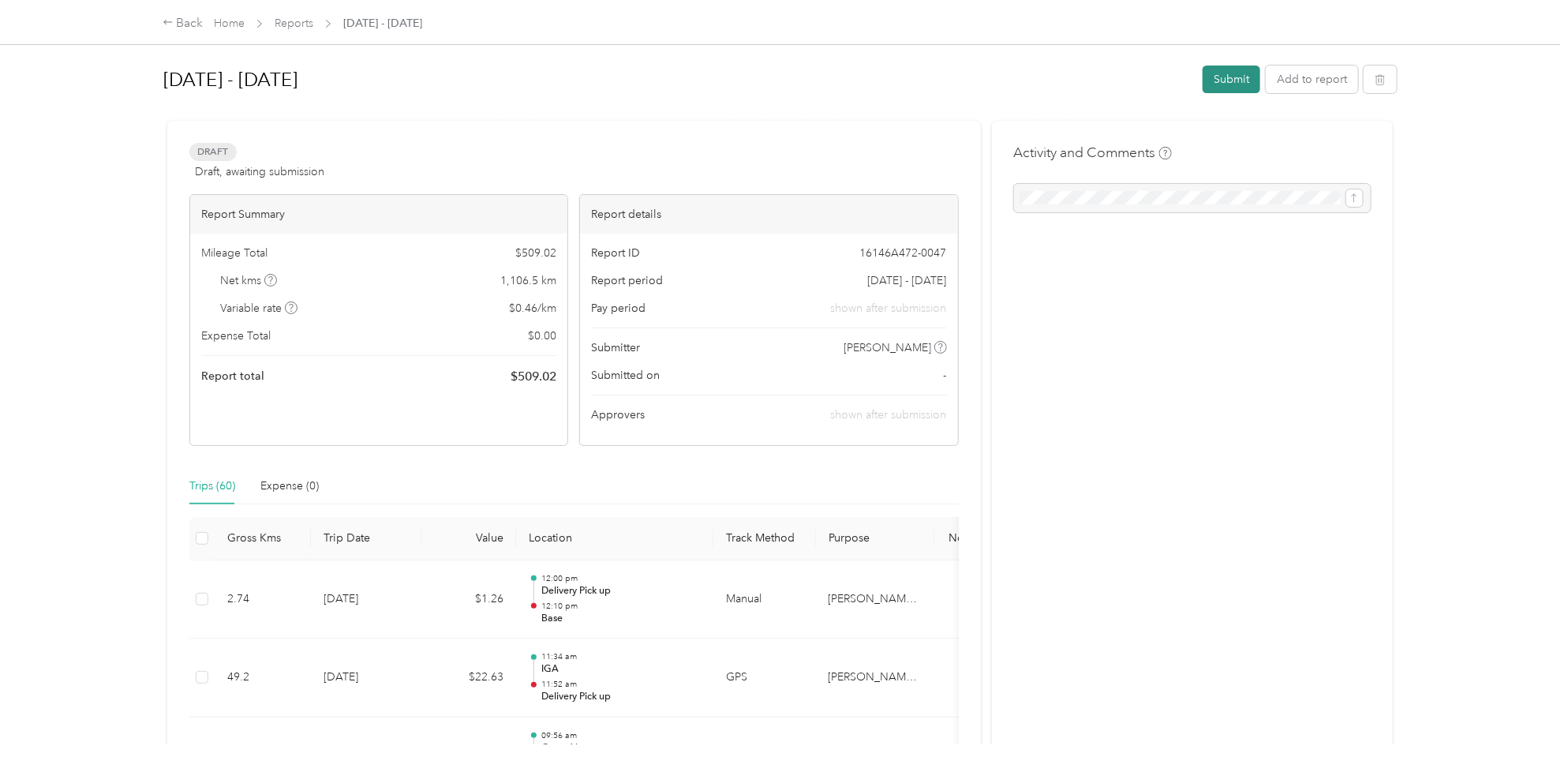
click at [1220, 71] on button "Submit" at bounding box center [1231, 79] width 58 height 28
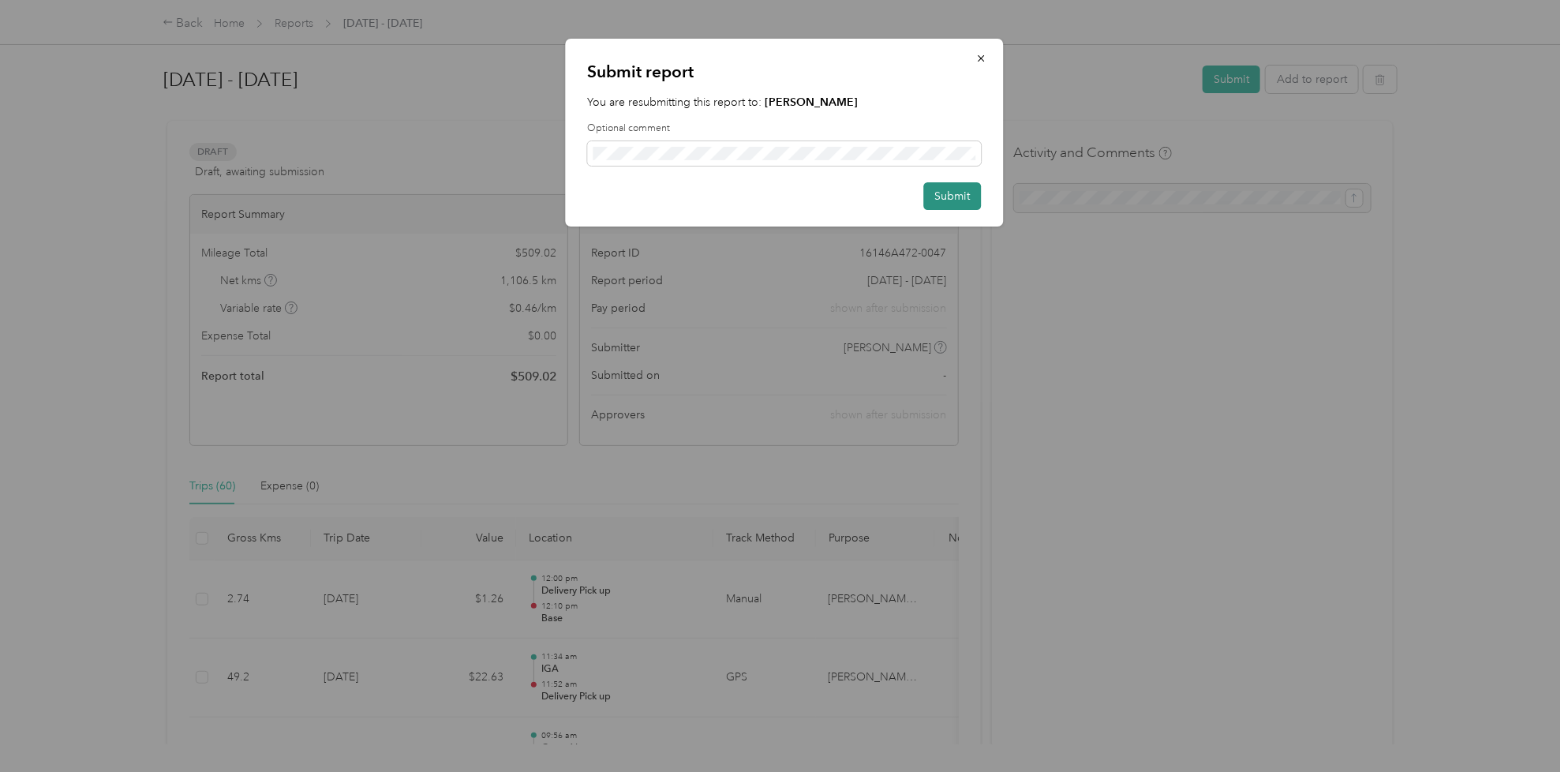
click at [948, 195] on button "Submit" at bounding box center [952, 196] width 58 height 28
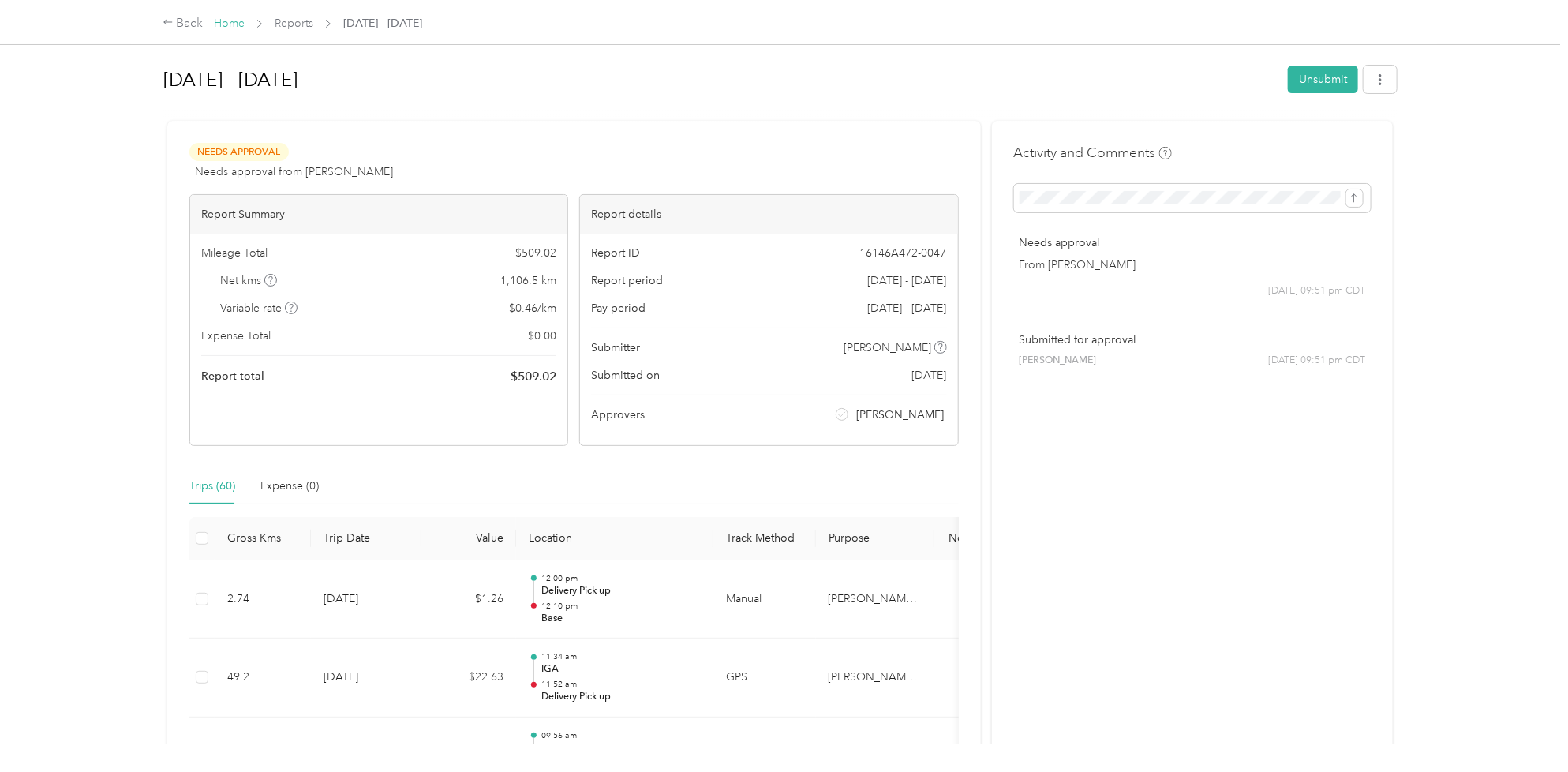
click at [225, 22] on link "Home" at bounding box center [229, 23] width 30 height 14
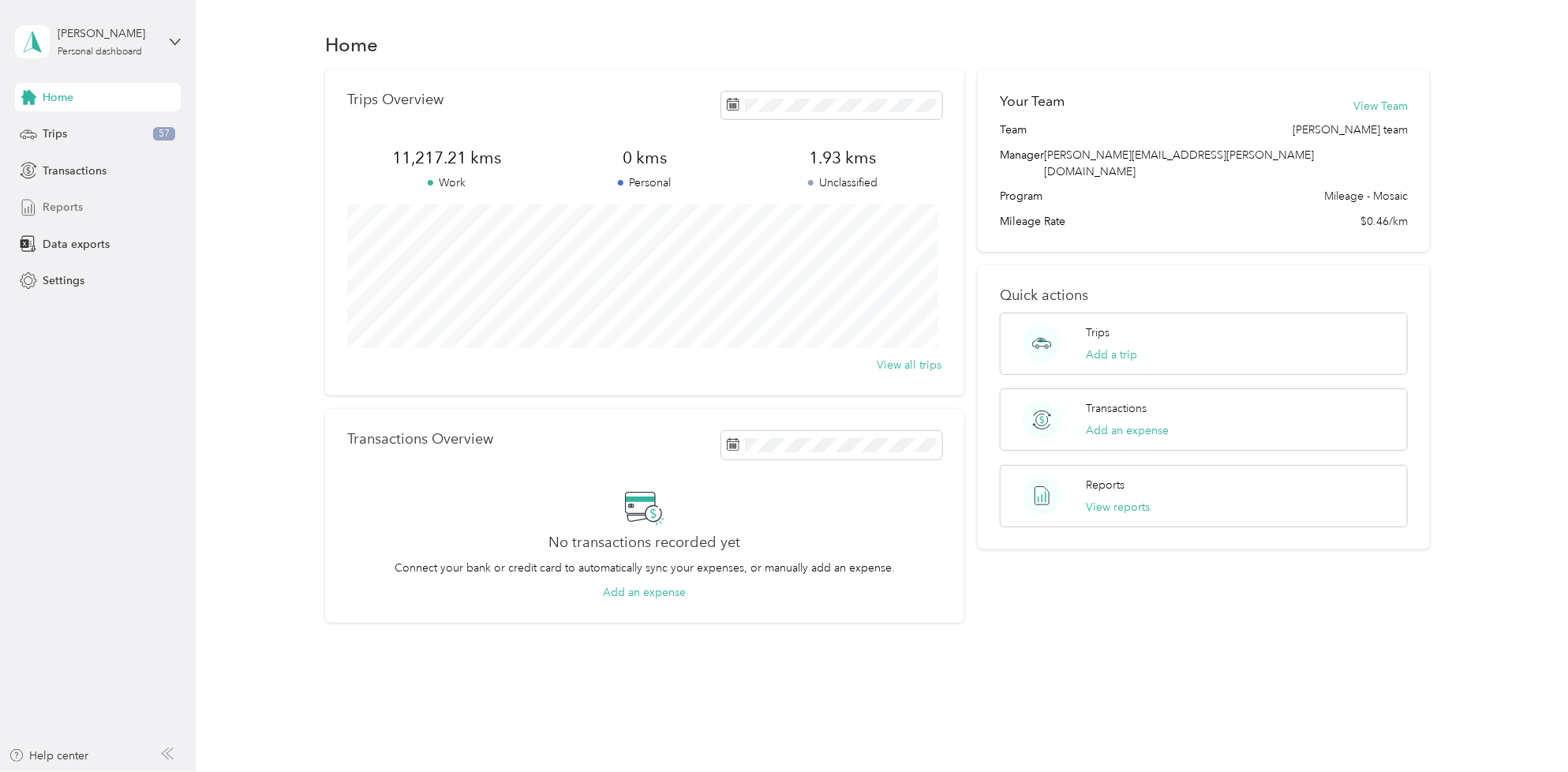
click at [66, 213] on span "Reports" at bounding box center [62, 207] width 40 height 17
